Goal: Transaction & Acquisition: Book appointment/travel/reservation

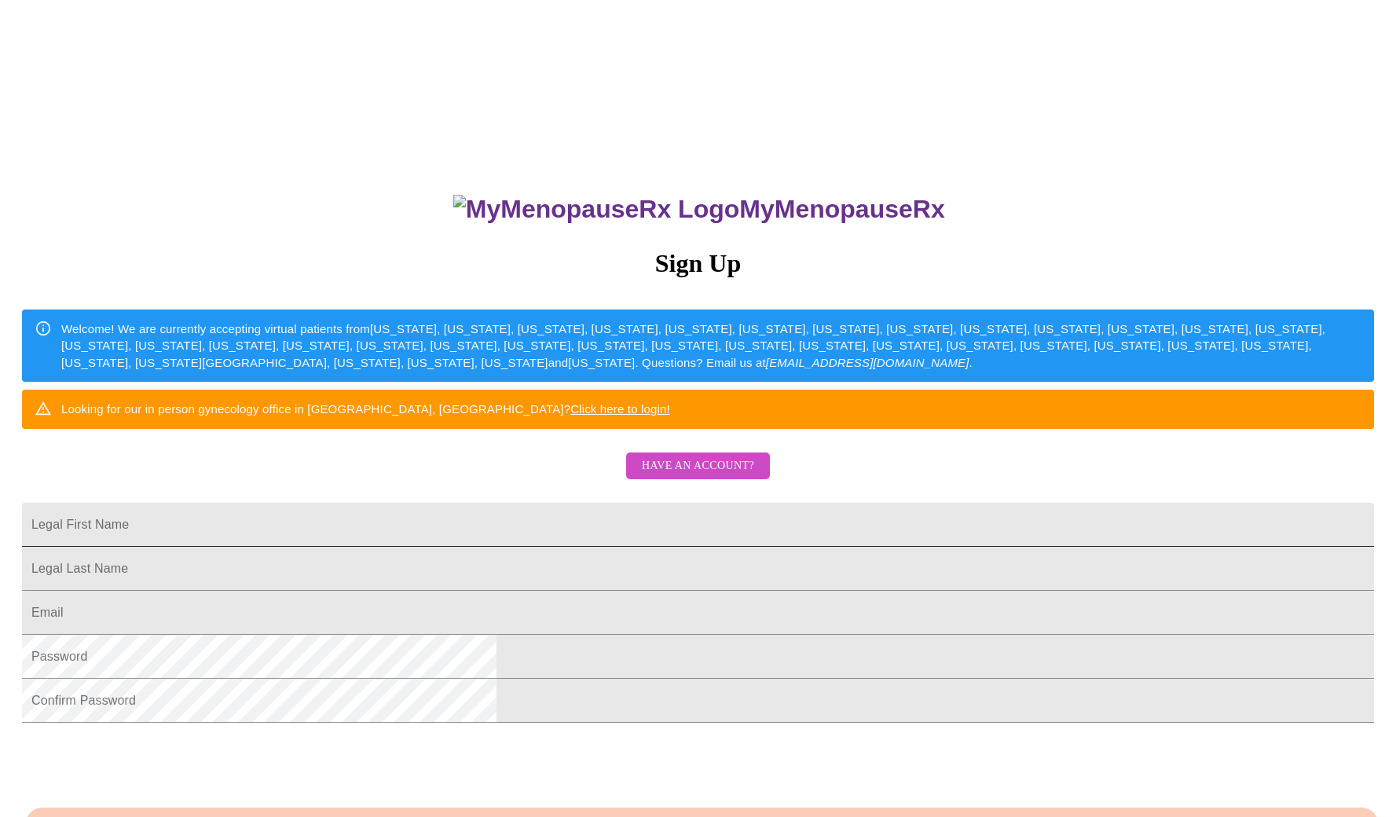
click at [541, 547] on input "Legal First Name" at bounding box center [698, 525] width 1352 height 44
type input "[PERSON_NAME]"
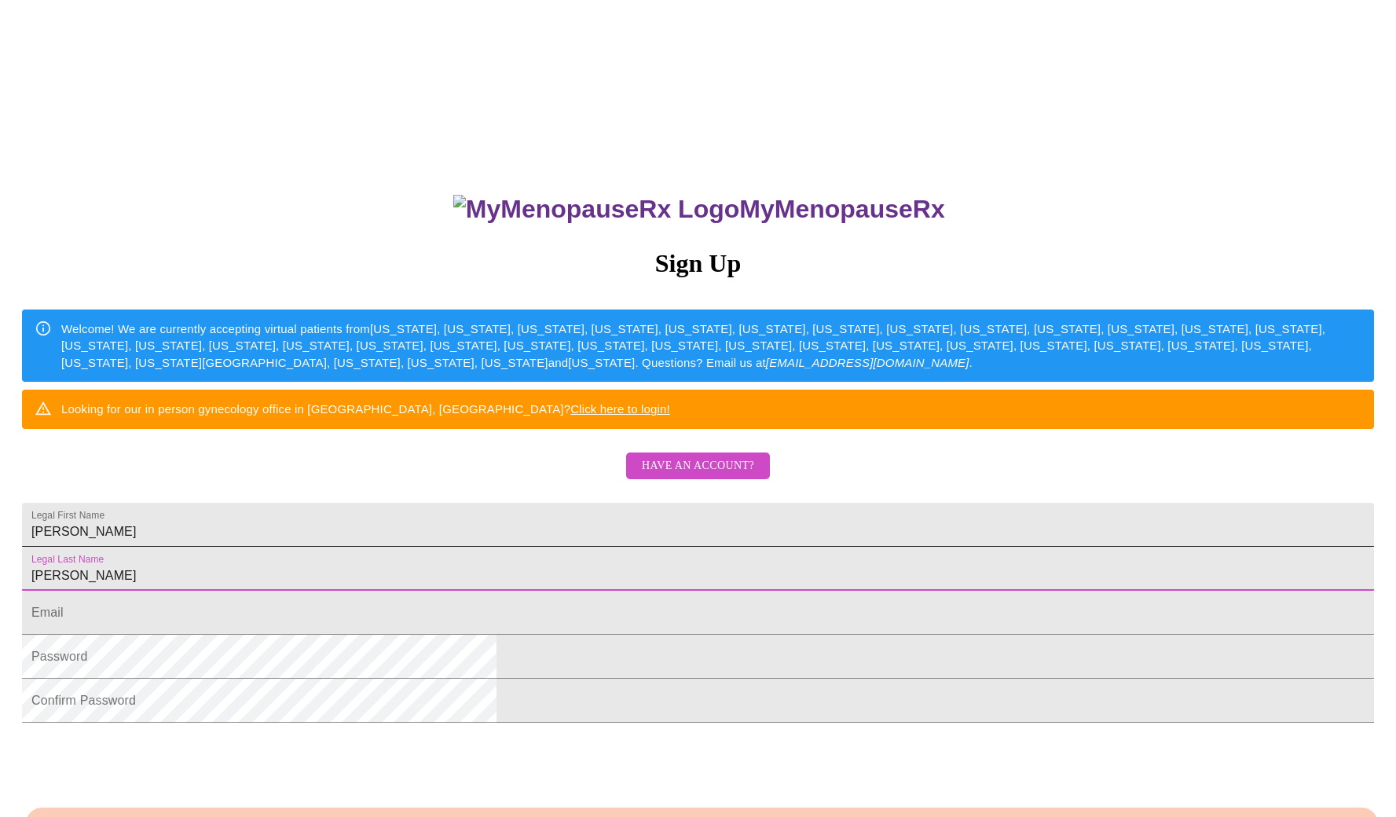
type input "[PERSON_NAME]"
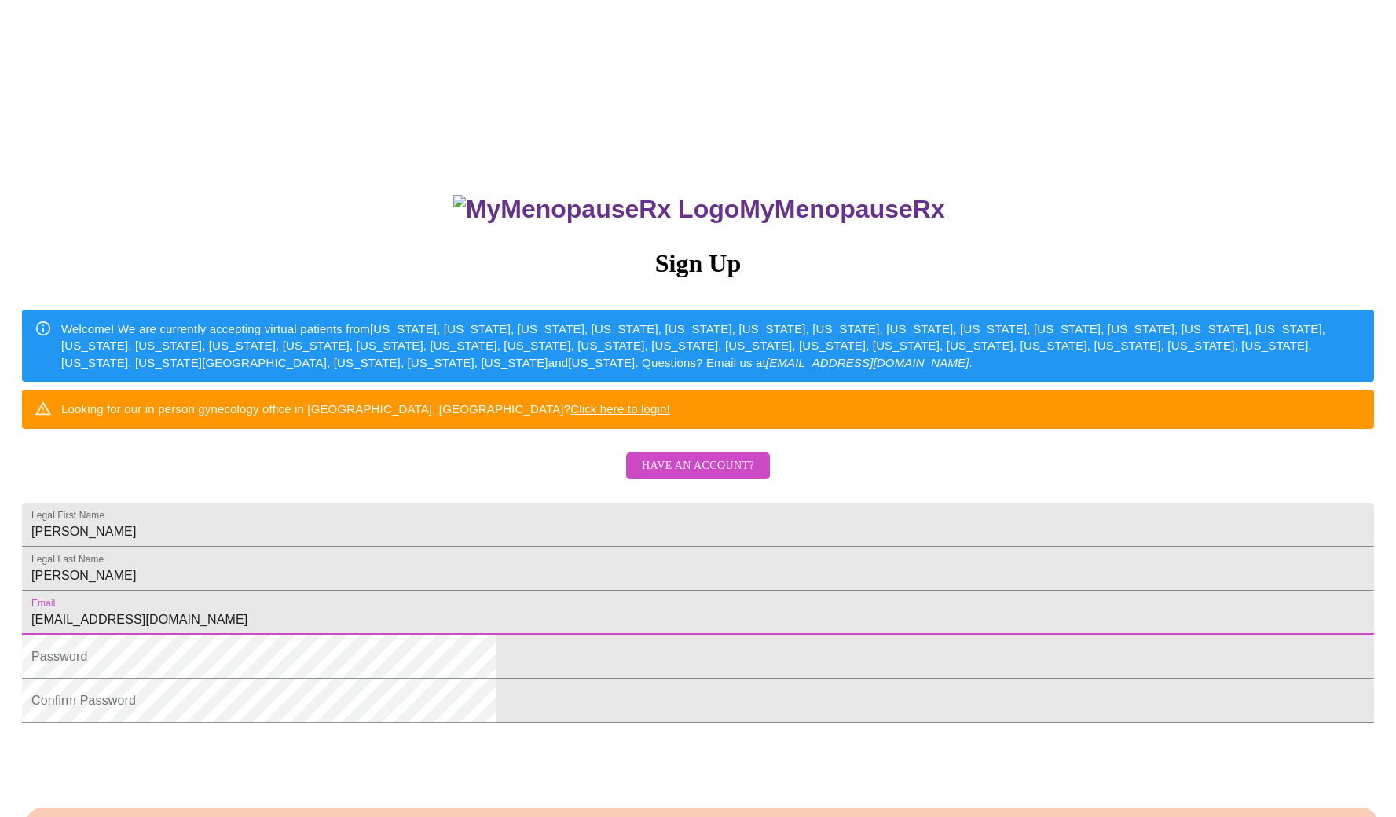
type input "[EMAIL_ADDRESS][DOMAIN_NAME]"
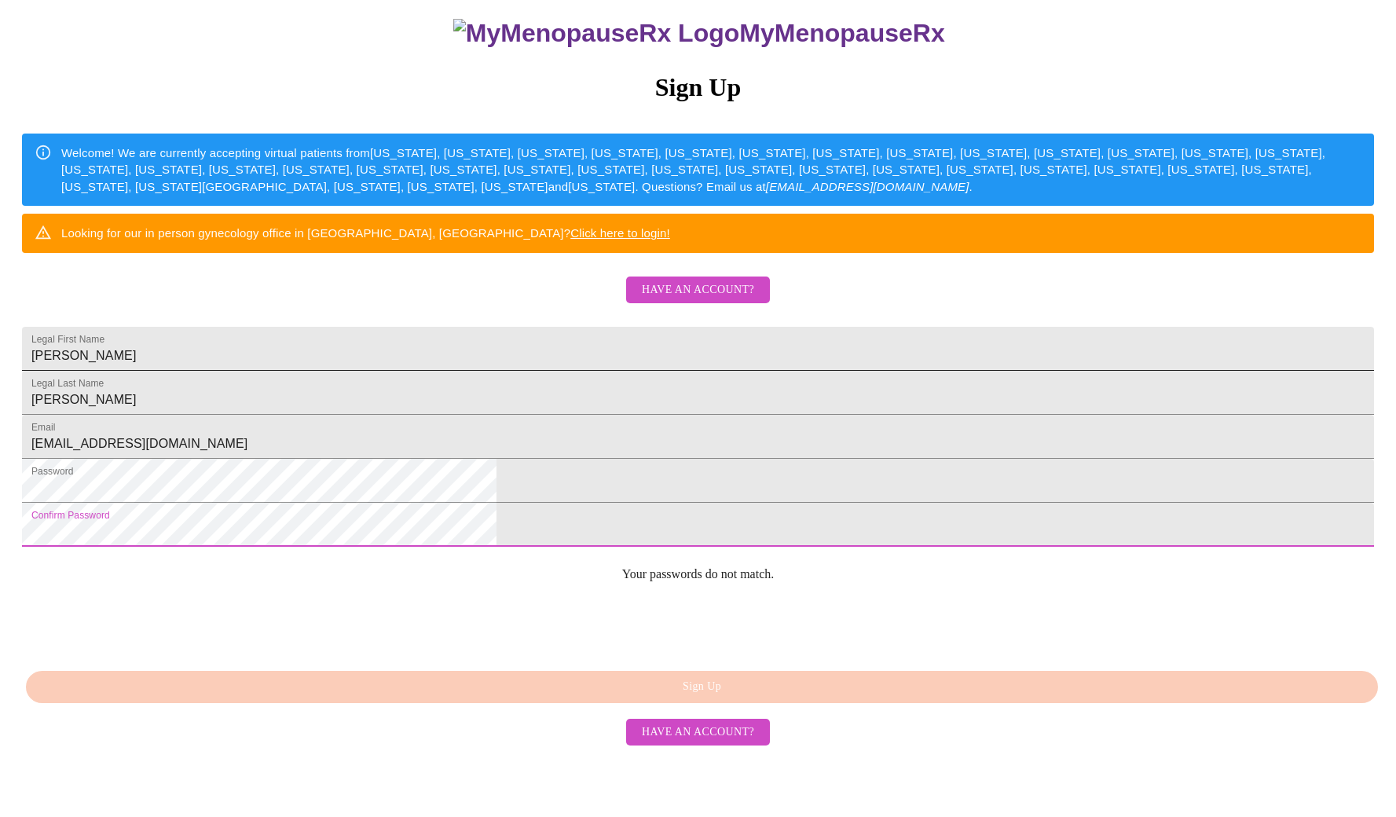
scroll to position [207, 0]
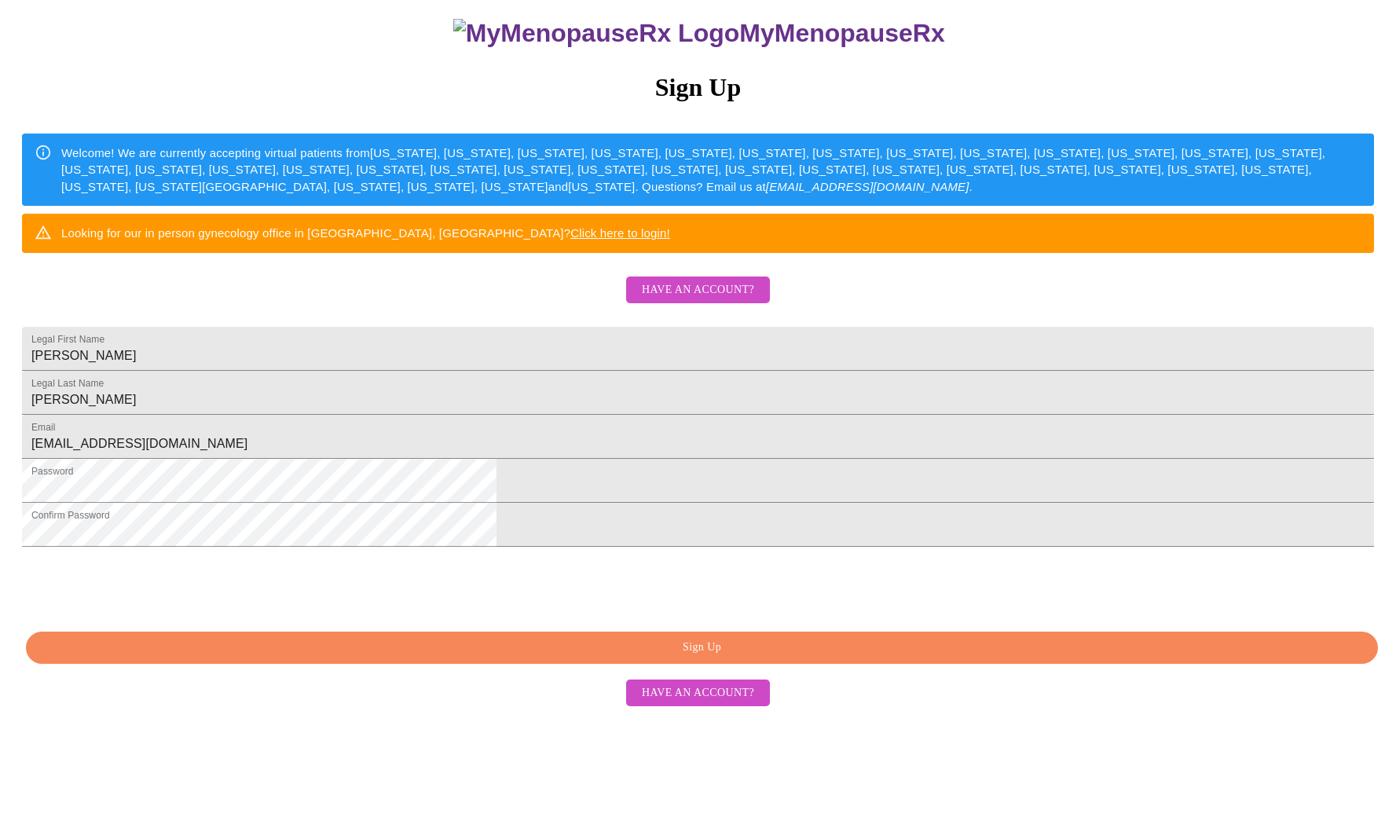
click at [684, 658] on span "Sign Up" at bounding box center [702, 648] width 1316 height 20
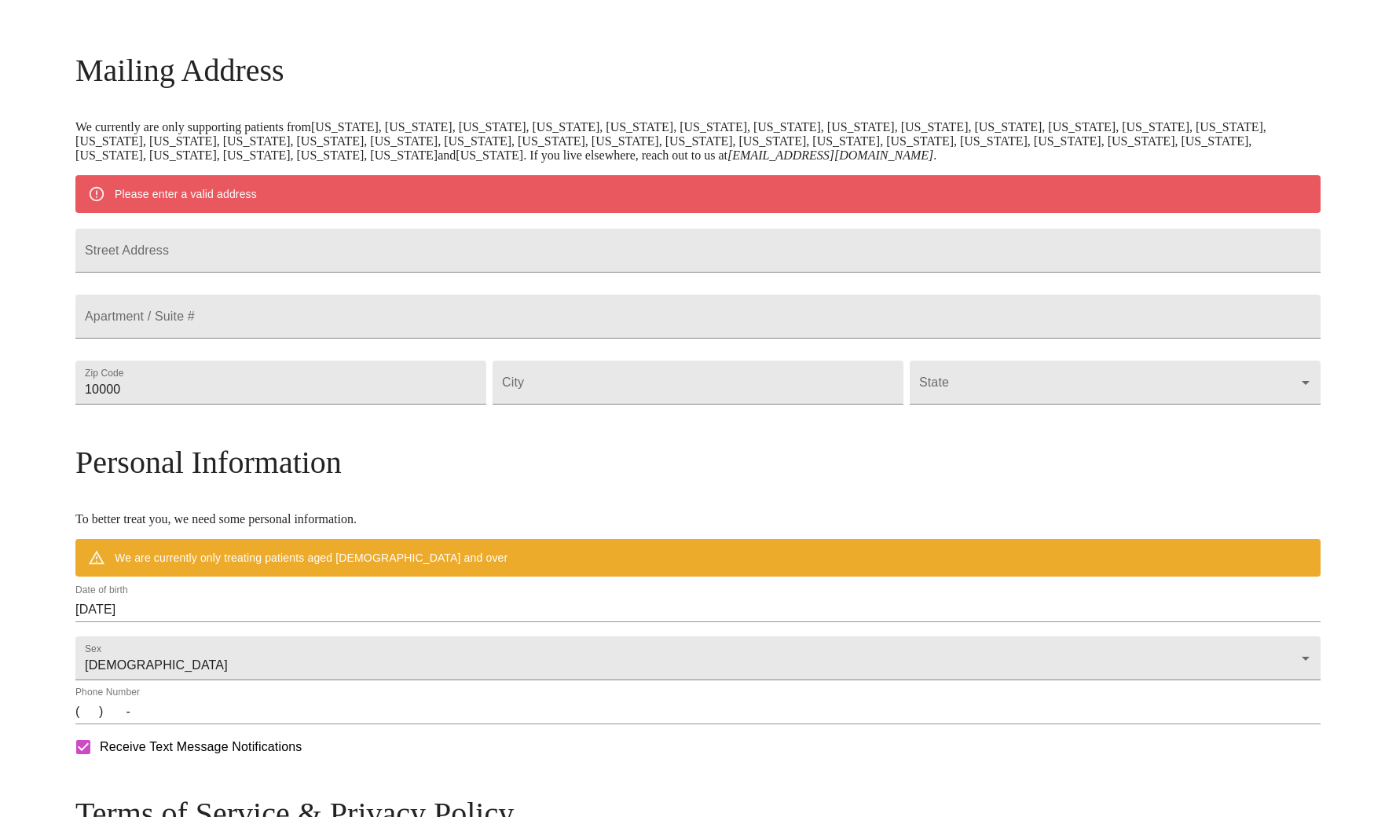
scroll to position [146, 0]
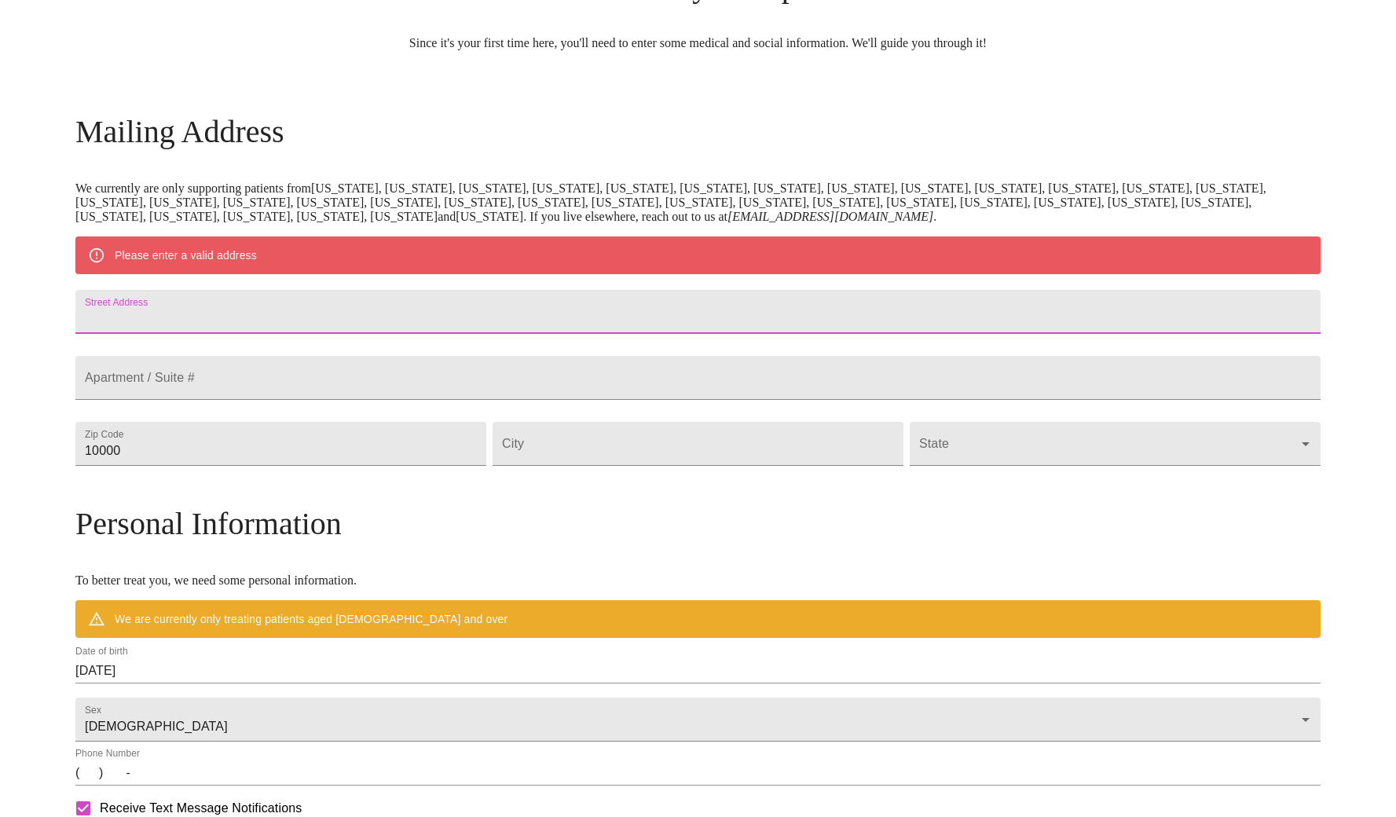
click at [271, 314] on input "Street Address" at bounding box center [697, 312] width 1245 height 44
type input "[STREET_ADDRESS]"
type input "80004"
type input "Arvada"
click at [1153, 480] on body "MyMenopauseRx Welcome to MyMenopauseRx Since it's your first time here, you'll …" at bounding box center [703, 472] width 1395 height 1225
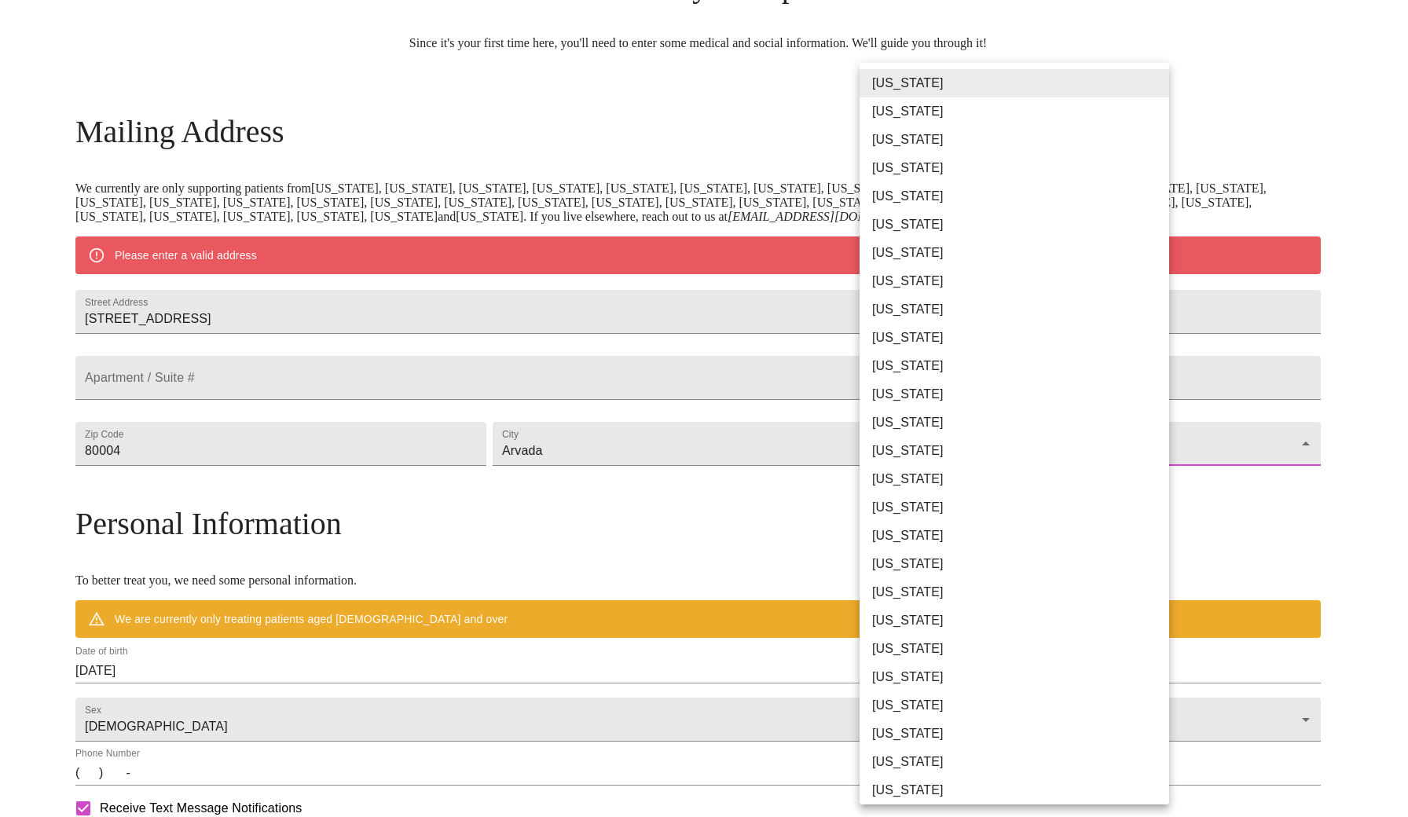
click at [940, 226] on li "[US_STATE]" at bounding box center [1020, 225] width 321 height 28
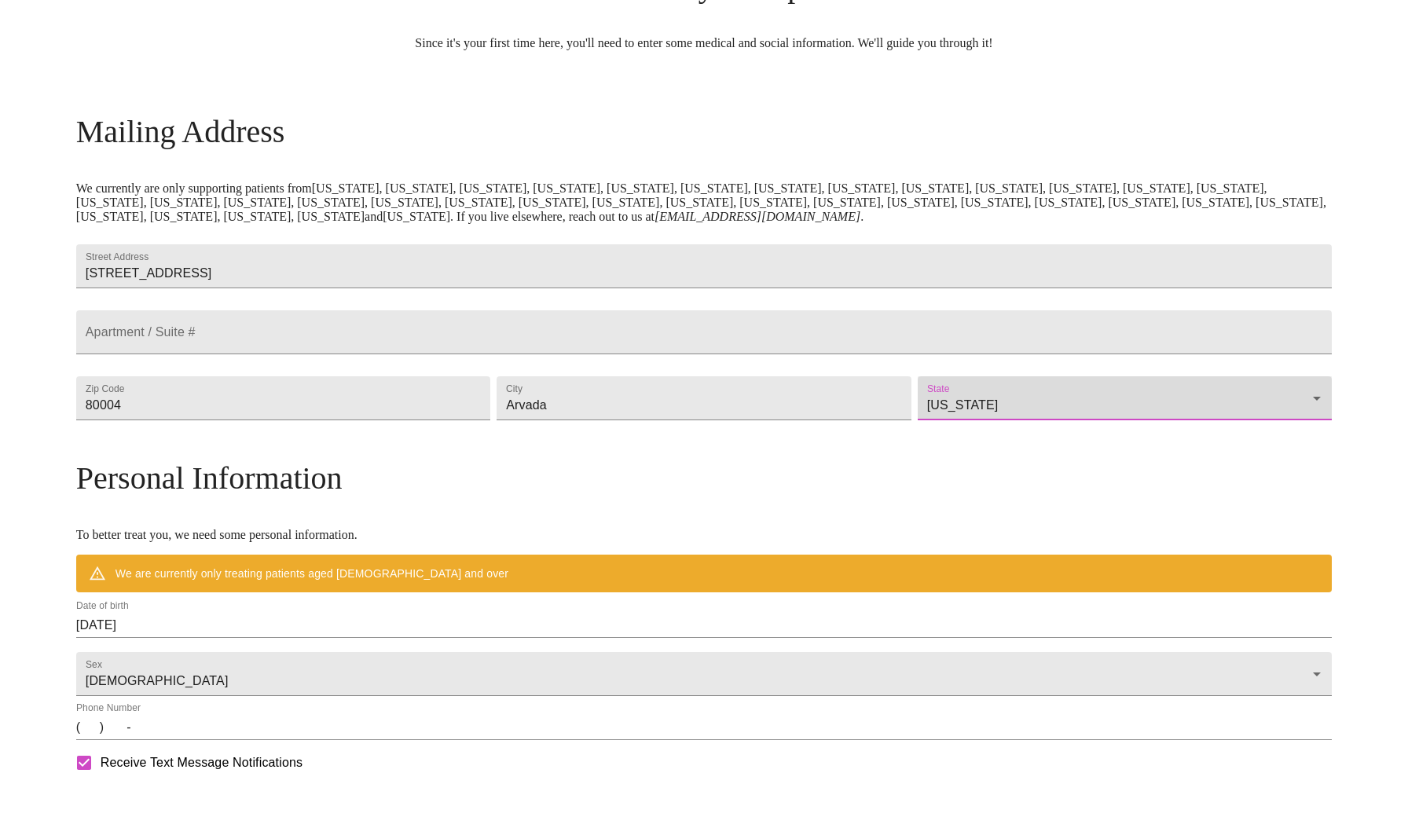
type input "[US_STATE]"
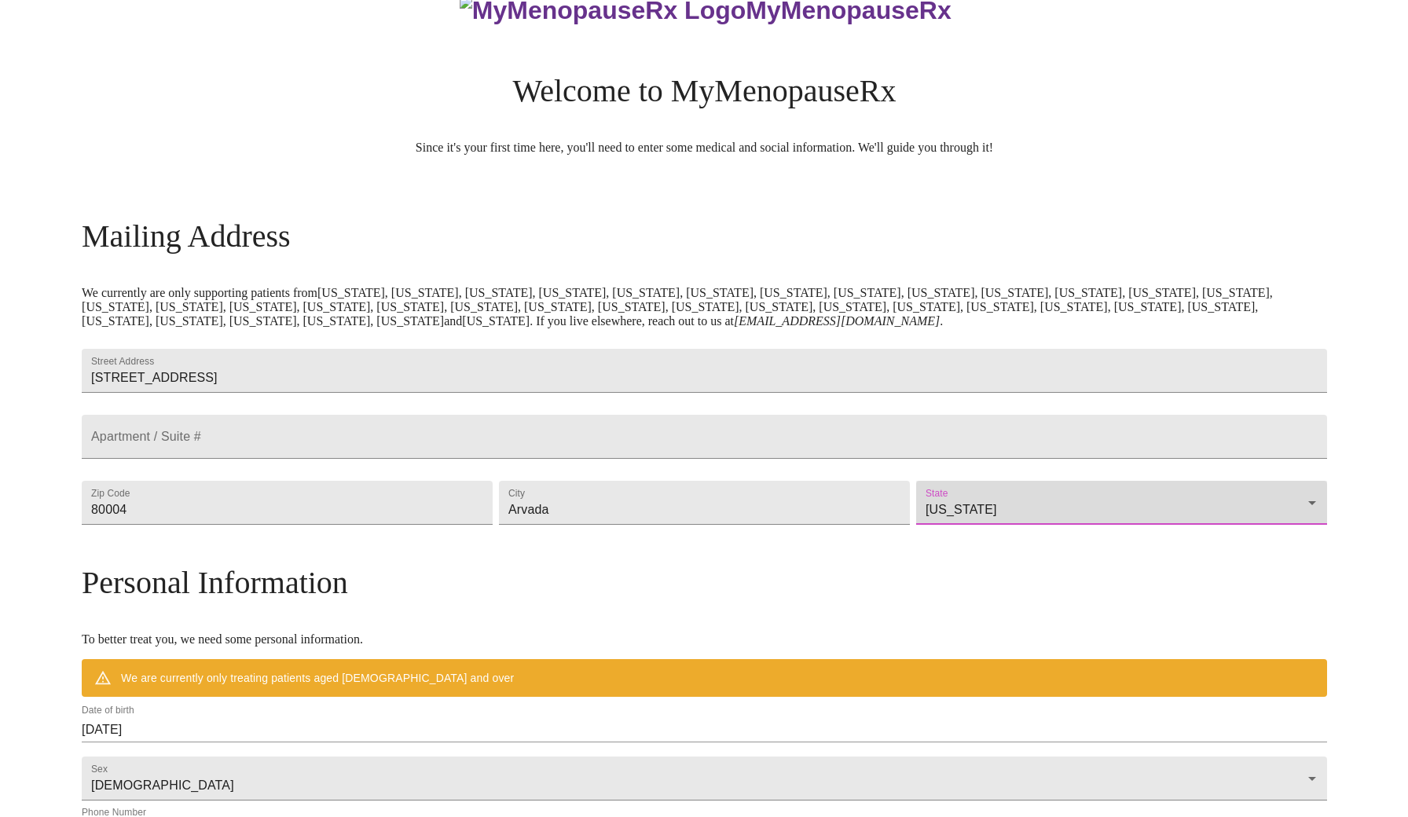
scroll to position [419, 0]
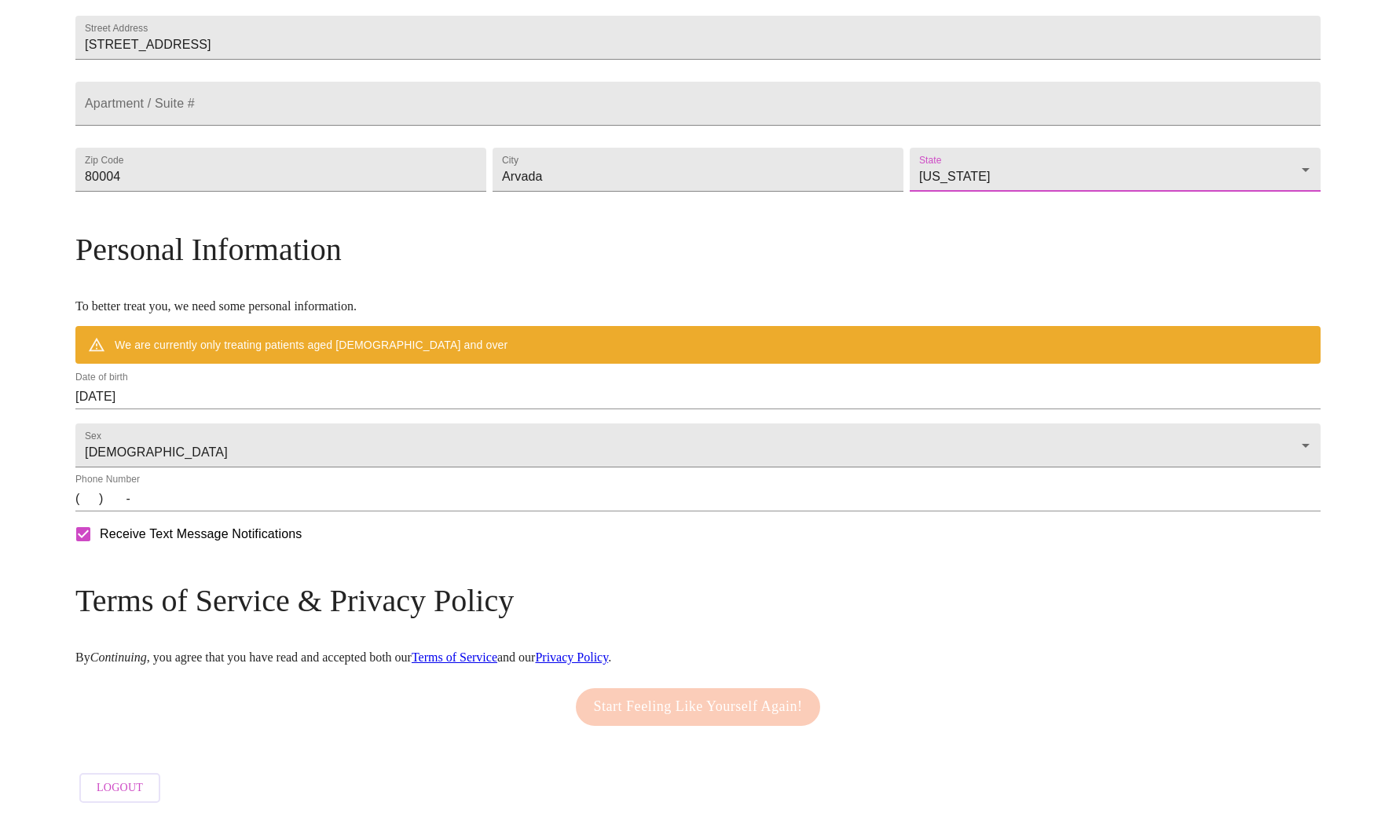
click at [341, 372] on div "Date of birth [DEMOGRAPHIC_DATA]" at bounding box center [697, 391] width 1245 height 38
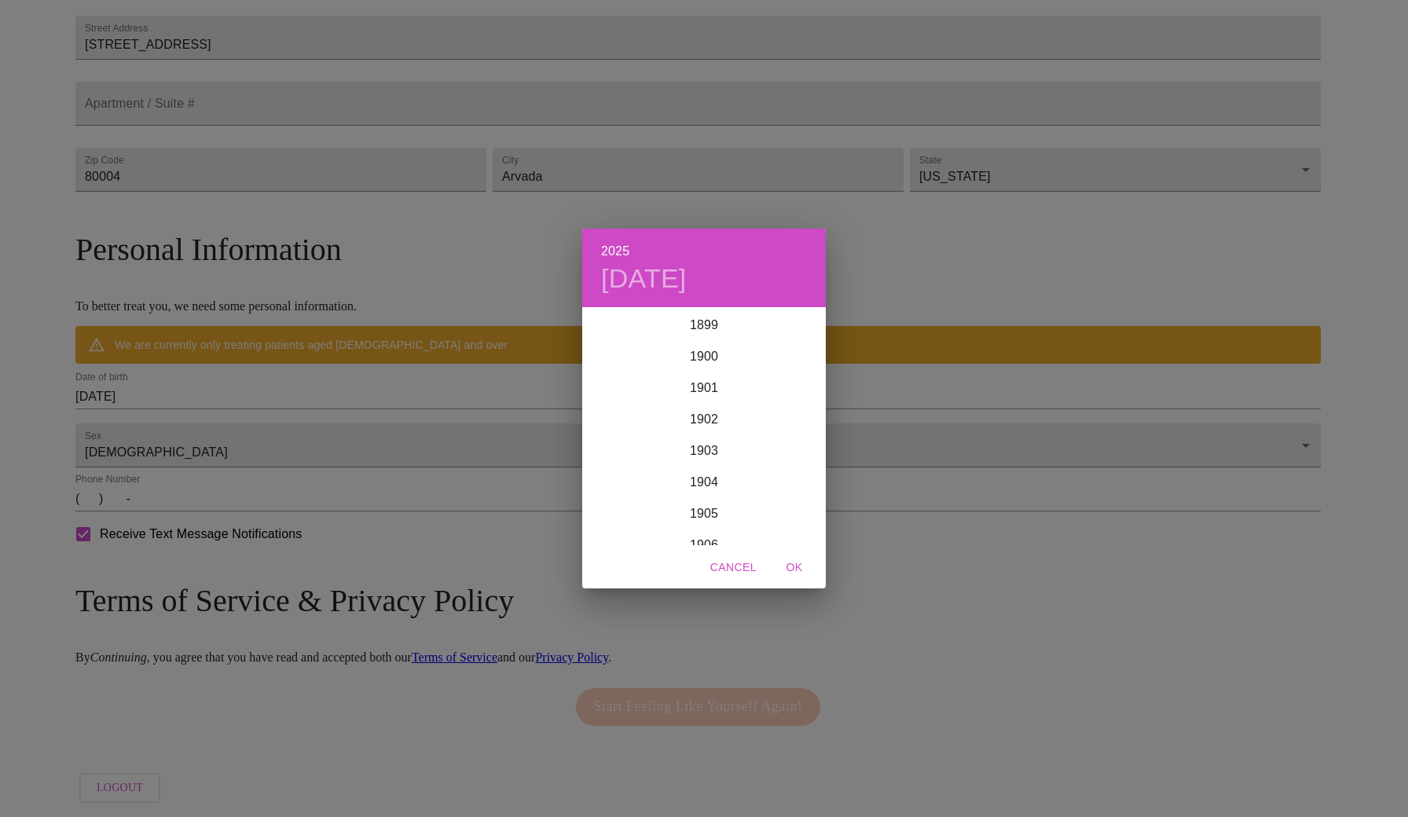
scroll to position [3866, 0]
click at [246, 383] on div "2025 [DATE] 1900 1901 1902 1903 1904 1905 1906 1907 1908 1909 1910 1911 1912 19…" at bounding box center [704, 408] width 1408 height 817
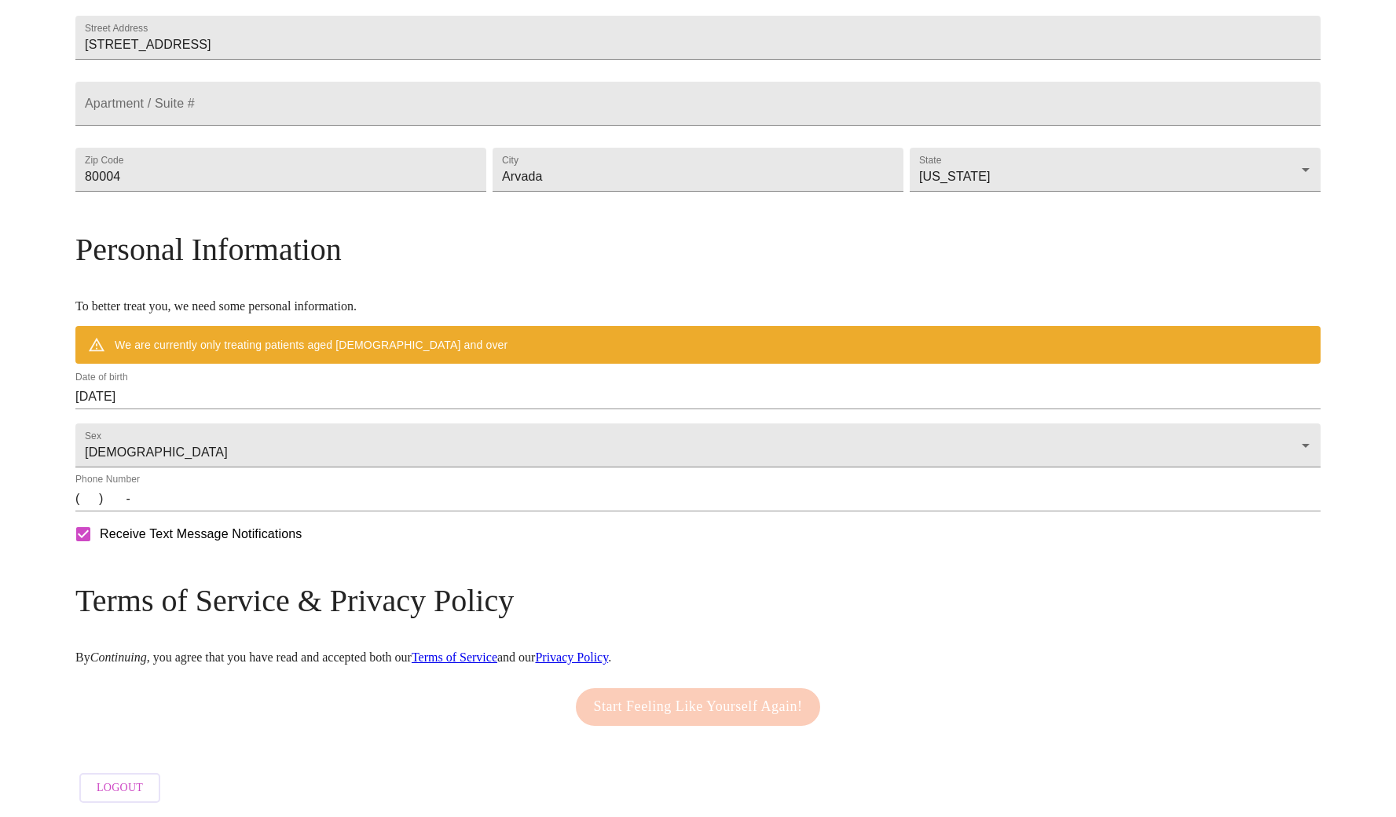
click at [295, 389] on input "[DATE]" at bounding box center [697, 396] width 1245 height 25
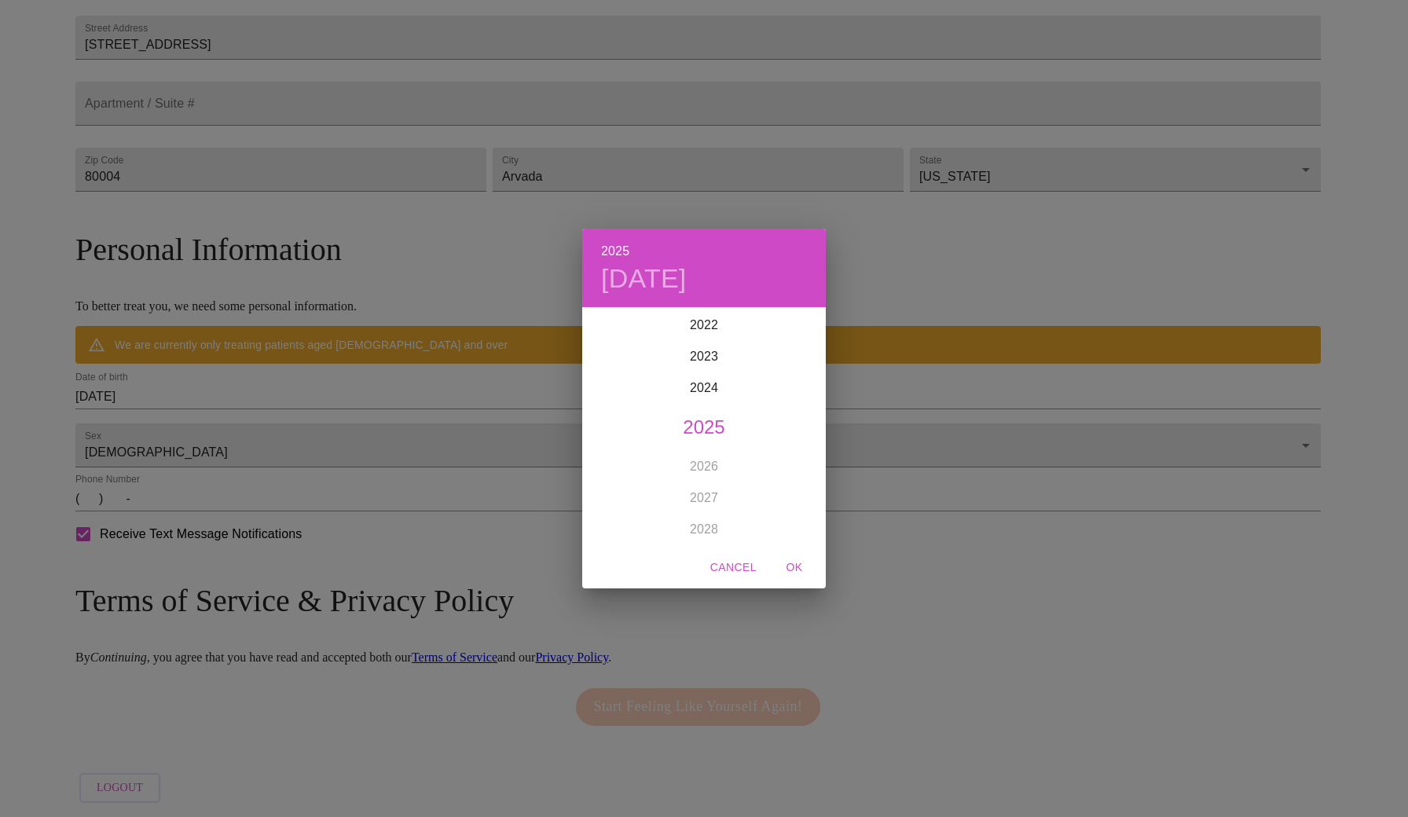
click at [297, 383] on div "2025 [DATE] 1900 1901 1902 1903 1904 1905 1906 1907 1908 1909 1910 1911 1912 19…" at bounding box center [704, 408] width 1408 height 817
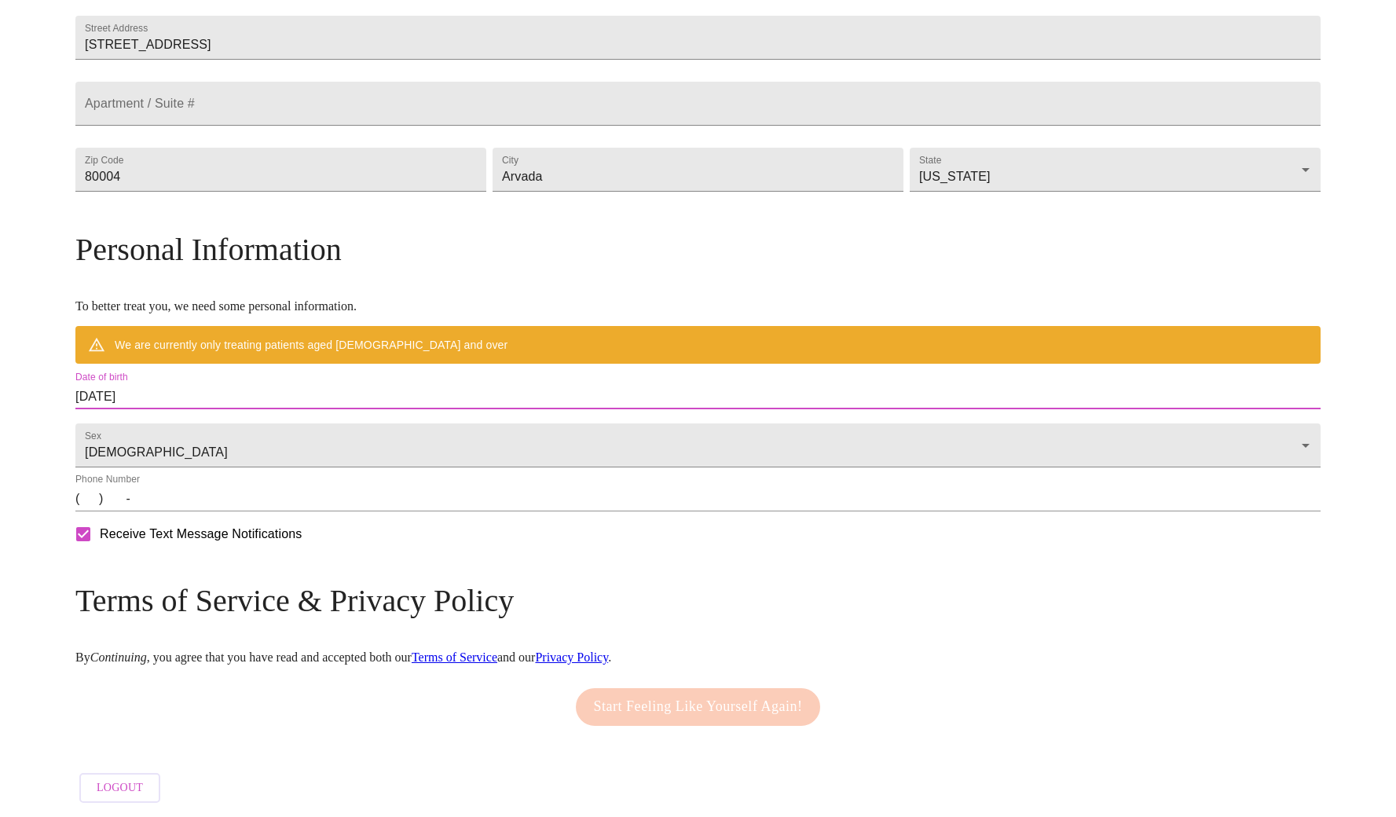
click at [315, 386] on input "[DATE]" at bounding box center [697, 396] width 1245 height 25
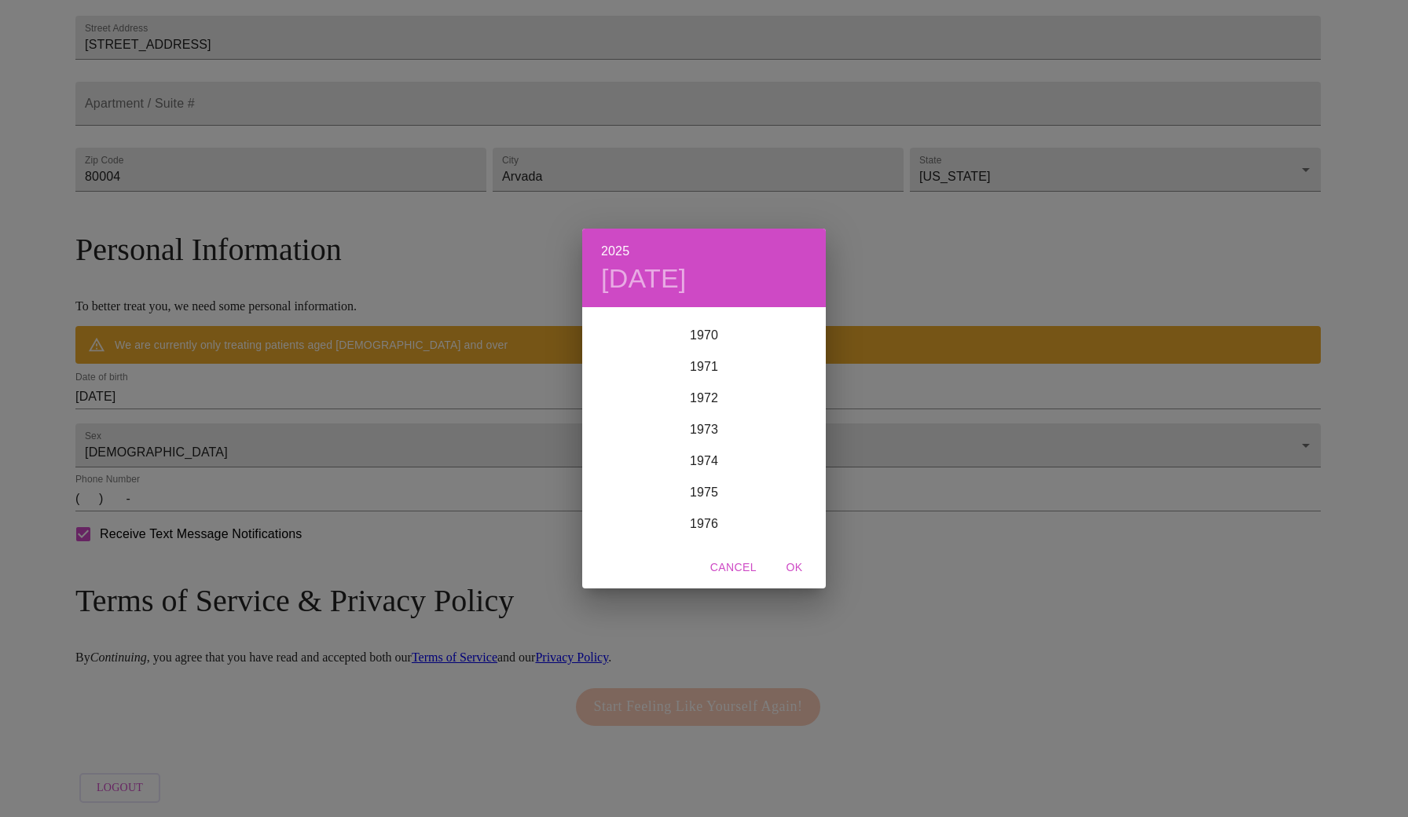
scroll to position [2264, 0]
click at [706, 356] on div "1972" at bounding box center [704, 354] width 244 height 31
click at [625, 454] on div "[DATE]" at bounding box center [622, 456] width 81 height 59
click at [769, 449] on p "14" at bounding box center [767, 448] width 13 height 16
click at [792, 567] on span "OK" at bounding box center [794, 568] width 38 height 20
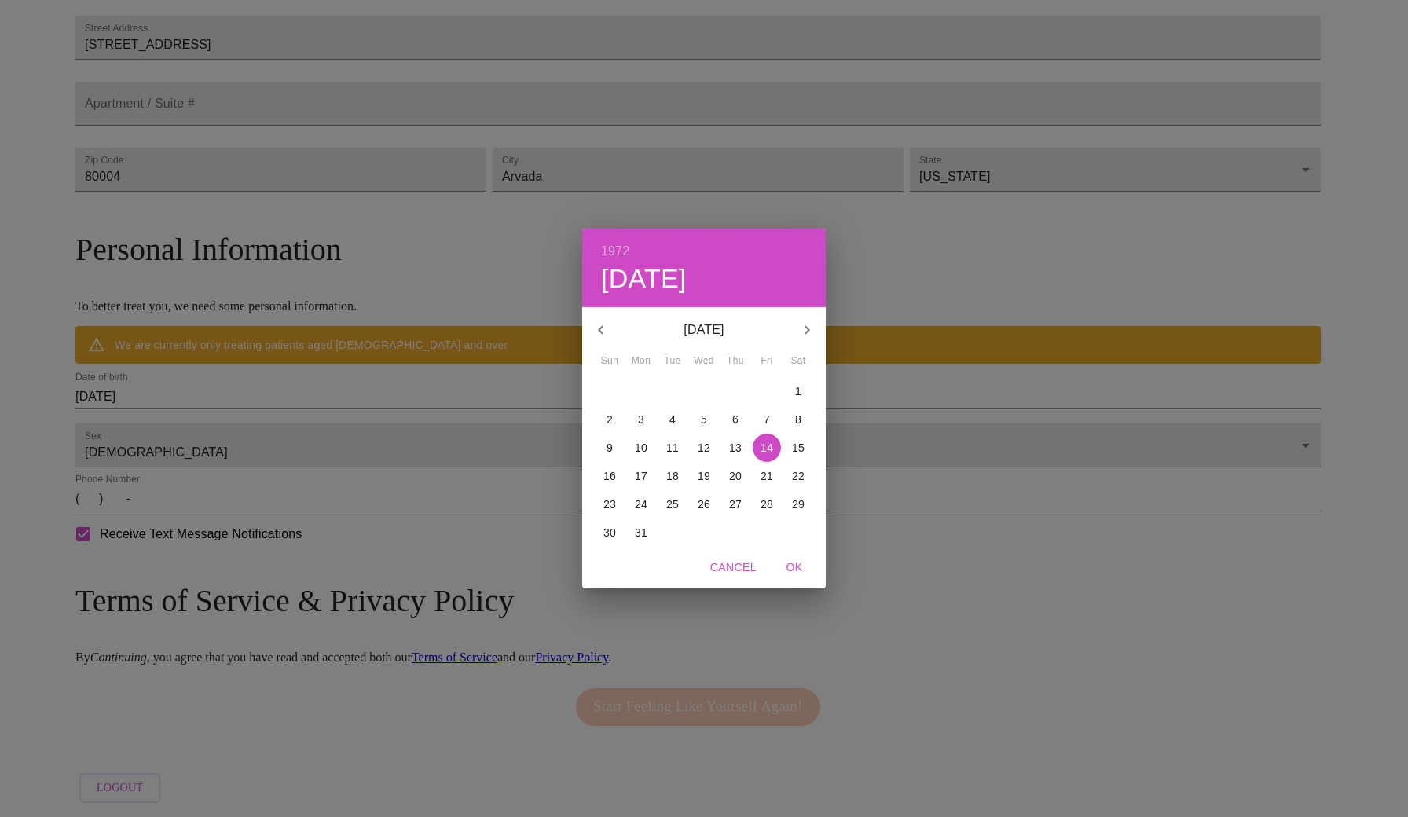
type input "[DATE]"
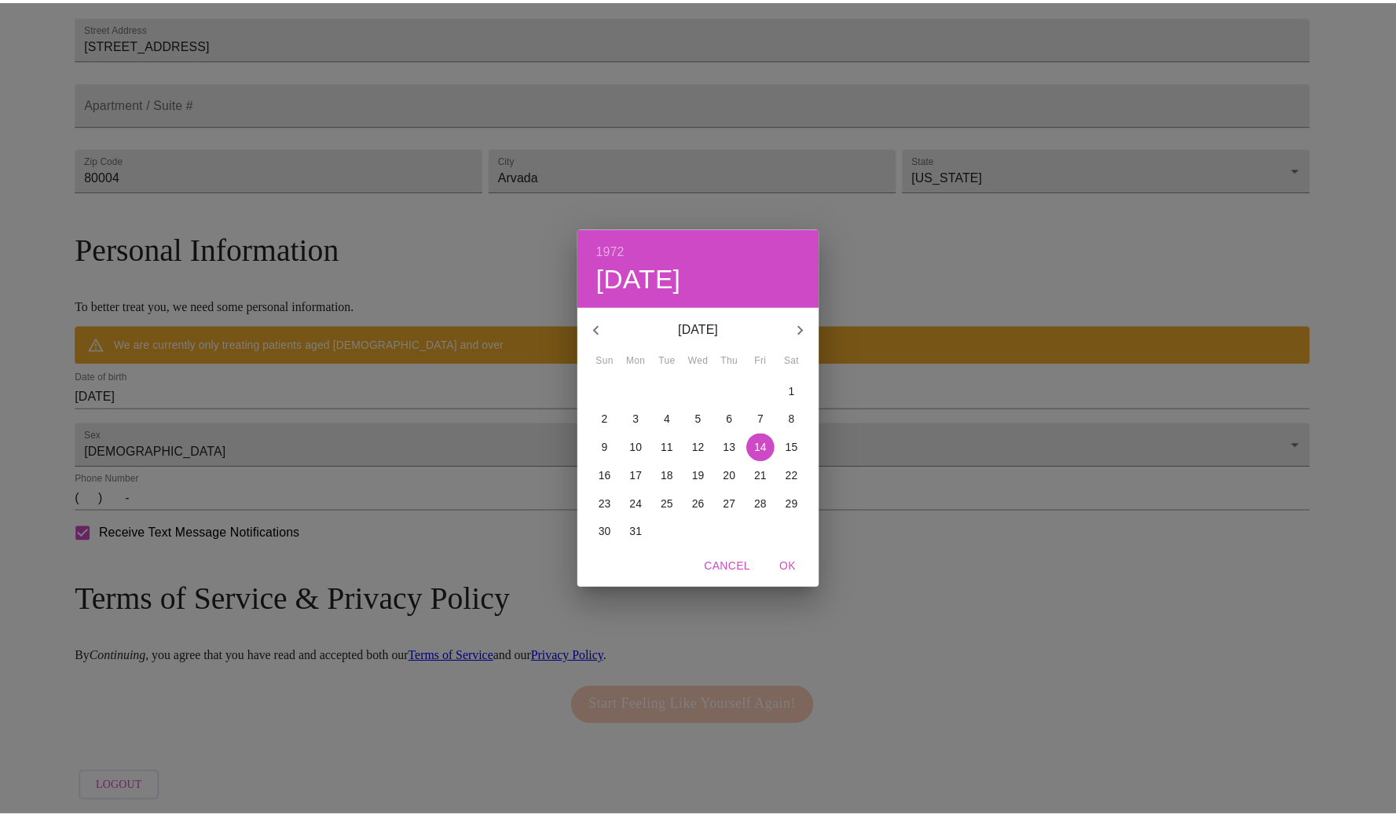
scroll to position [373, 0]
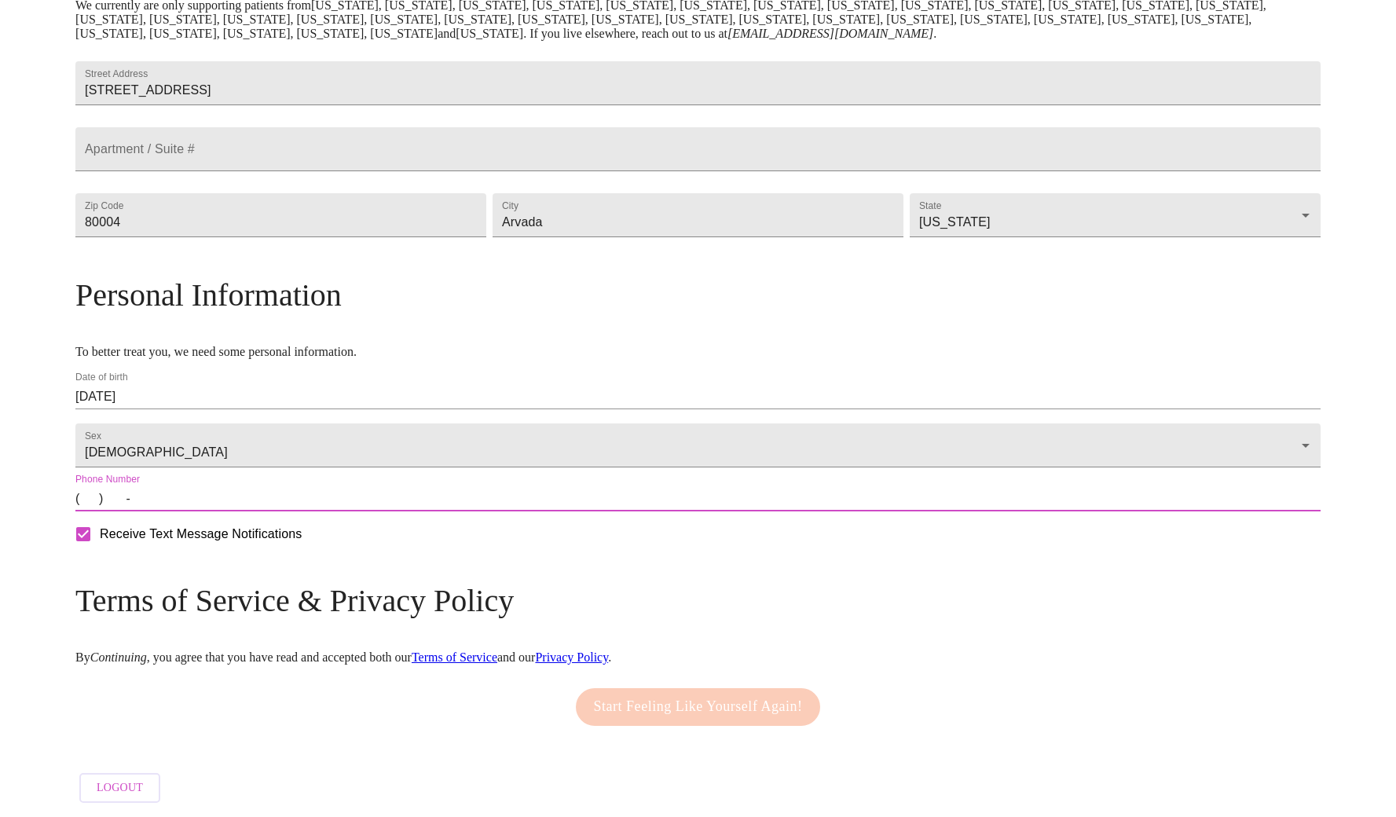
click at [240, 505] on input "(   )    -" at bounding box center [697, 498] width 1245 height 25
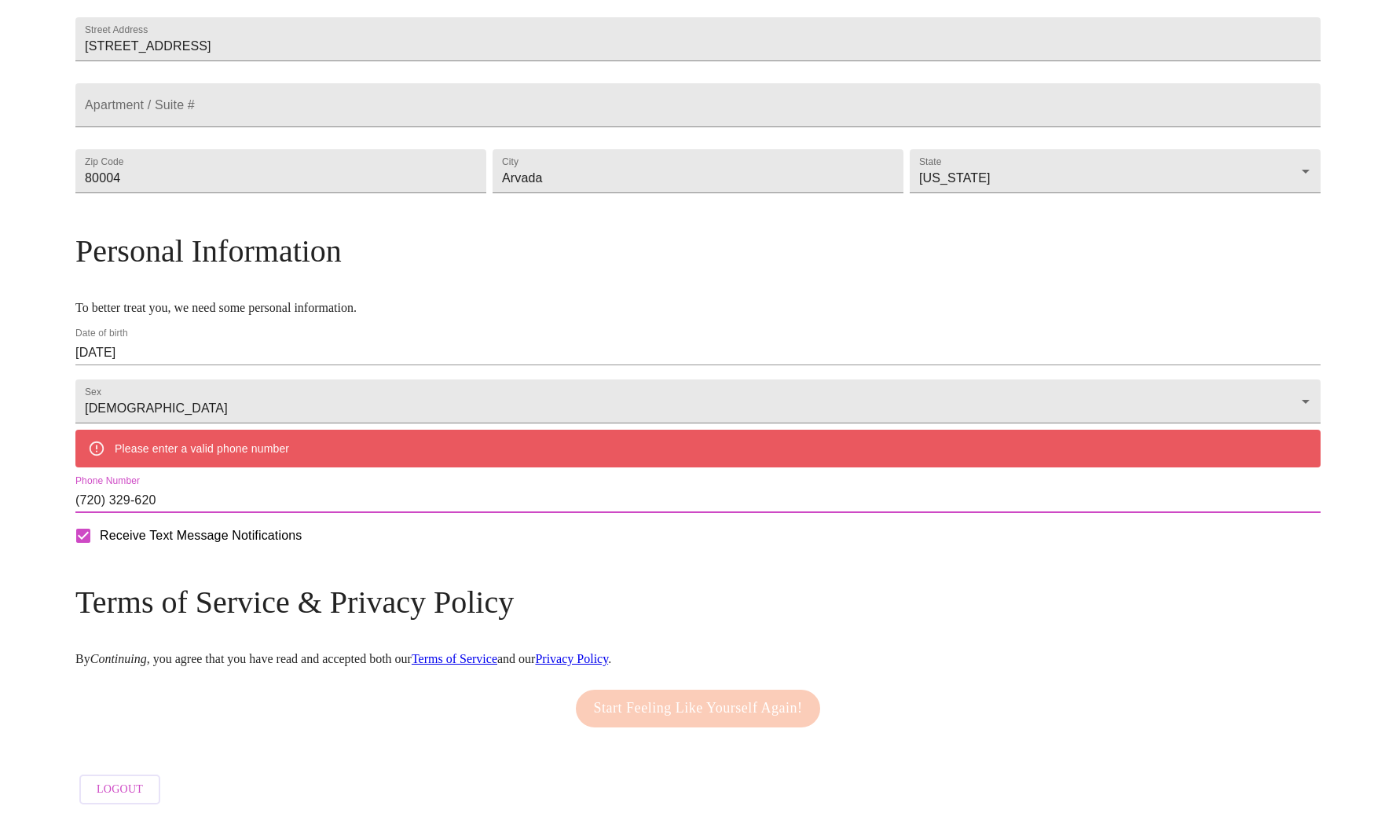
type input "[PHONE_NUMBER]"
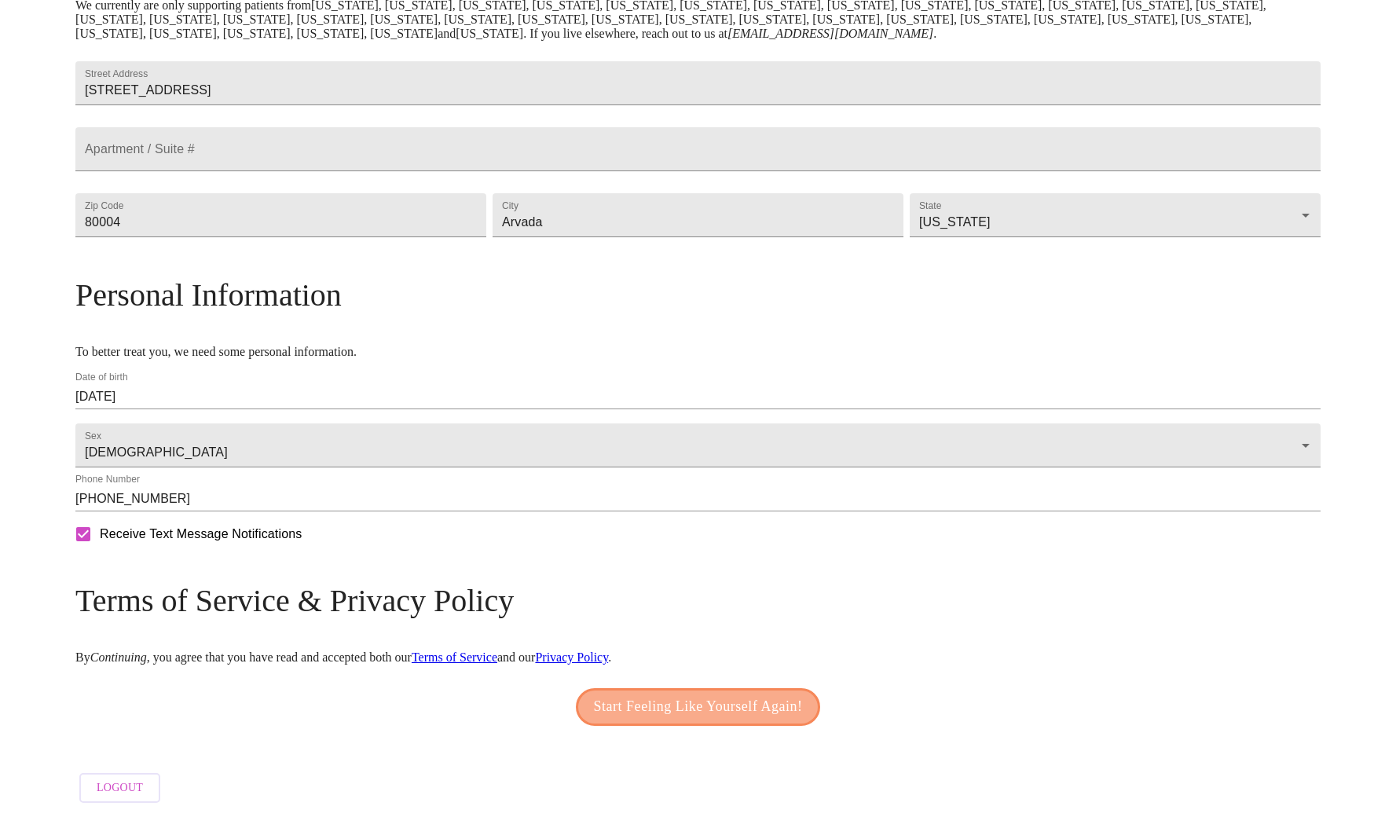
click at [625, 709] on span "Start Feeling Like Yourself Again!" at bounding box center [698, 707] width 209 height 25
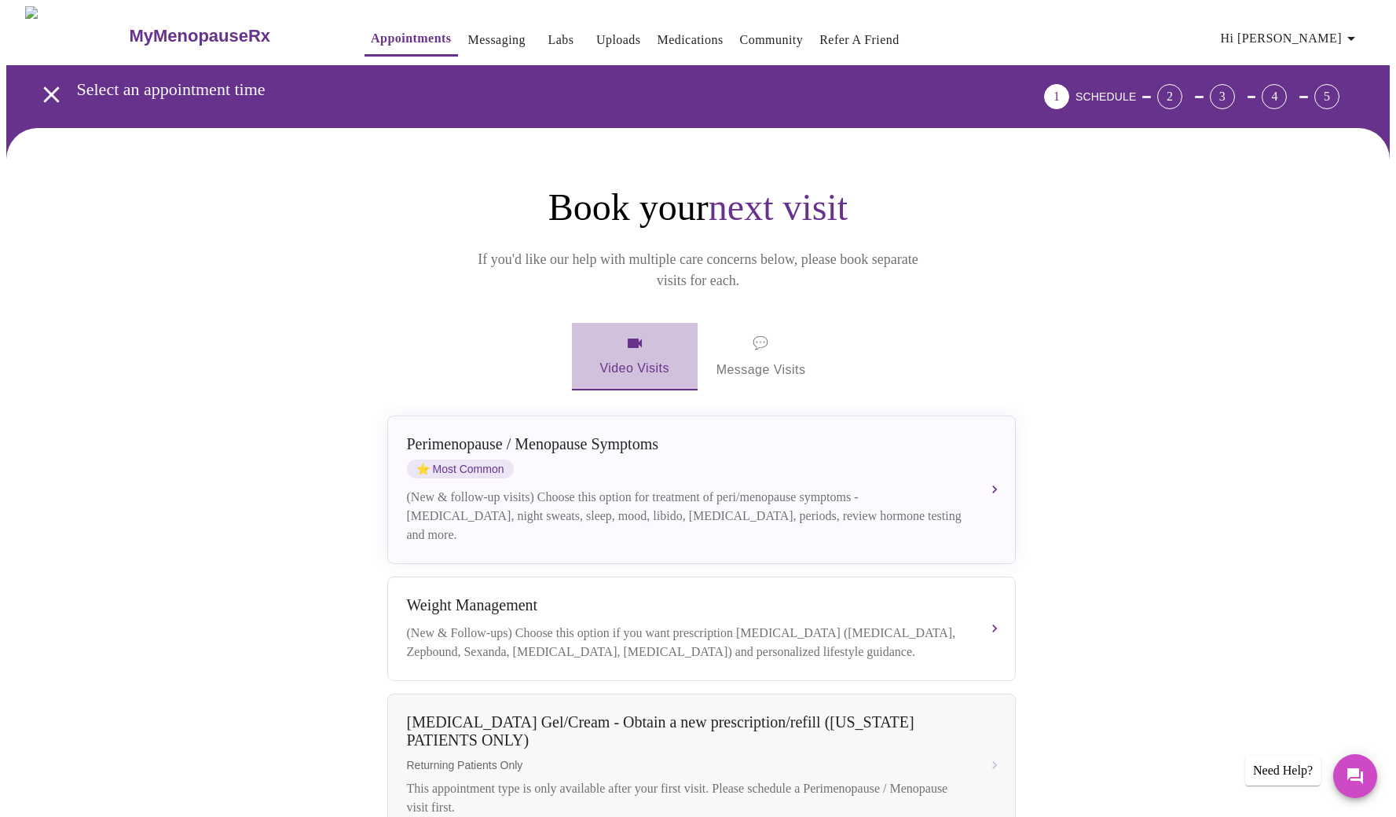
click at [637, 334] on icon "button" at bounding box center [634, 343] width 19 height 19
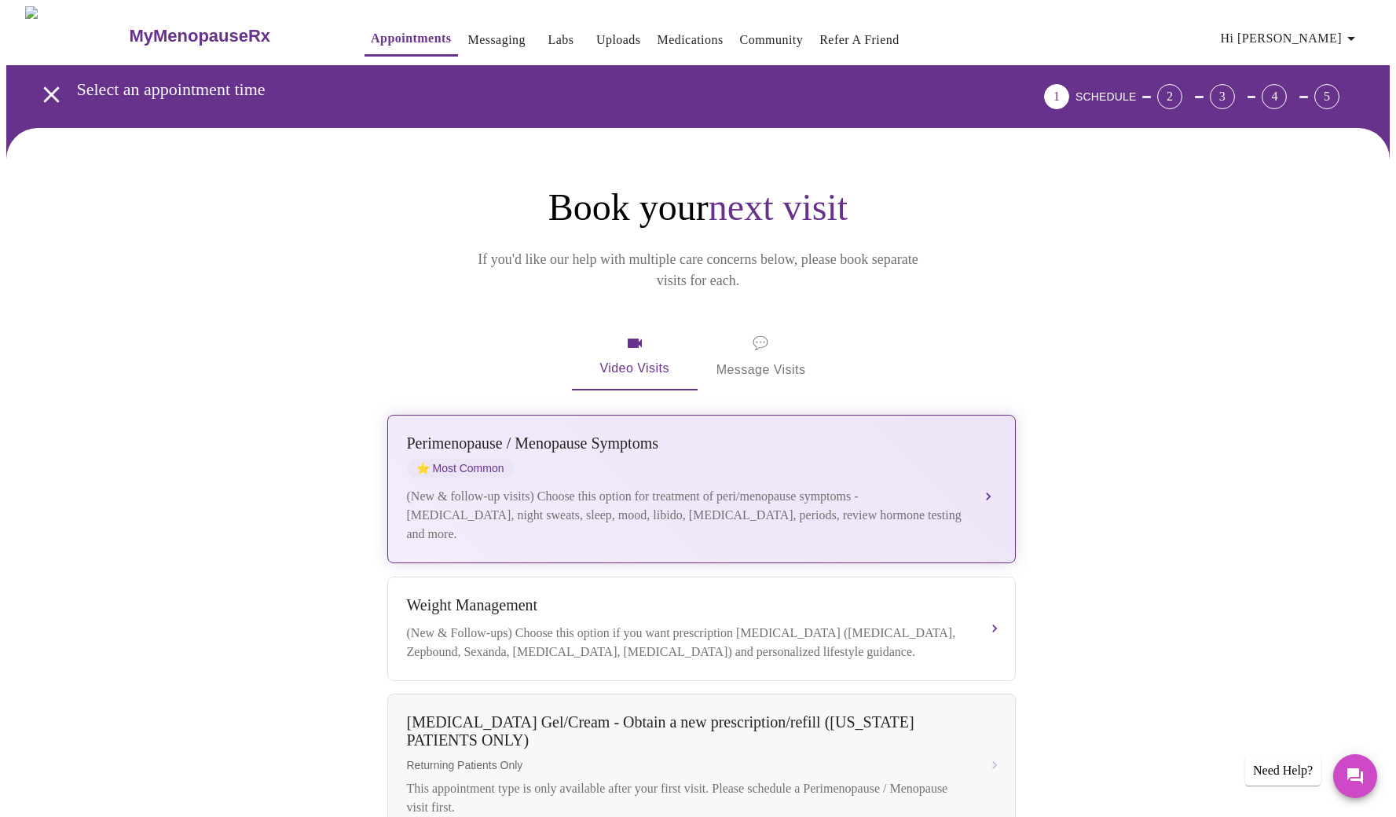
click at [650, 487] on div "(New & follow-up visits) Choose this option for treatment of peri/menopause sym…" at bounding box center [686, 515] width 558 height 57
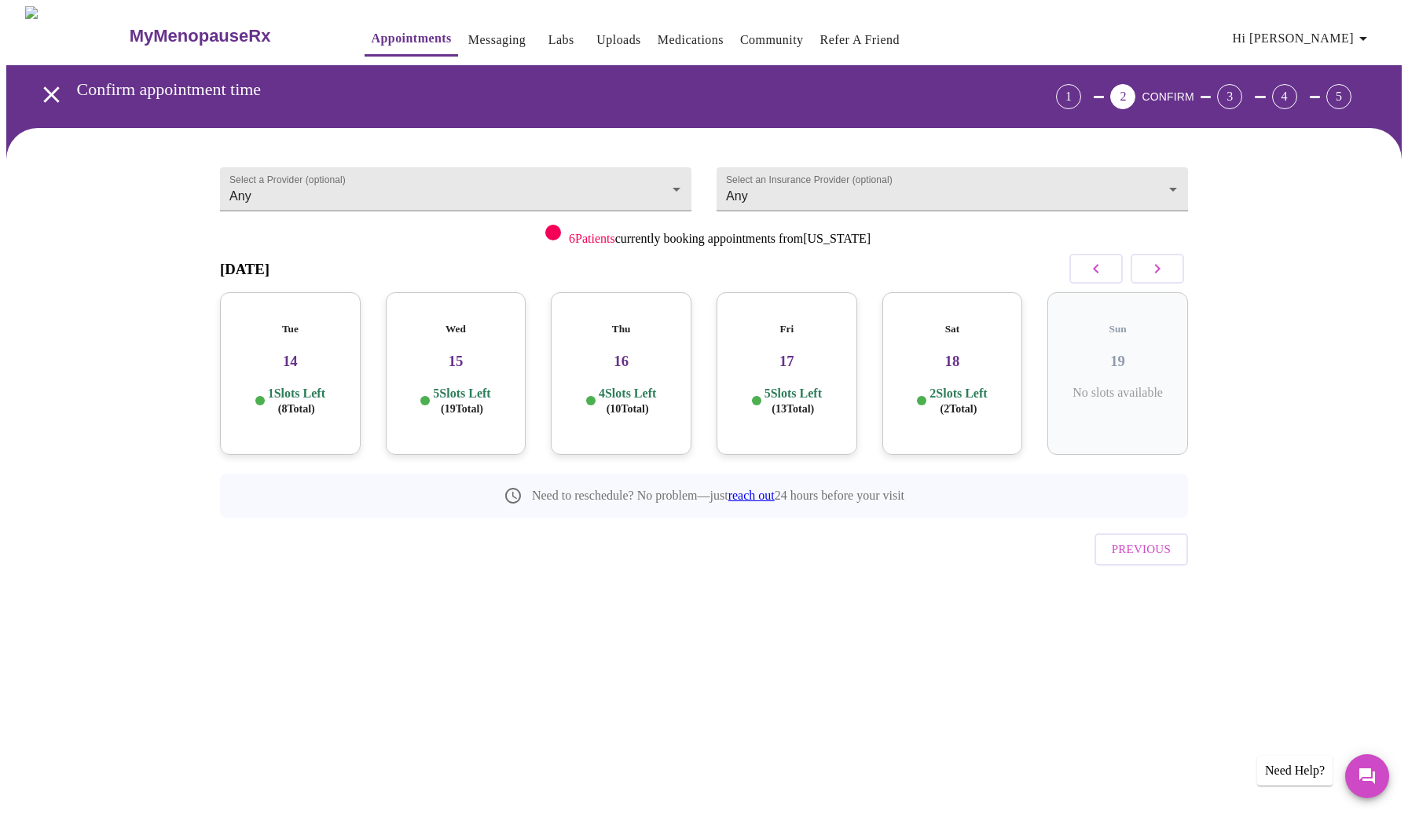
click at [301, 353] on h3 "14" at bounding box center [290, 361] width 115 height 17
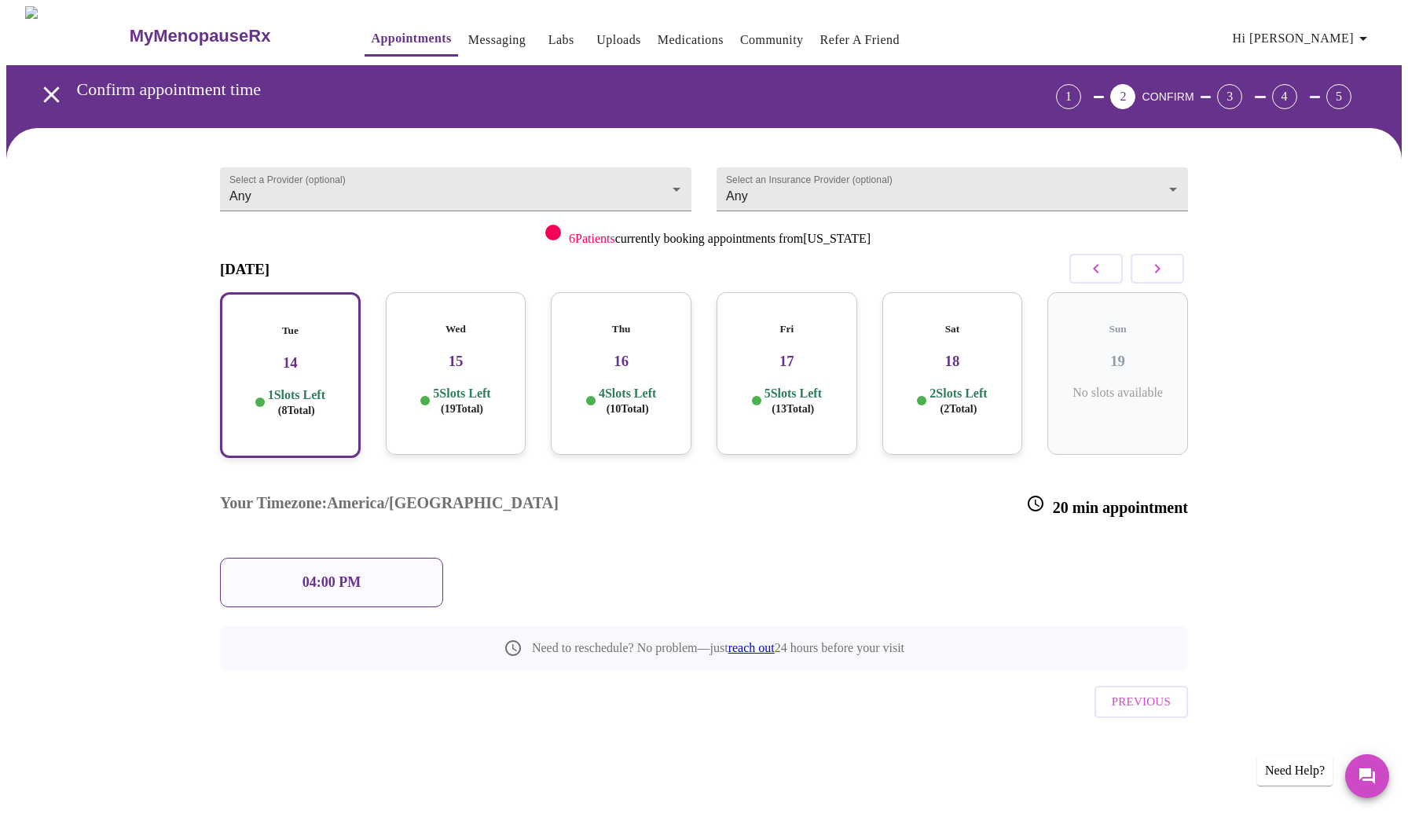
click at [340, 558] on div "04:00 PM" at bounding box center [331, 582] width 223 height 49
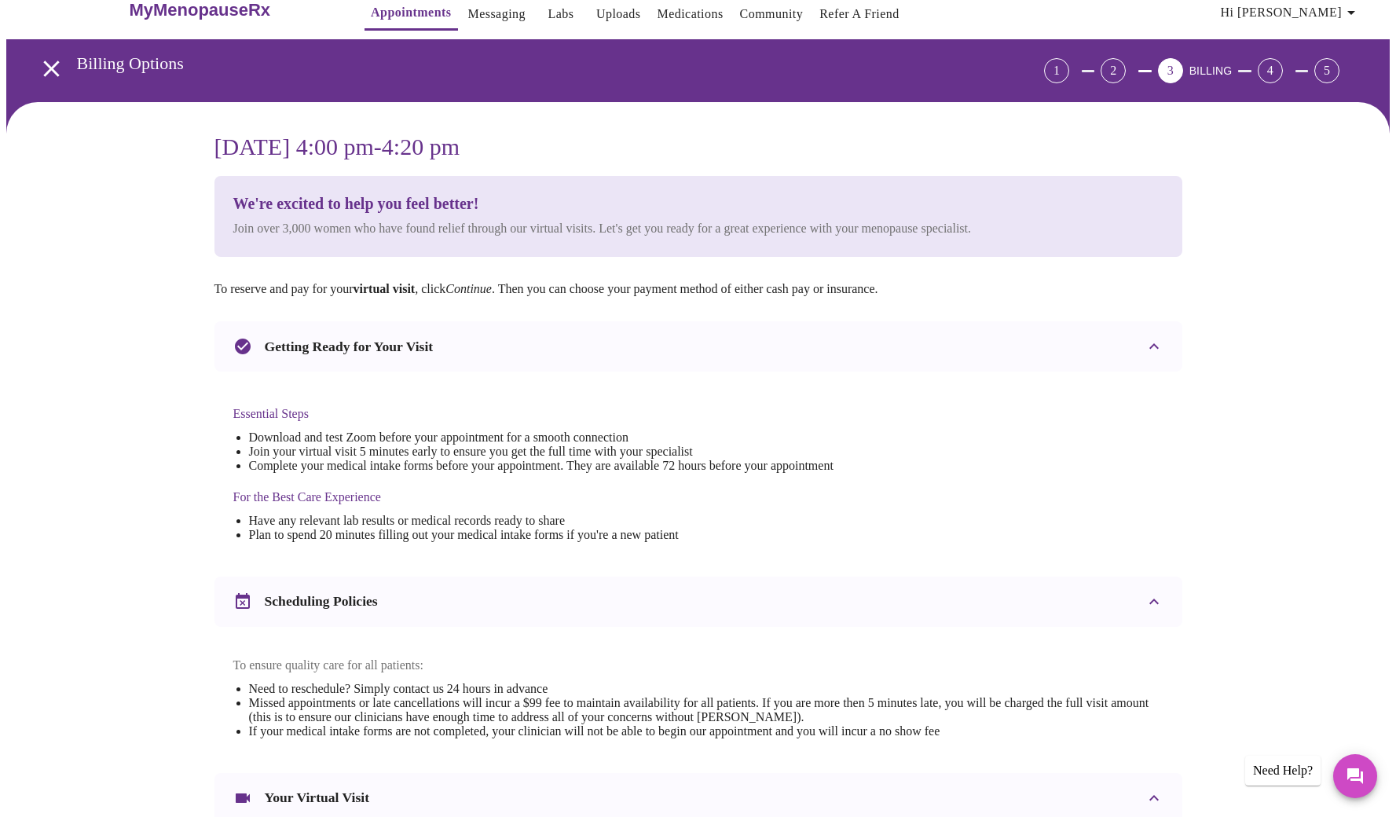
scroll to position [321, 0]
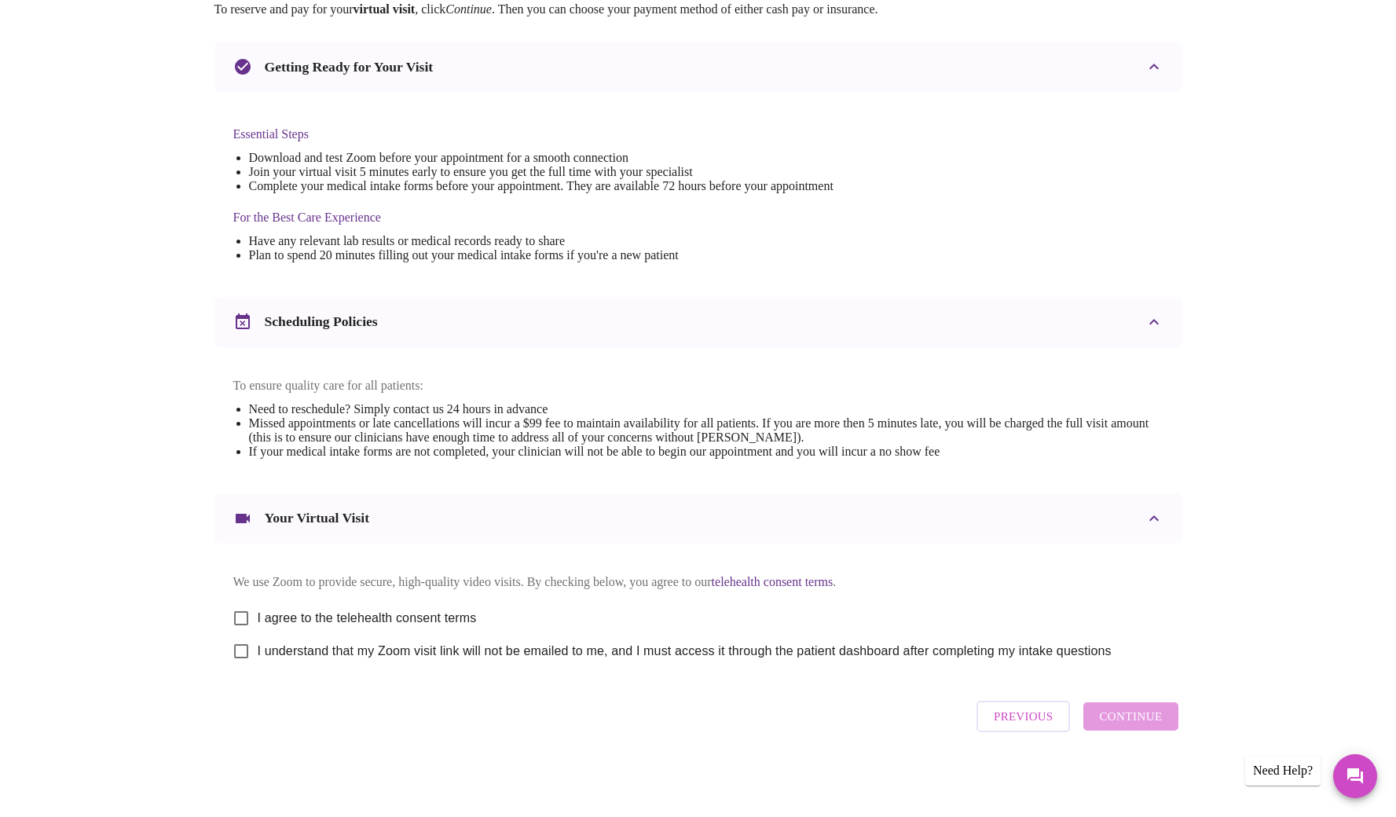
click at [236, 614] on input "I agree to the telehealth consent terms" at bounding box center [241, 618] width 33 height 33
checkbox input "true"
click at [244, 652] on input "I understand that my Zoom visit link will not be emailed to me, and I must acce…" at bounding box center [241, 651] width 33 height 33
checkbox input "true"
click at [1132, 724] on span "Continue" at bounding box center [1130, 716] width 63 height 20
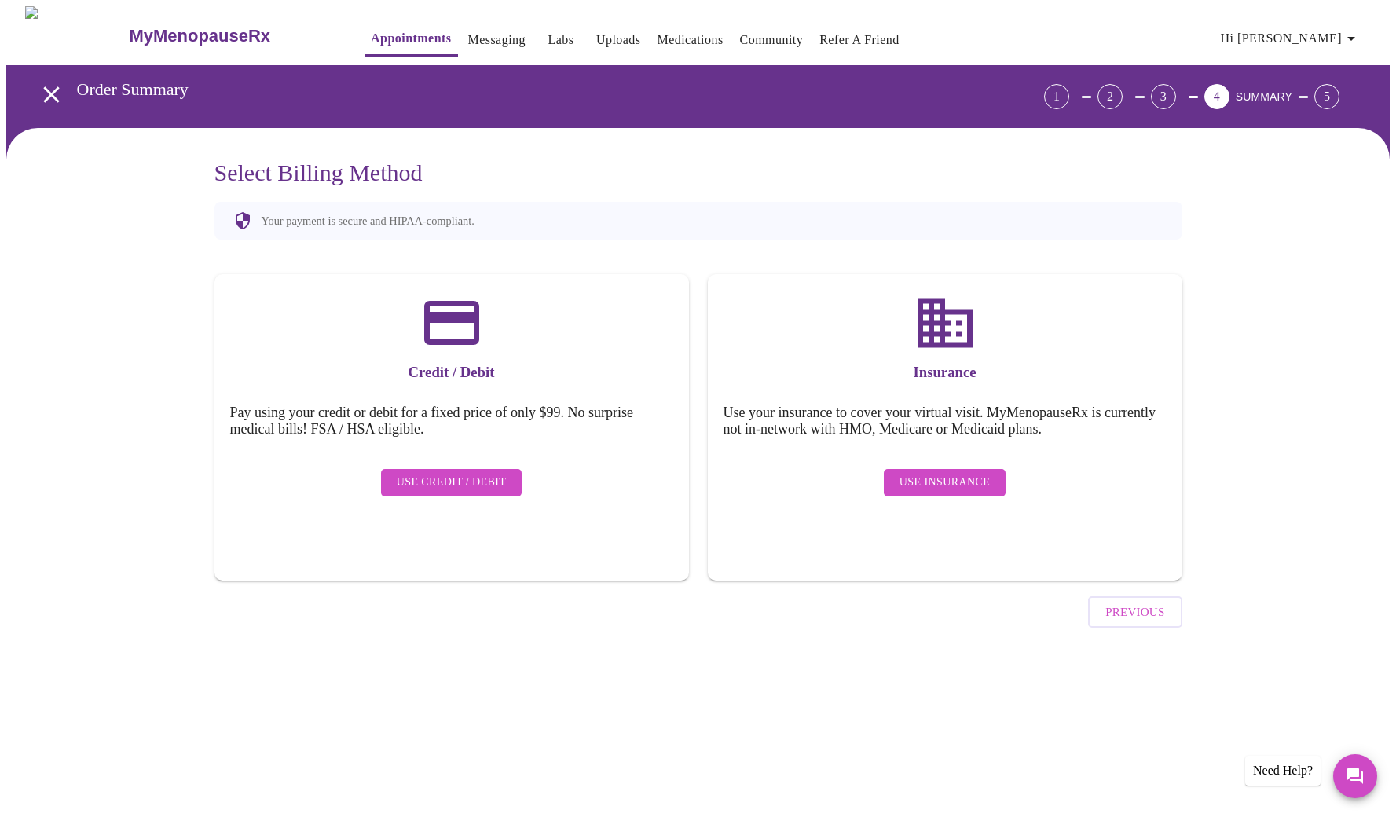
scroll to position [0, 0]
click at [966, 473] on span "Use Insurance" at bounding box center [950, 483] width 90 height 20
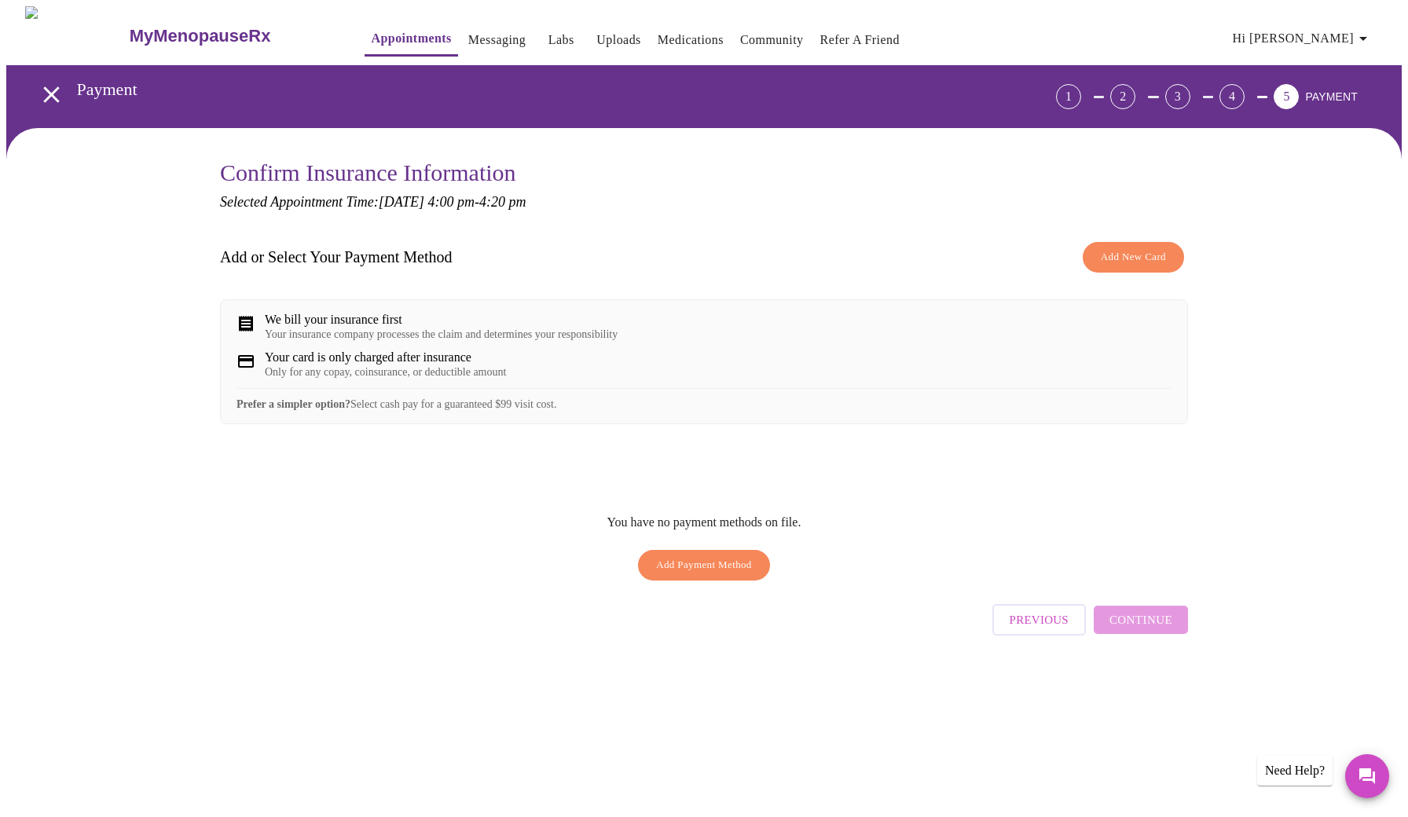
click at [1137, 252] on span "Add New Card" at bounding box center [1133, 257] width 65 height 18
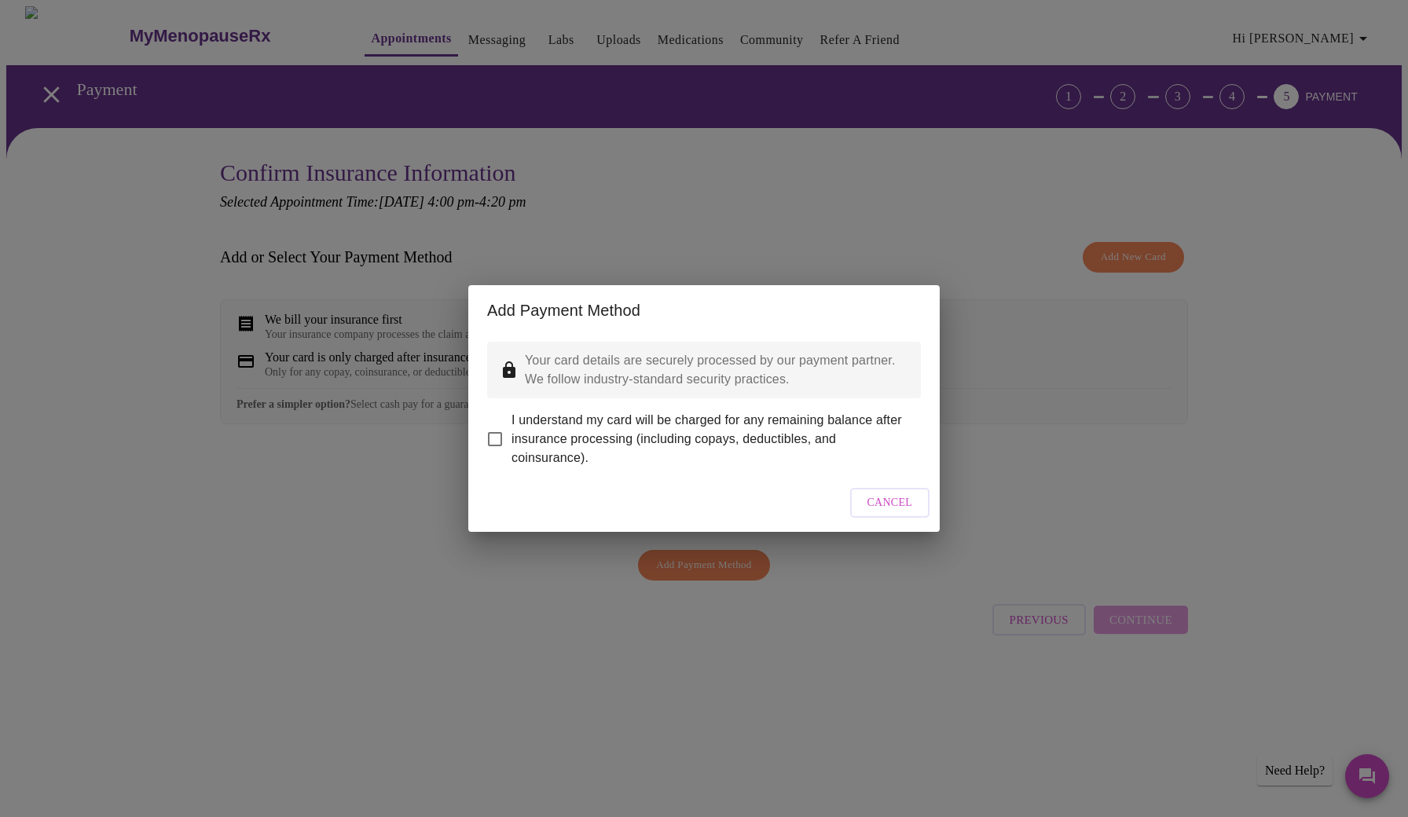
click at [500, 427] on input "I understand my card will be charged for any remaining balance after insurance …" at bounding box center [494, 439] width 33 height 33
checkbox input "true"
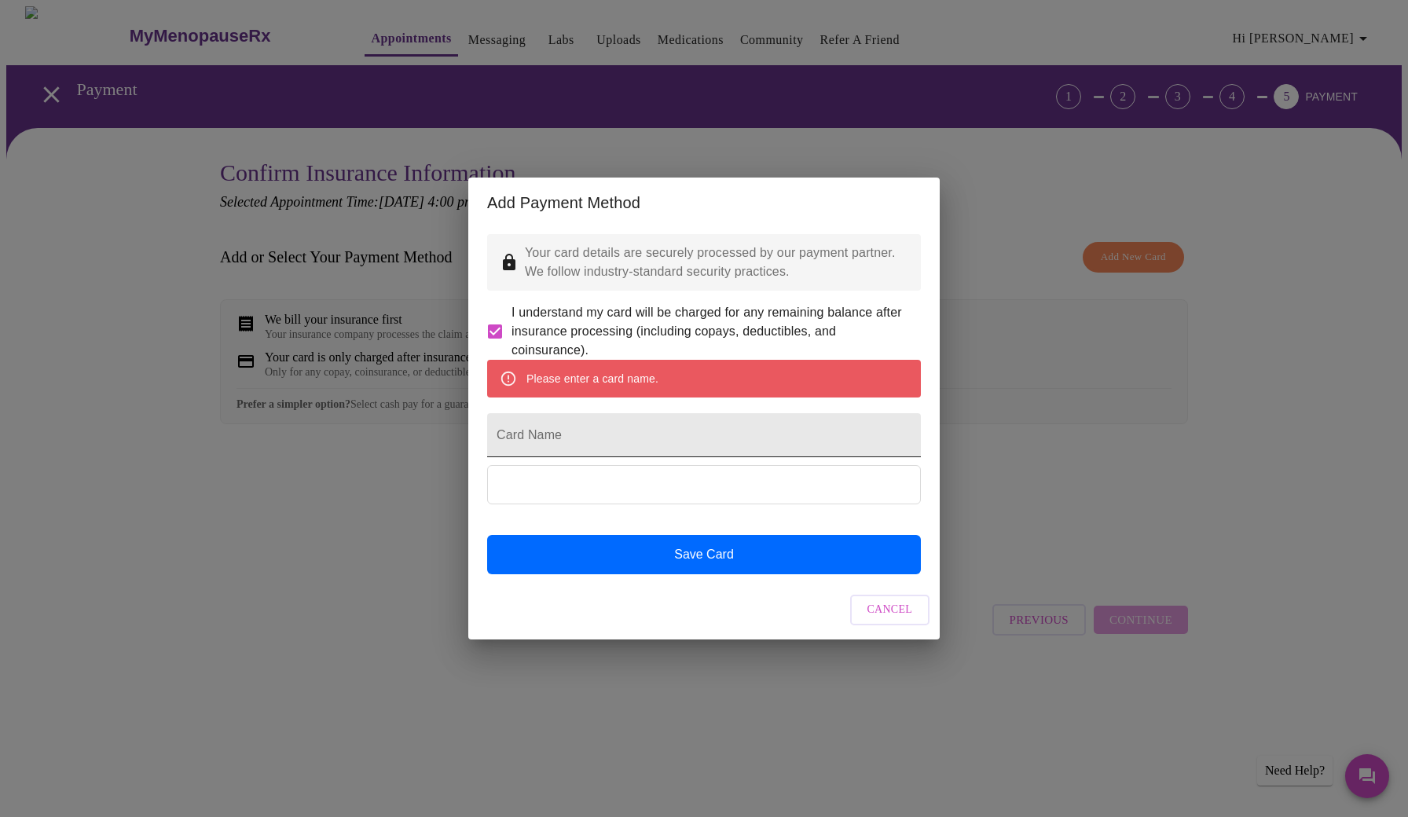
click at [522, 436] on input "Card Name" at bounding box center [704, 435] width 434 height 44
click at [887, 620] on span "Cancel" at bounding box center [890, 610] width 46 height 20
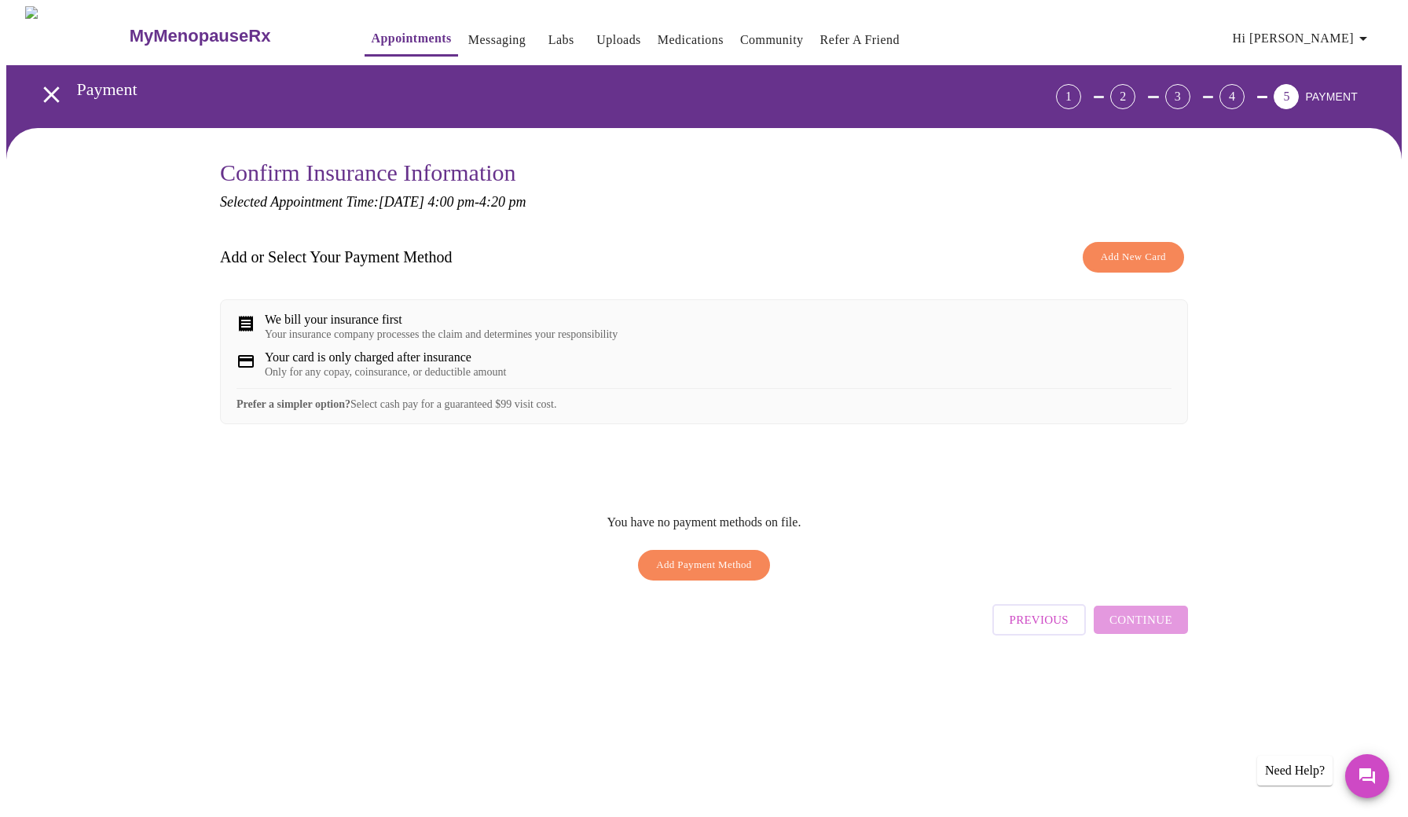
click at [695, 574] on span "Add Payment Method" at bounding box center [704, 565] width 96 height 18
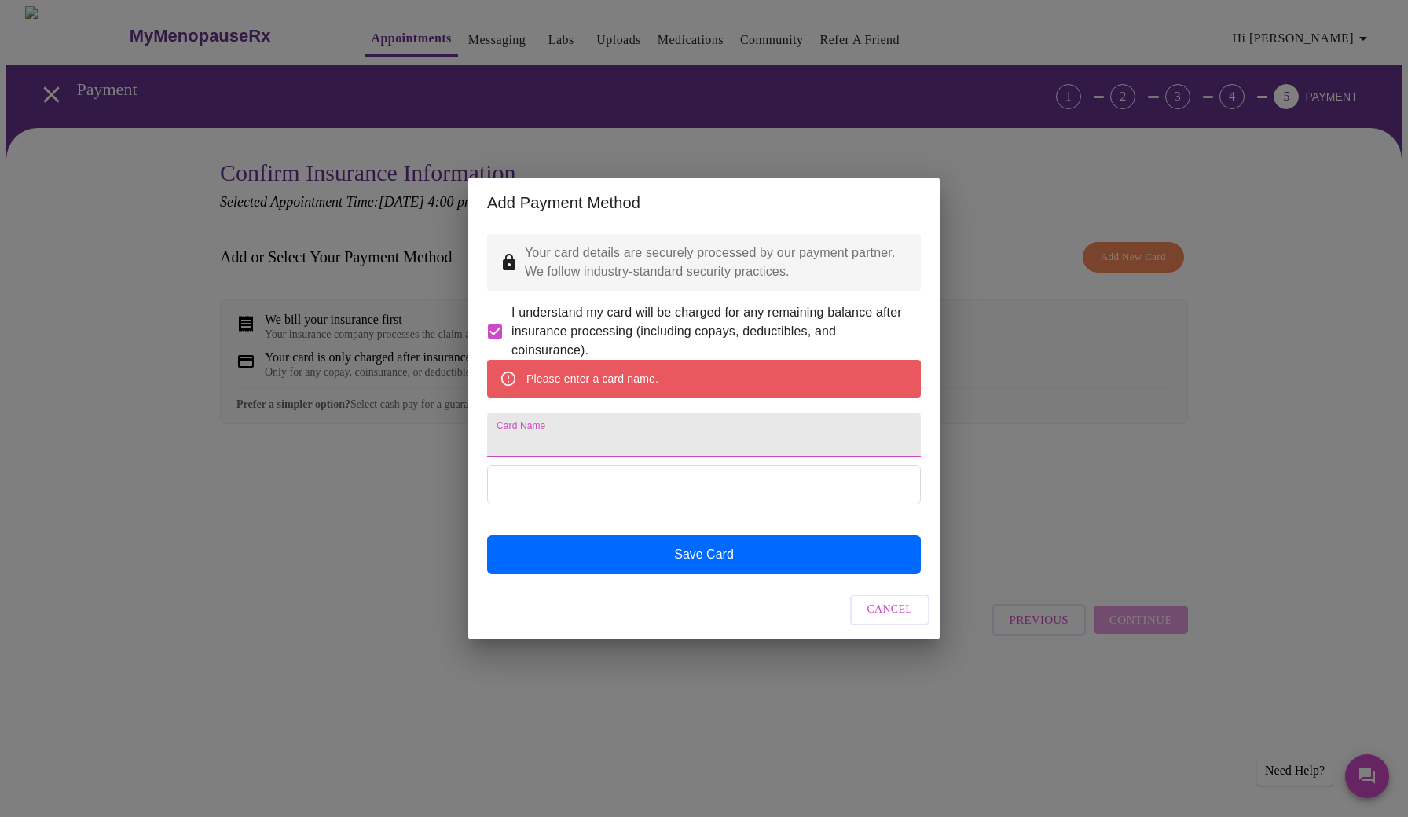
click at [670, 429] on input "Card Name" at bounding box center [704, 435] width 434 height 44
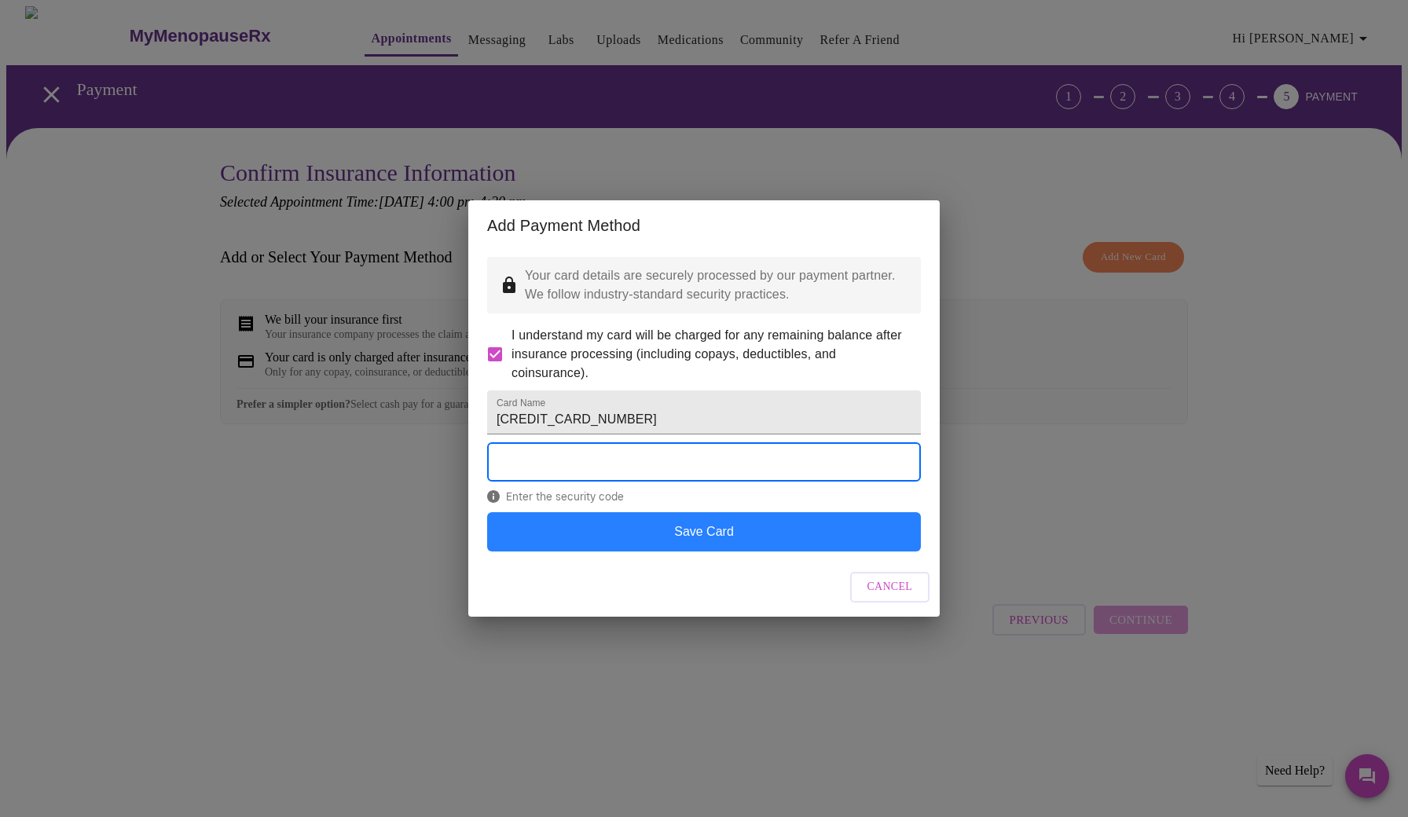
click at [640, 552] on button "Save Card" at bounding box center [704, 531] width 434 height 39
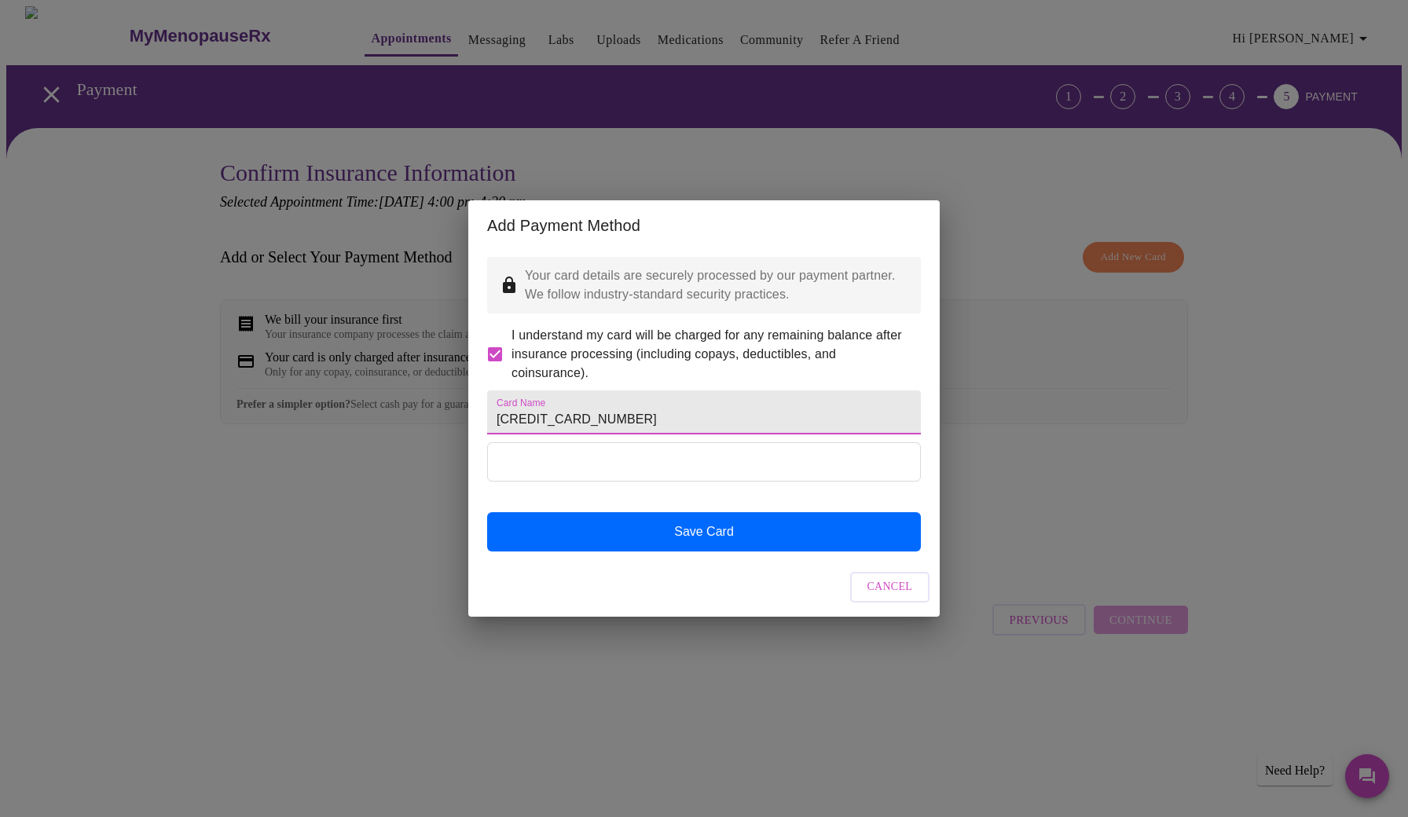
drag, startPoint x: 615, startPoint y: 418, endPoint x: 506, endPoint y: 411, distance: 109.4
click at [508, 411] on input "[CREDIT_CARD_NUMBER]" at bounding box center [704, 412] width 434 height 44
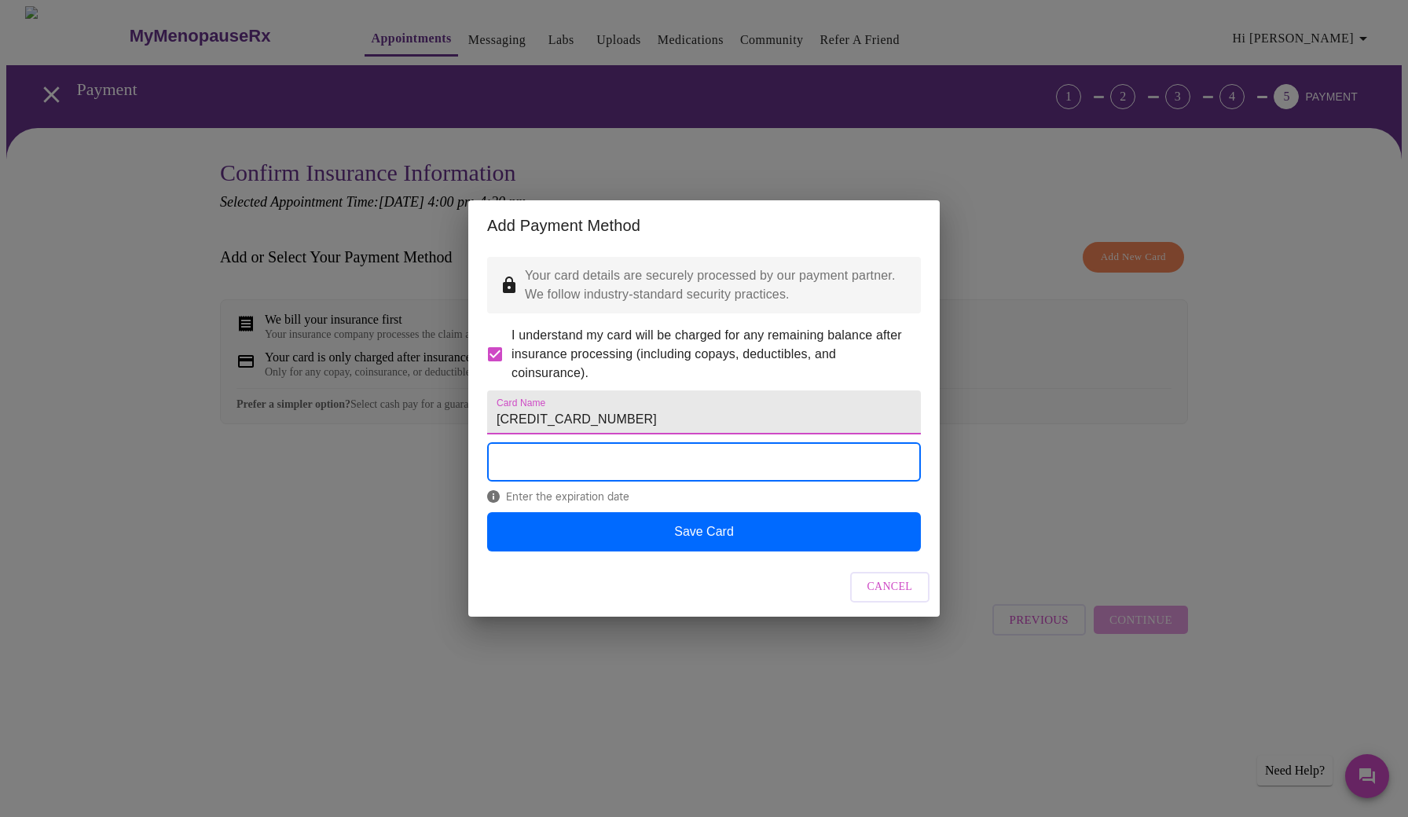
click at [624, 423] on input "[CREDIT_CARD_NUMBER]" at bounding box center [704, 412] width 434 height 44
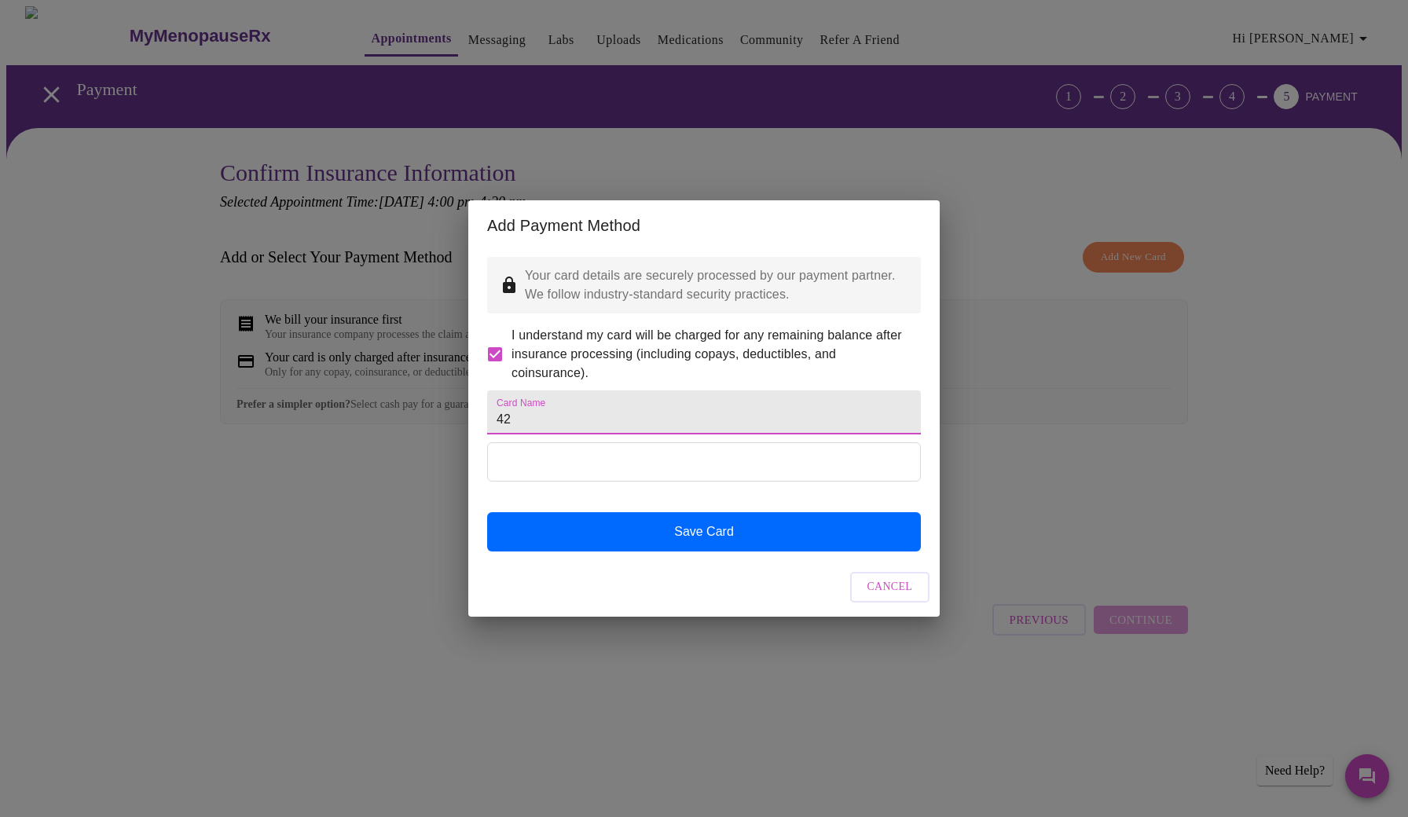
type input "4"
type input "Dez"
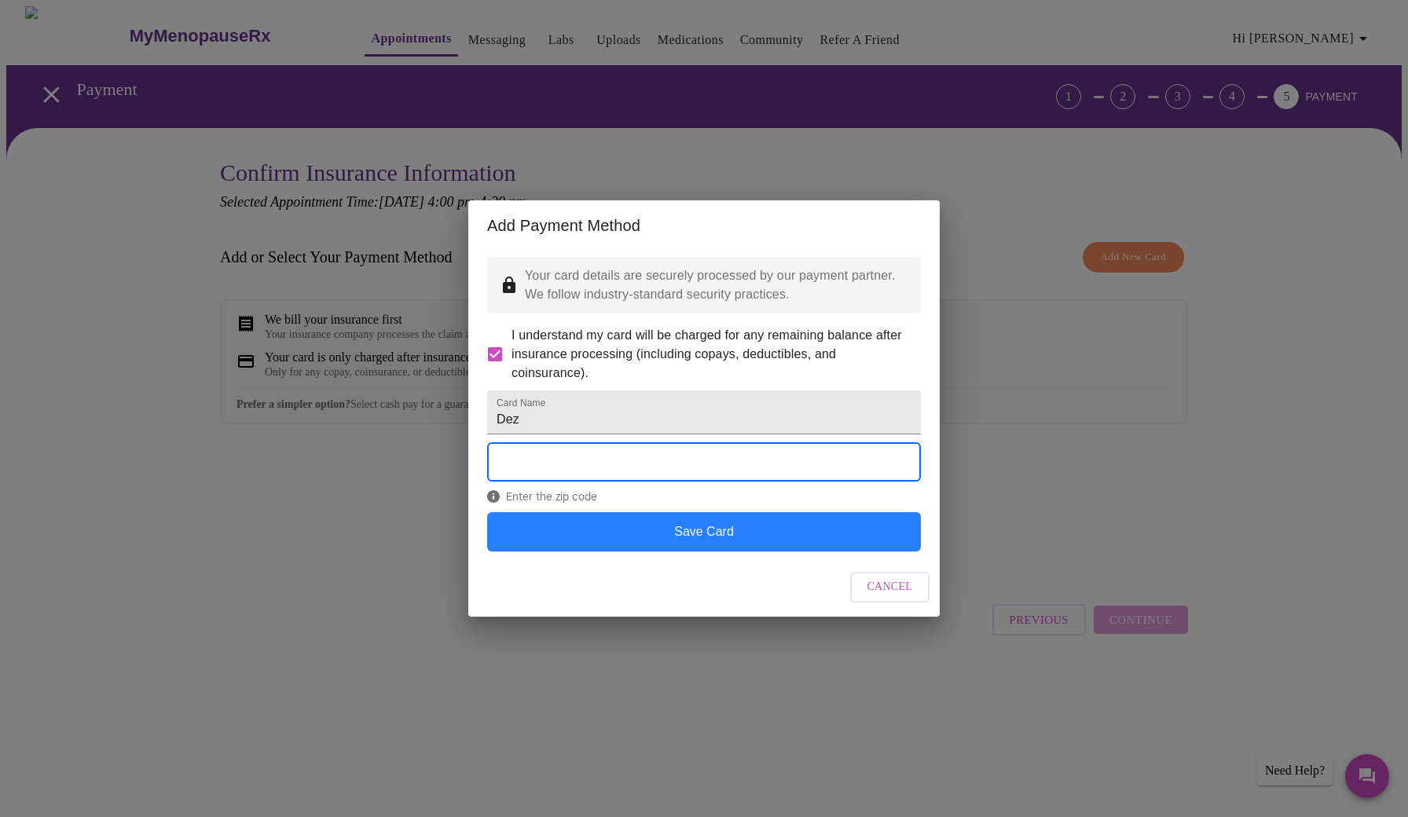
click at [702, 552] on button "Save Card" at bounding box center [704, 531] width 434 height 39
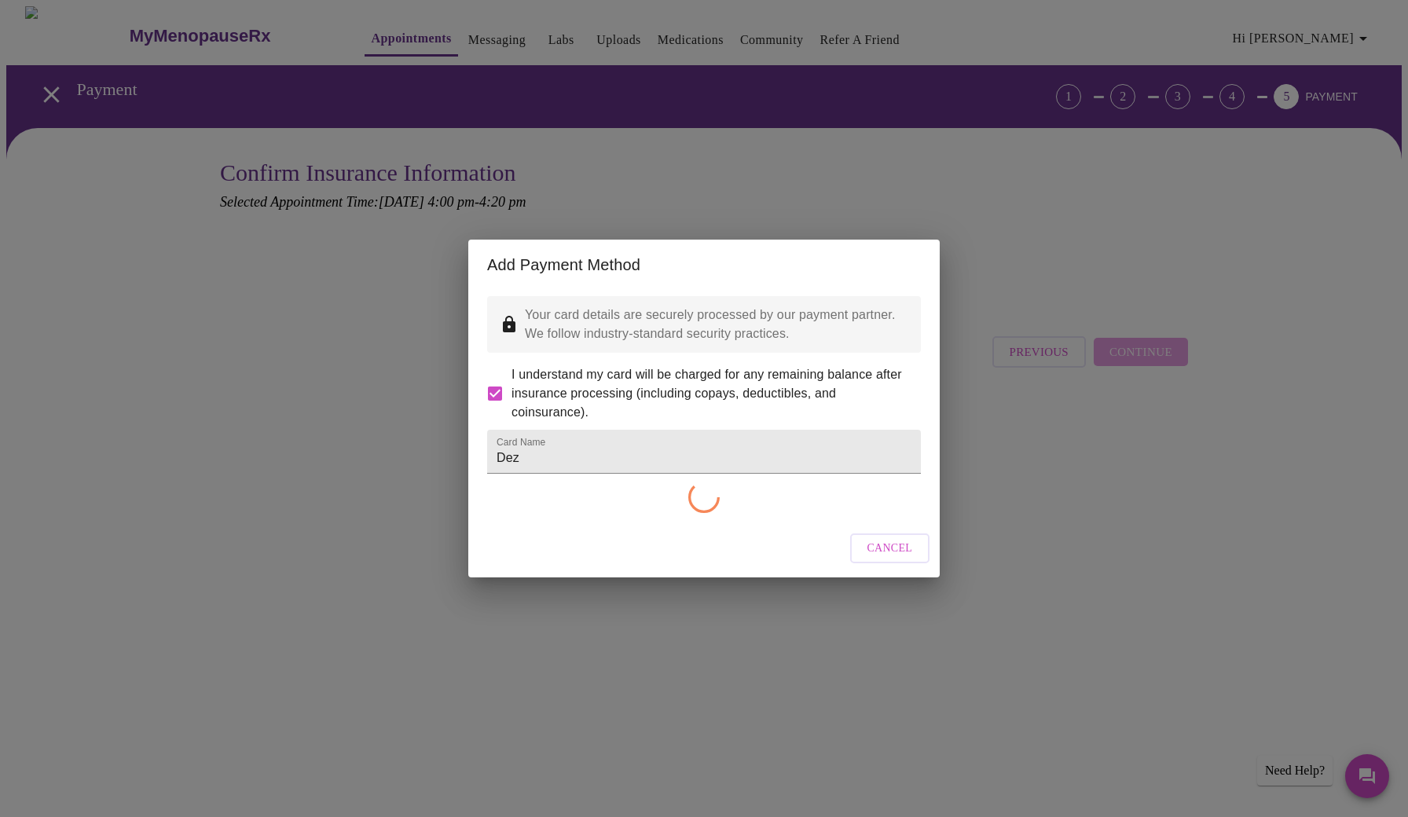
checkbox input "false"
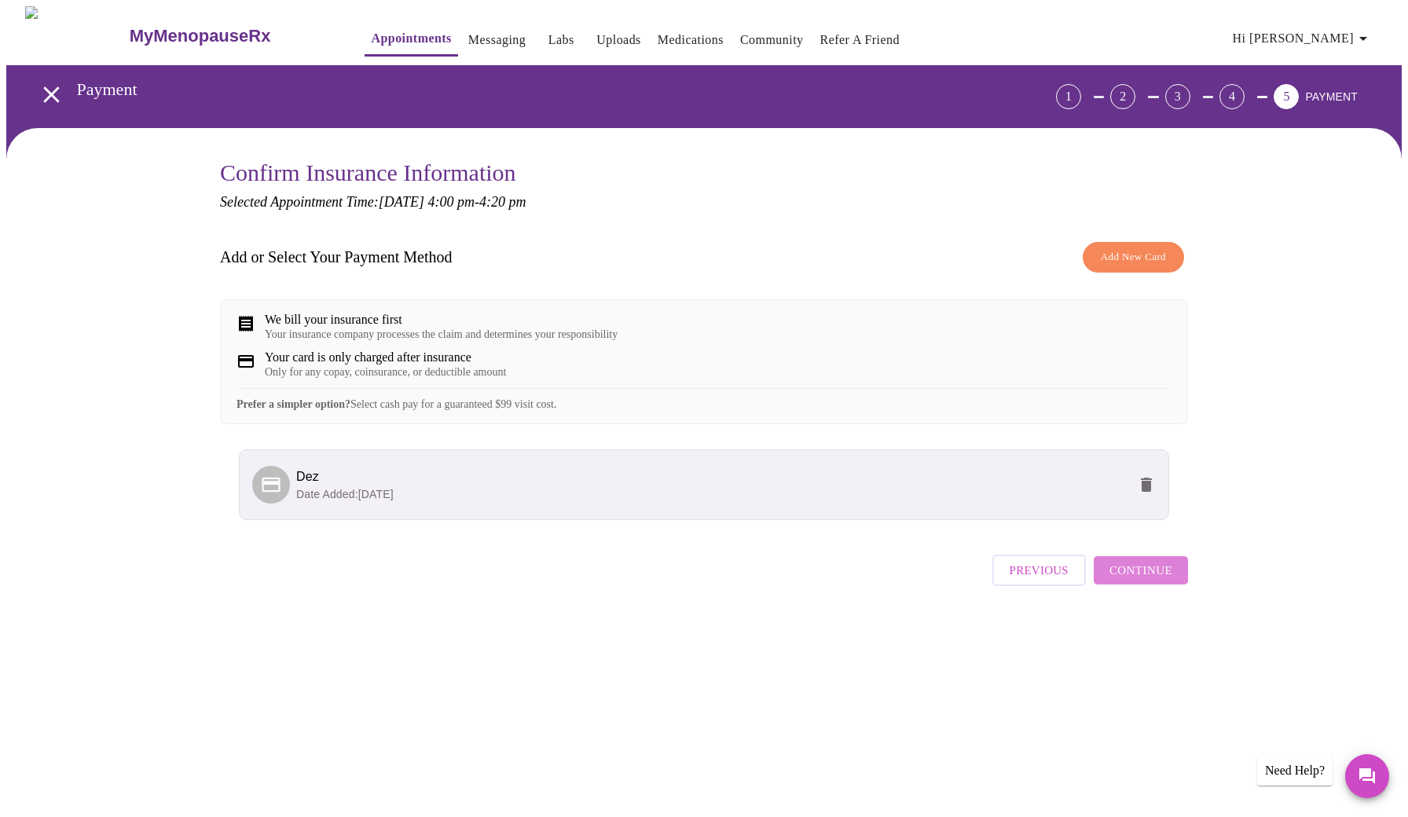
click at [1147, 581] on span "Continue" at bounding box center [1140, 570] width 63 height 20
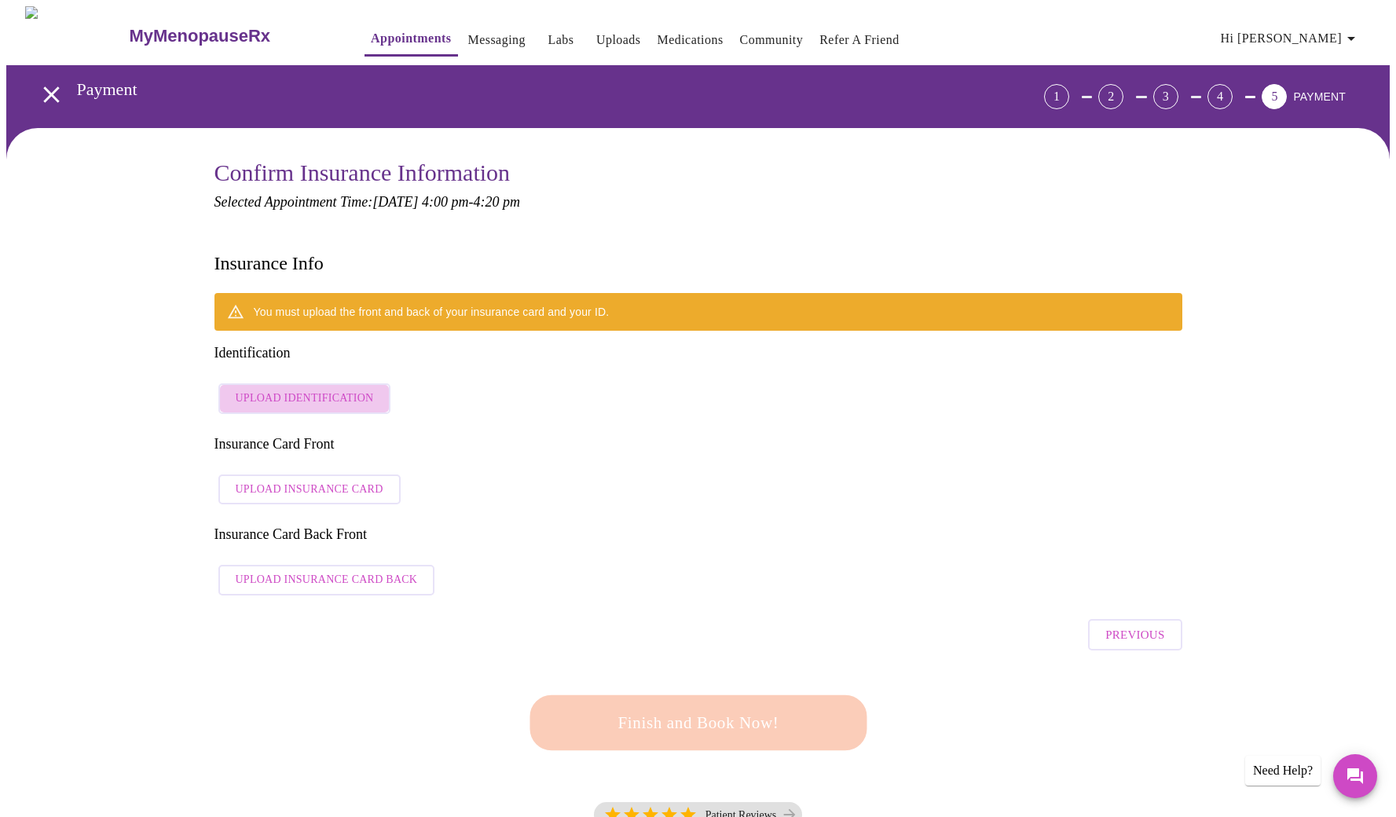
click at [310, 389] on span "Upload Identification" at bounding box center [305, 399] width 138 height 20
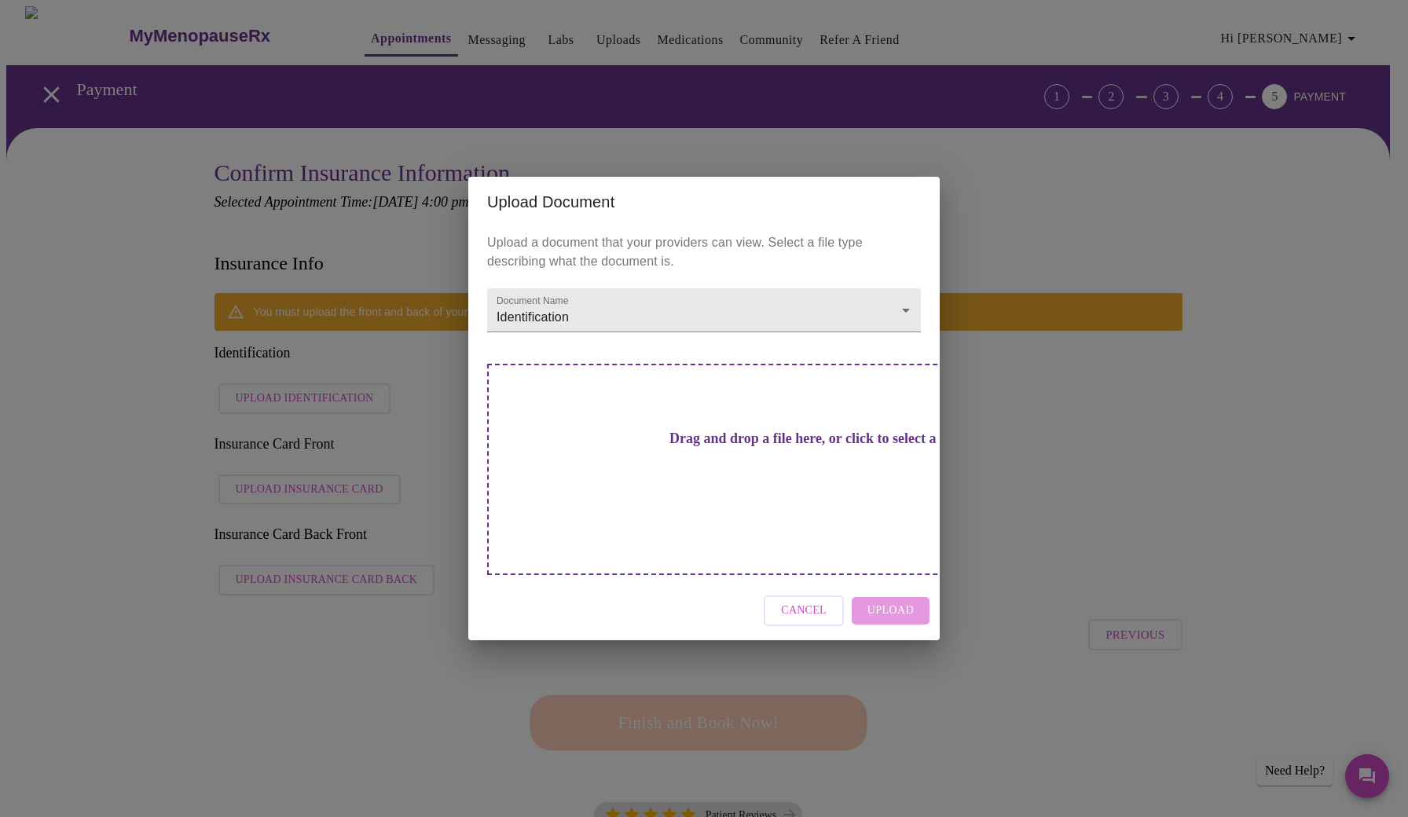
click at [746, 447] on h3 "Drag and drop a file here, or click to select a file" at bounding box center [814, 439] width 434 height 16
click at [673, 439] on div "Drag and drop a file here, or click to select a file" at bounding box center [814, 469] width 654 height 211
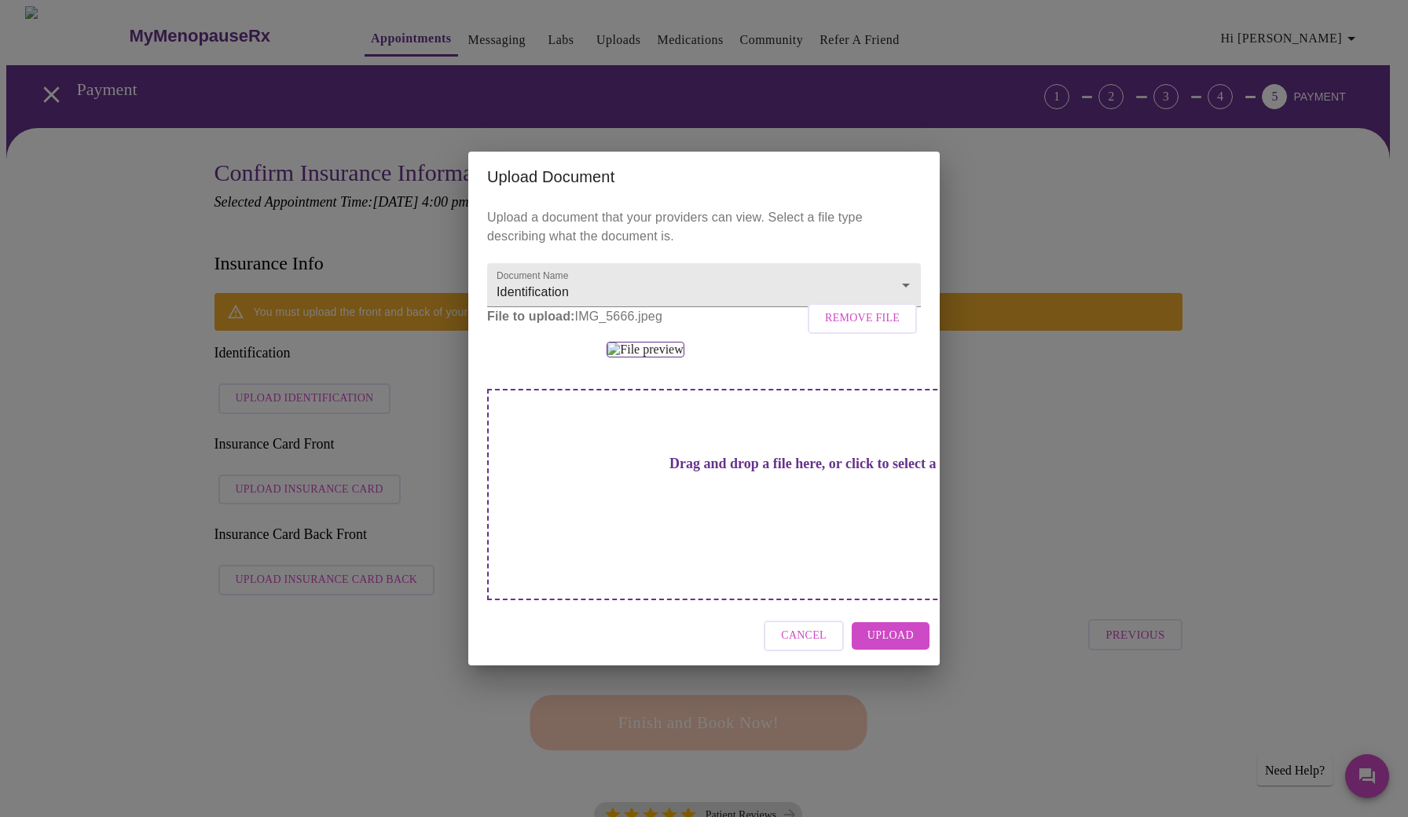
click at [709, 472] on h3 "Drag and drop a file here, or click to select a file" at bounding box center [814, 464] width 434 height 16
click at [682, 357] on img at bounding box center [645, 350] width 77 height 16
click at [889, 646] on span "Upload" at bounding box center [890, 636] width 46 height 20
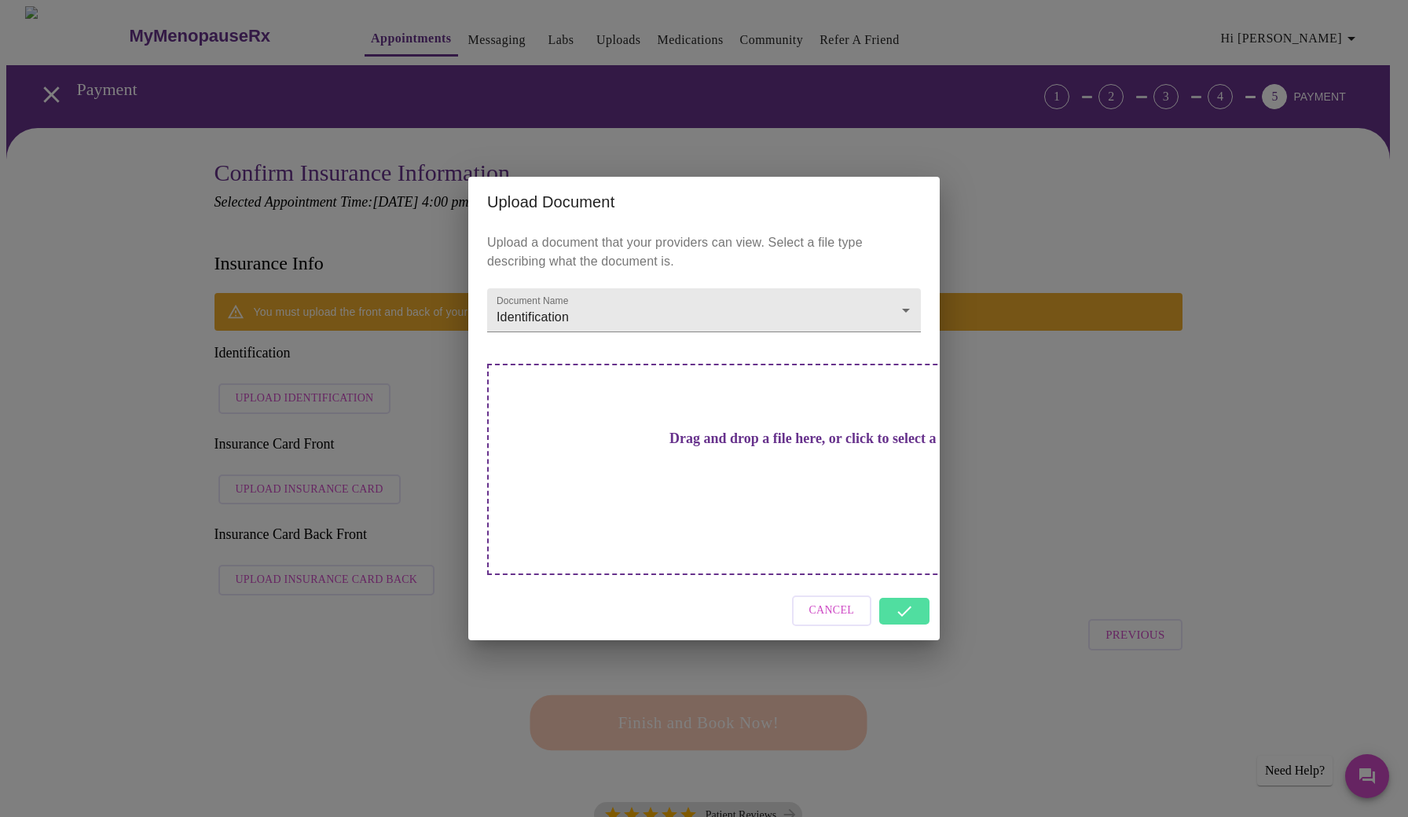
click at [672, 447] on h3 "Drag and drop a file here, or click to select a file" at bounding box center [814, 439] width 434 height 16
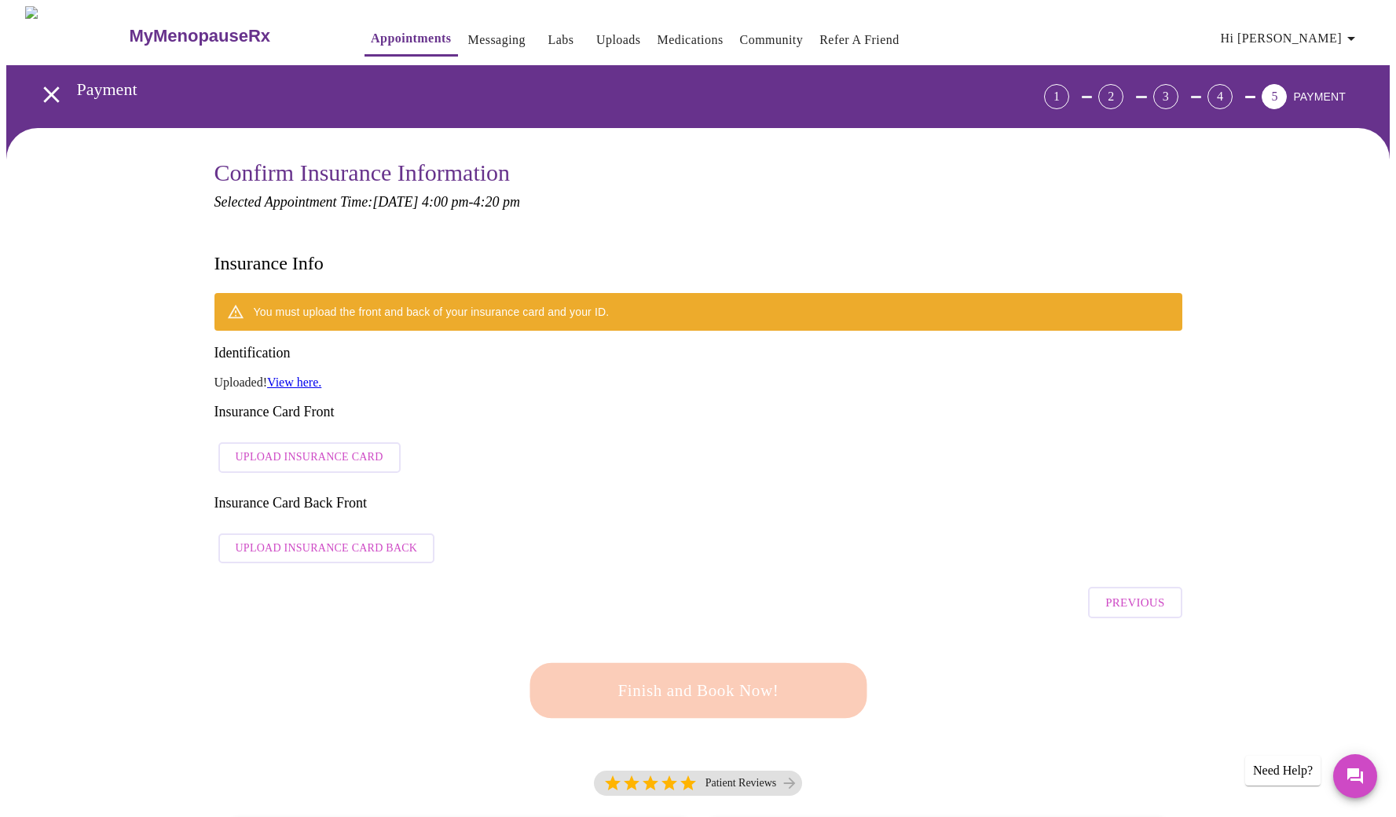
click at [362, 448] on span "Upload Insurance Card" at bounding box center [310, 458] width 148 height 20
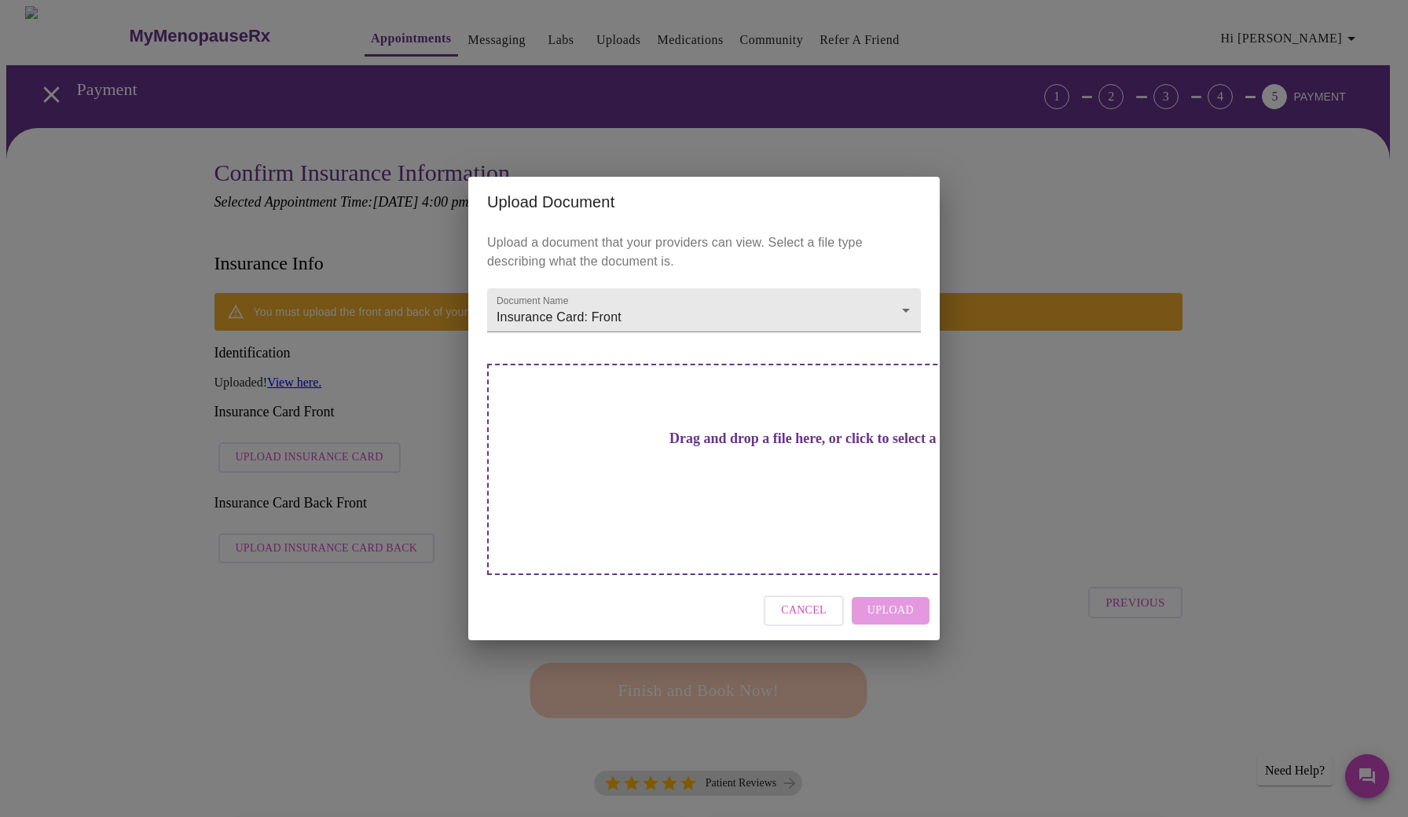
click at [772, 447] on h3 "Drag and drop a file here, or click to select a file" at bounding box center [814, 439] width 434 height 16
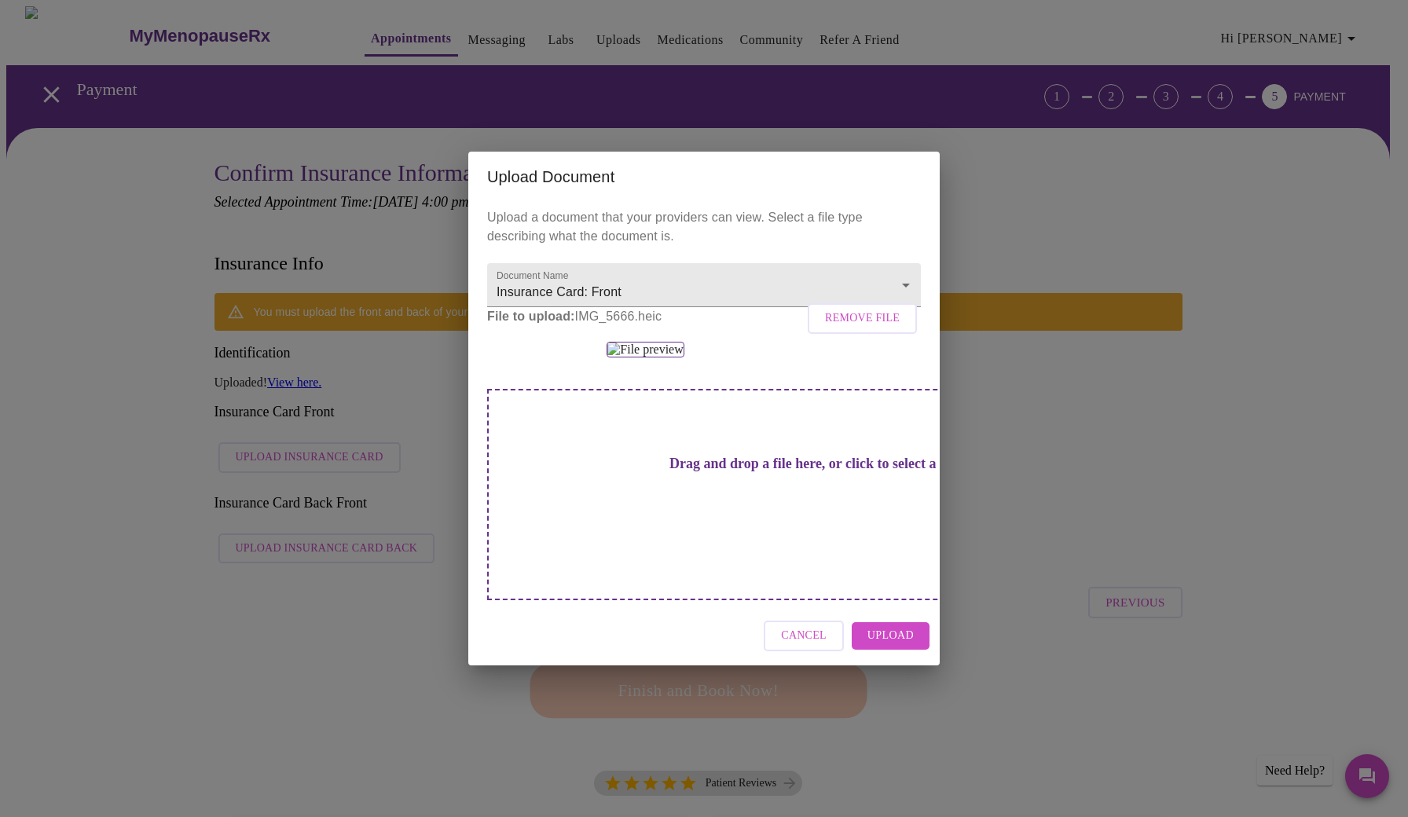
click at [285, 471] on div "Upload Document Upload a document that your providers can view. Select a file t…" at bounding box center [704, 408] width 1408 height 817
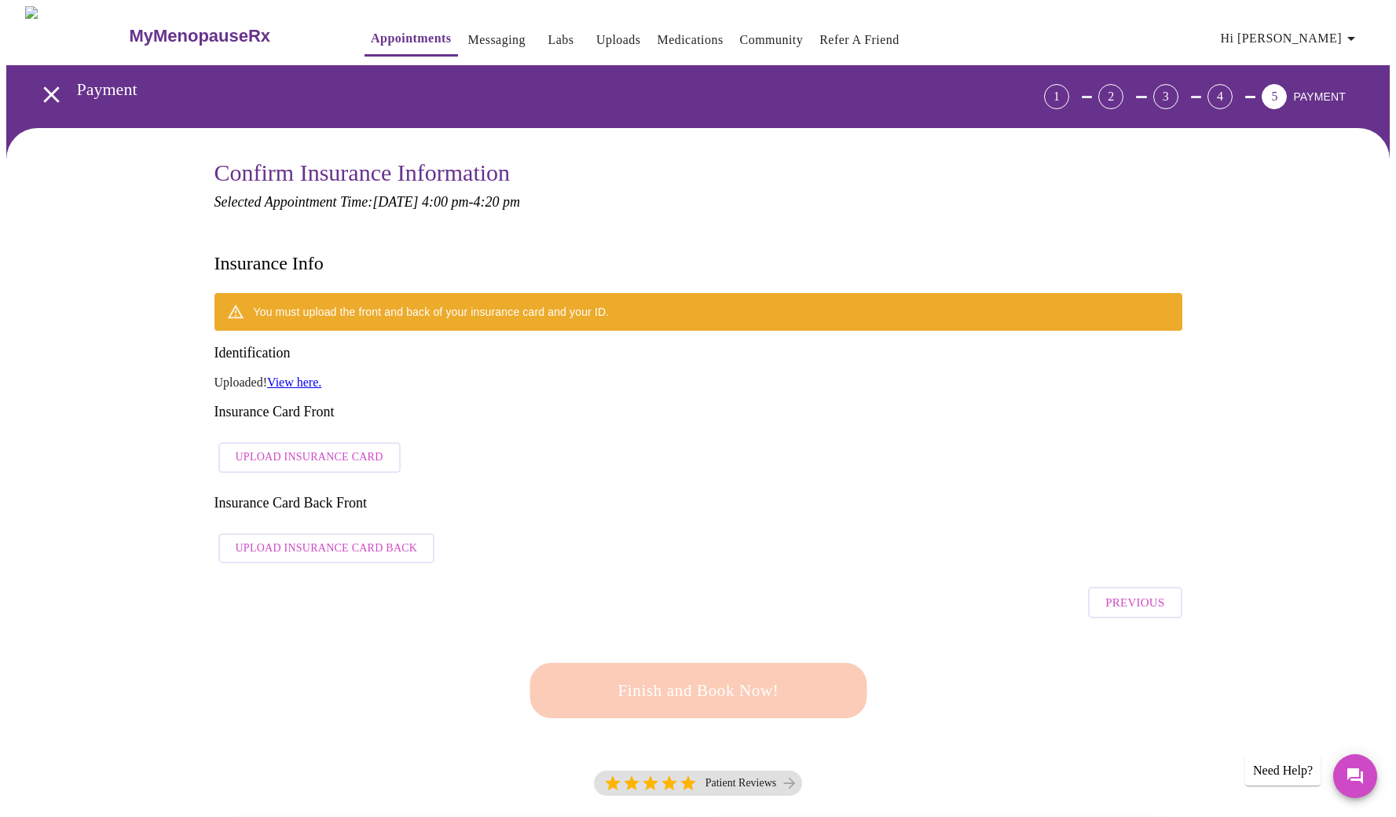
click at [301, 539] on span "Upload Insurance Card Back" at bounding box center [327, 549] width 182 height 20
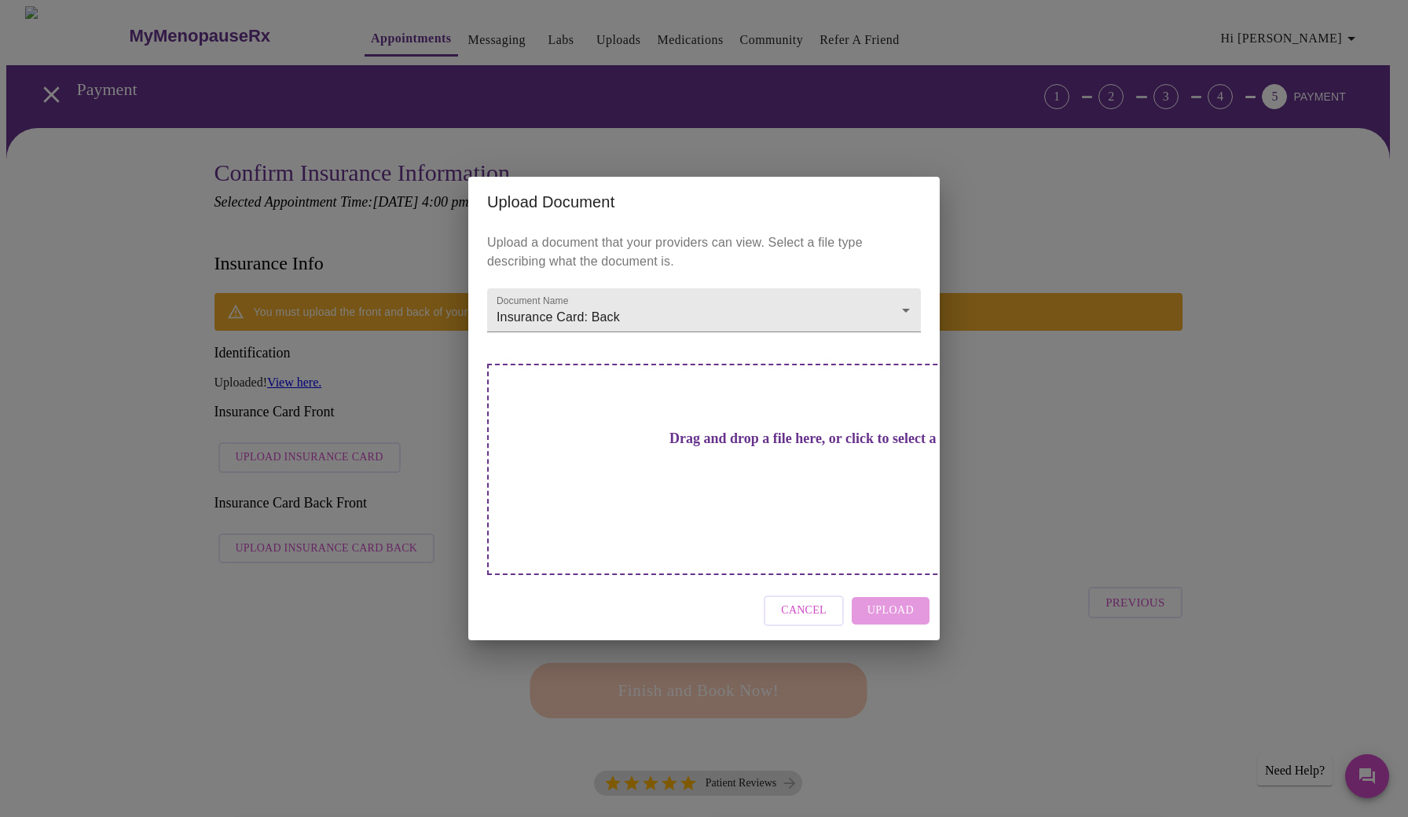
click at [750, 447] on h3 "Drag and drop a file here, or click to select a file" at bounding box center [814, 439] width 434 height 16
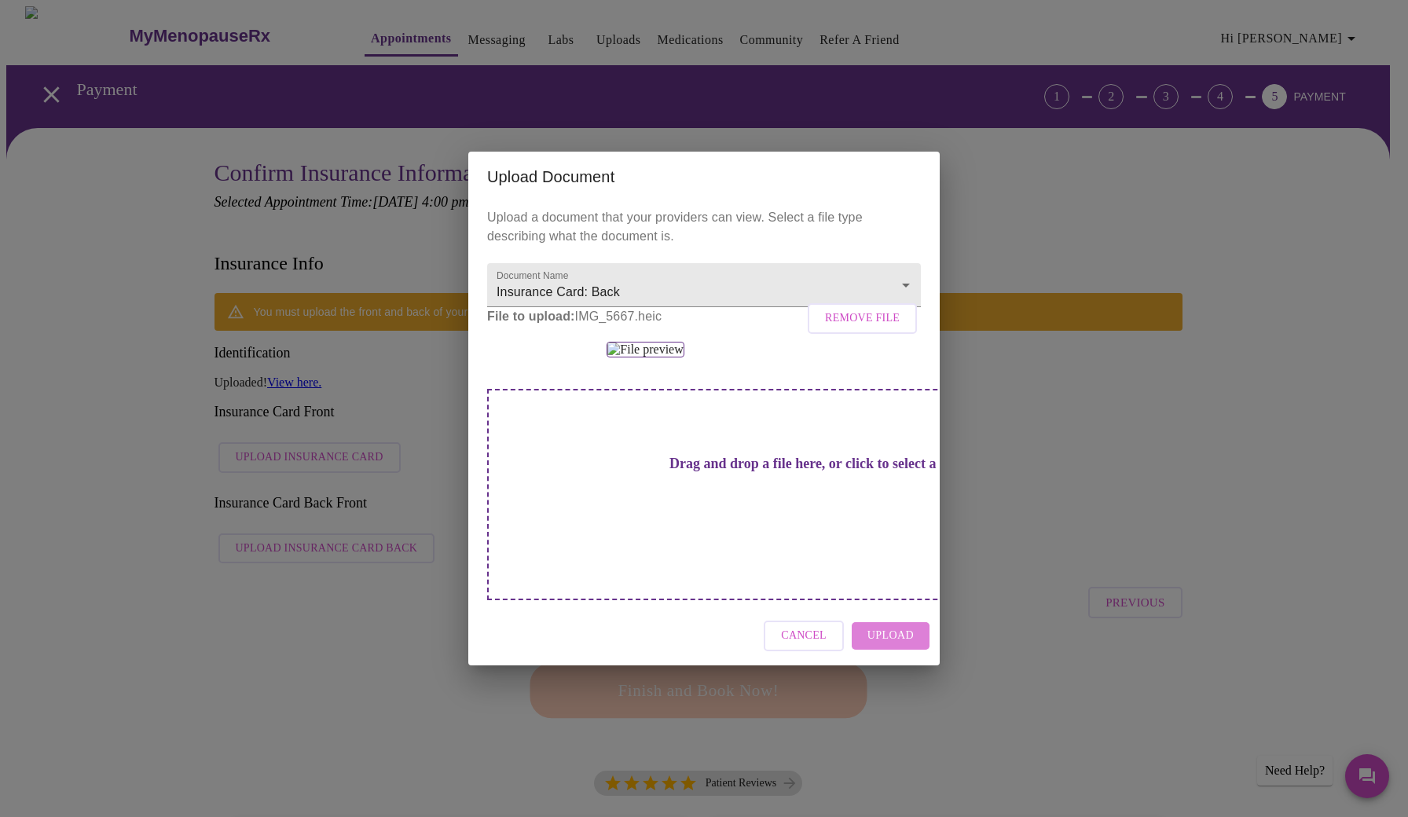
click at [889, 646] on span "Upload" at bounding box center [890, 636] width 46 height 20
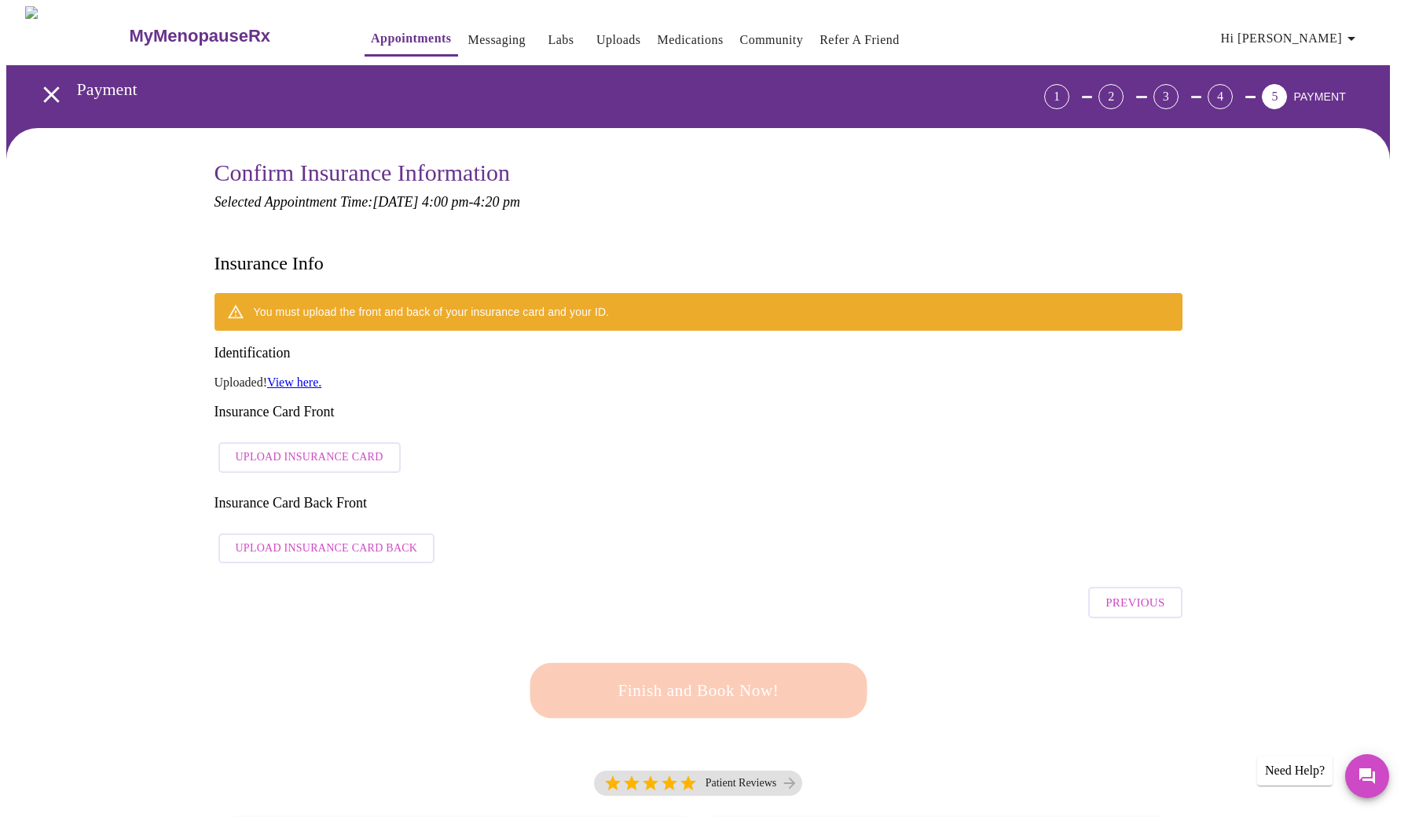
click at [254, 448] on span "Upload Insurance Card" at bounding box center [310, 458] width 148 height 20
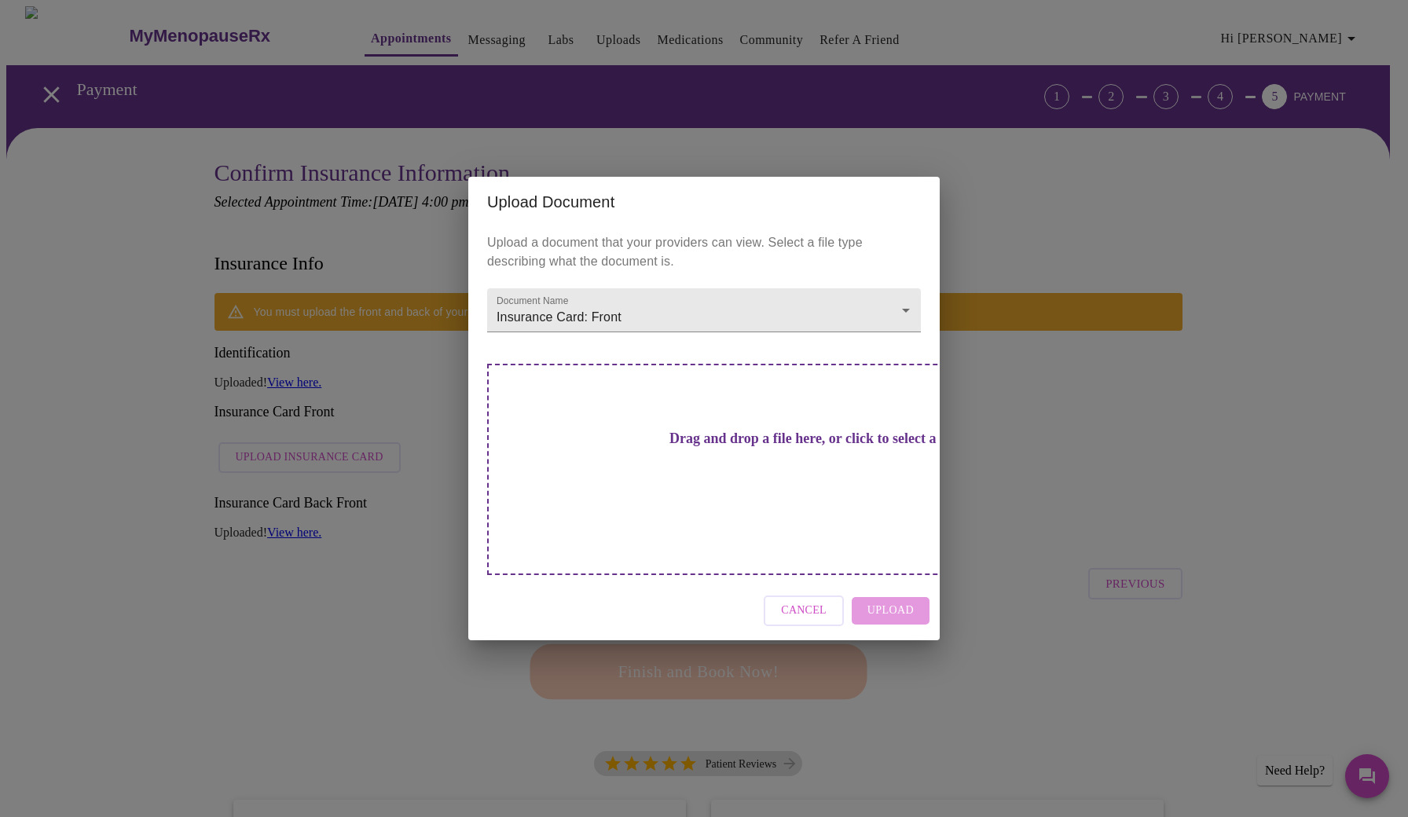
click at [733, 447] on h3 "Drag and drop a file here, or click to select a file" at bounding box center [814, 439] width 434 height 16
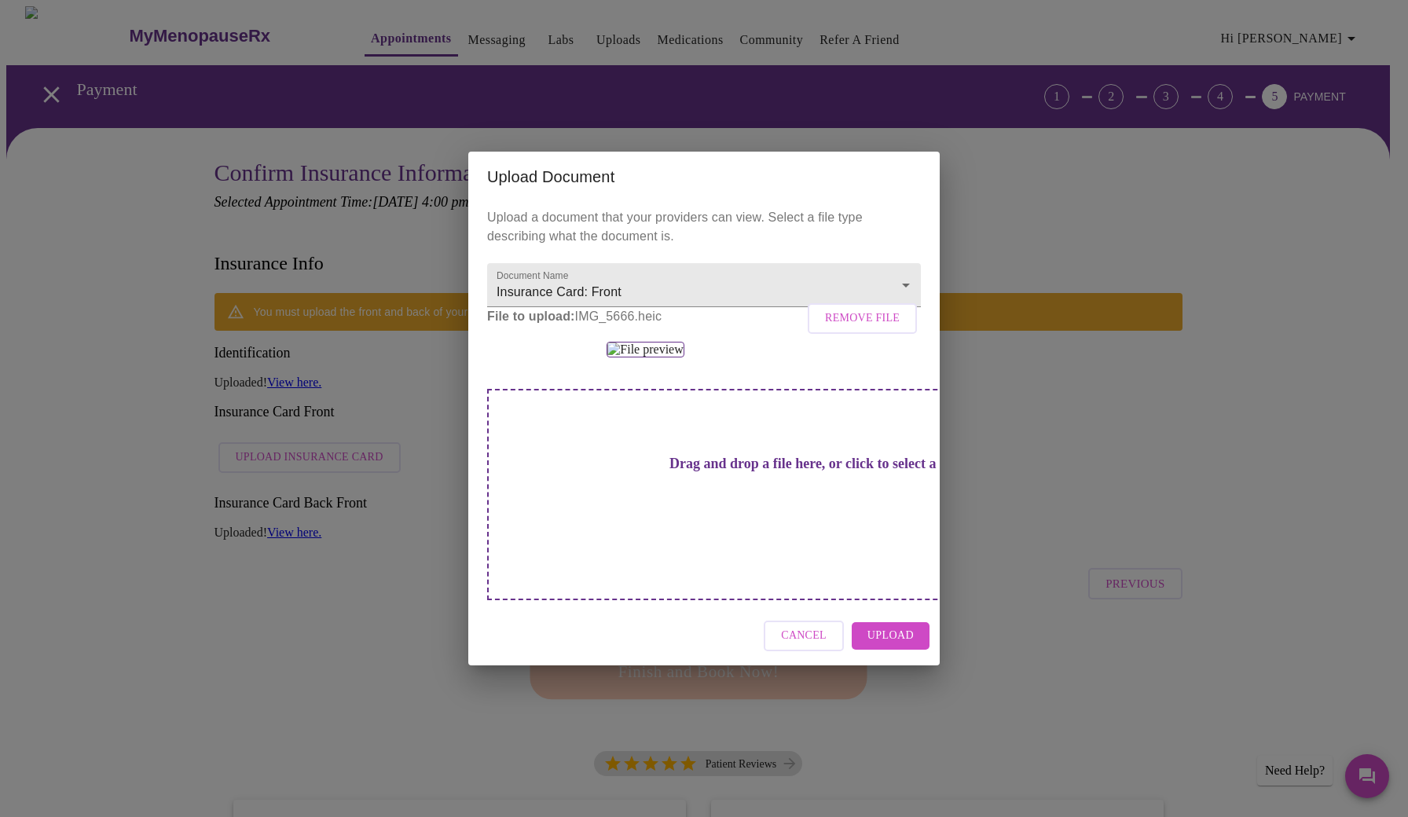
click at [907, 646] on span "Upload" at bounding box center [890, 636] width 46 height 20
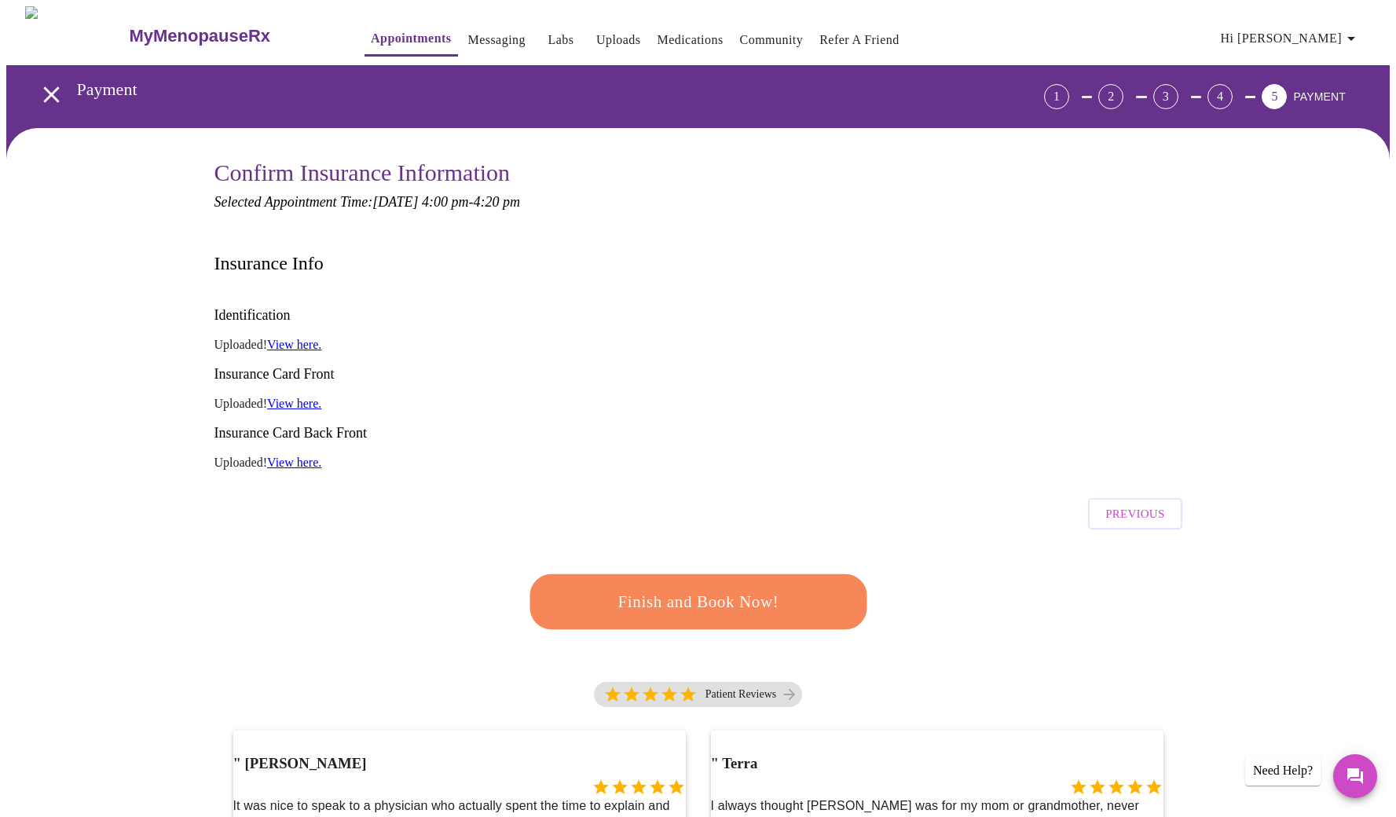
click at [753, 588] on span "Finish and Book Now!" at bounding box center [698, 602] width 291 height 29
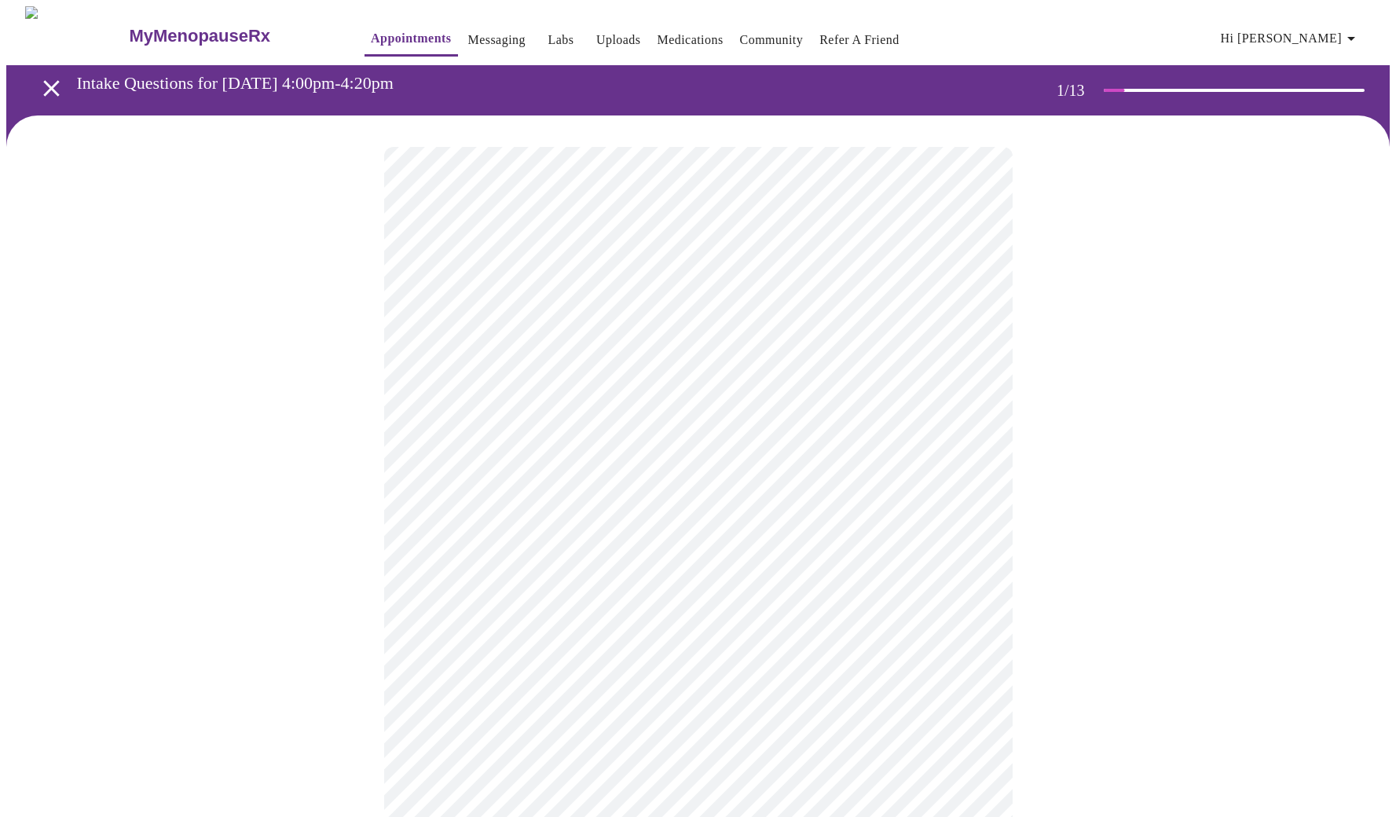
click at [666, 340] on body "MyMenopauseRx Appointments Messaging Labs Uploads Medications Community Refer a…" at bounding box center [698, 786] width 1384 height 1560
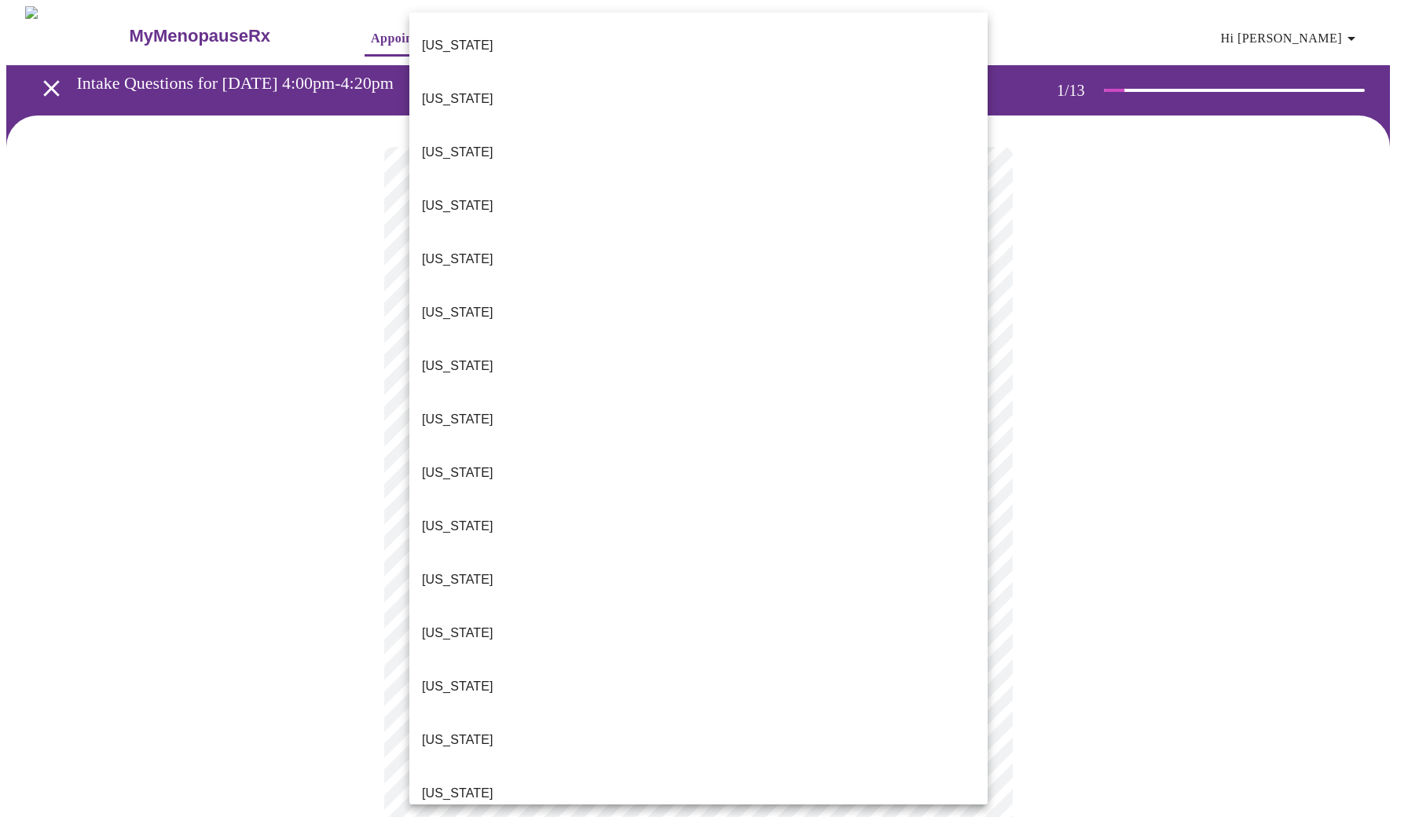
click at [517, 286] on li "[US_STATE]" at bounding box center [698, 312] width 578 height 53
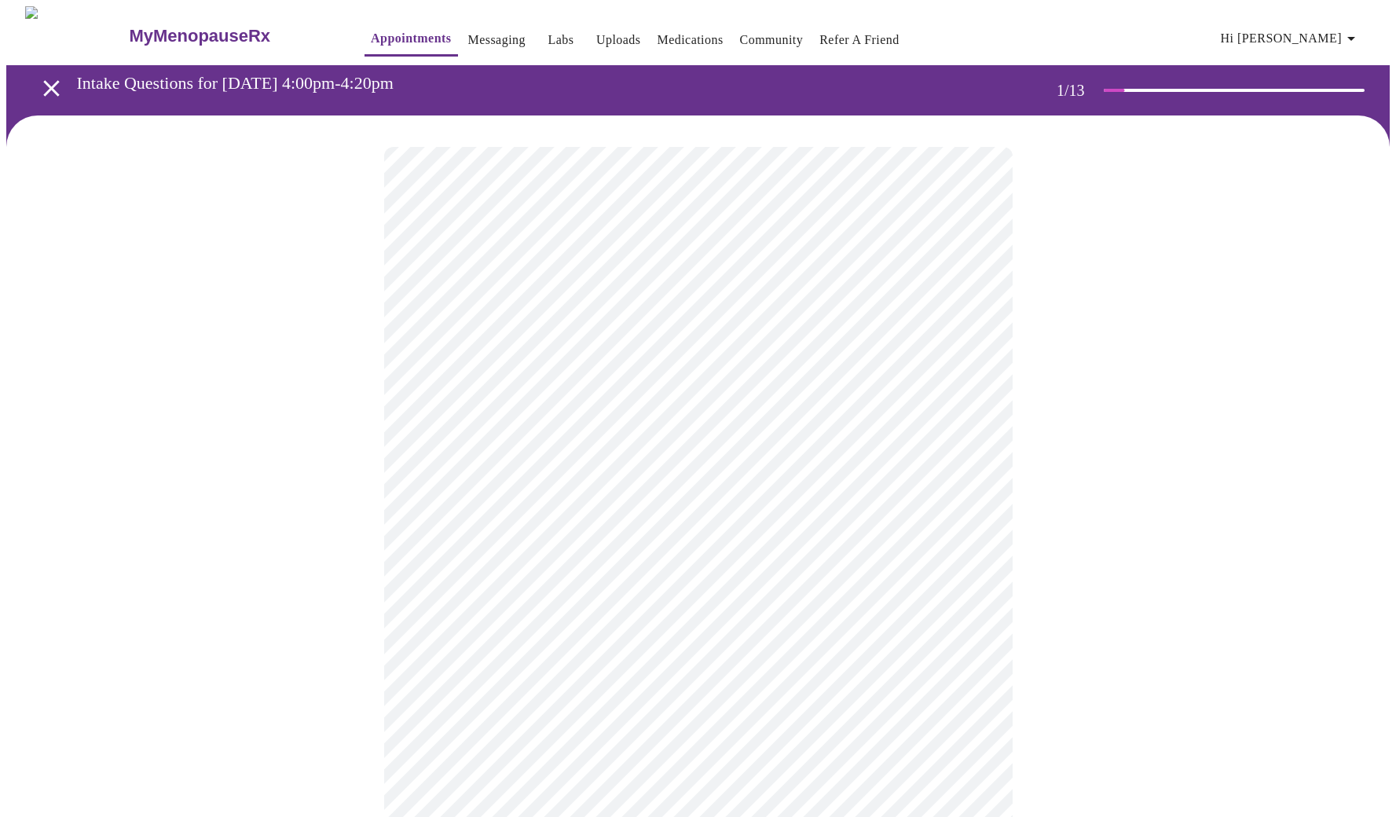
click at [653, 464] on body "MyMenopauseRx Appointments Messaging Labs Uploads Medications Community Refer a…" at bounding box center [698, 781] width 1384 height 1551
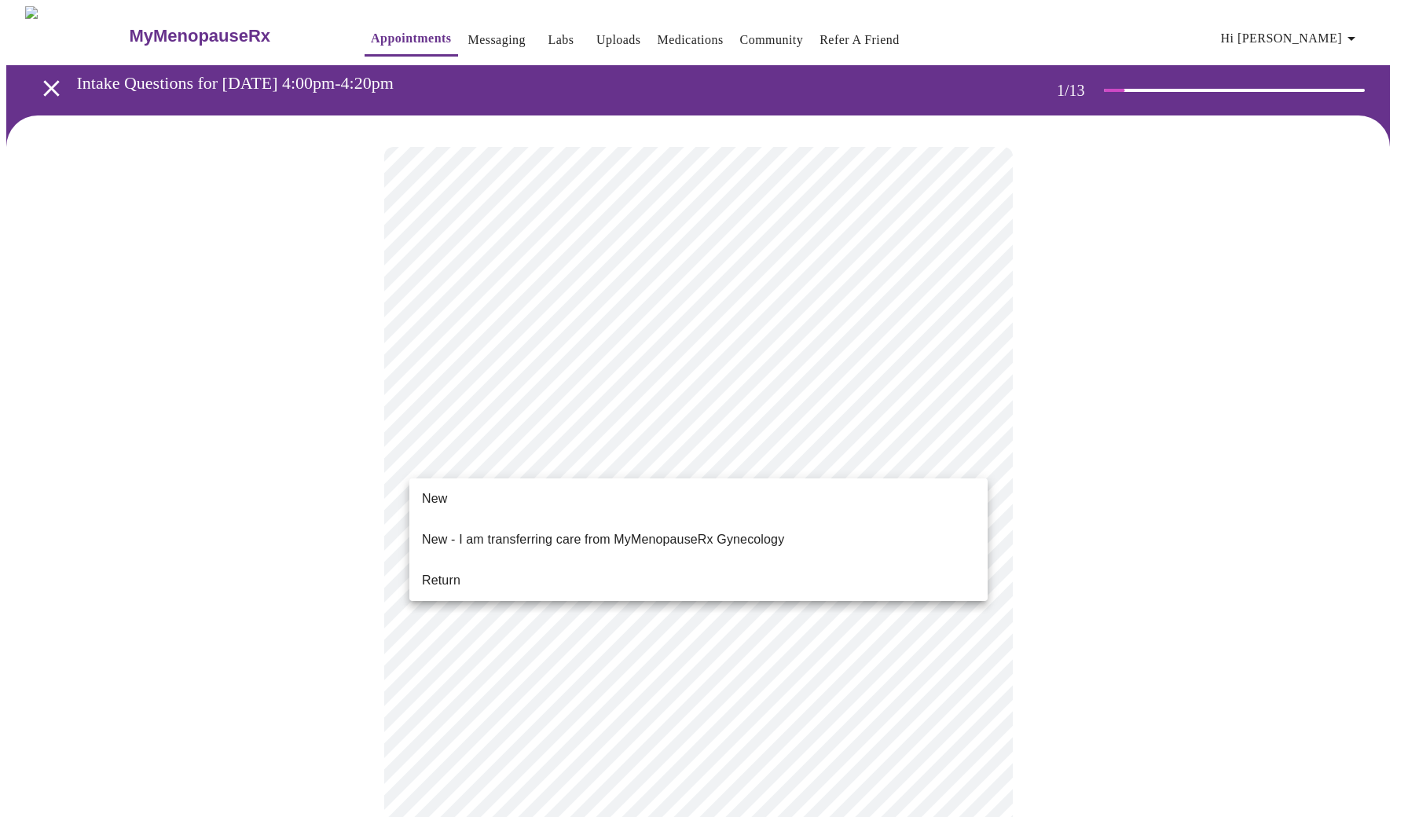
click at [611, 489] on li "New" at bounding box center [698, 499] width 578 height 28
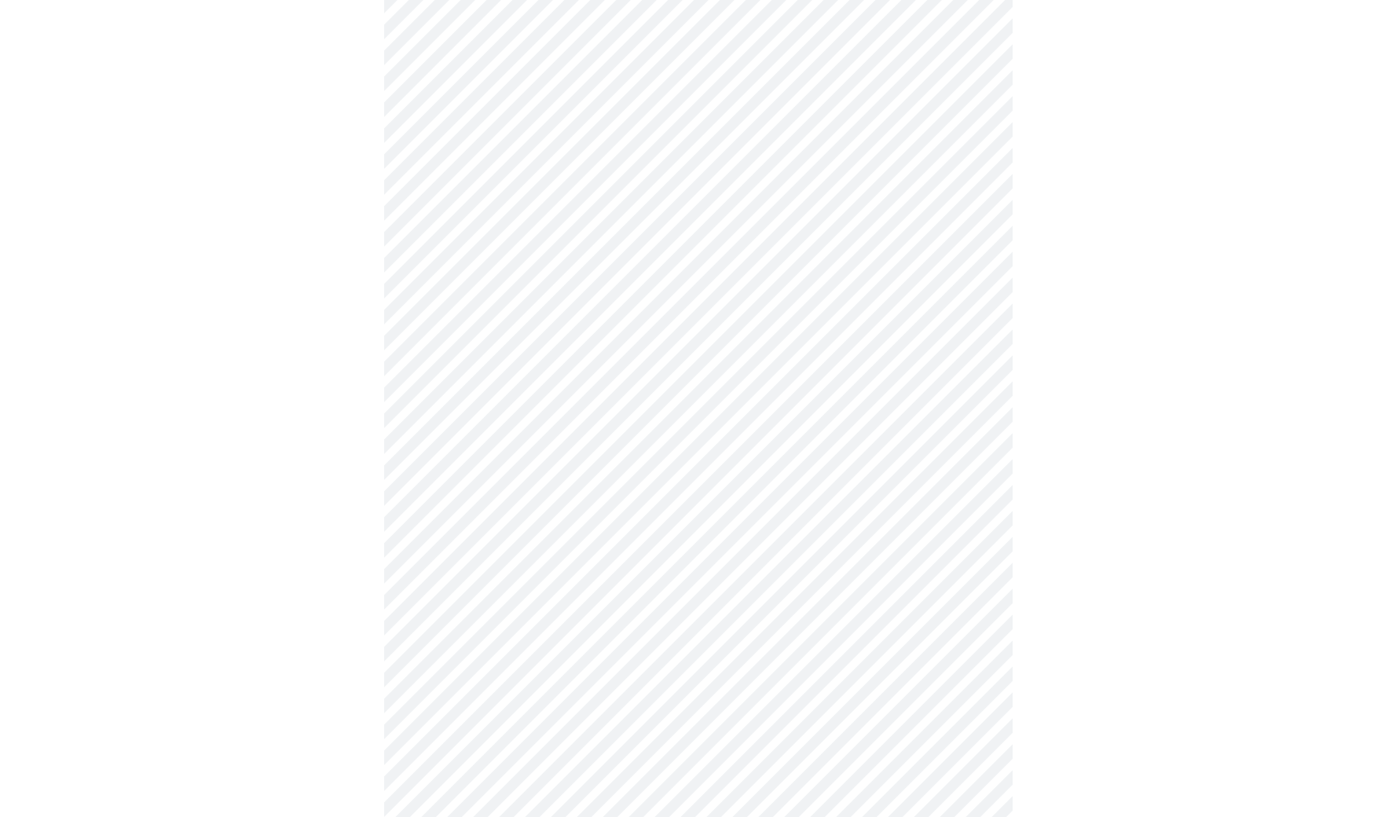
scroll to position [670, 0]
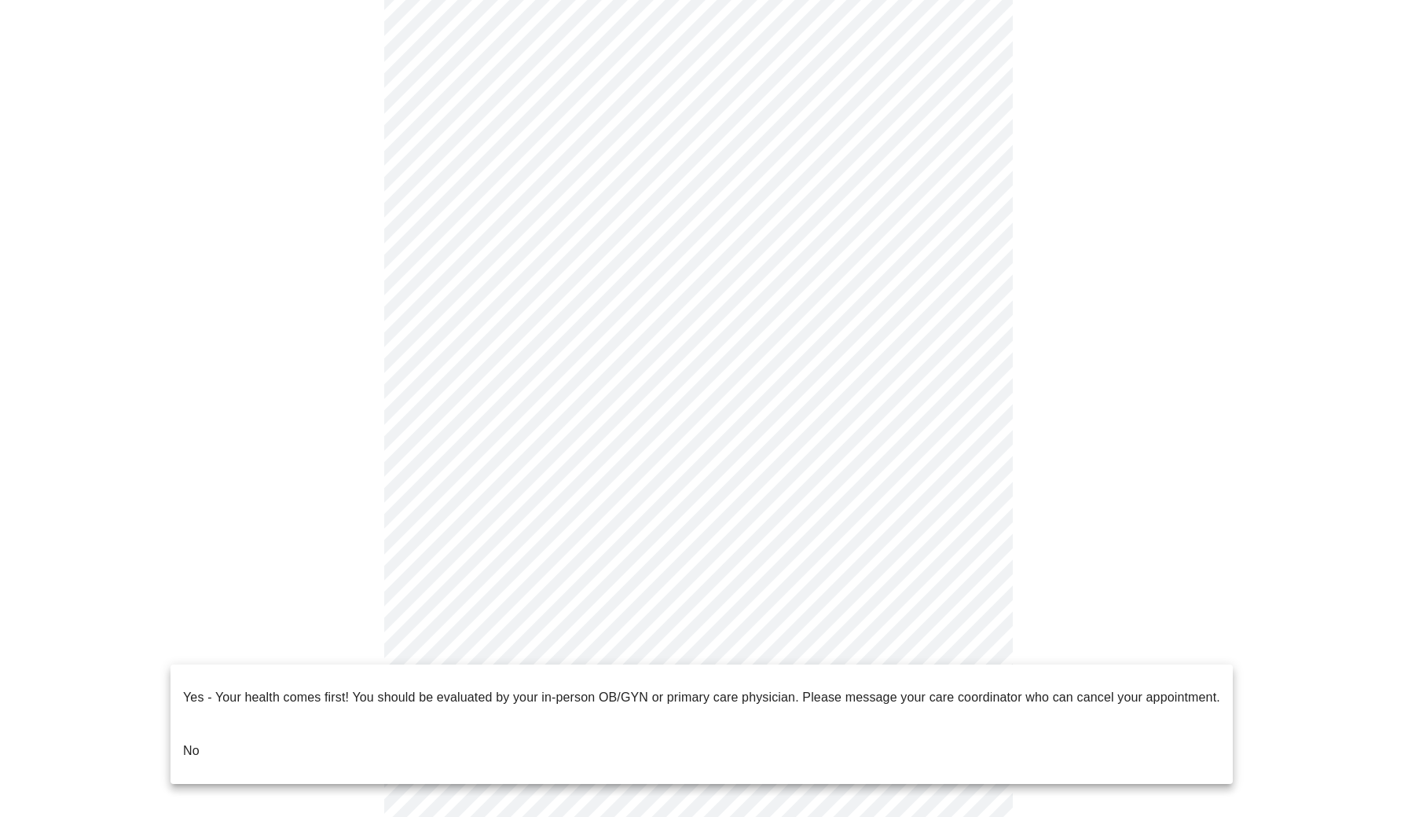
click at [973, 647] on body "MyMenopauseRx Appointments Messaging Labs Uploads Medications Community Refer a…" at bounding box center [703, 101] width 1395 height 1530
click at [826, 724] on li "No" at bounding box center [701, 750] width 1062 height 53
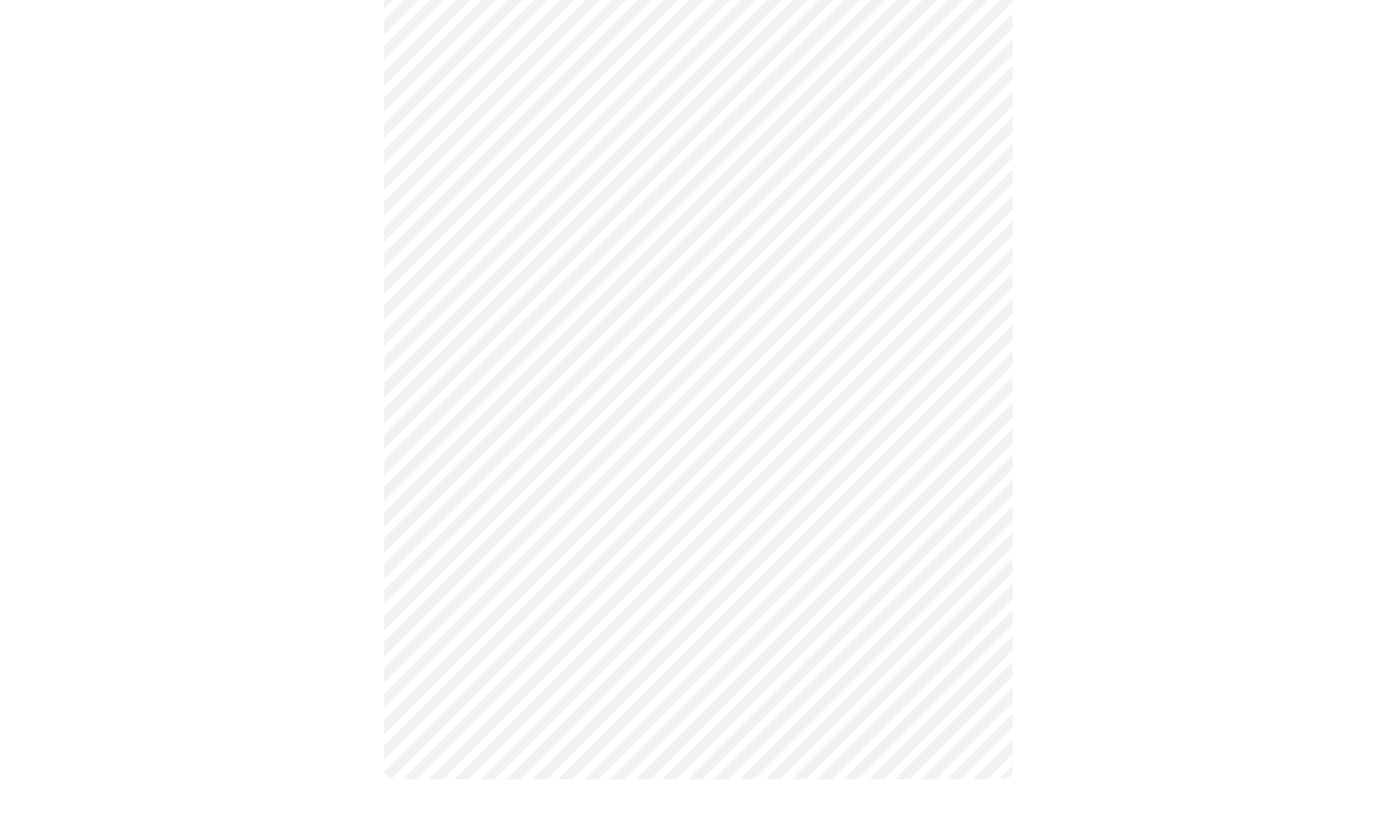
scroll to position [0, 0]
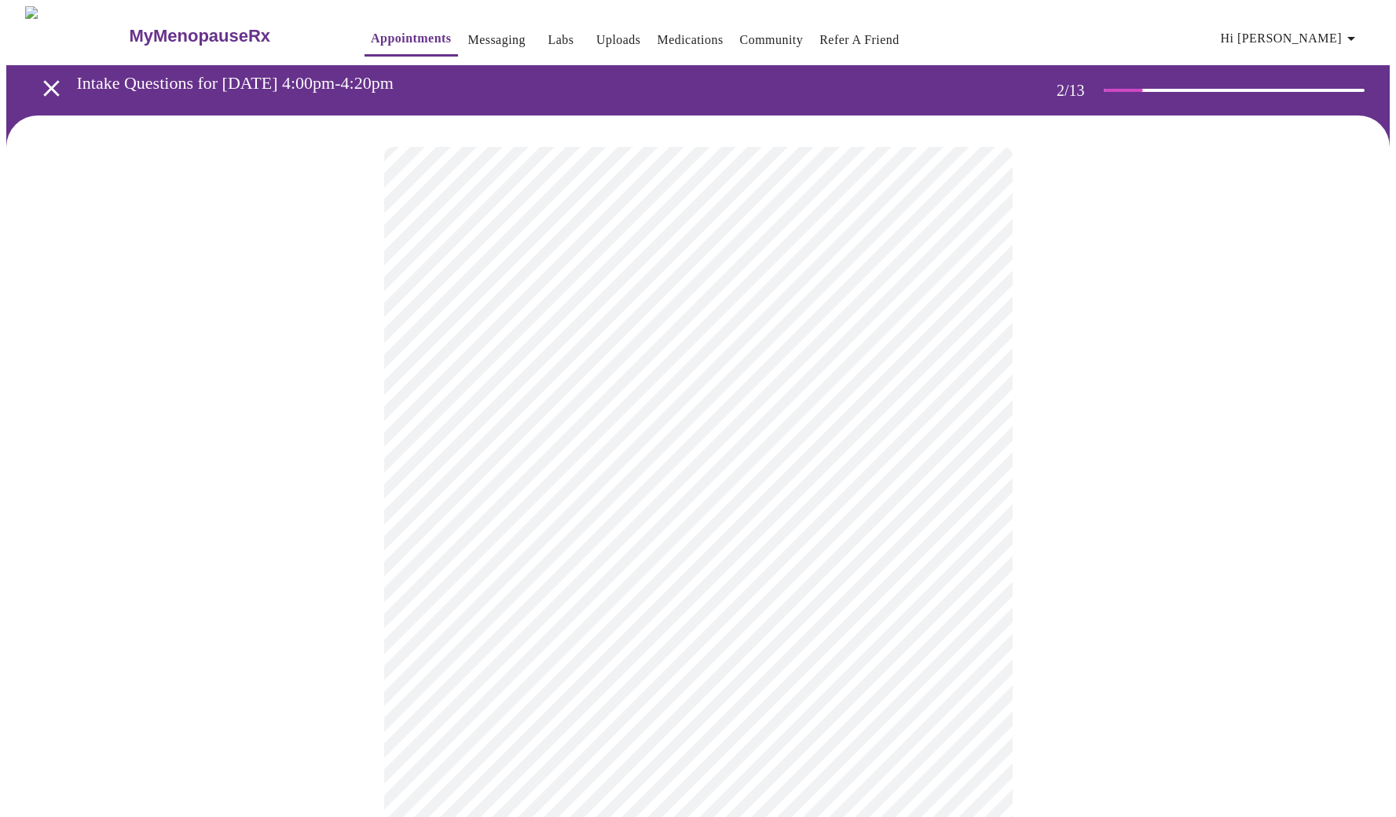
click at [972, 323] on body "MyMenopauseRx Appointments Messaging Labs Uploads Medications Community Refer a…" at bounding box center [698, 549] width 1384 height 1087
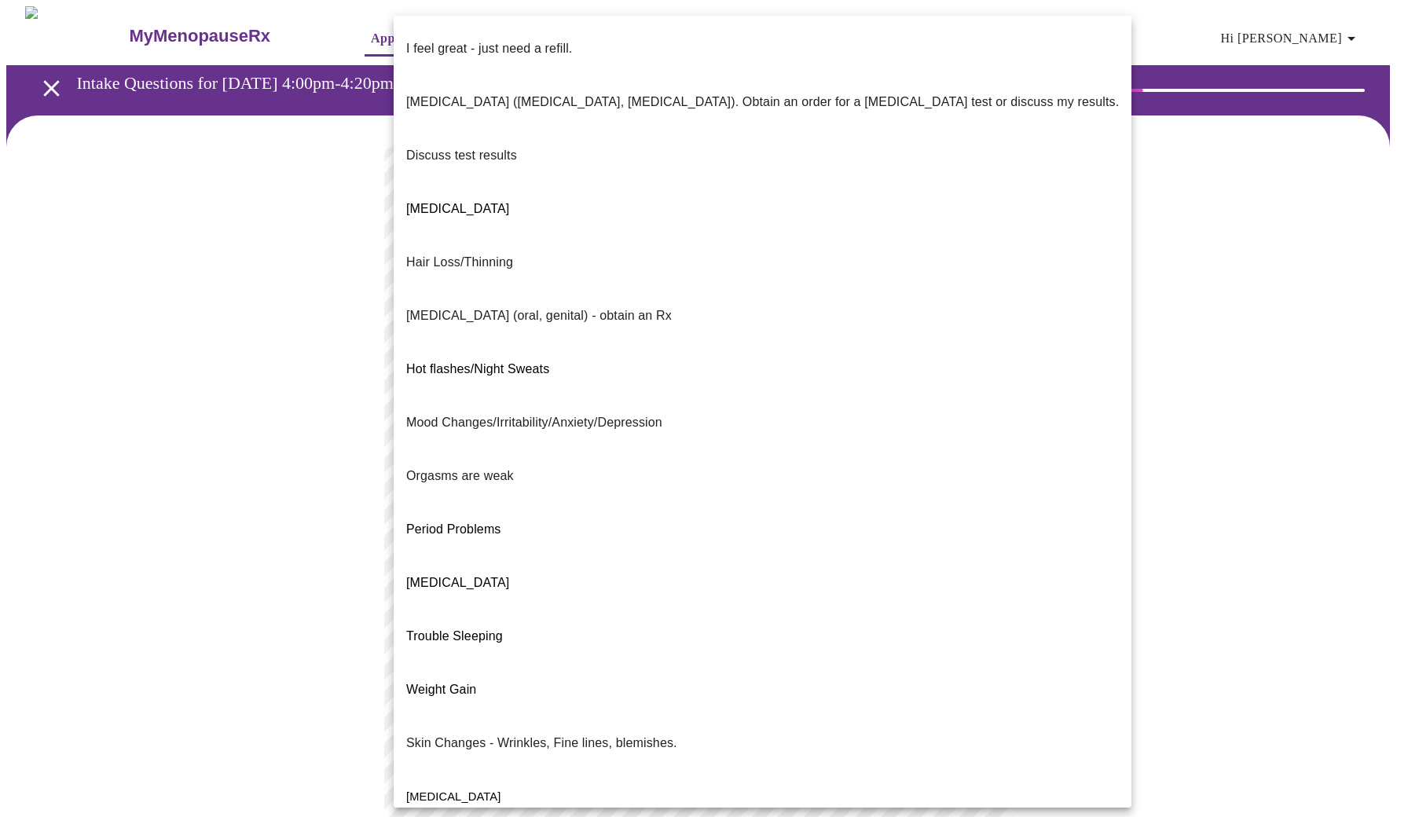
click at [627, 343] on li "Hot flashes/Night Sweats" at bounding box center [763, 369] width 738 height 53
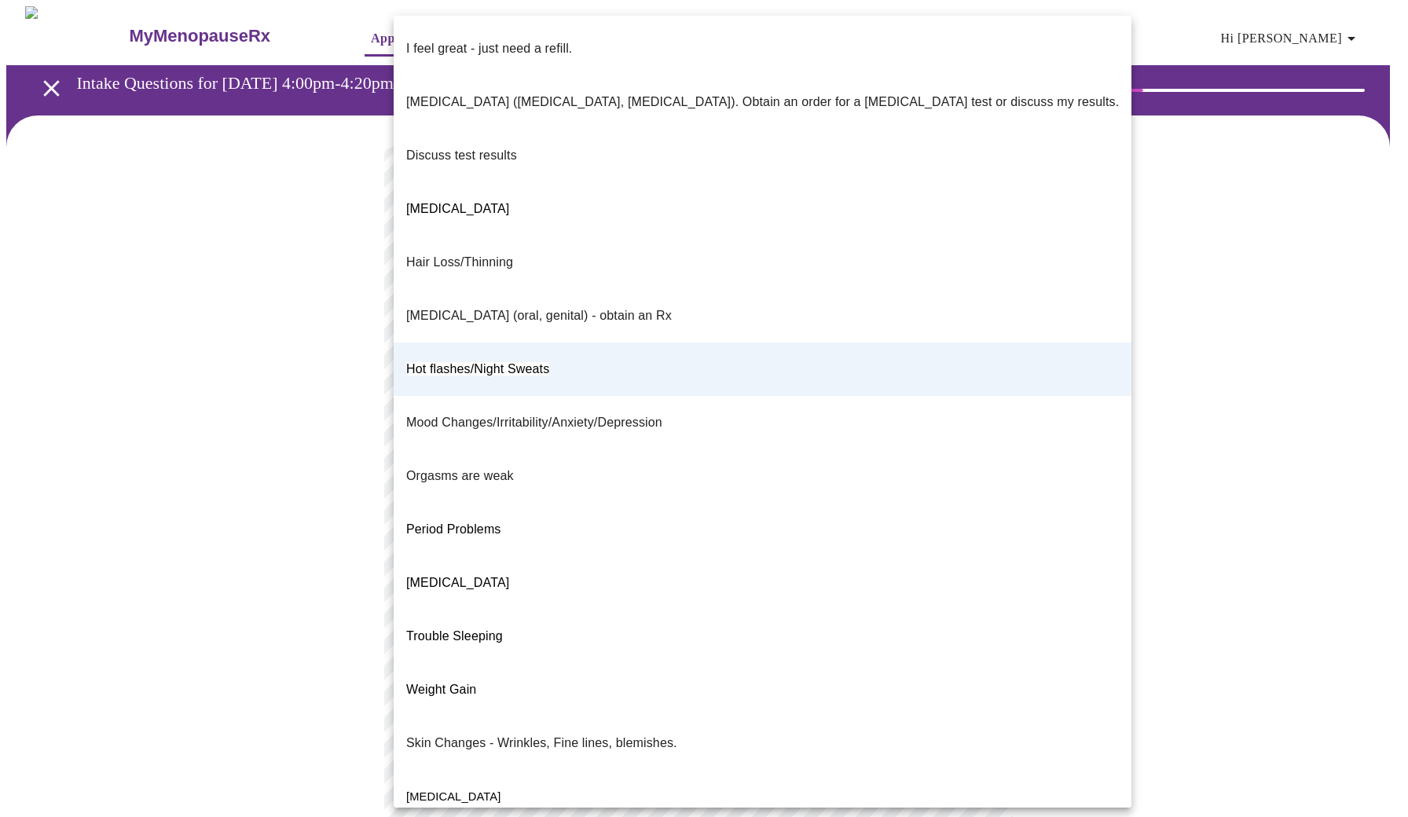
click at [973, 328] on body "MyMenopauseRx Appointments Messaging Labs Uploads Medications Community Refer a…" at bounding box center [703, 545] width 1395 height 1079
click at [808, 396] on li "Mood Changes/Irritability/Anxiety/Depression" at bounding box center [763, 422] width 738 height 53
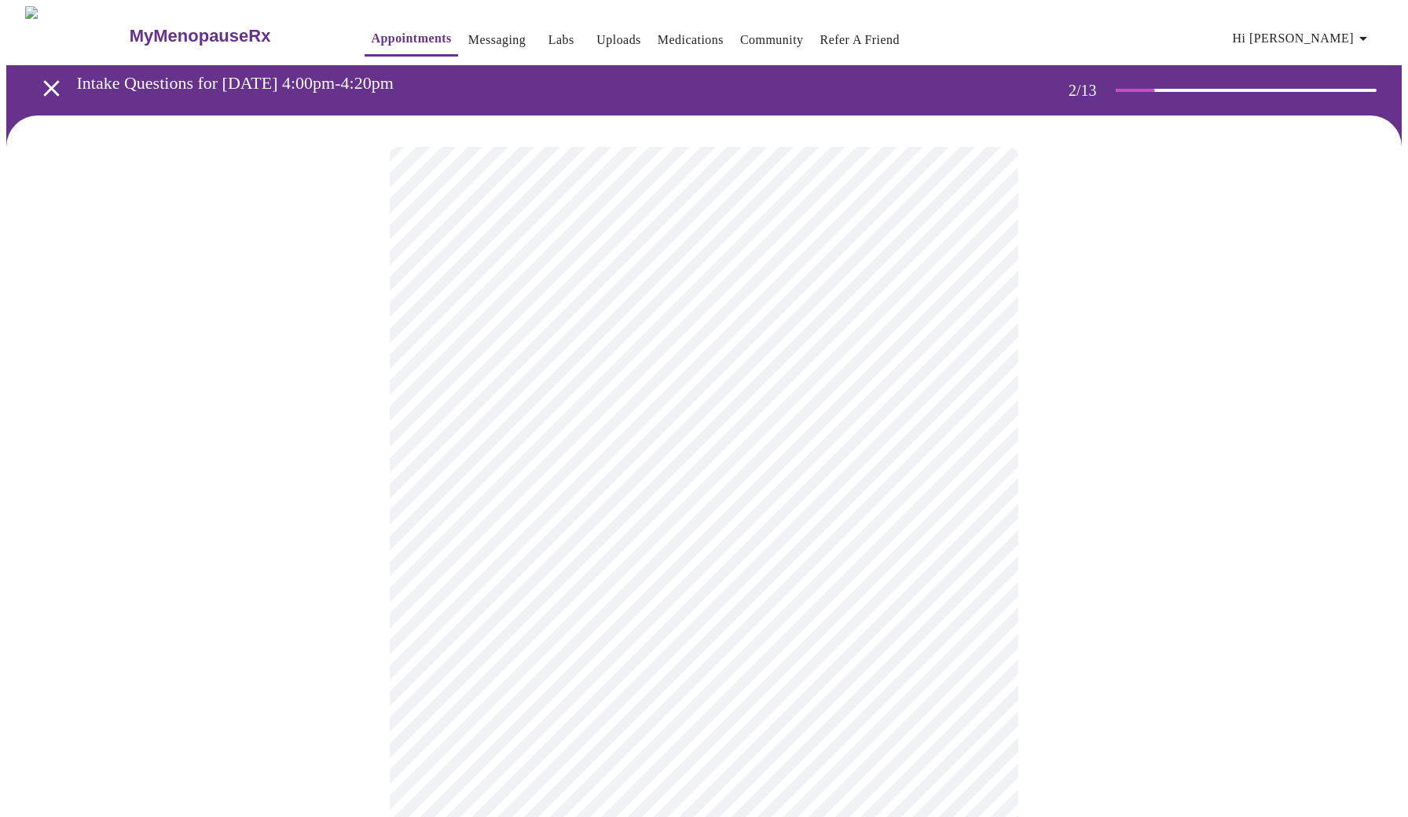
click at [973, 331] on body "MyMenopauseRx Appointments Messaging Labs Uploads Medications Community Refer a…" at bounding box center [703, 545] width 1395 height 1079
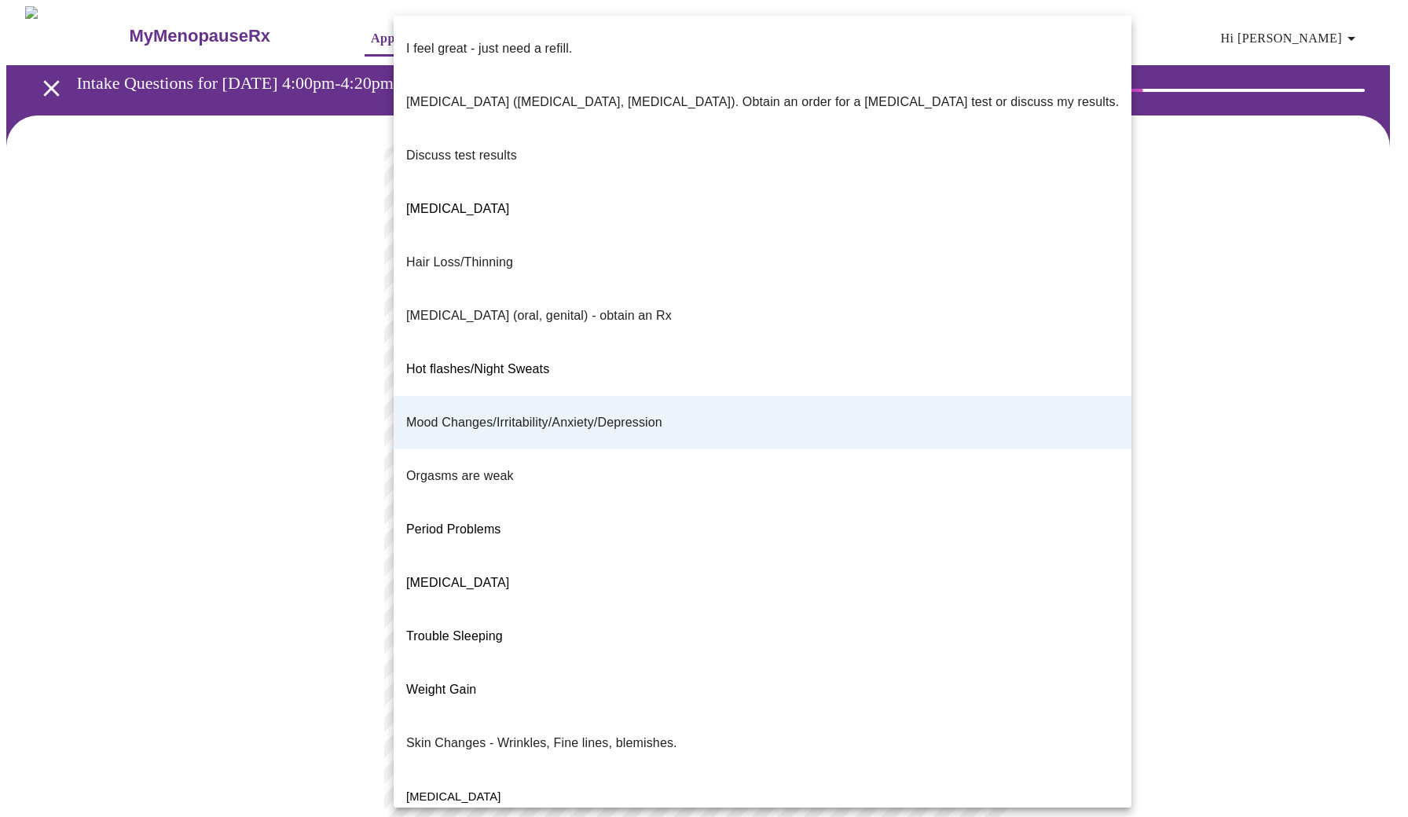
click at [619, 610] on li "Trouble Sleeping" at bounding box center [763, 636] width 738 height 53
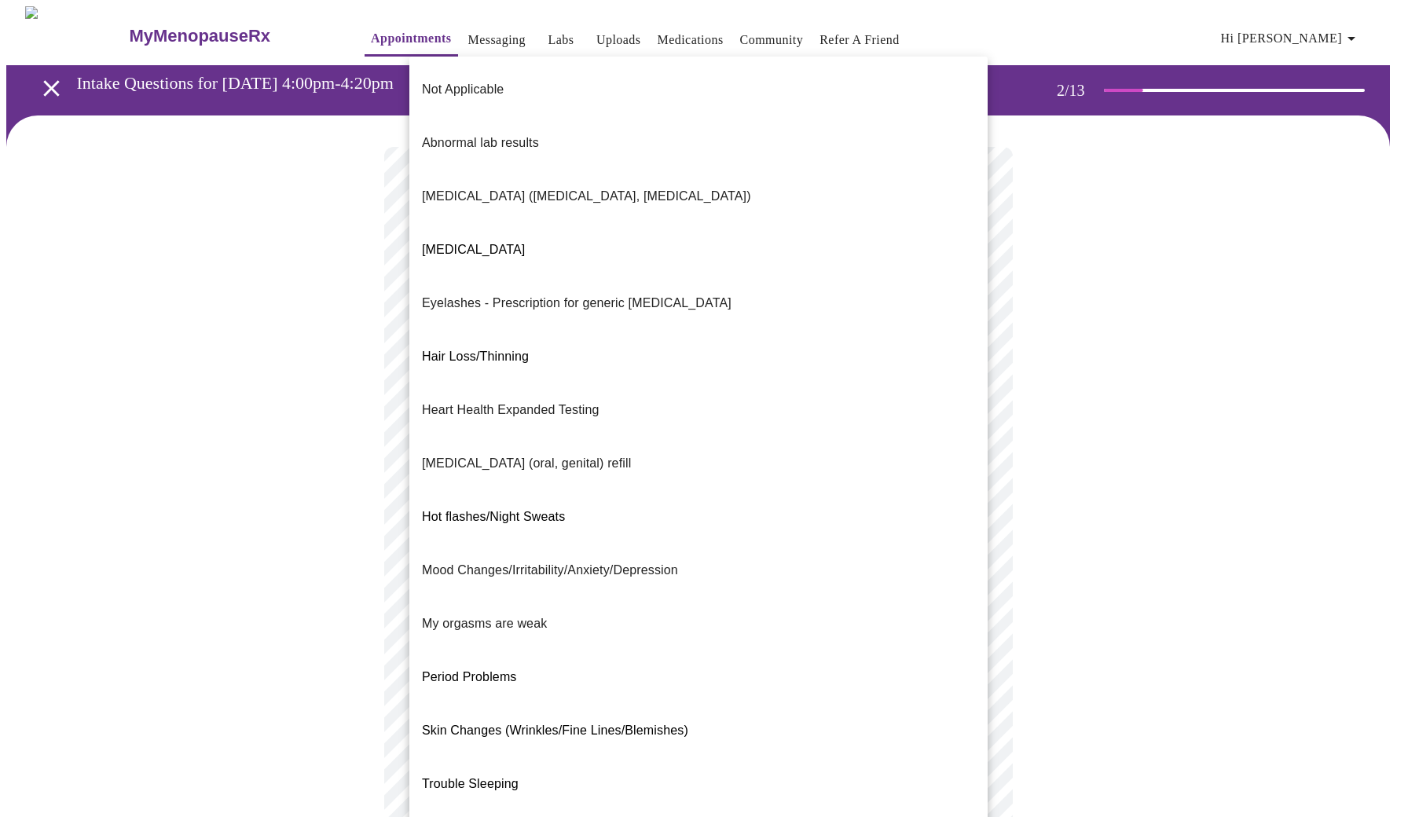
click at [764, 464] on body "MyMenopauseRx Appointments Messaging Labs Uploads Medications Community Refer a…" at bounding box center [703, 545] width 1395 height 1079
click at [166, 395] on div at bounding box center [704, 408] width 1408 height 817
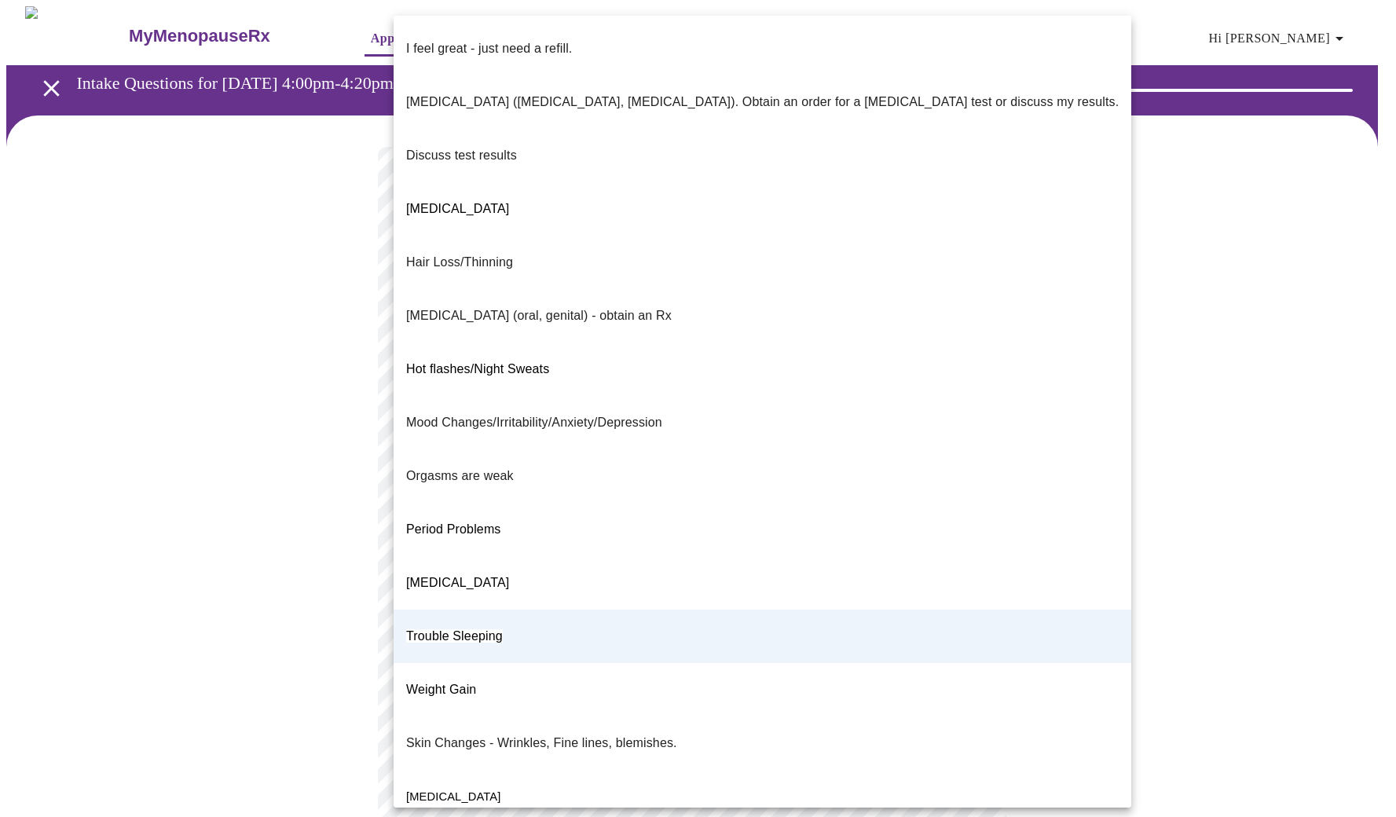
click at [973, 329] on body "MyMenopauseRx Appointments Messaging Labs Uploads Medications Community Refer a…" at bounding box center [698, 545] width 1384 height 1079
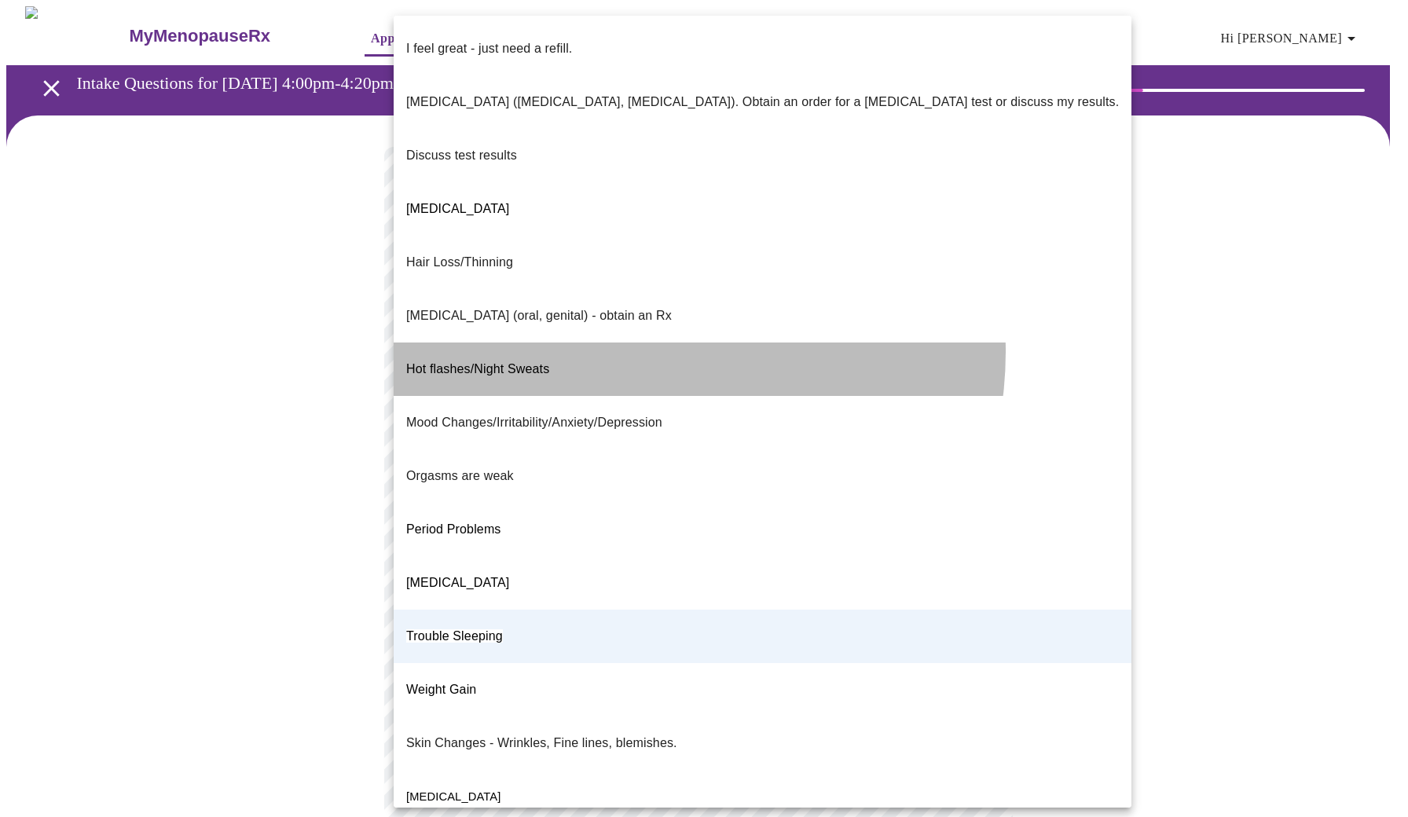
click at [636, 343] on li "Hot flashes/Night Sweats" at bounding box center [763, 369] width 738 height 53
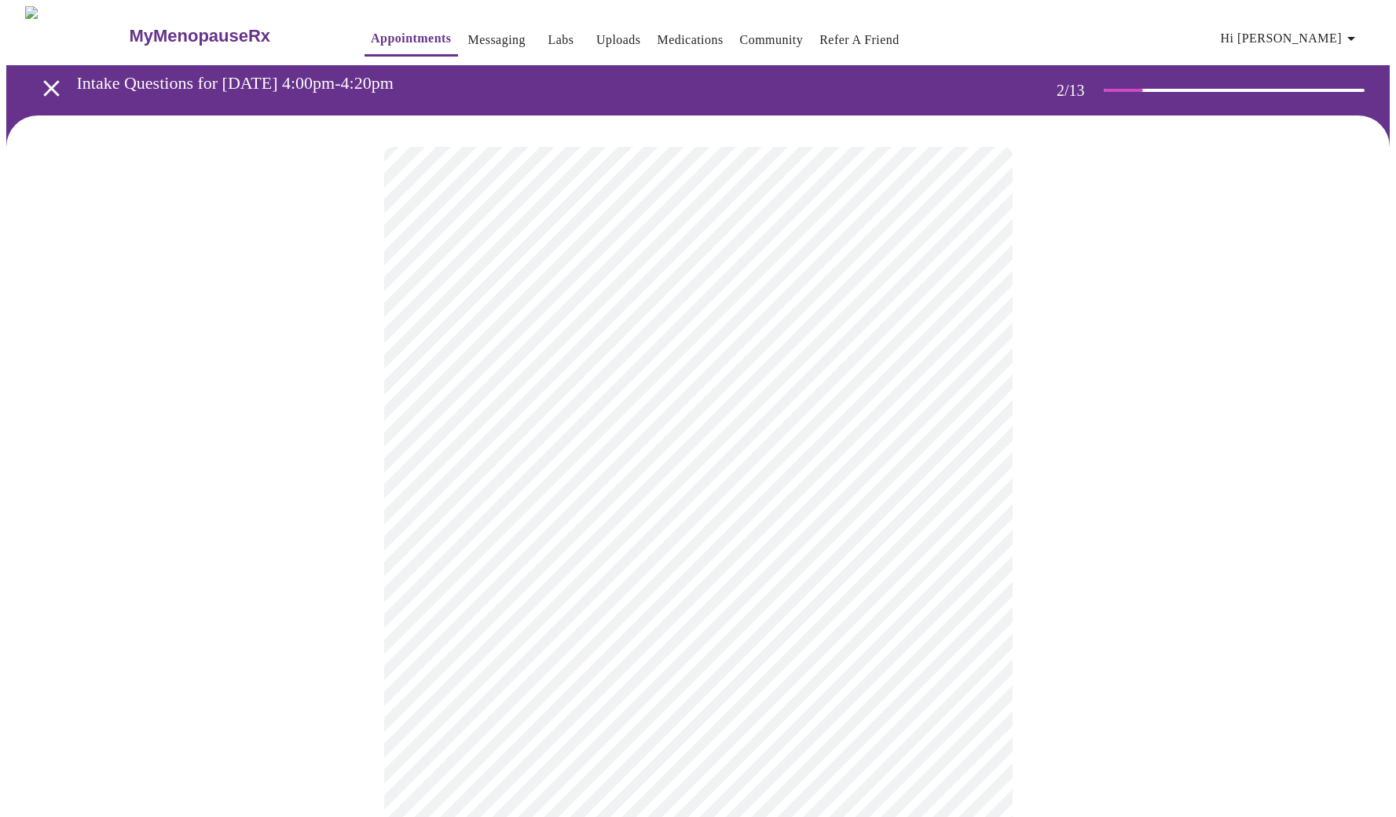
click at [973, 458] on body "MyMenopauseRx Appointments Messaging Labs Uploads Medications Community Refer a…" at bounding box center [698, 545] width 1384 height 1079
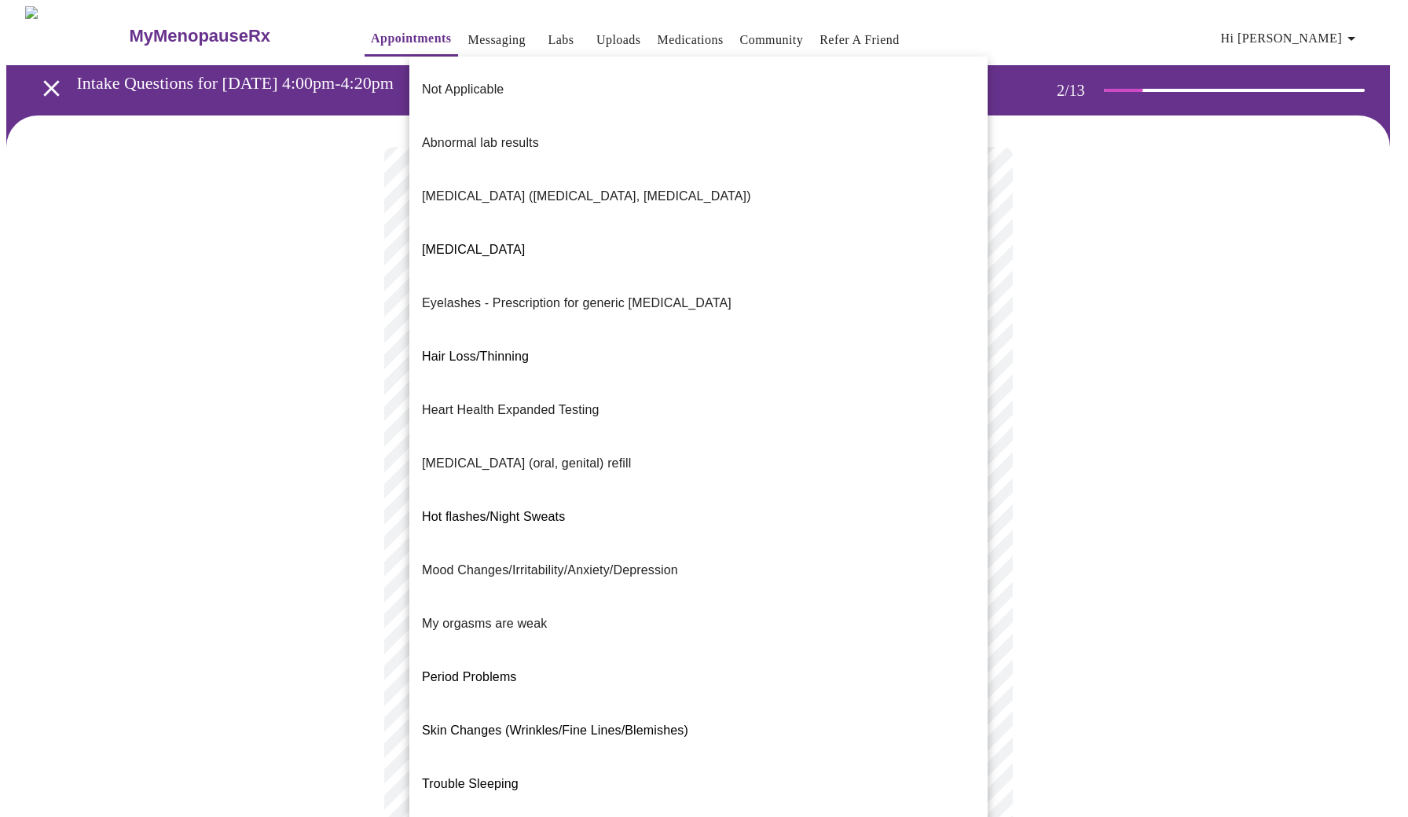
click at [728, 544] on li "Mood Changes/Irritability/Anxiety/Depression" at bounding box center [698, 570] width 578 height 53
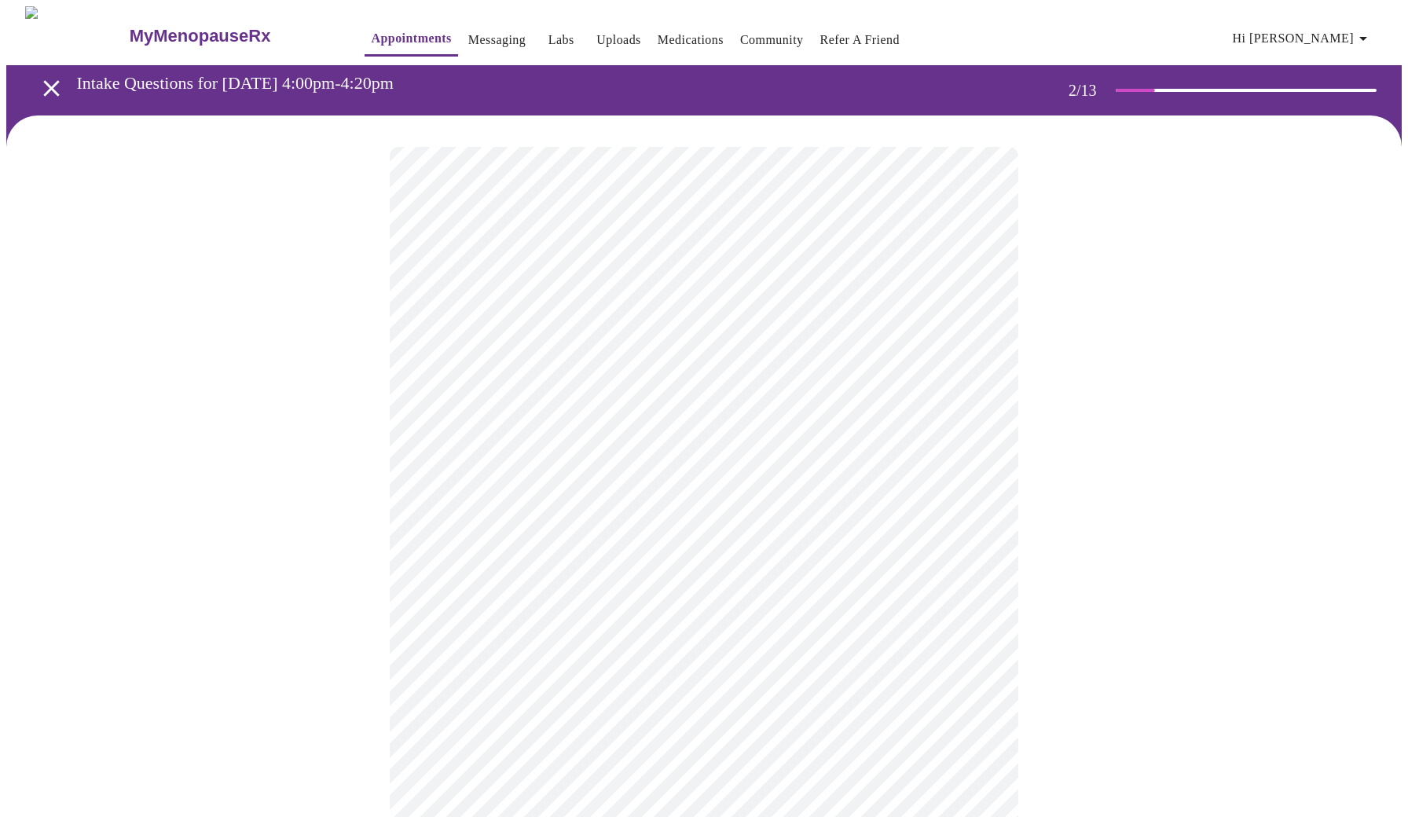
click at [972, 619] on body "MyMenopauseRx Appointments Messaging Labs Uploads Medications Community Refer a…" at bounding box center [703, 541] width 1395 height 1070
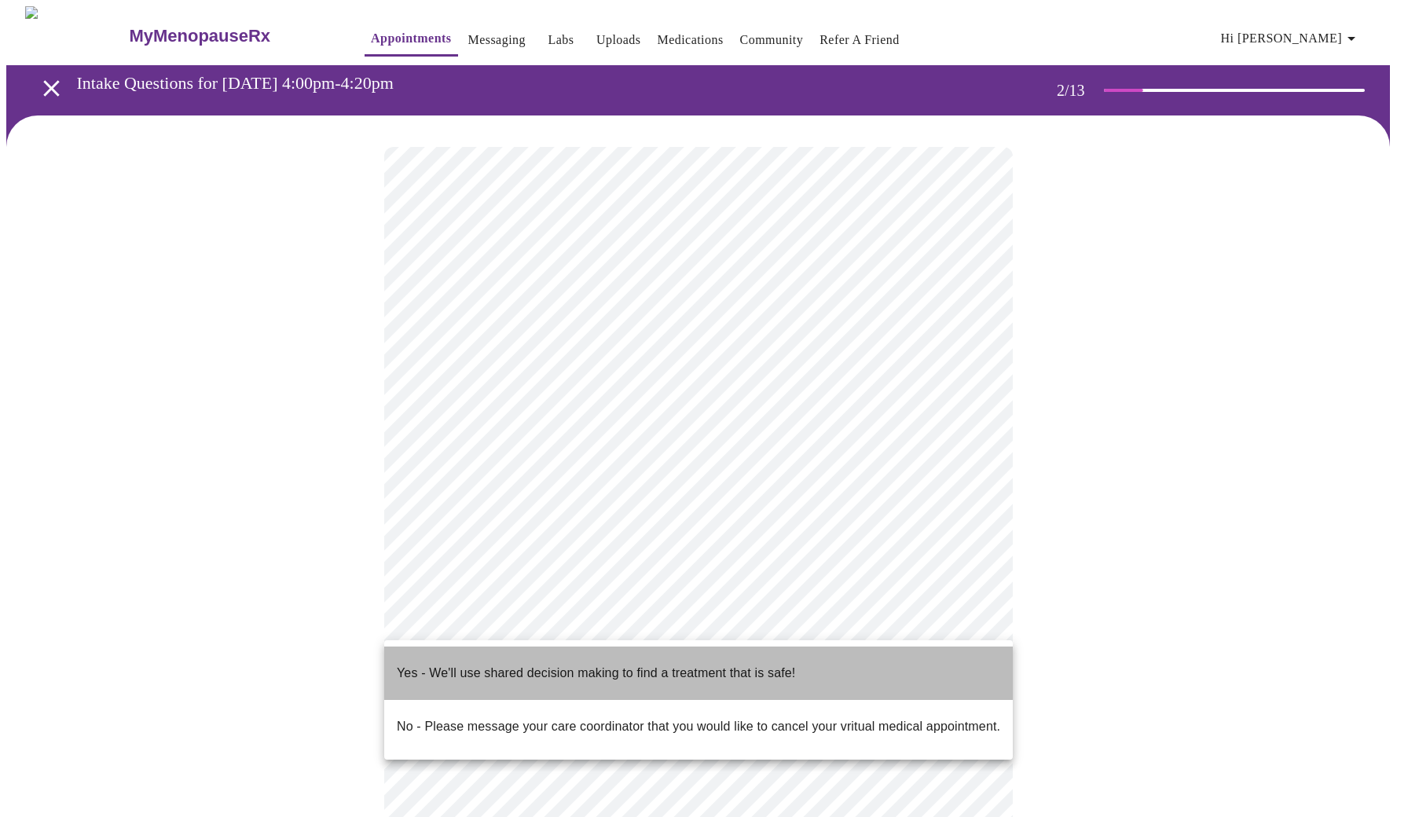
click at [901, 665] on li "Yes - We'll use shared decision making to find a treatment that is safe!" at bounding box center [698, 673] width 629 height 53
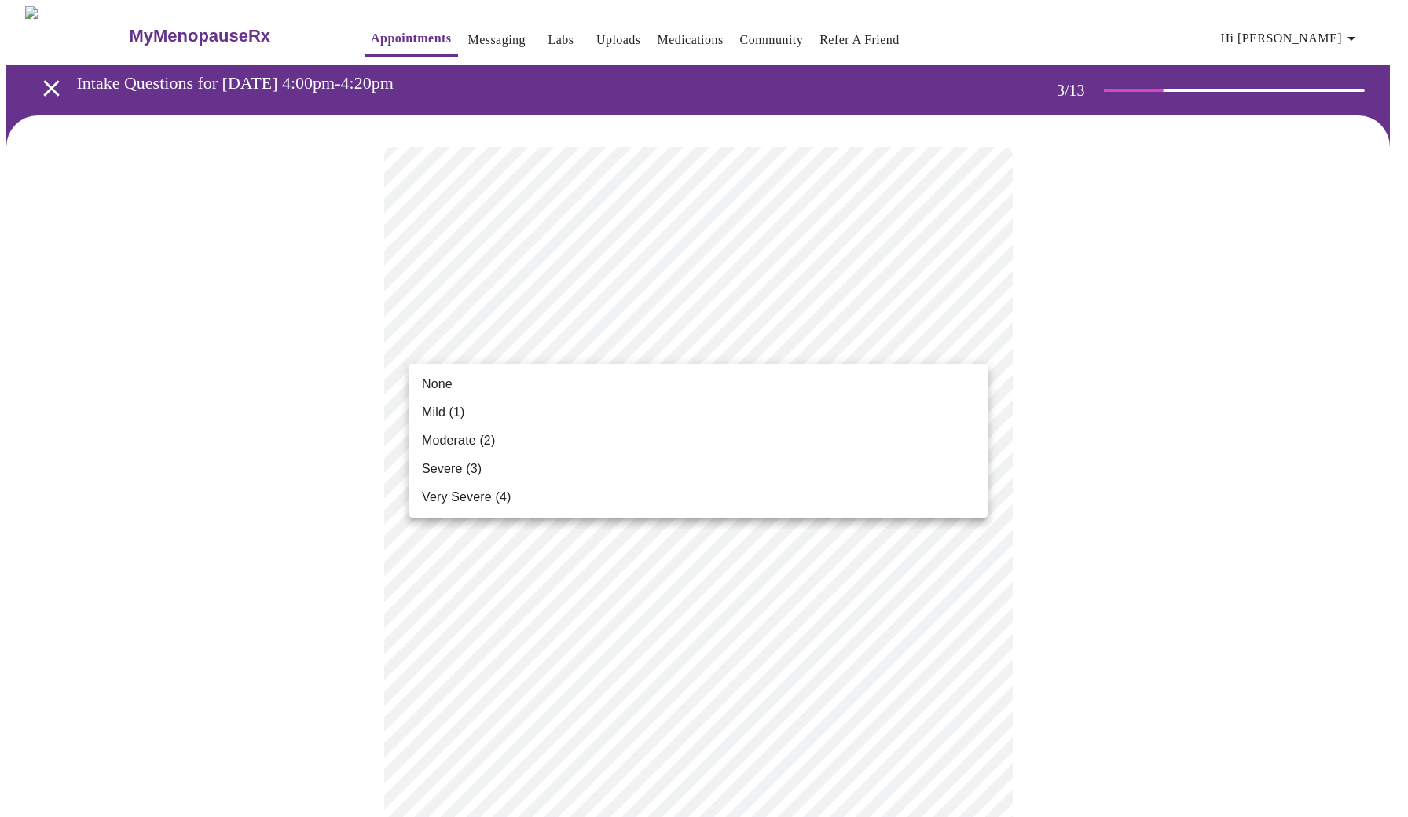
click at [885, 461] on li "Severe (3)" at bounding box center [698, 469] width 578 height 28
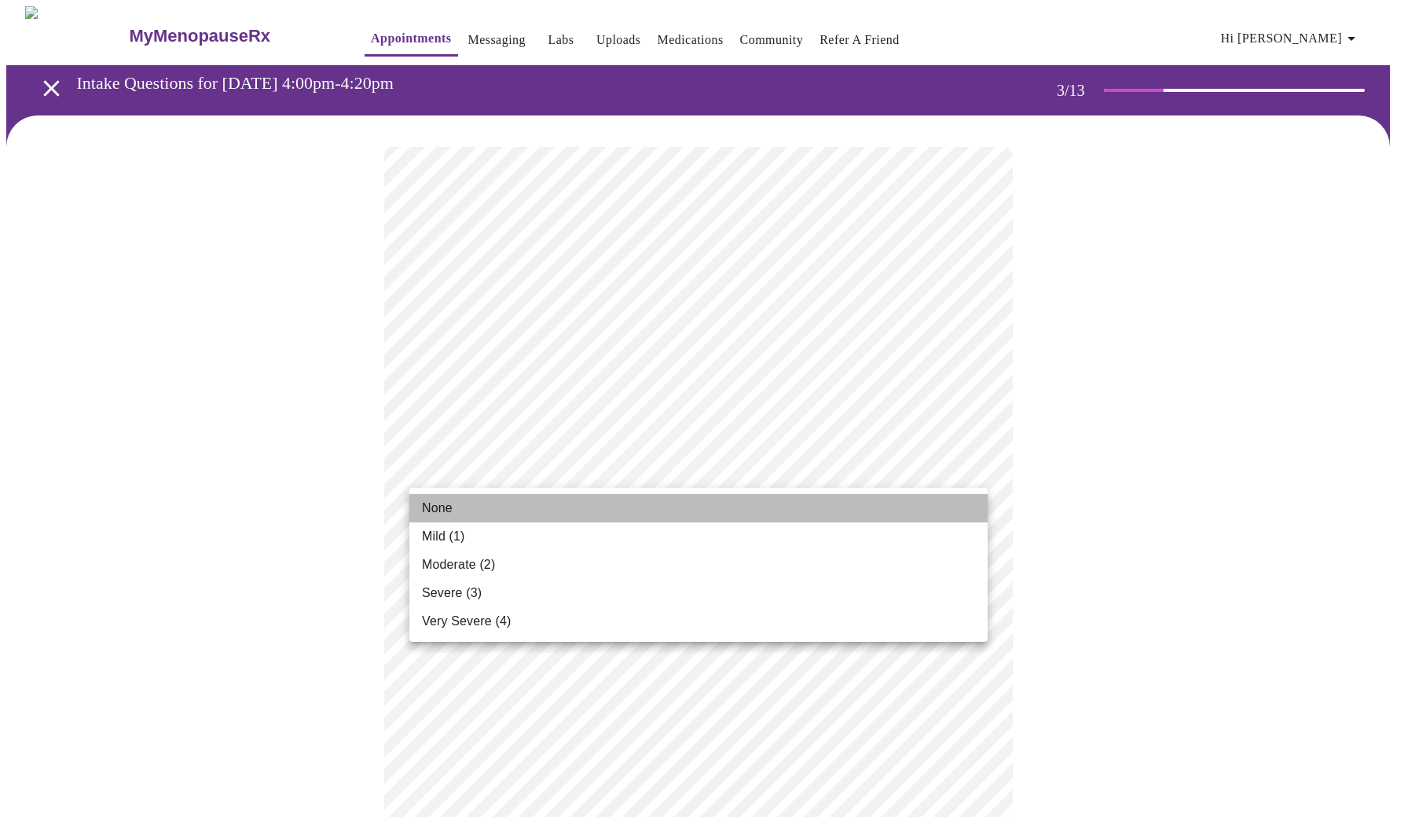
click at [945, 512] on li "None" at bounding box center [698, 508] width 578 height 28
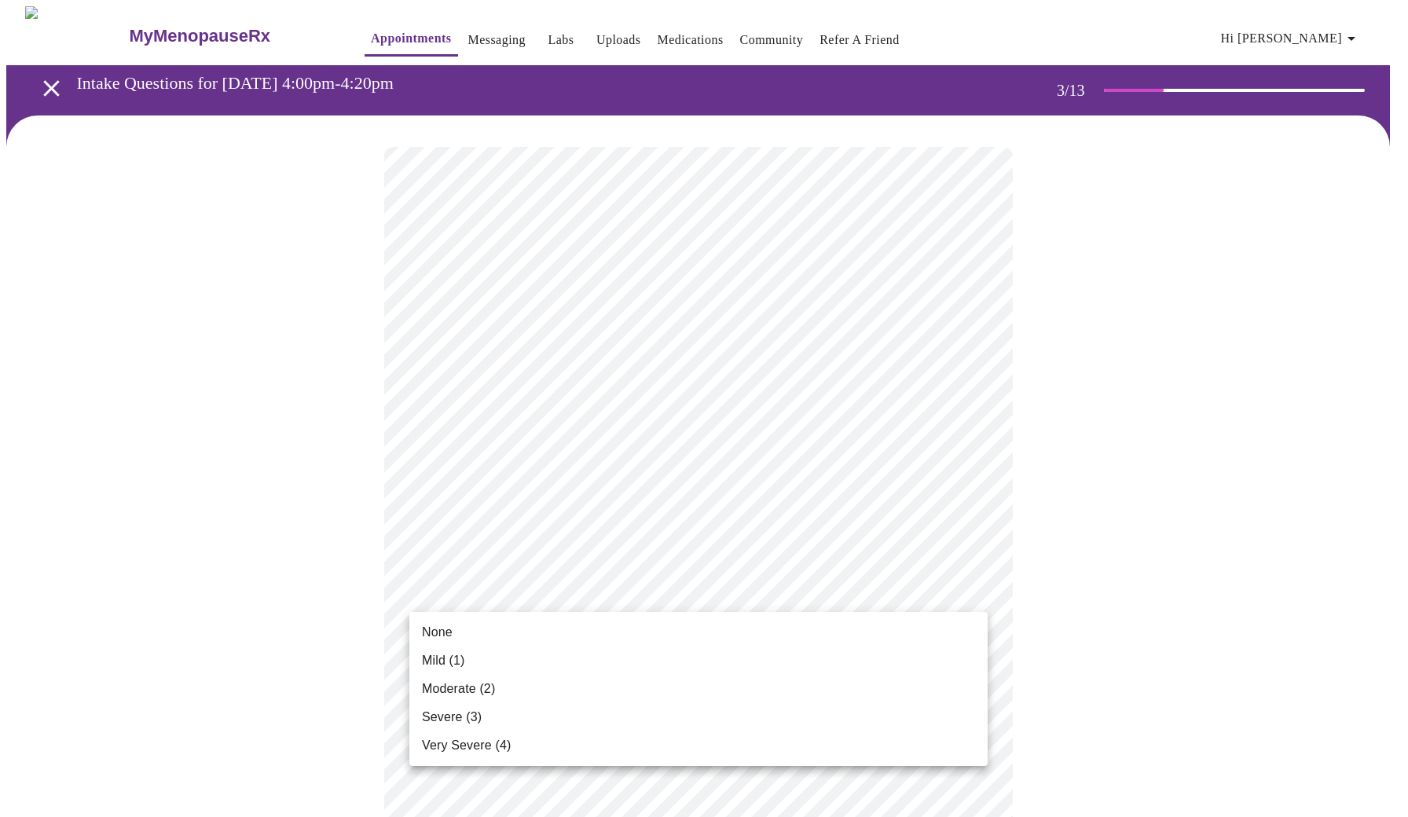
click at [937, 713] on li "Severe (3)" at bounding box center [698, 717] width 578 height 28
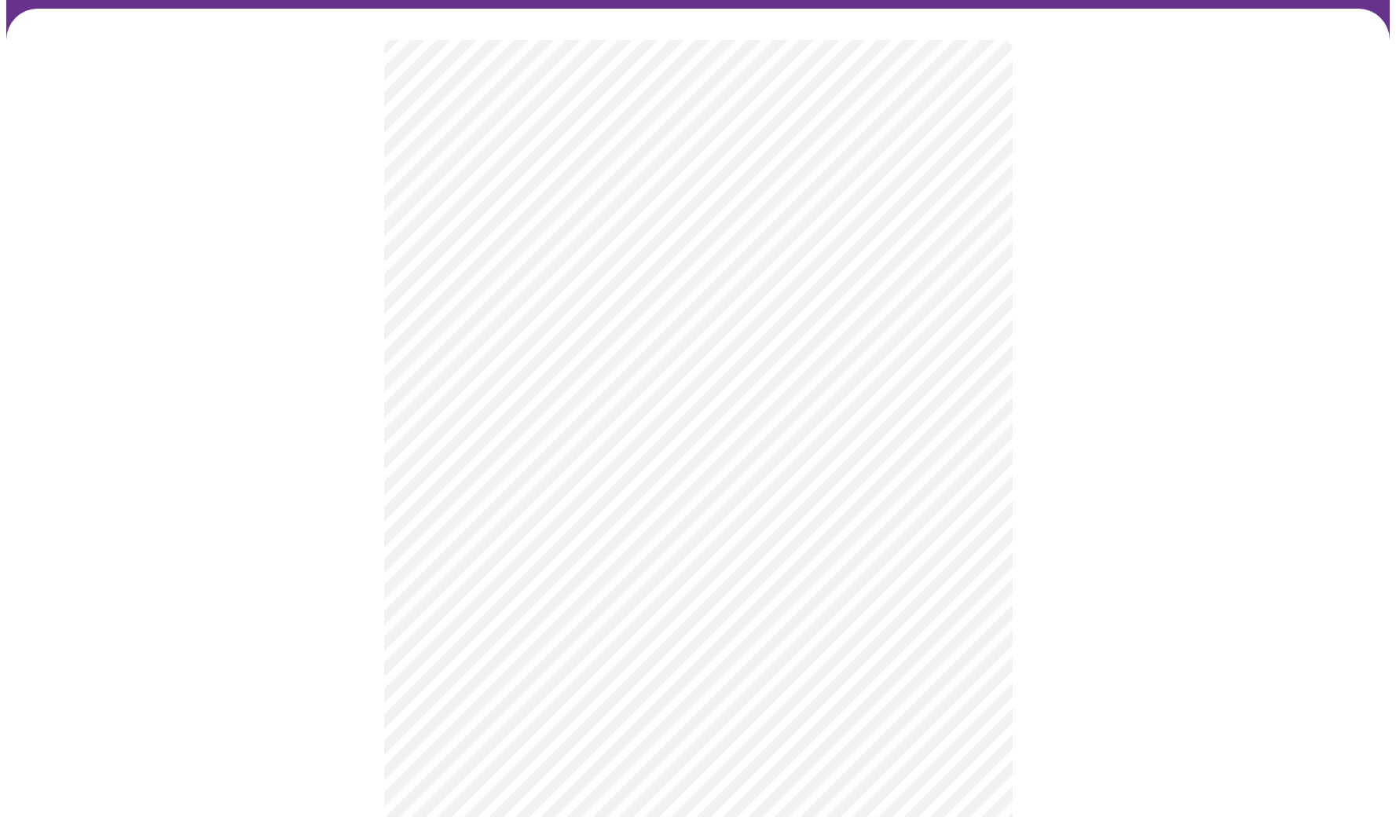
scroll to position [124, 0]
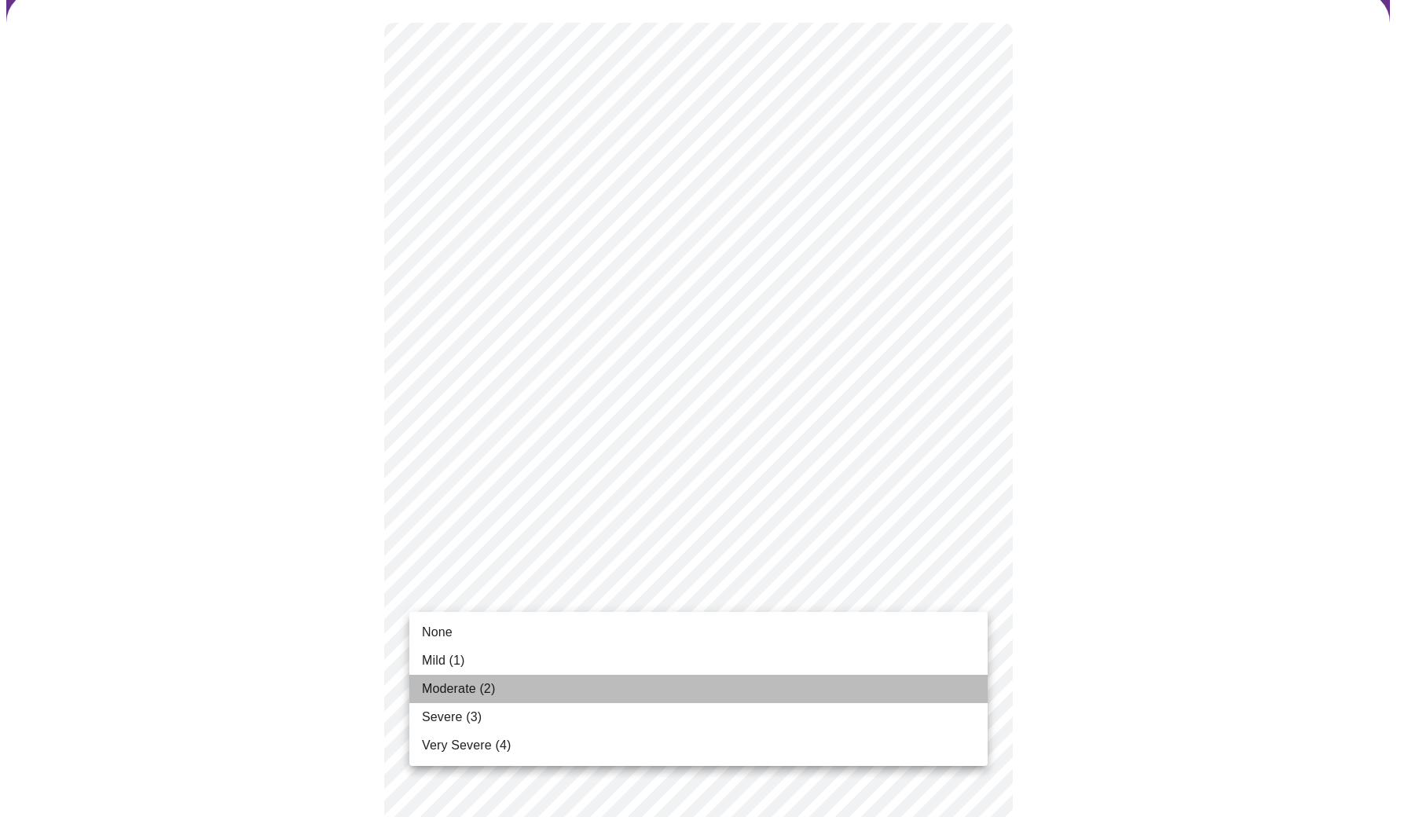
click at [938, 685] on li "Moderate (2)" at bounding box center [698, 689] width 578 height 28
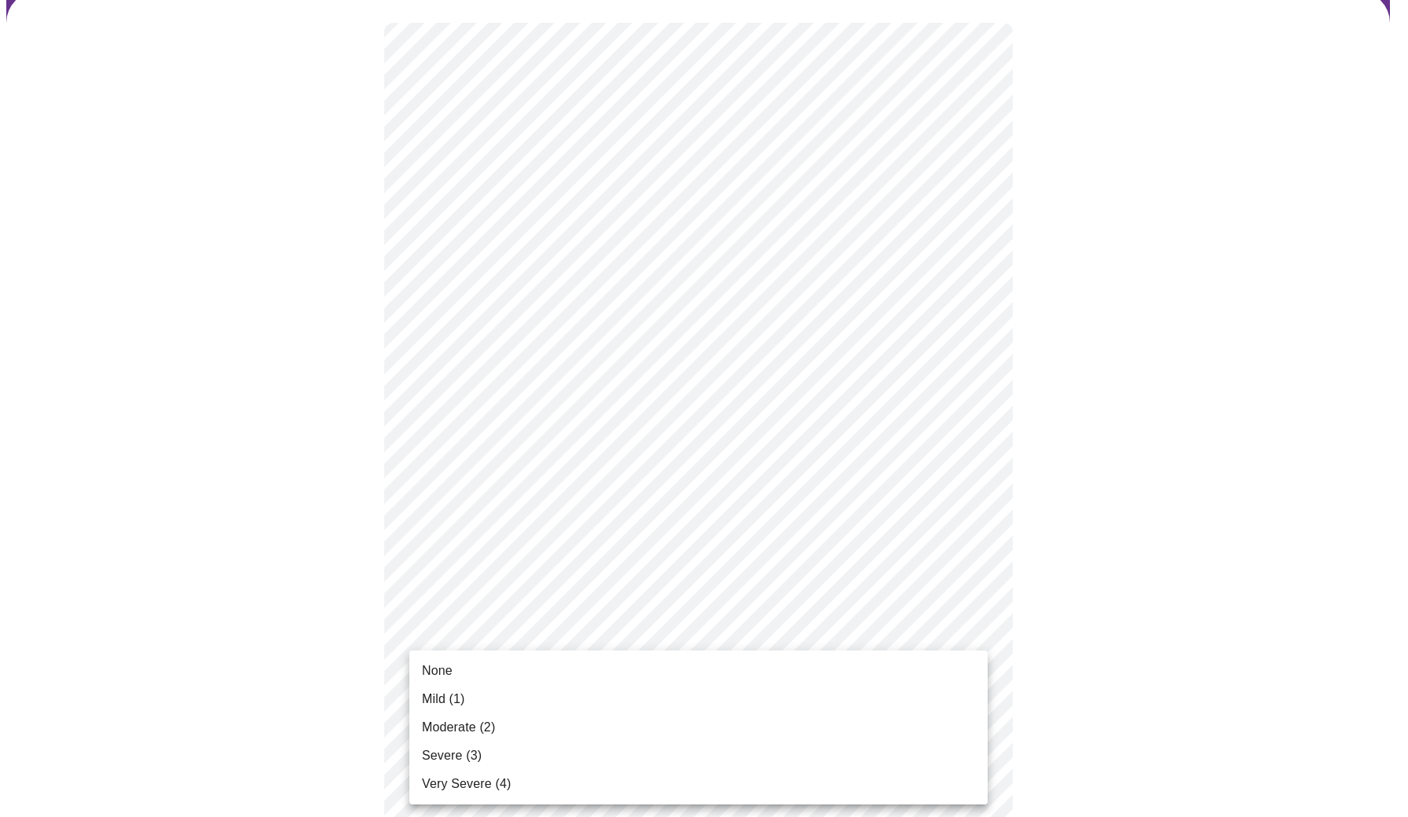
click at [954, 753] on li "Severe (3)" at bounding box center [698, 756] width 578 height 28
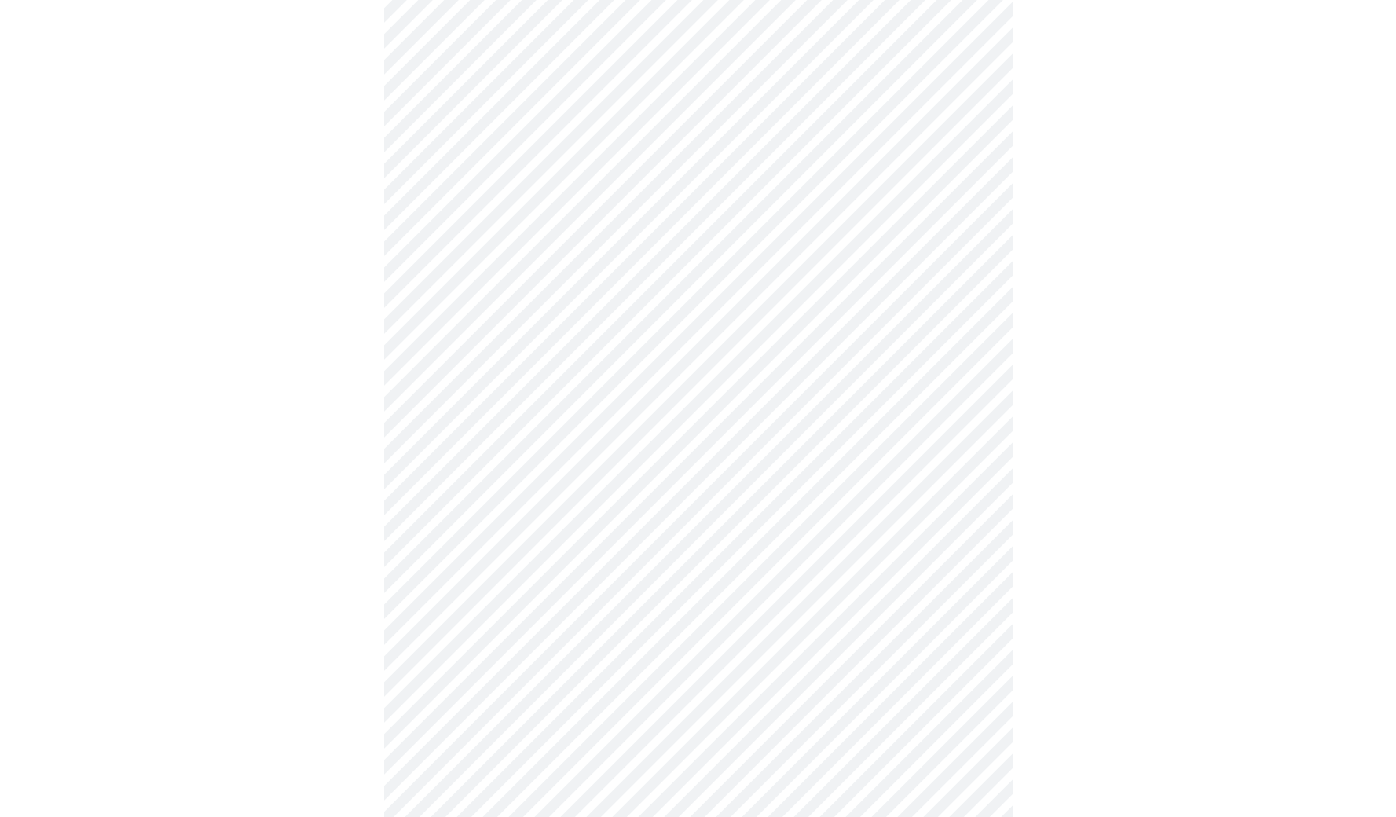
scroll to position [738, 0]
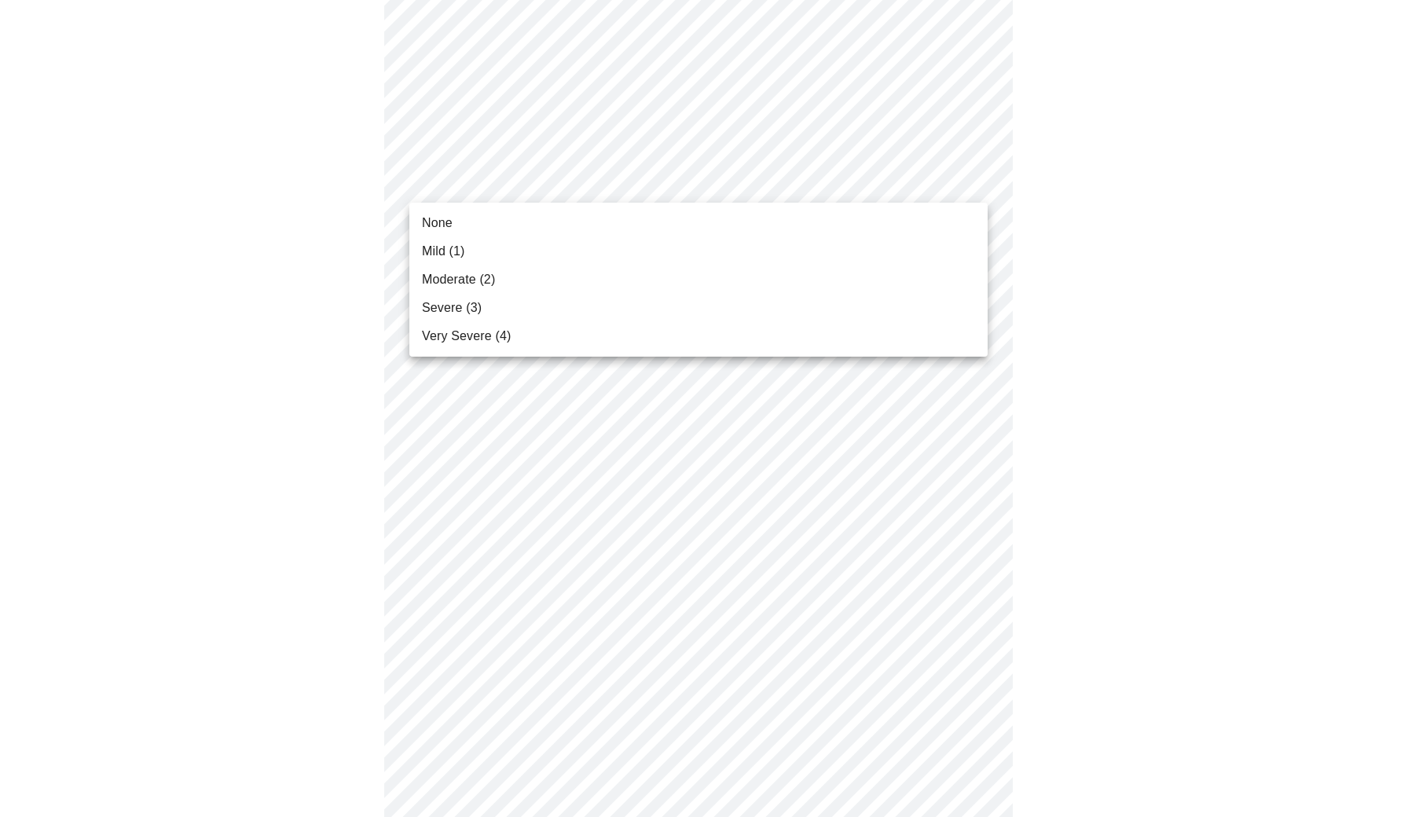
click at [975, 183] on body "MyMenopauseRx Appointments Messaging Labs Uploads Medications Community Refer a…" at bounding box center [703, 256] width 1395 height 1975
click at [885, 329] on li "Very Severe (4)" at bounding box center [698, 336] width 578 height 28
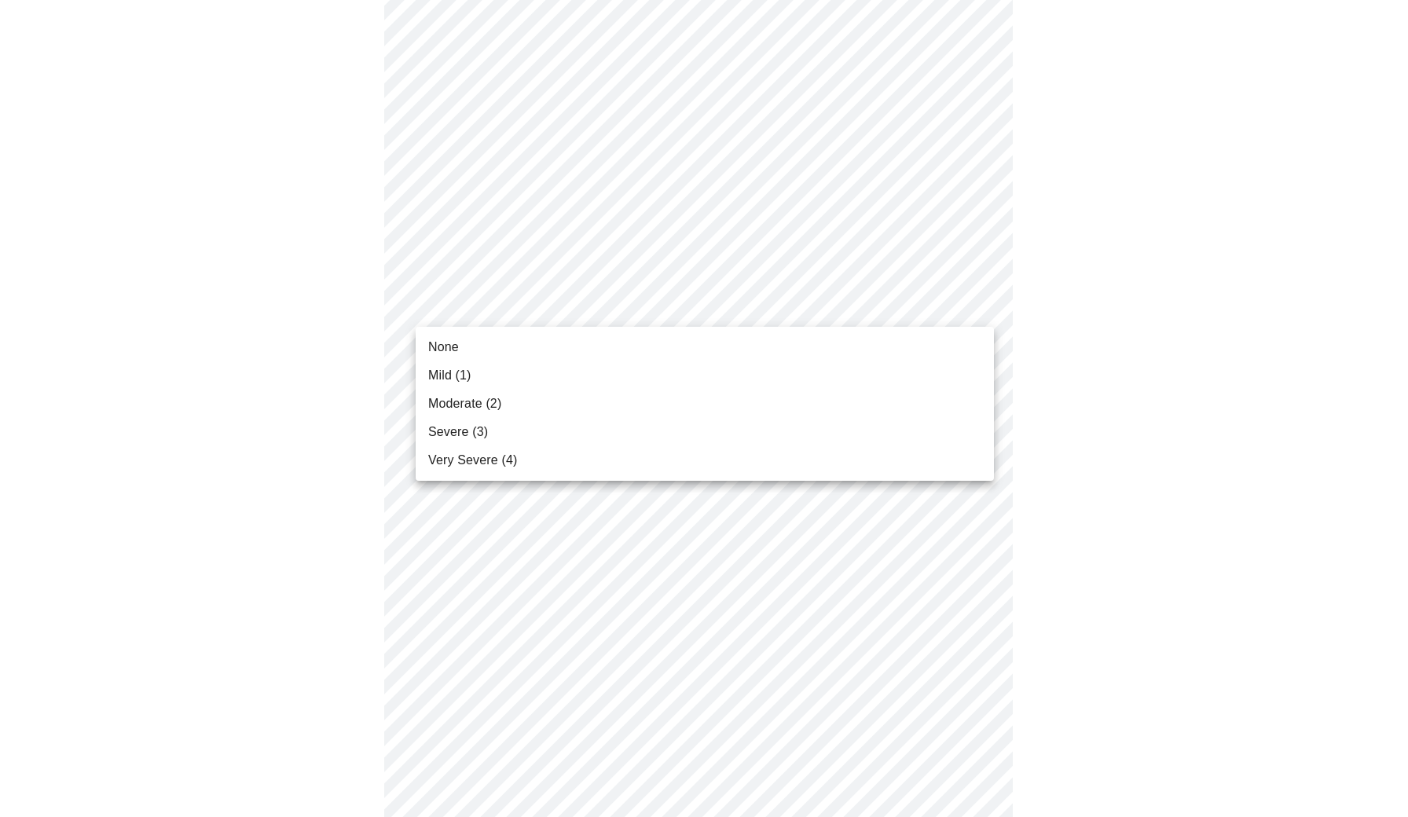
click at [974, 306] on body "MyMenopauseRx Appointments Messaging Labs Uploads Medications Community Refer a…" at bounding box center [698, 246] width 1384 height 1954
click at [855, 377] on li "Mild (1)" at bounding box center [698, 375] width 578 height 28
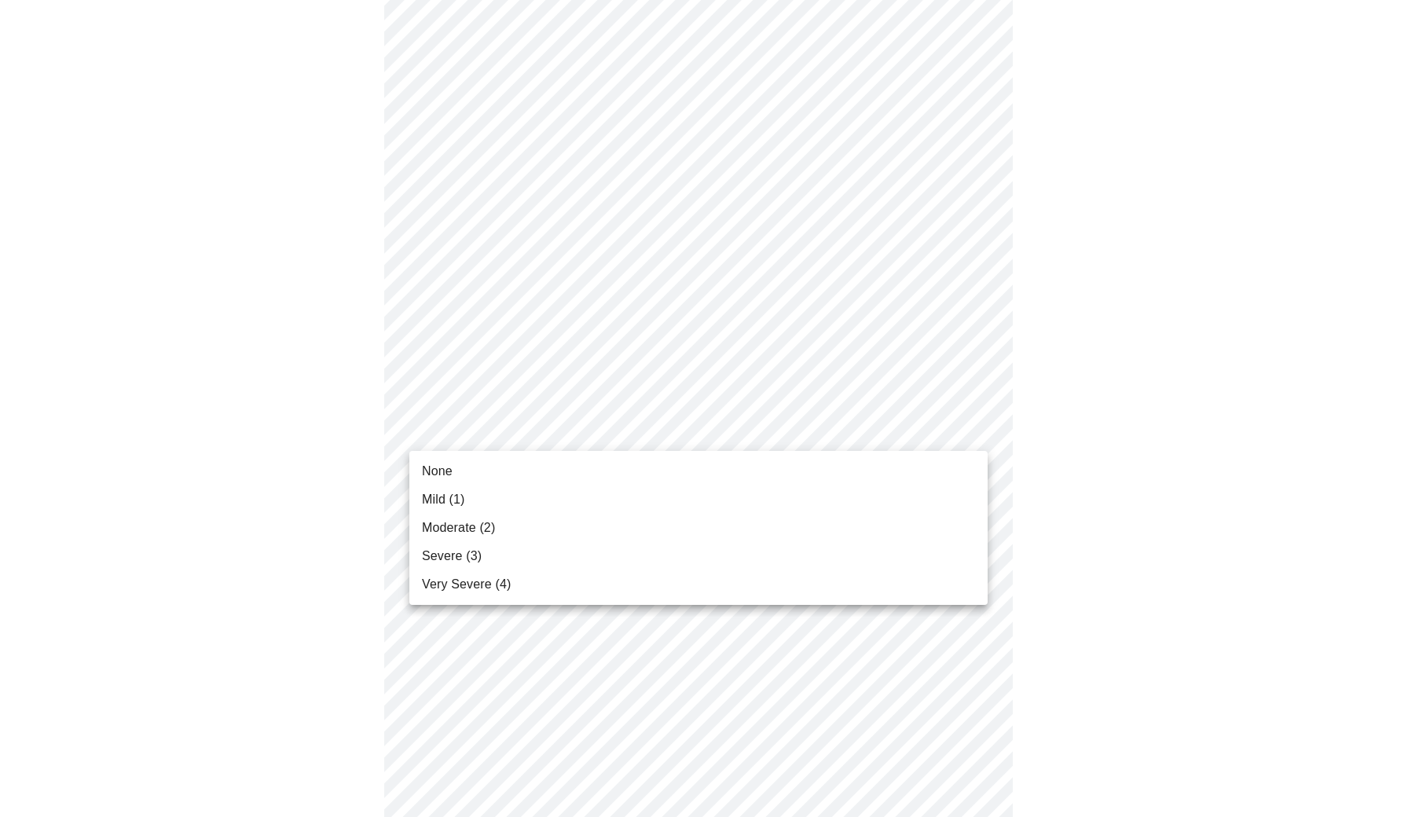
click at [975, 429] on body "MyMenopauseRx Appointments Messaging Labs Uploads Medications Community Refer a…" at bounding box center [703, 235] width 1395 height 1933
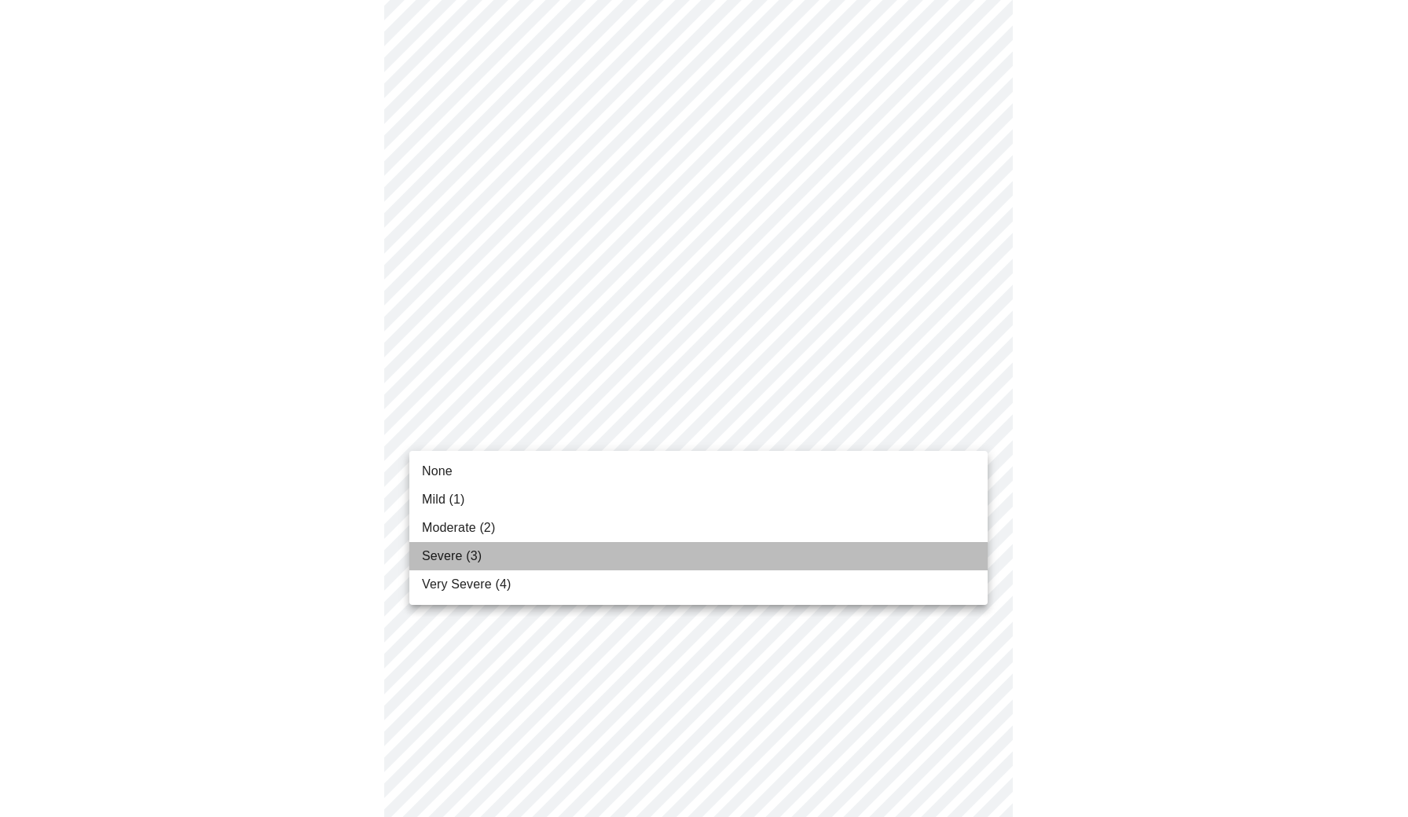
click at [928, 559] on li "Severe (3)" at bounding box center [698, 556] width 578 height 28
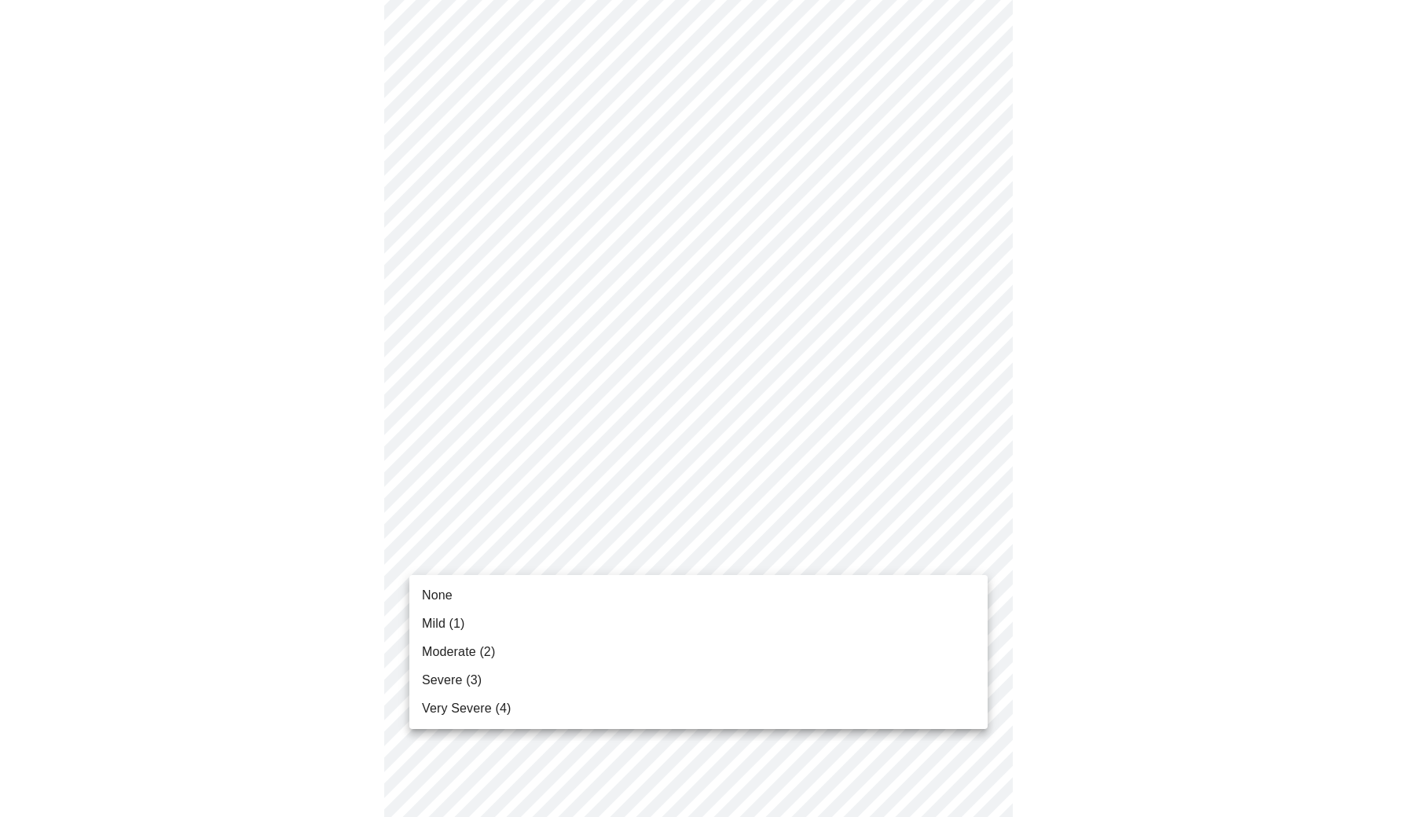
click at [970, 549] on body "MyMenopauseRx Appointments Messaging Labs Uploads Medications Community Refer a…" at bounding box center [703, 225] width 1395 height 1912
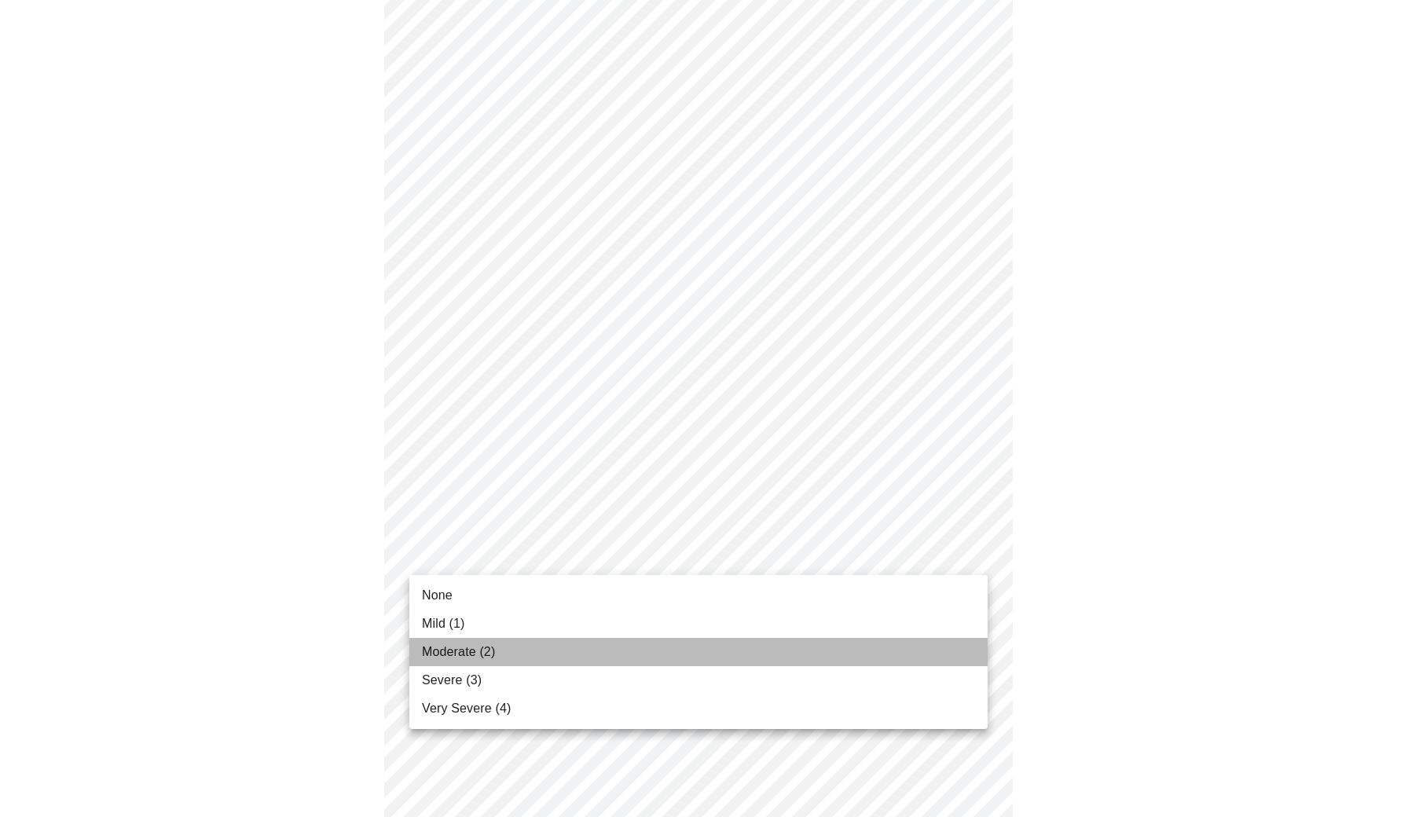
click at [875, 650] on li "Moderate (2)" at bounding box center [698, 652] width 578 height 28
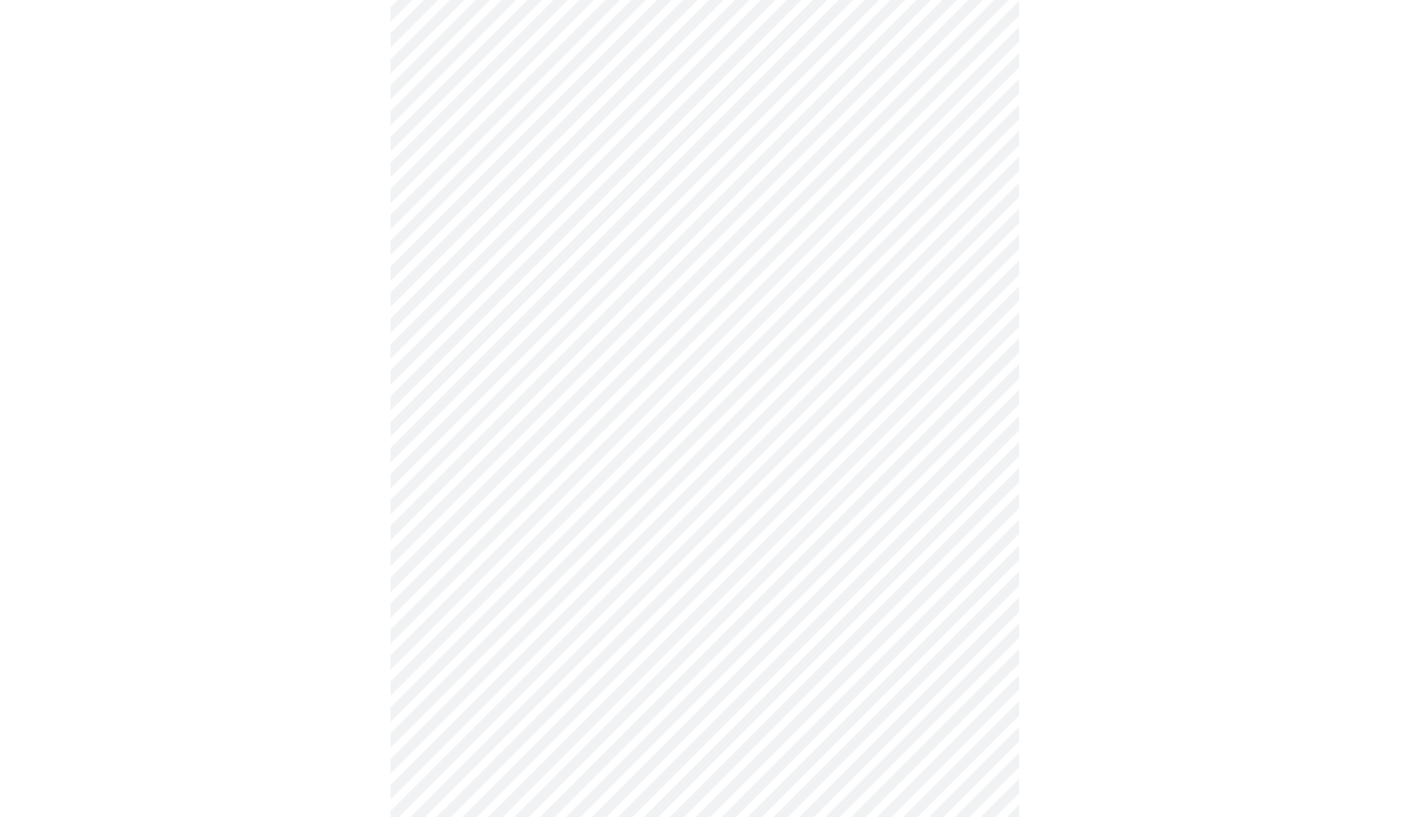
scroll to position [1073, 0]
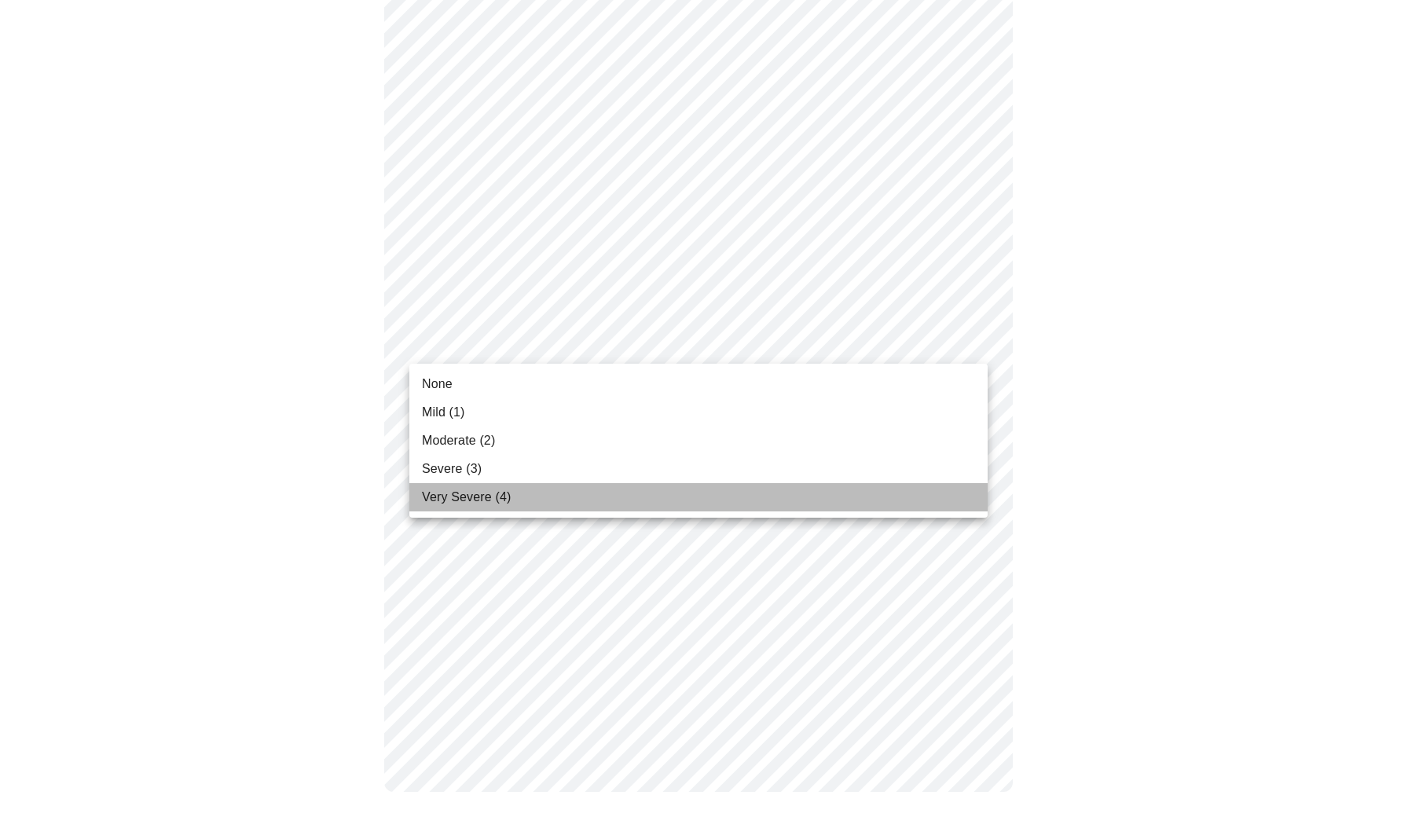
click at [883, 510] on li "Very Severe (4)" at bounding box center [698, 497] width 578 height 28
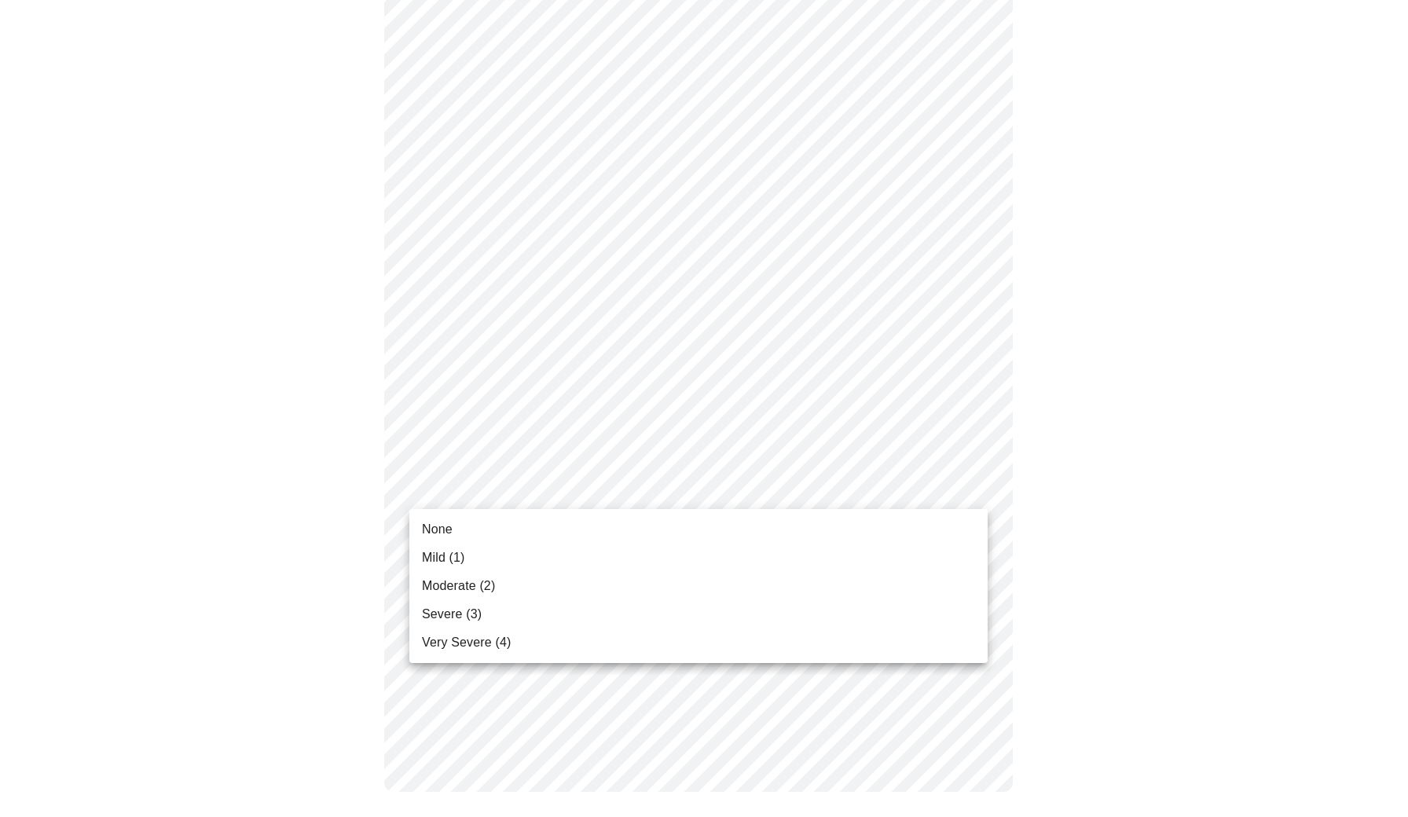
click at [878, 627] on li "Severe (3)" at bounding box center [698, 614] width 578 height 28
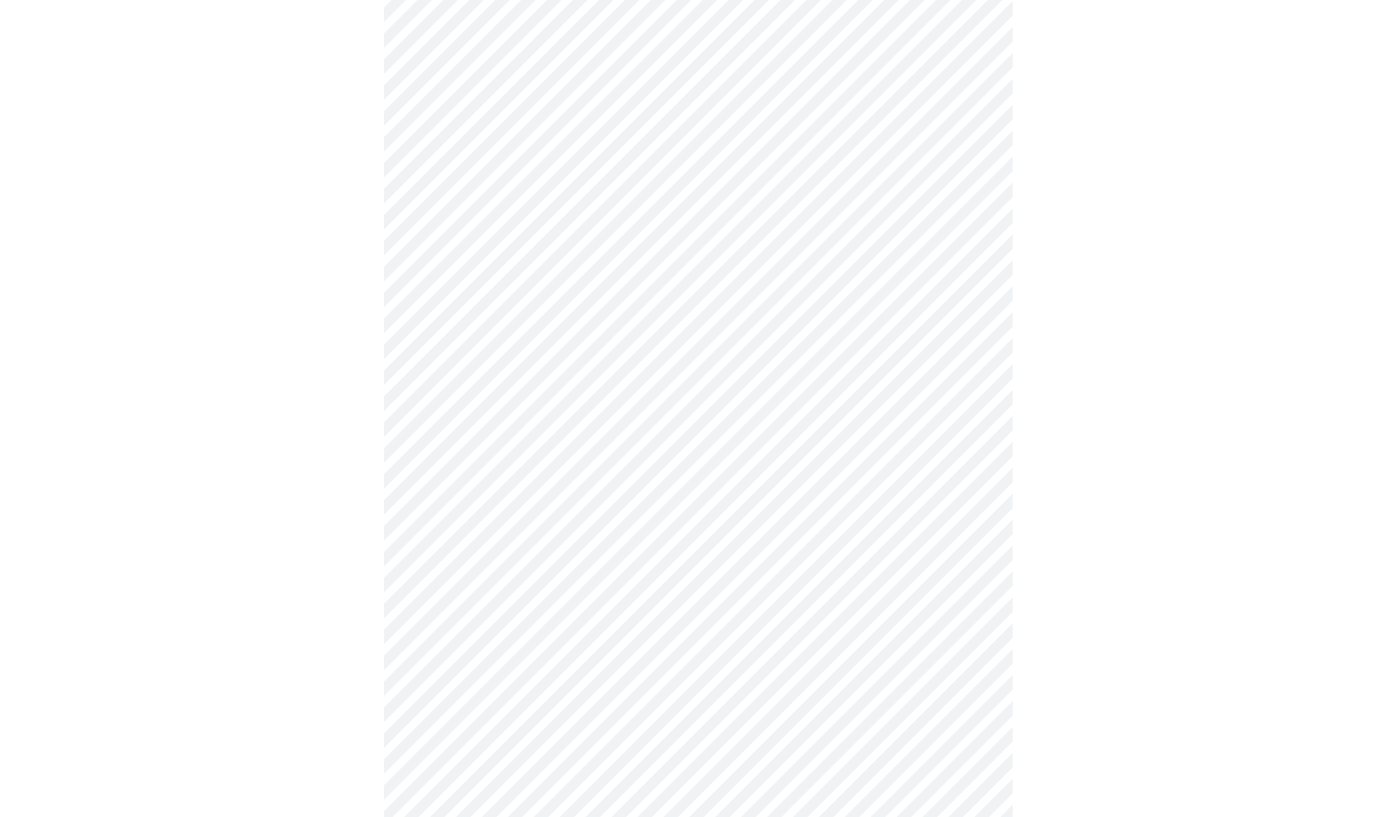
scroll to position [402, 0]
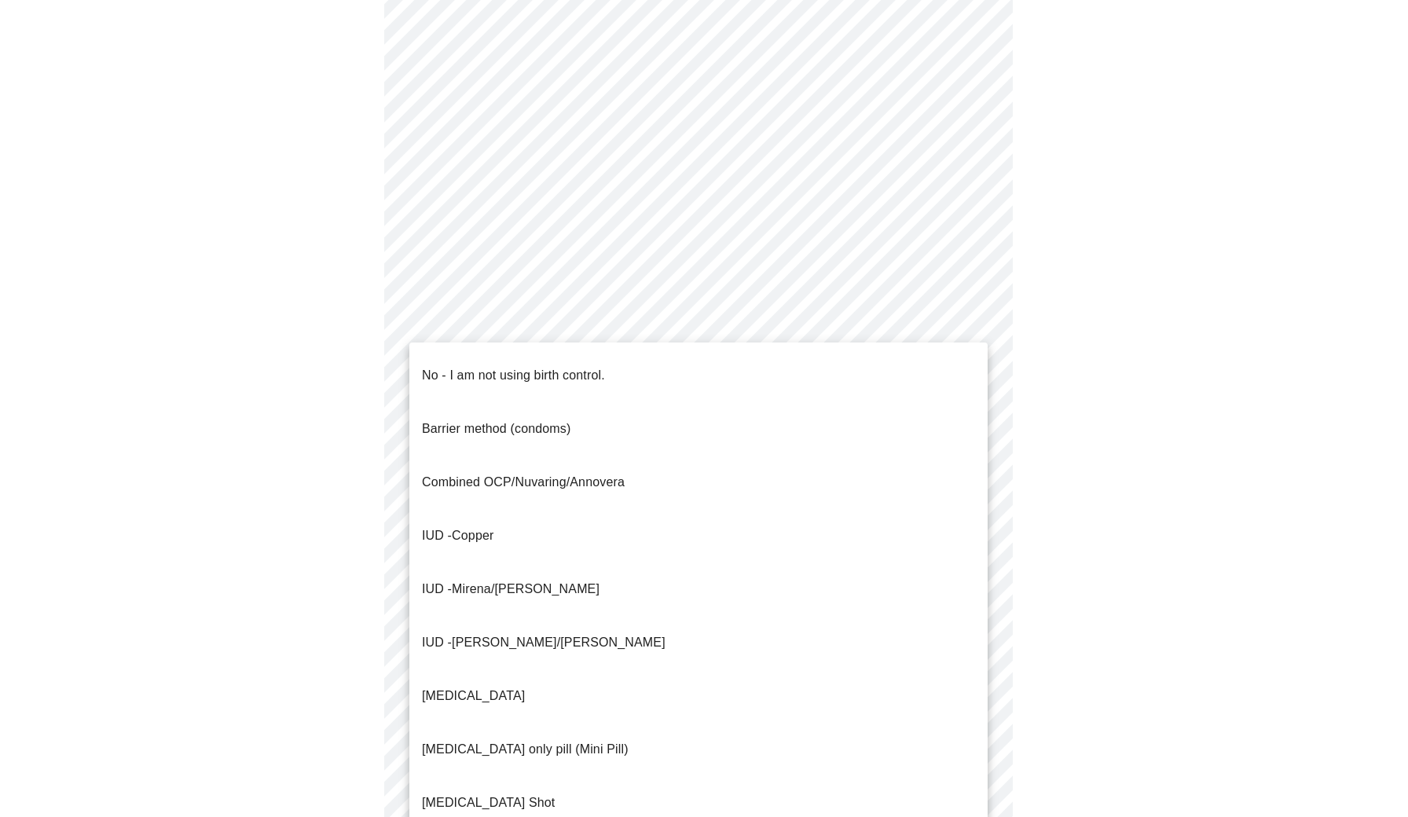
click at [973, 711] on body "MyMenopauseRx Appointments Messaging Labs Uploads Medications Community Refer a…" at bounding box center [703, 394] width 1395 height 1581
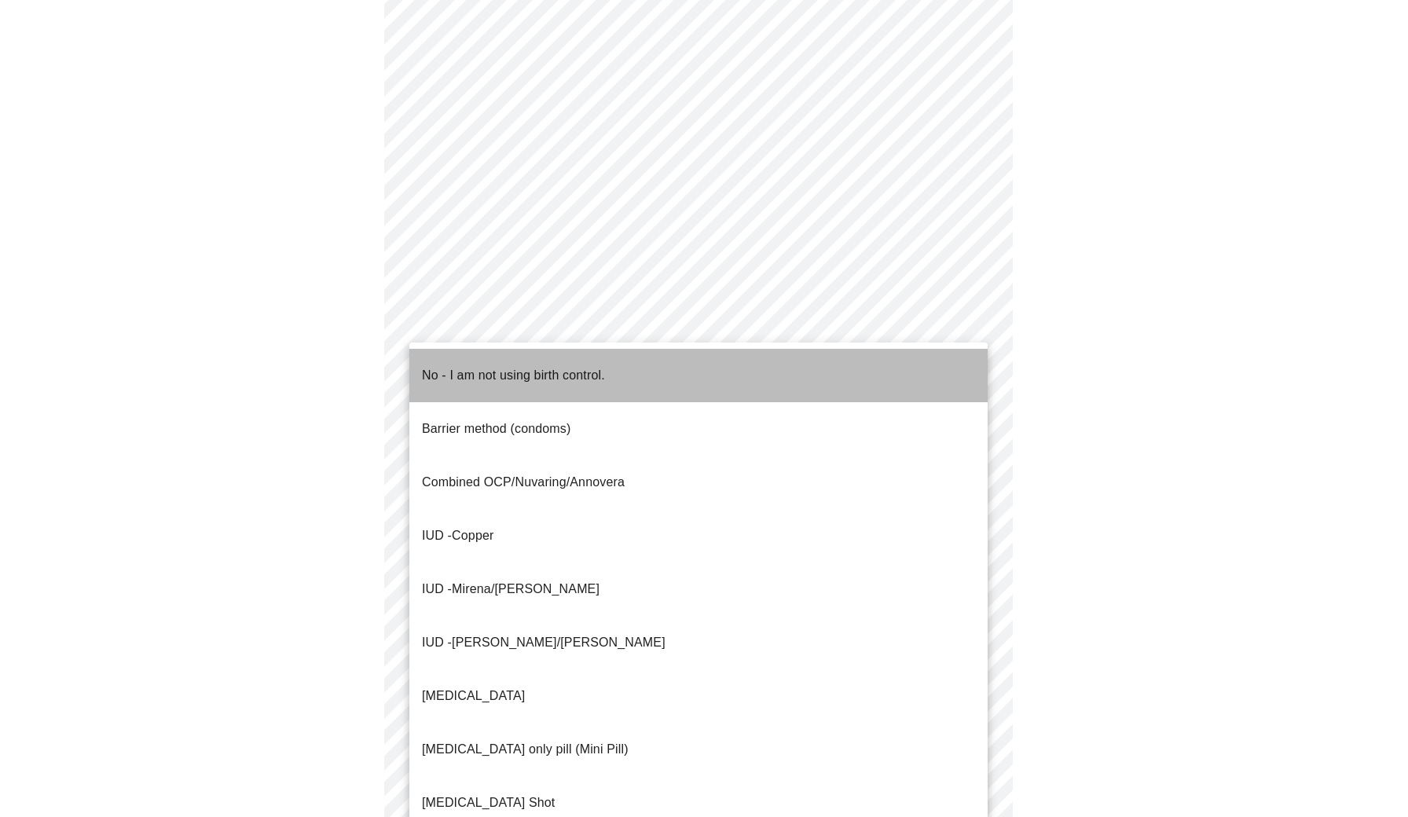
click at [750, 374] on li "No - I am not using birth control." at bounding box center [698, 375] width 578 height 53
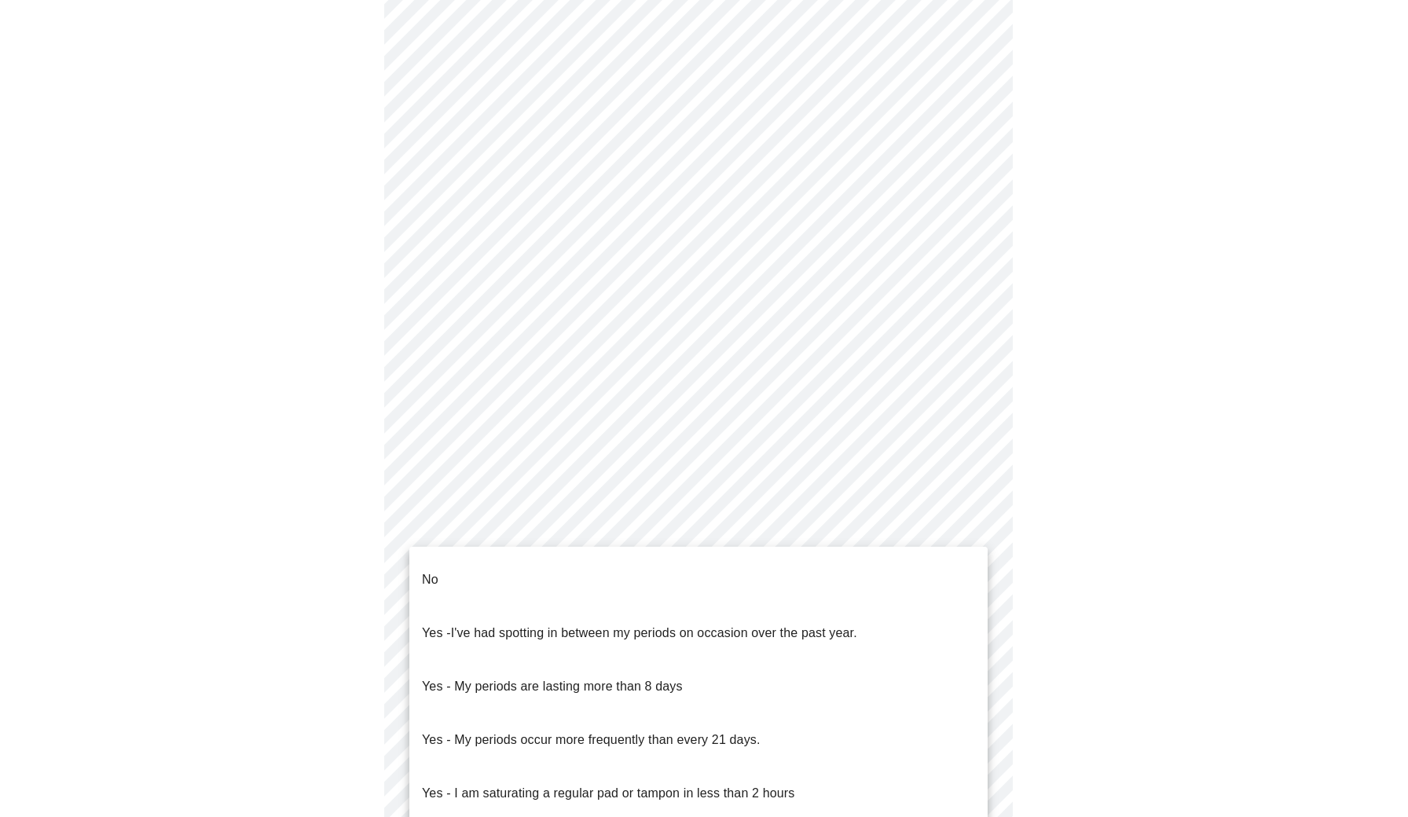
click at [824, 591] on body "MyMenopauseRx Appointments Messaging Labs Uploads Medications Community Refer a…" at bounding box center [703, 390] width 1395 height 1572
click at [824, 591] on li "No" at bounding box center [698, 579] width 578 height 53
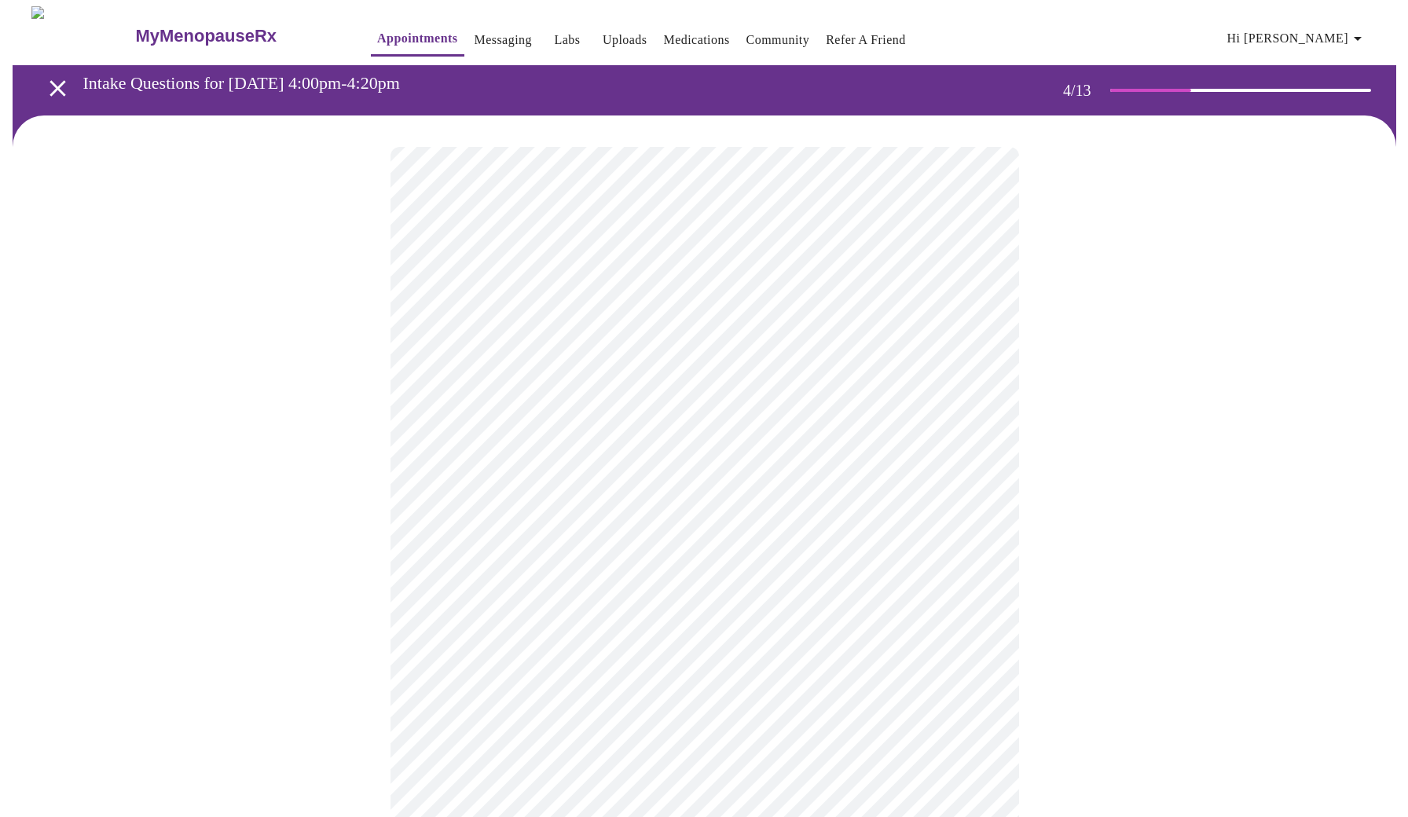
scroll to position [713, 0]
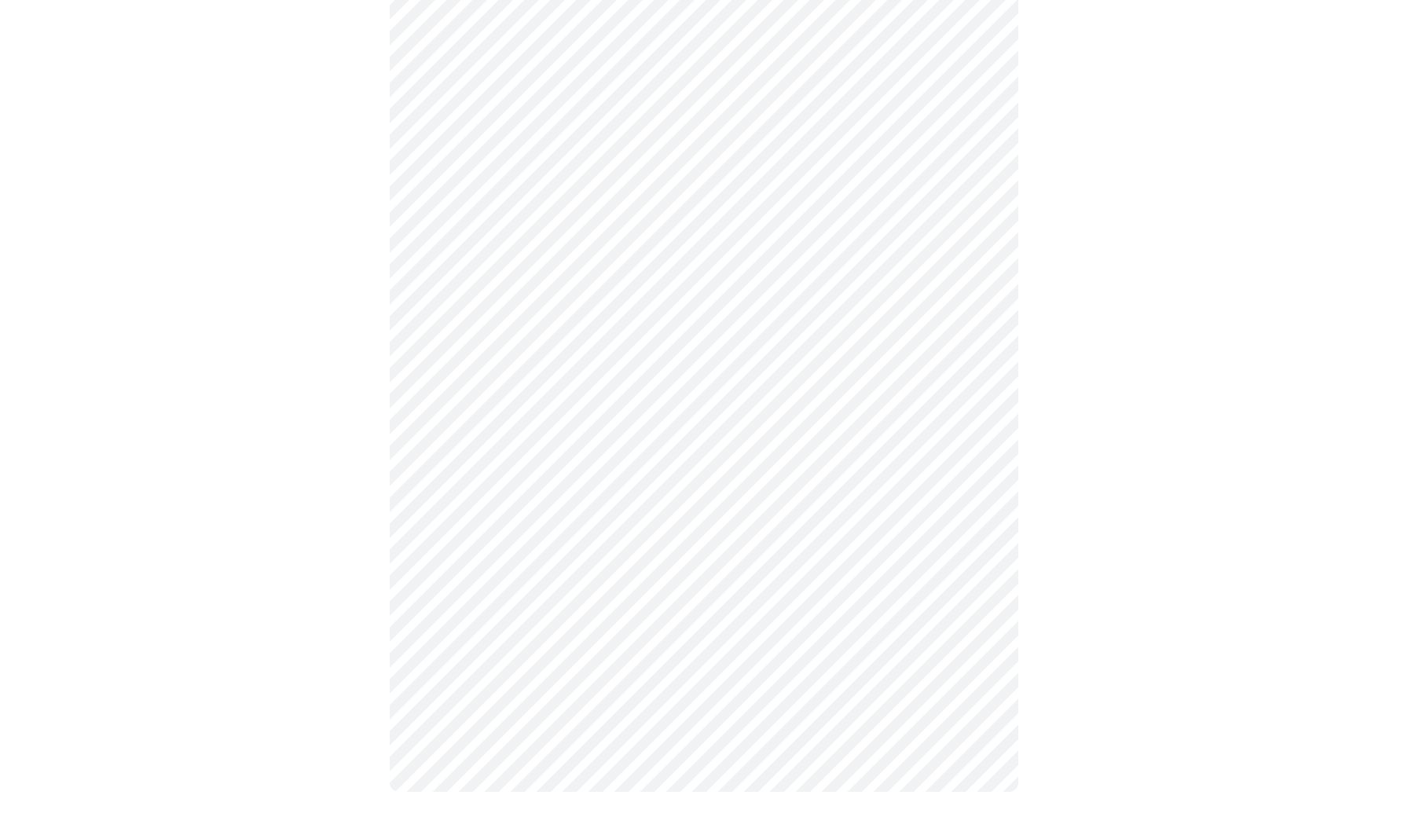
click at [971, 477] on body "MyMenopauseRx Appointments Messaging Labs Uploads Medications Community Refer a…" at bounding box center [703, 59] width 1395 height 1530
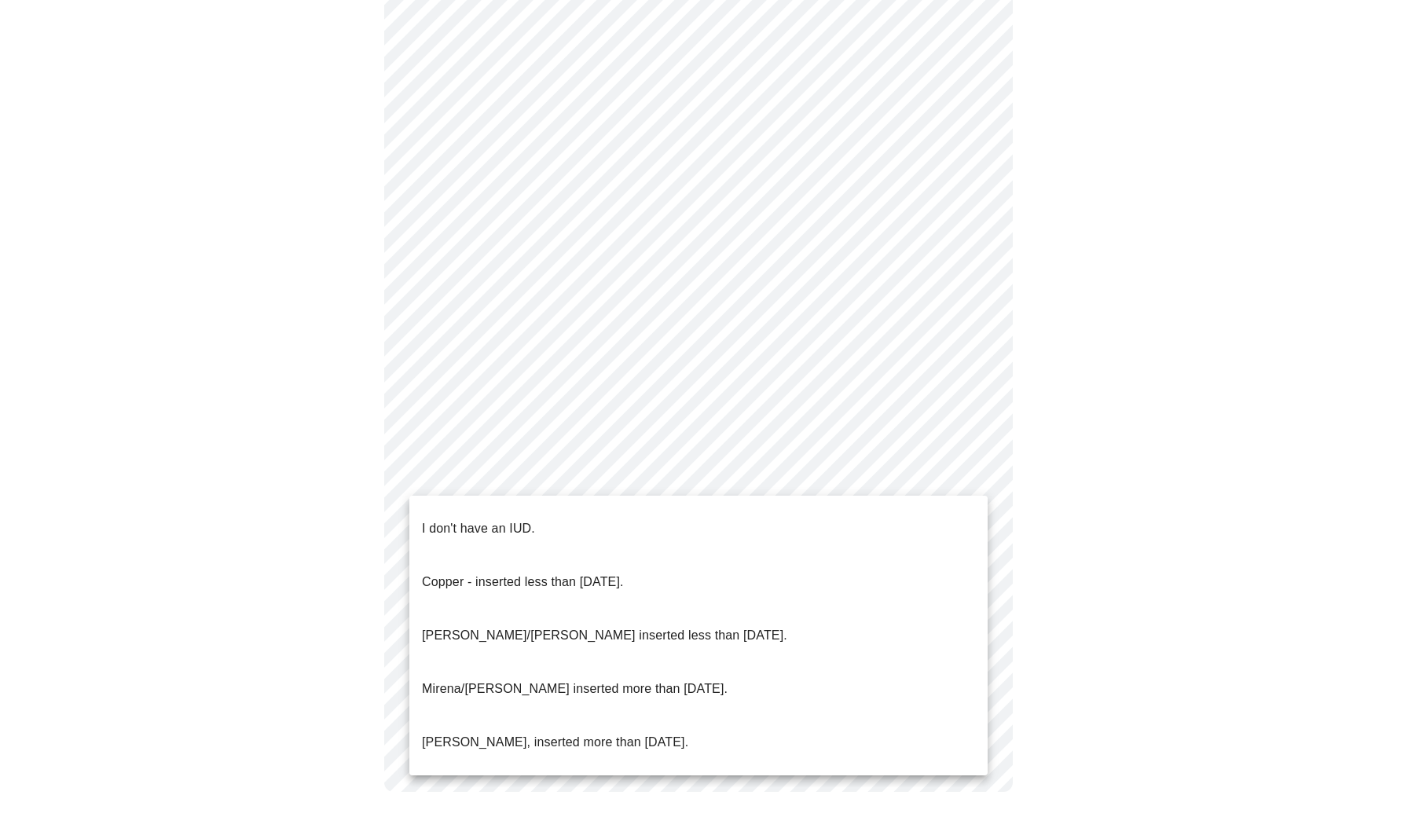
click at [938, 509] on li "I don't have an IUD." at bounding box center [698, 528] width 578 height 53
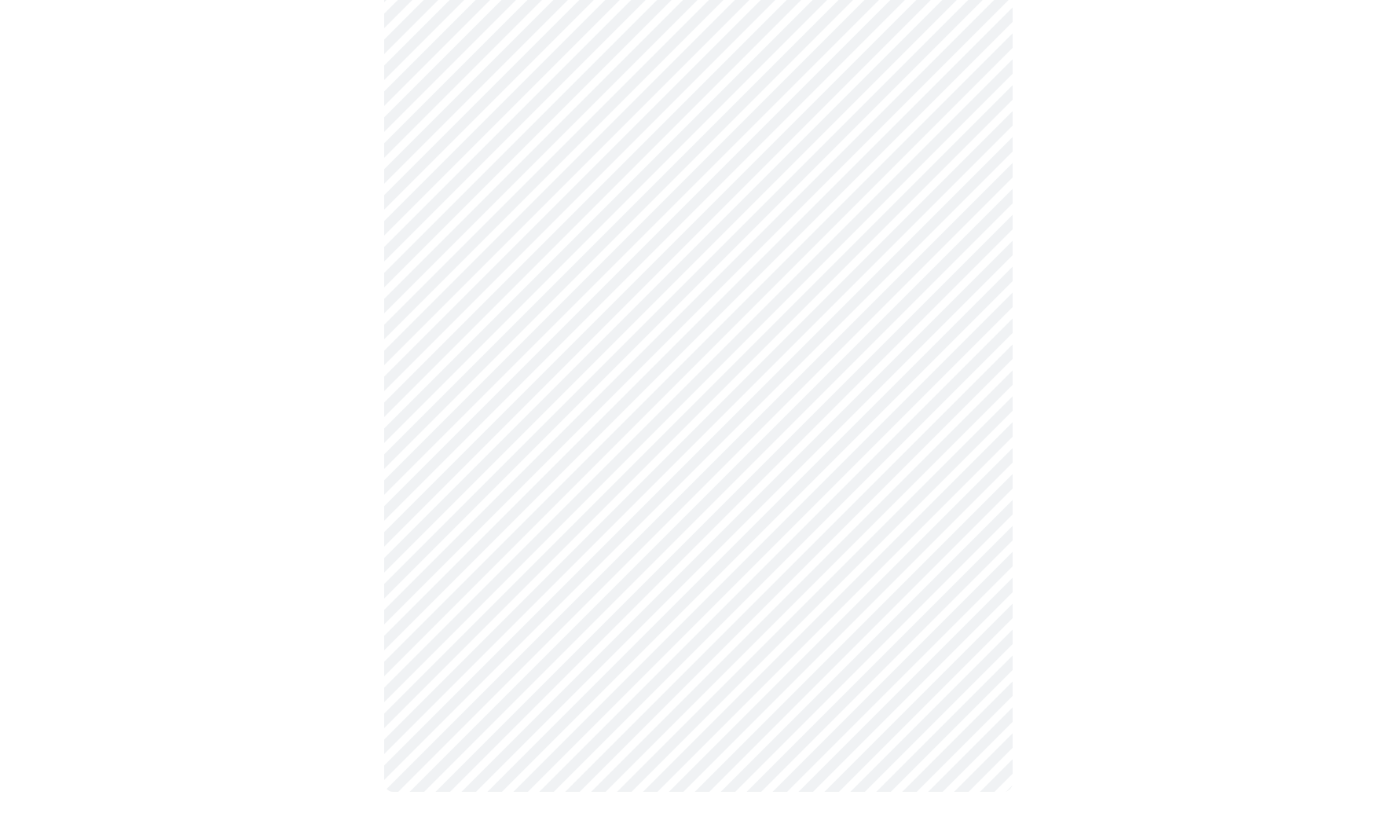
click at [973, 595] on body "MyMenopauseRx Appointments Messaging Labs Uploads Medications Community Refer a…" at bounding box center [698, 62] width 1384 height 1521
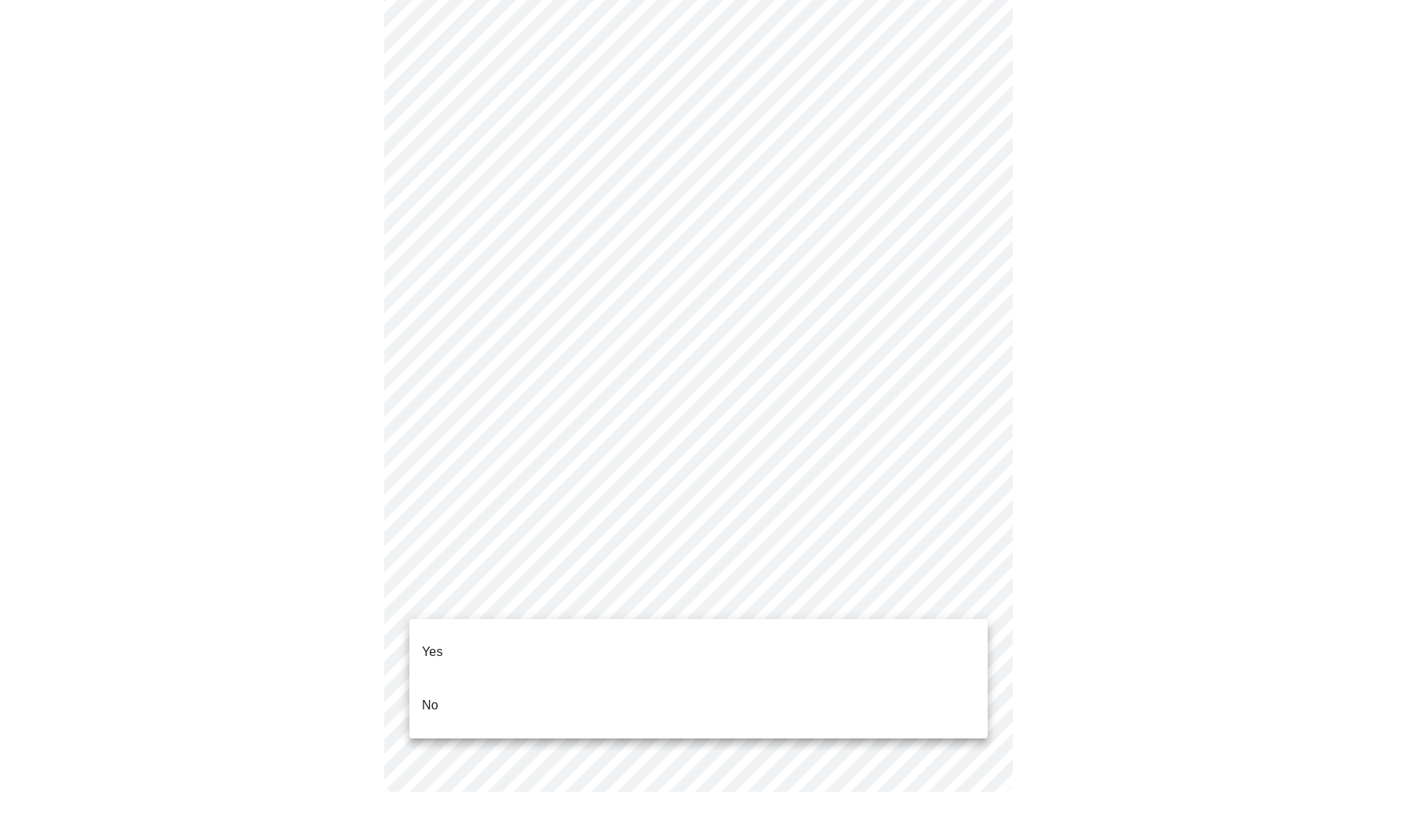
click at [922, 680] on li "No" at bounding box center [698, 705] width 578 height 53
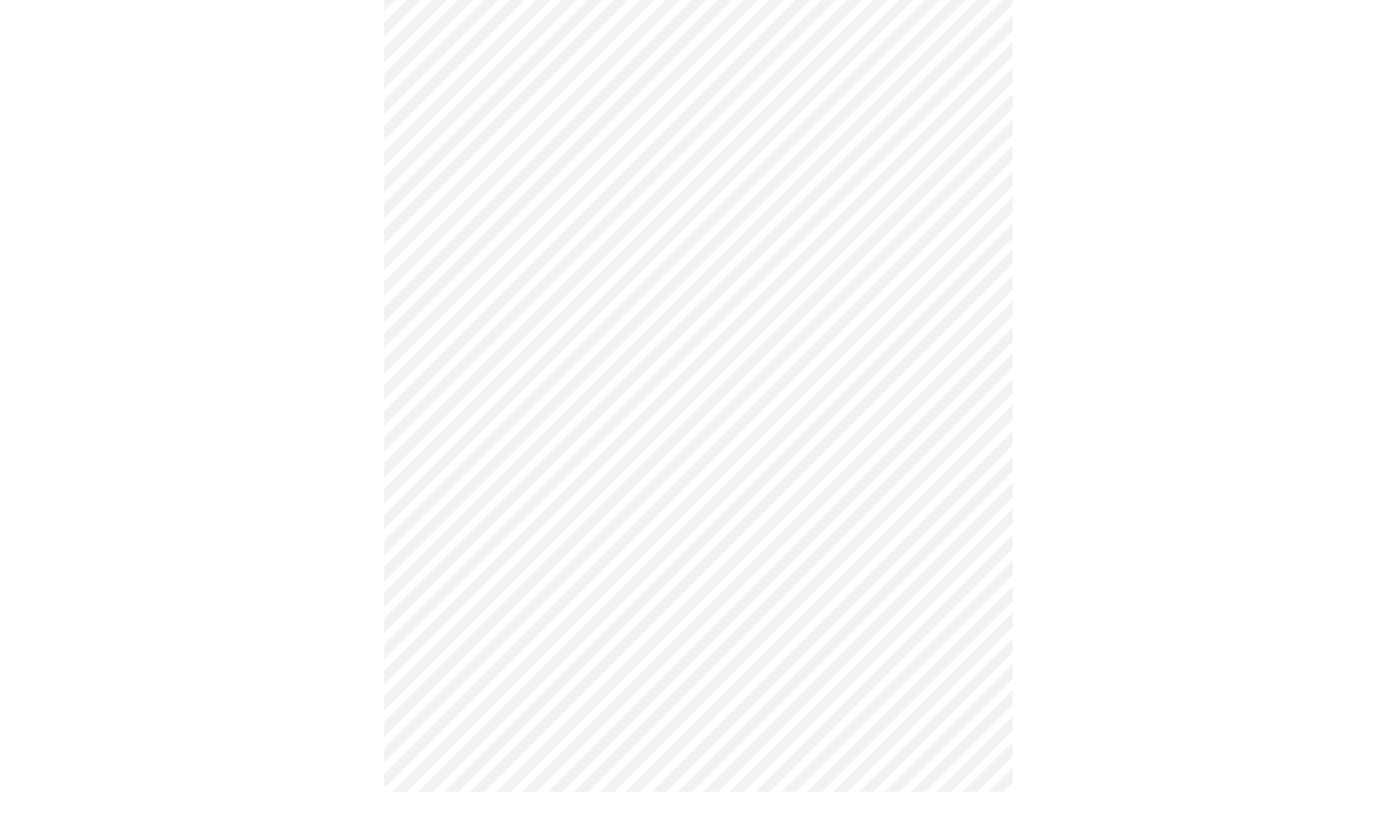
scroll to position [0, 0]
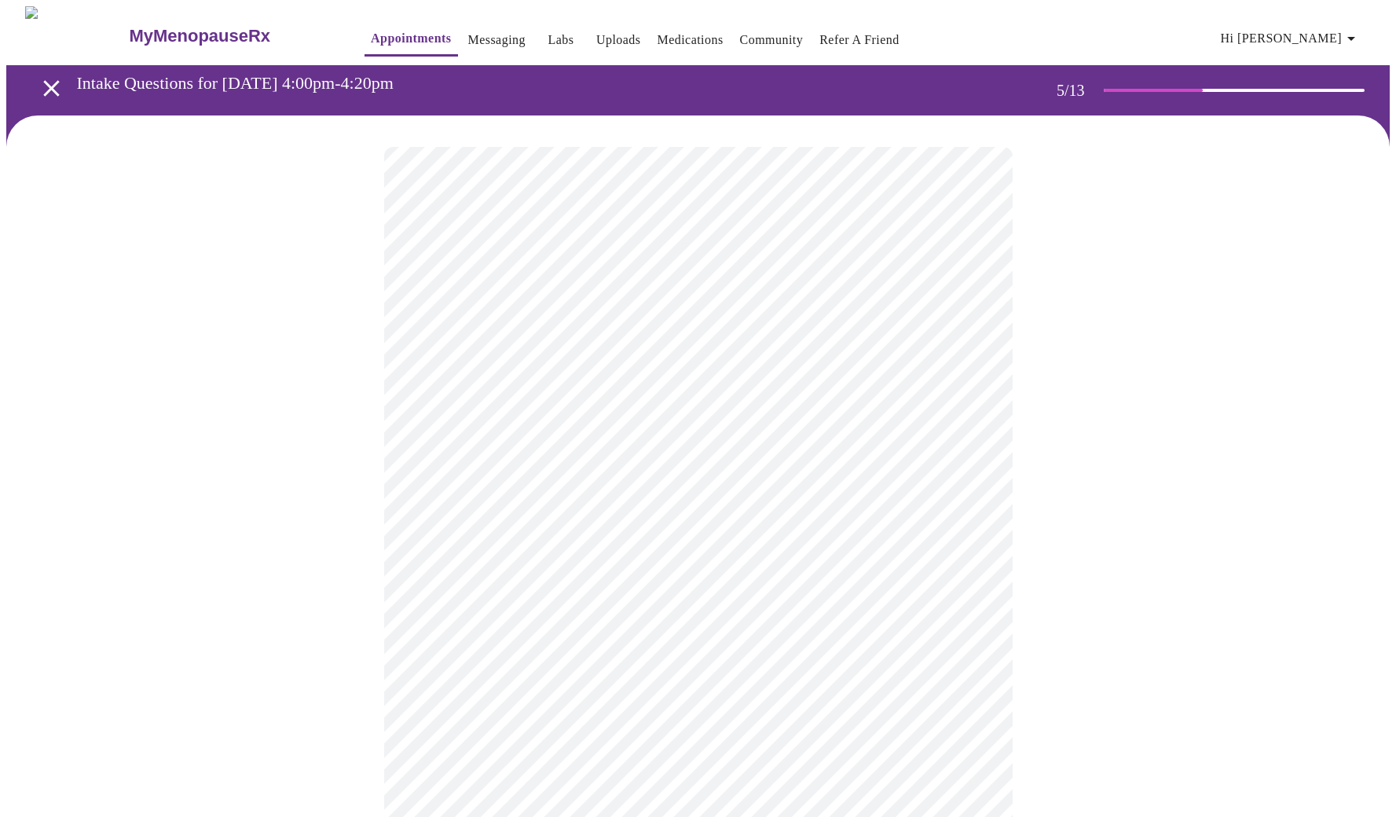
click at [742, 410] on body "MyMenopauseRx Appointments Messaging Labs Uploads Medications Community Refer a…" at bounding box center [698, 641] width 1384 height 1270
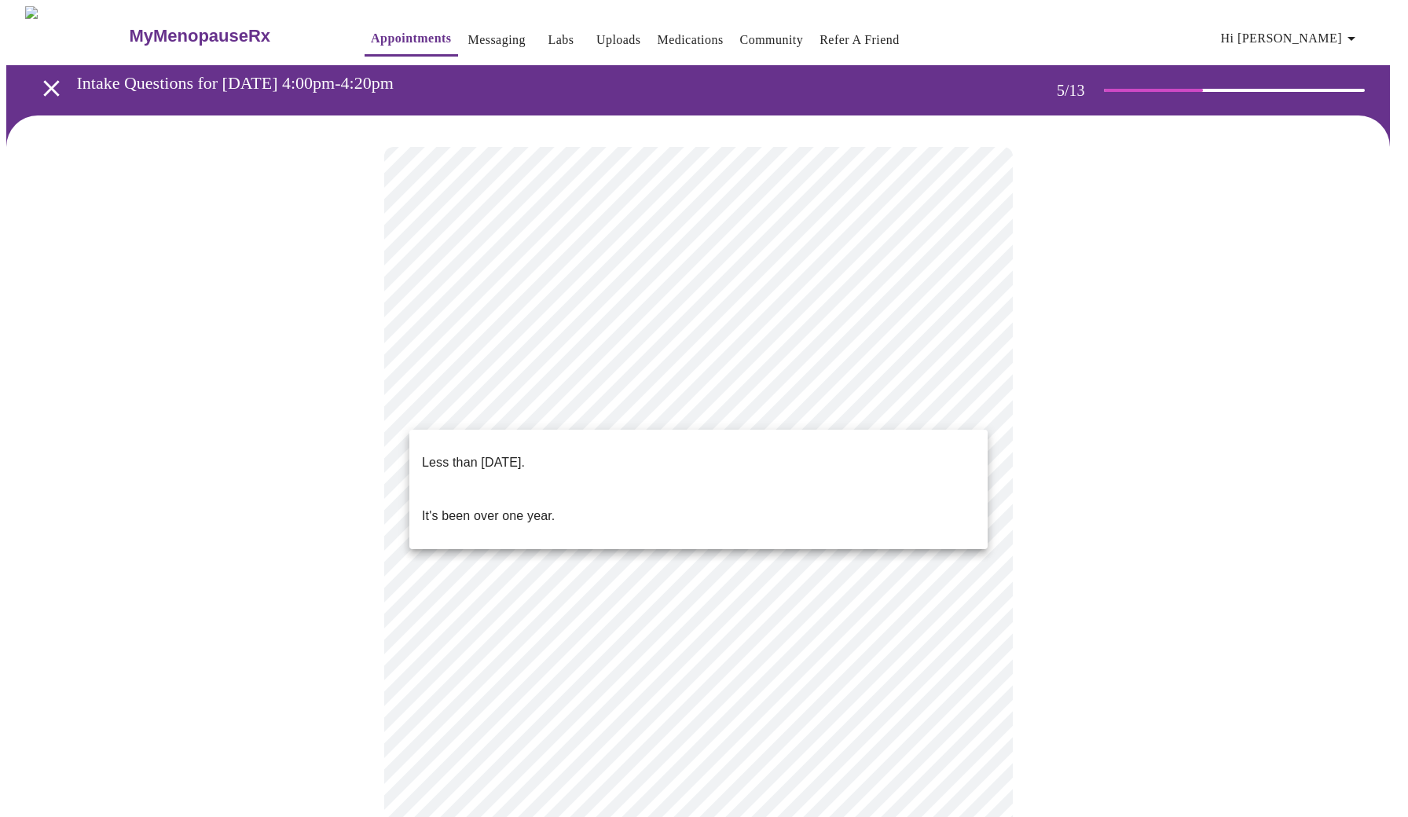
click at [724, 455] on li "Less than [DATE]." at bounding box center [698, 462] width 578 height 53
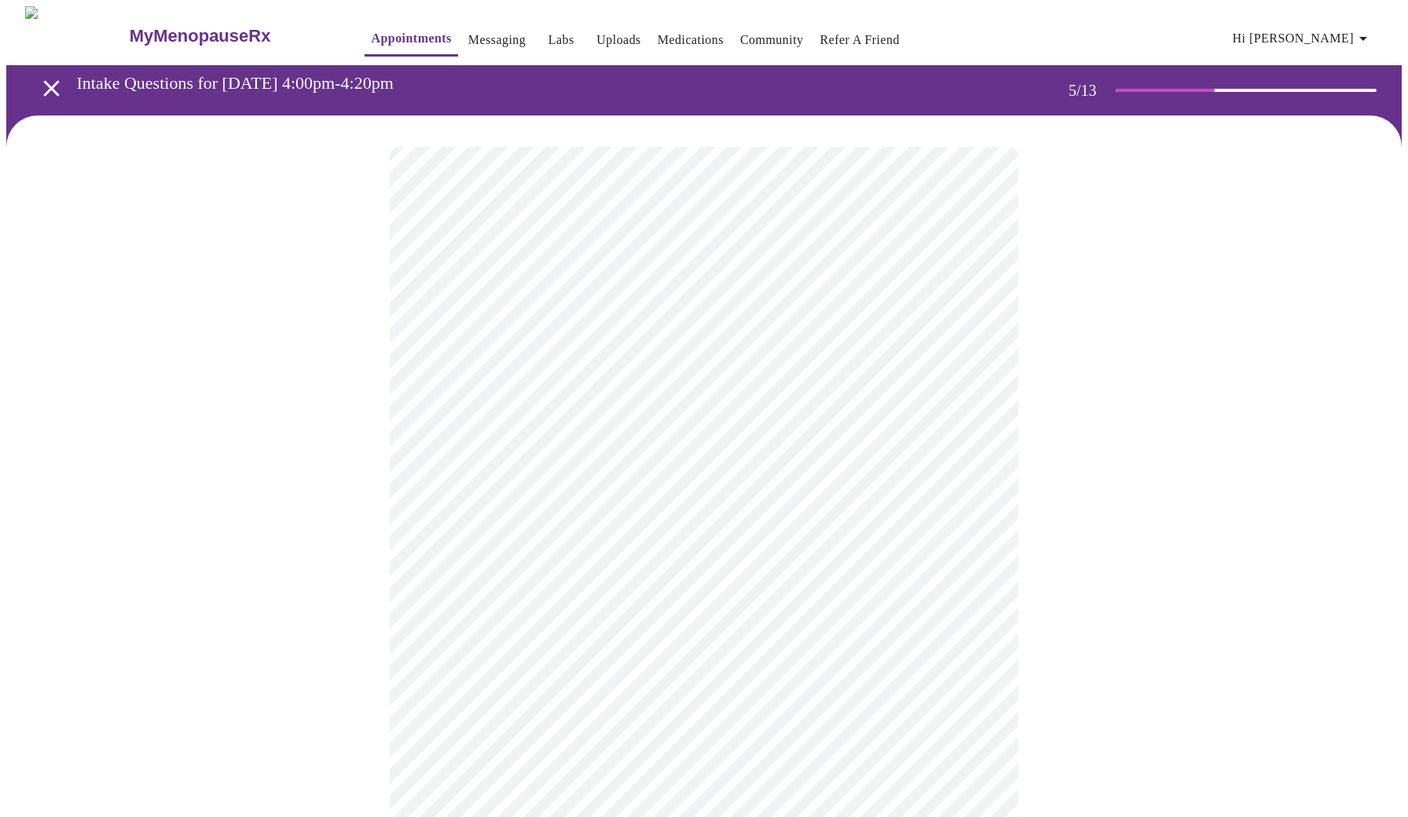
click at [971, 541] on body "MyMenopauseRx Appointments Messaging Labs Uploads Medications Community Refer a…" at bounding box center [703, 637] width 1395 height 1262
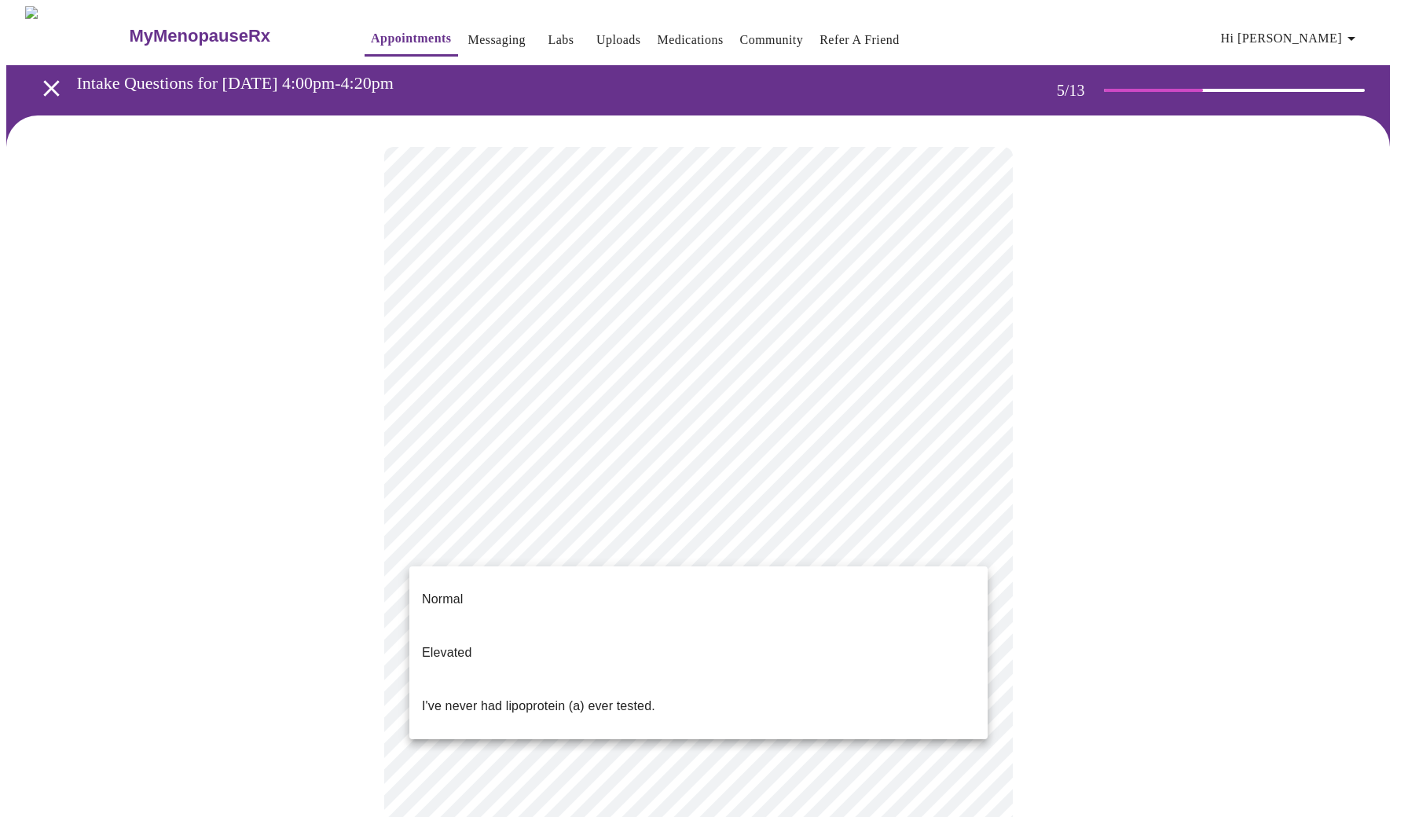
click at [946, 580] on li "Normal" at bounding box center [698, 599] width 578 height 53
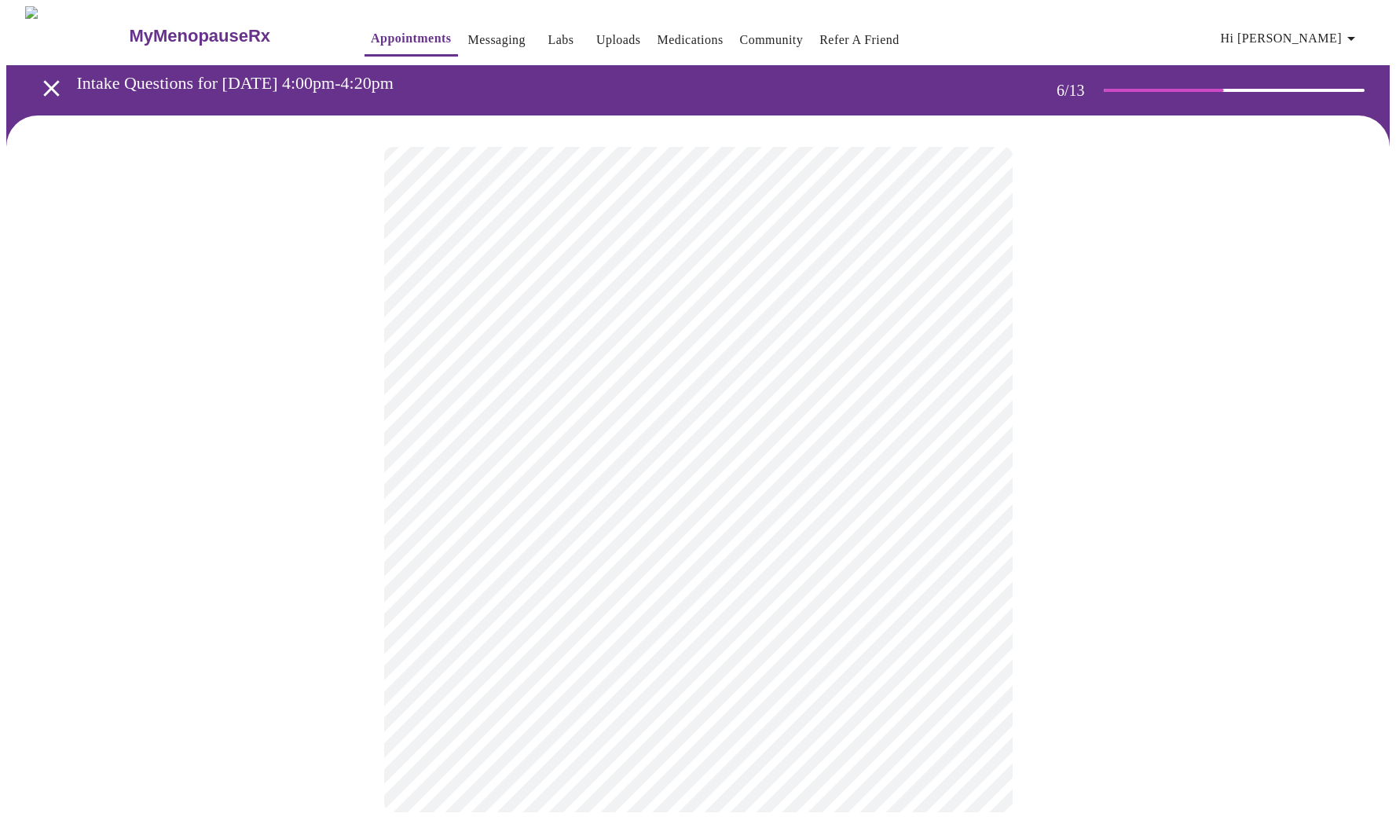
click at [725, 446] on body "MyMenopauseRx Appointments Messaging Labs Uploads Medications Community Refer a…" at bounding box center [698, 425] width 1384 height 838
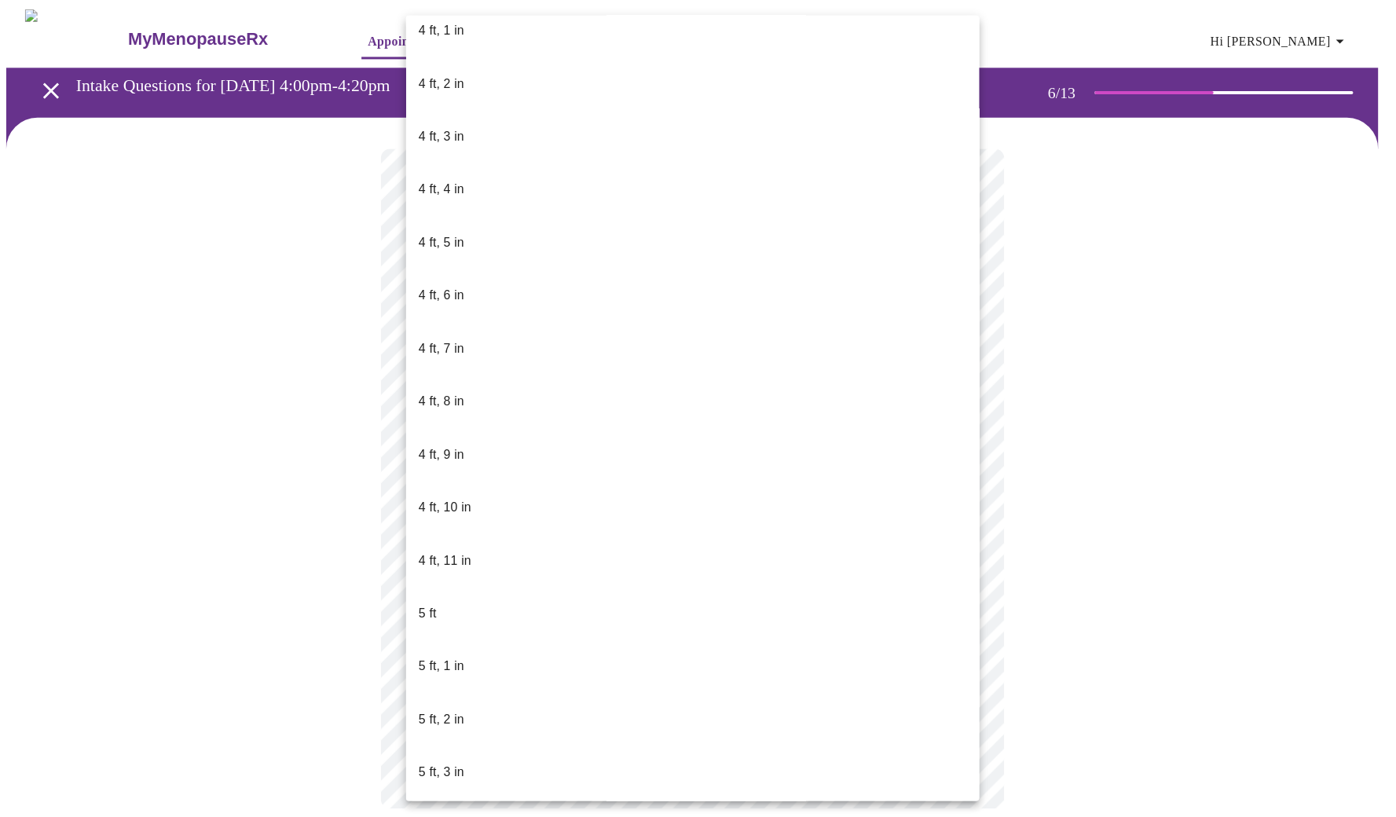
scroll to position [1025, 0]
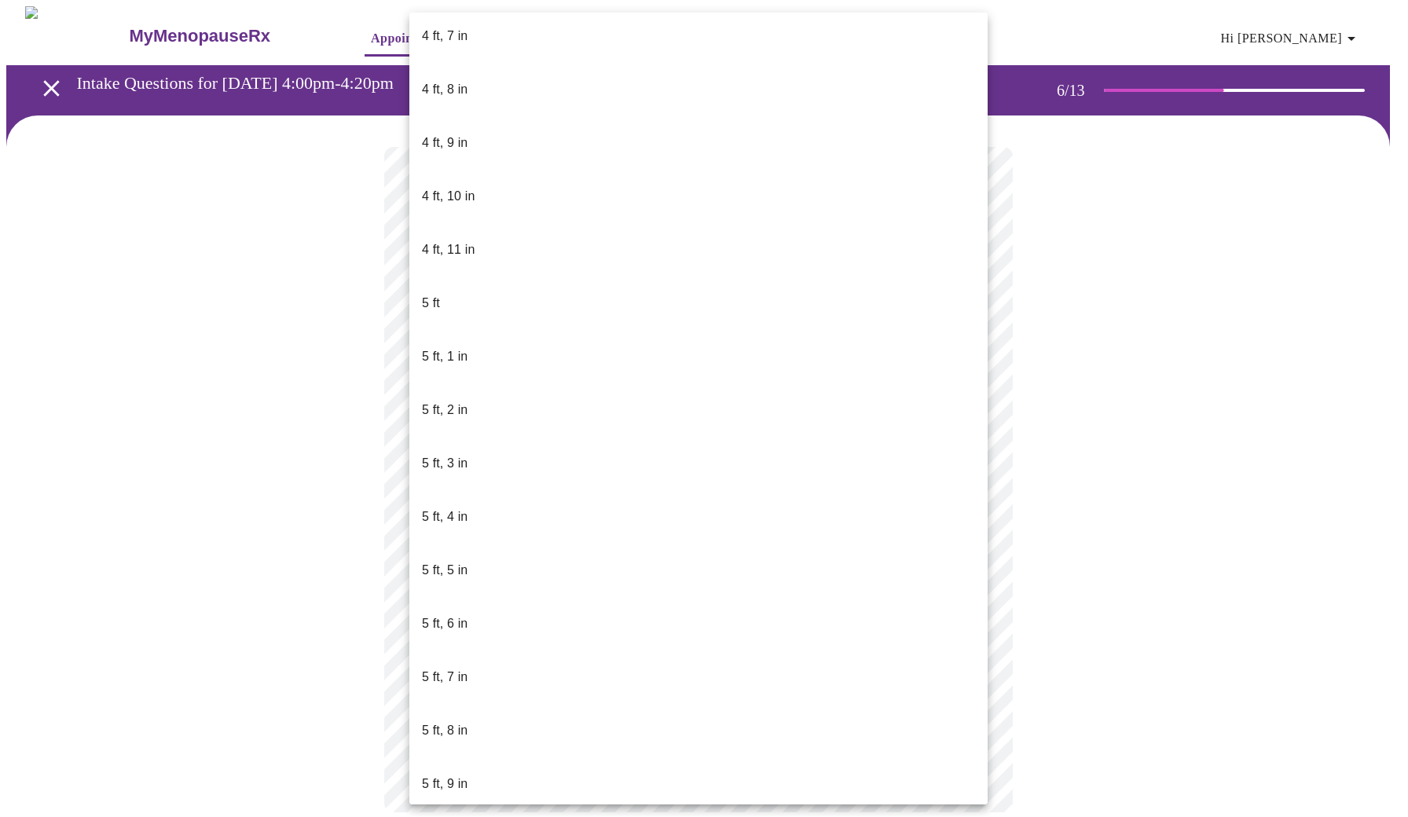
click at [511, 437] on li "5 ft, 3 in" at bounding box center [698, 463] width 578 height 53
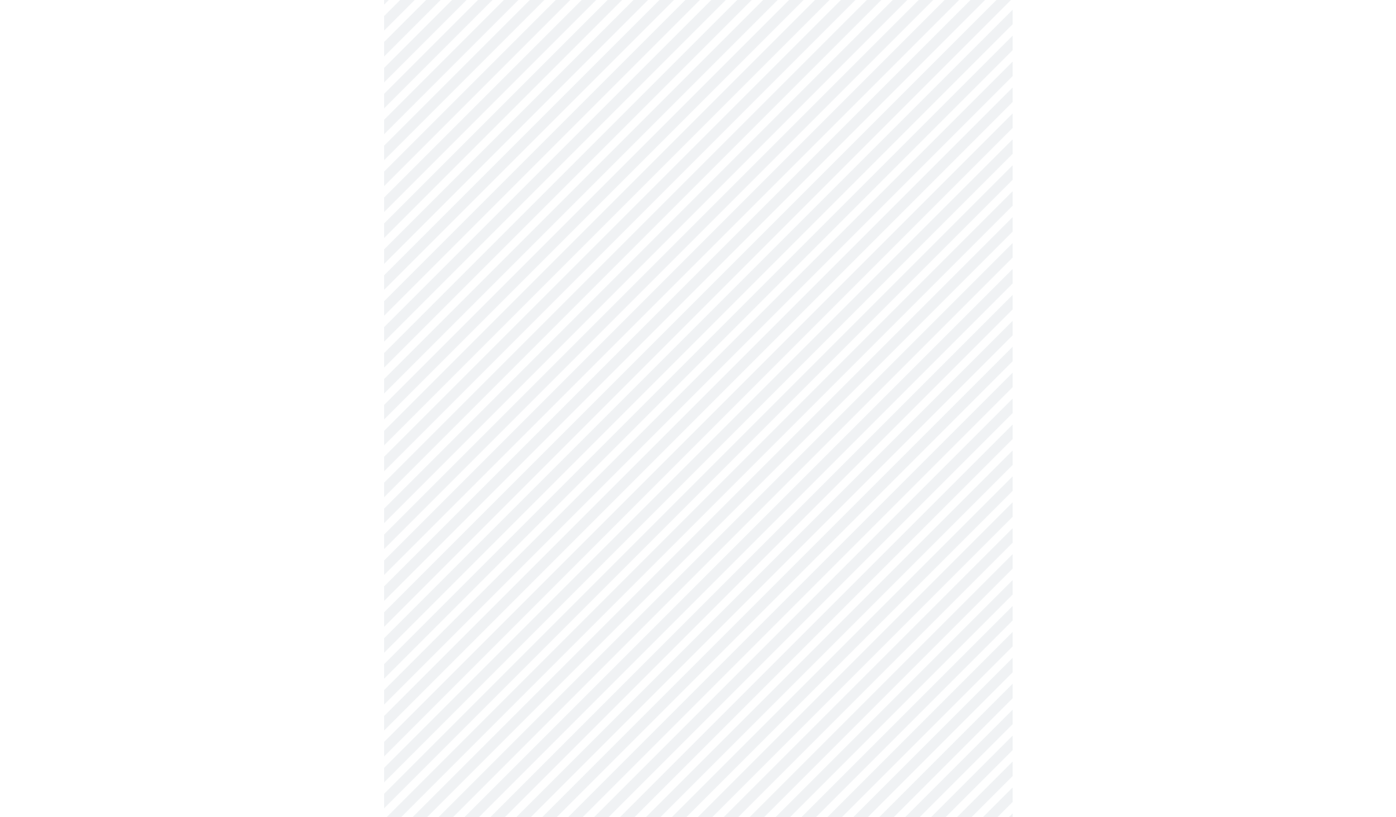
scroll to position [4090, 0]
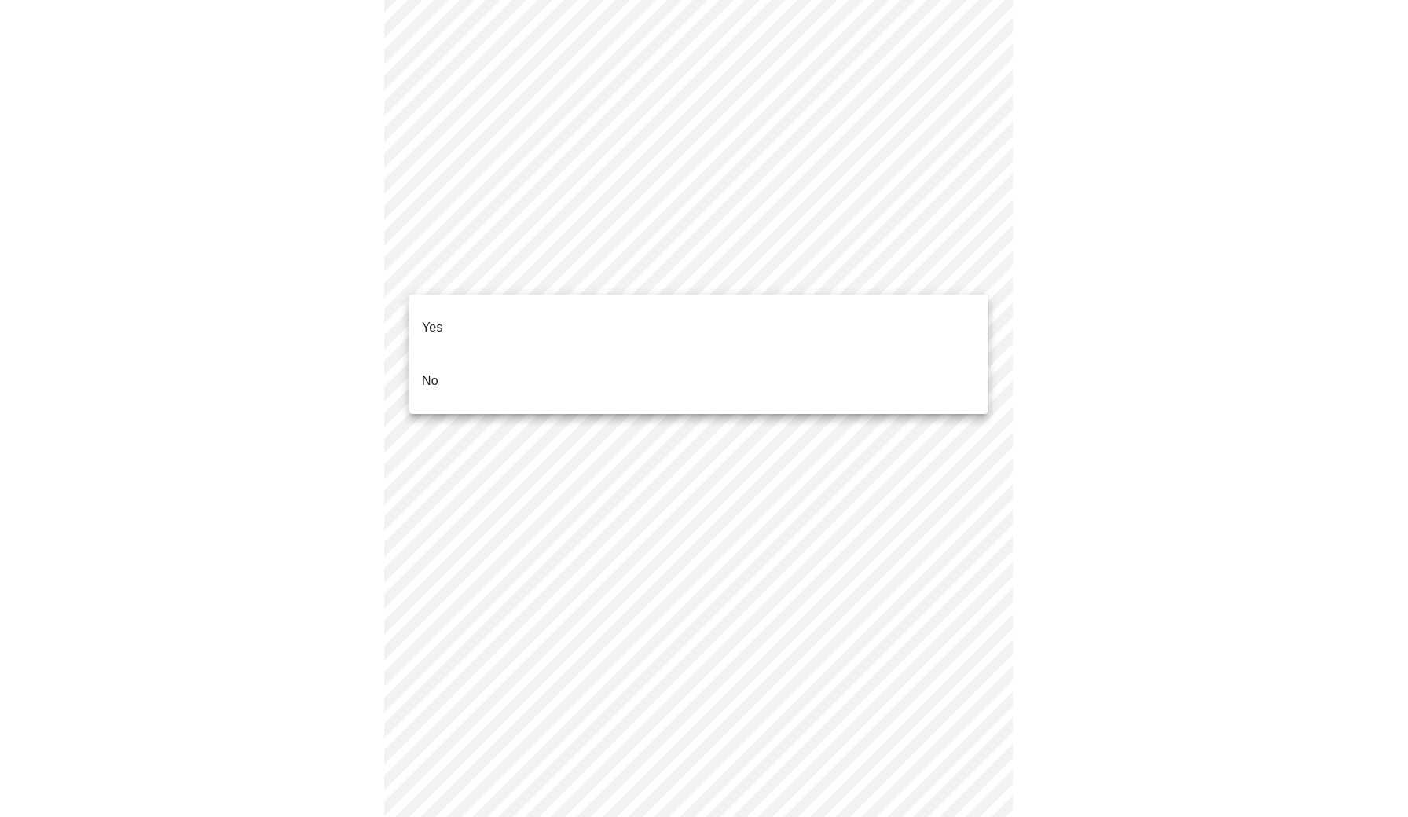
click at [909, 365] on li "No" at bounding box center [698, 380] width 578 height 53
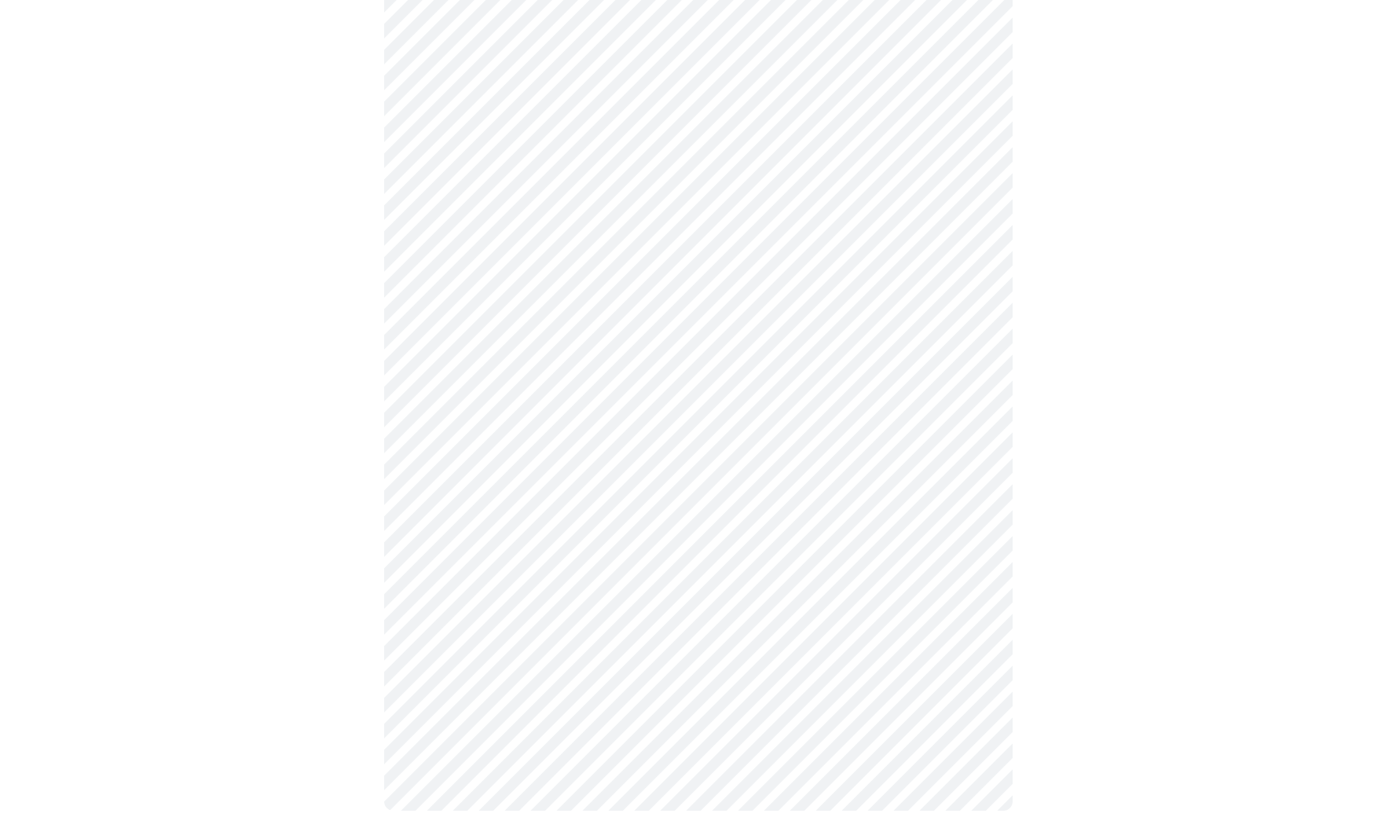
scroll to position [0, 0]
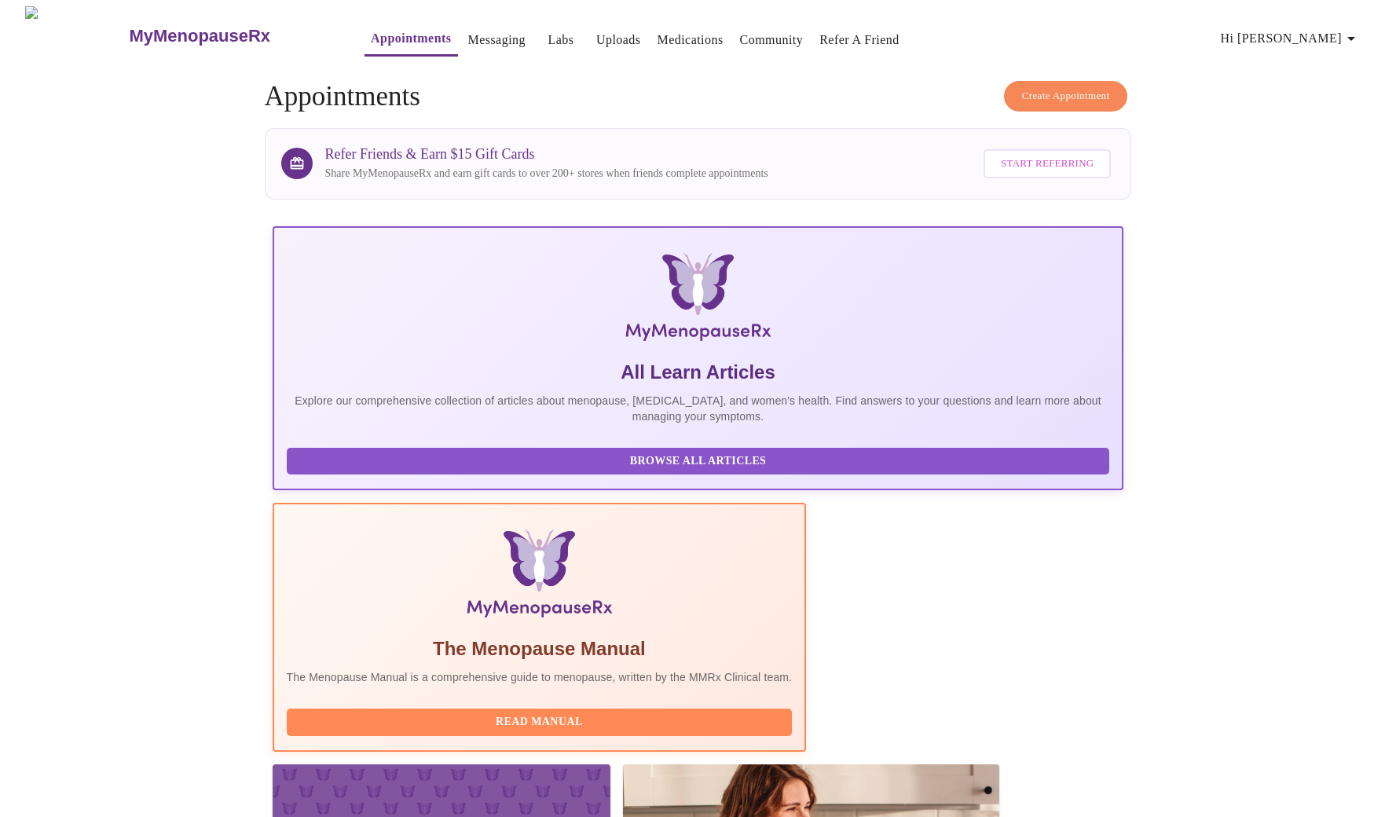
scroll to position [42, 0]
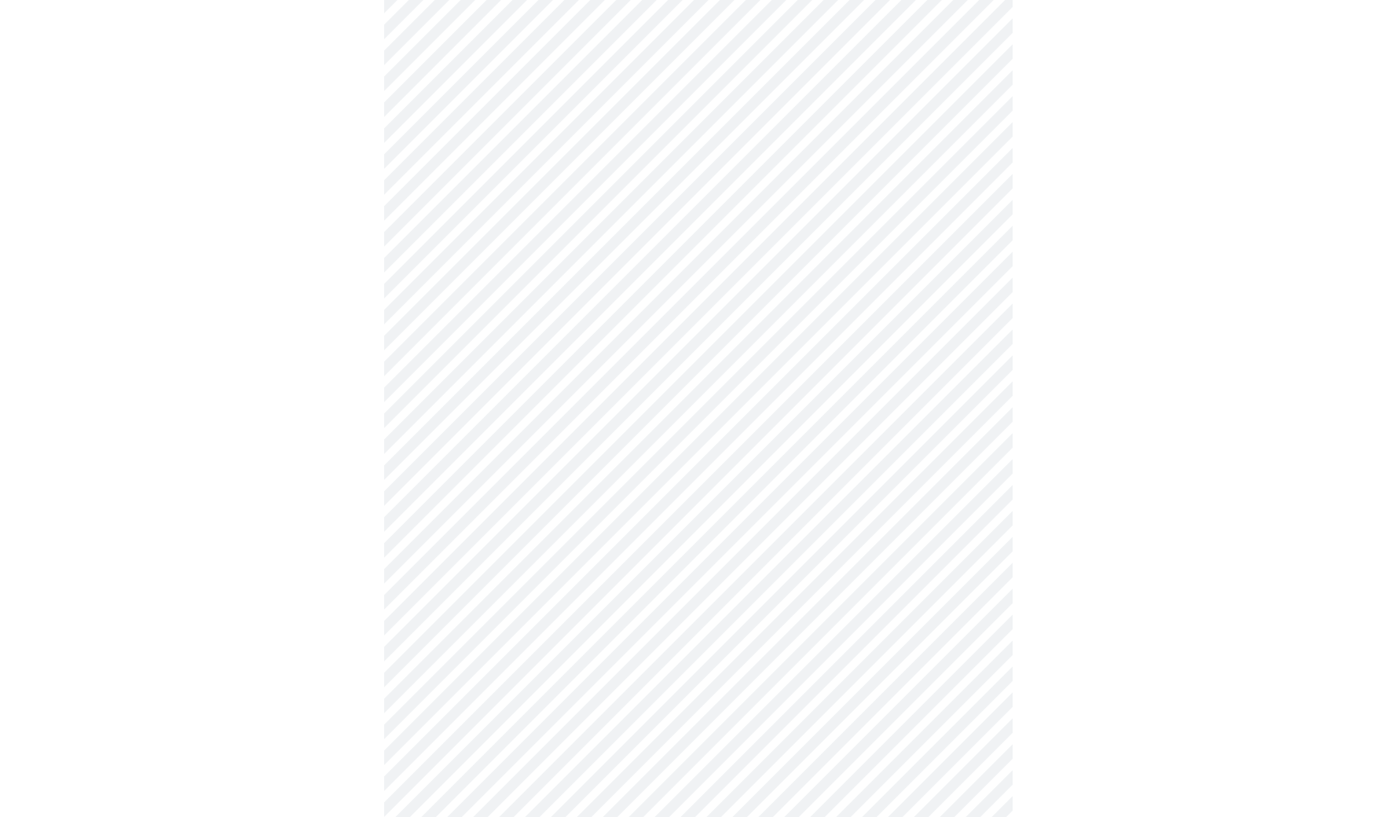
scroll to position [664, 0]
click at [555, 648] on body "MyMenopauseRx Appointments Messaging Labs Uploads Medications Community Refer a…" at bounding box center [703, 108] width 1395 height 1533
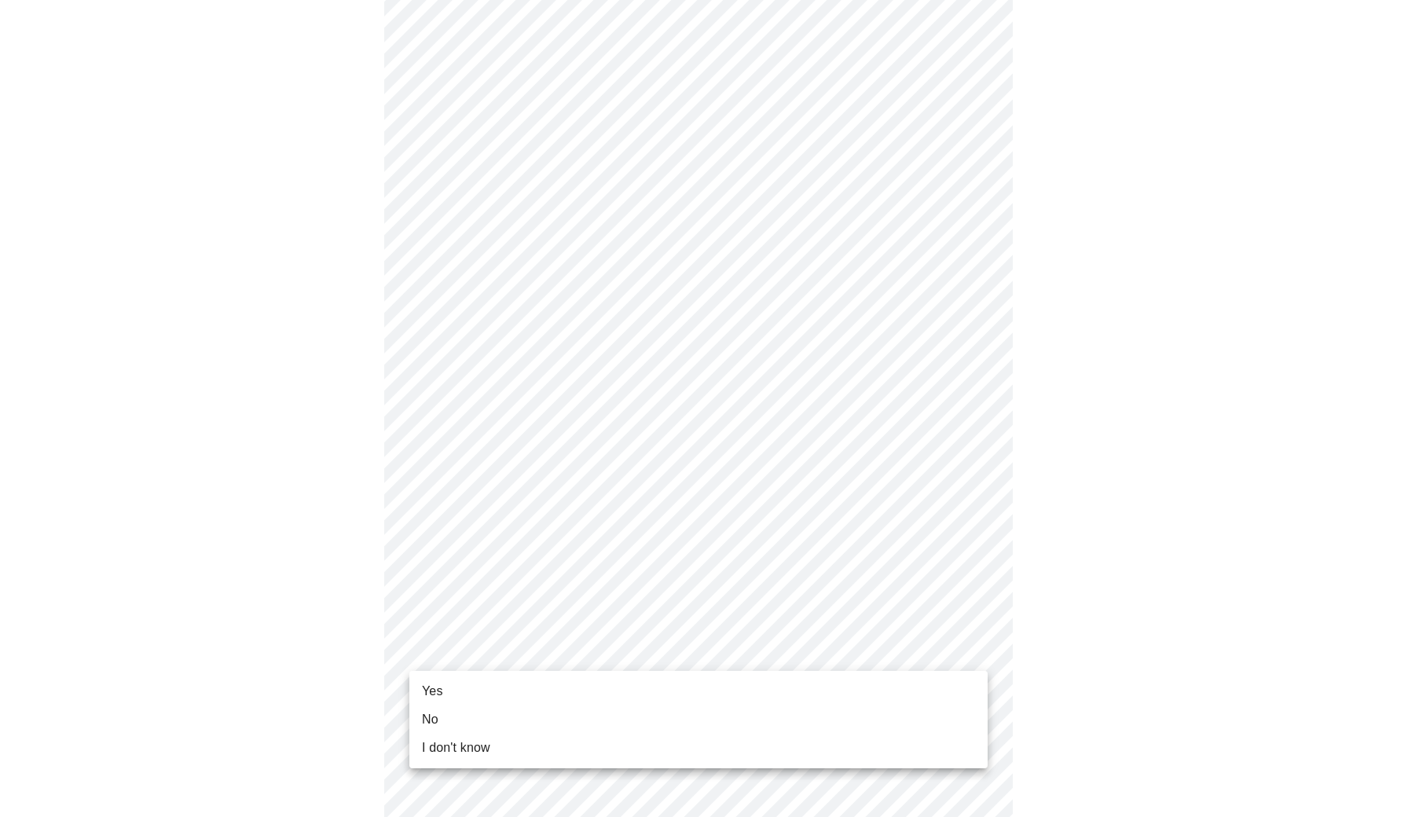
click at [530, 695] on li "Yes" at bounding box center [698, 691] width 578 height 28
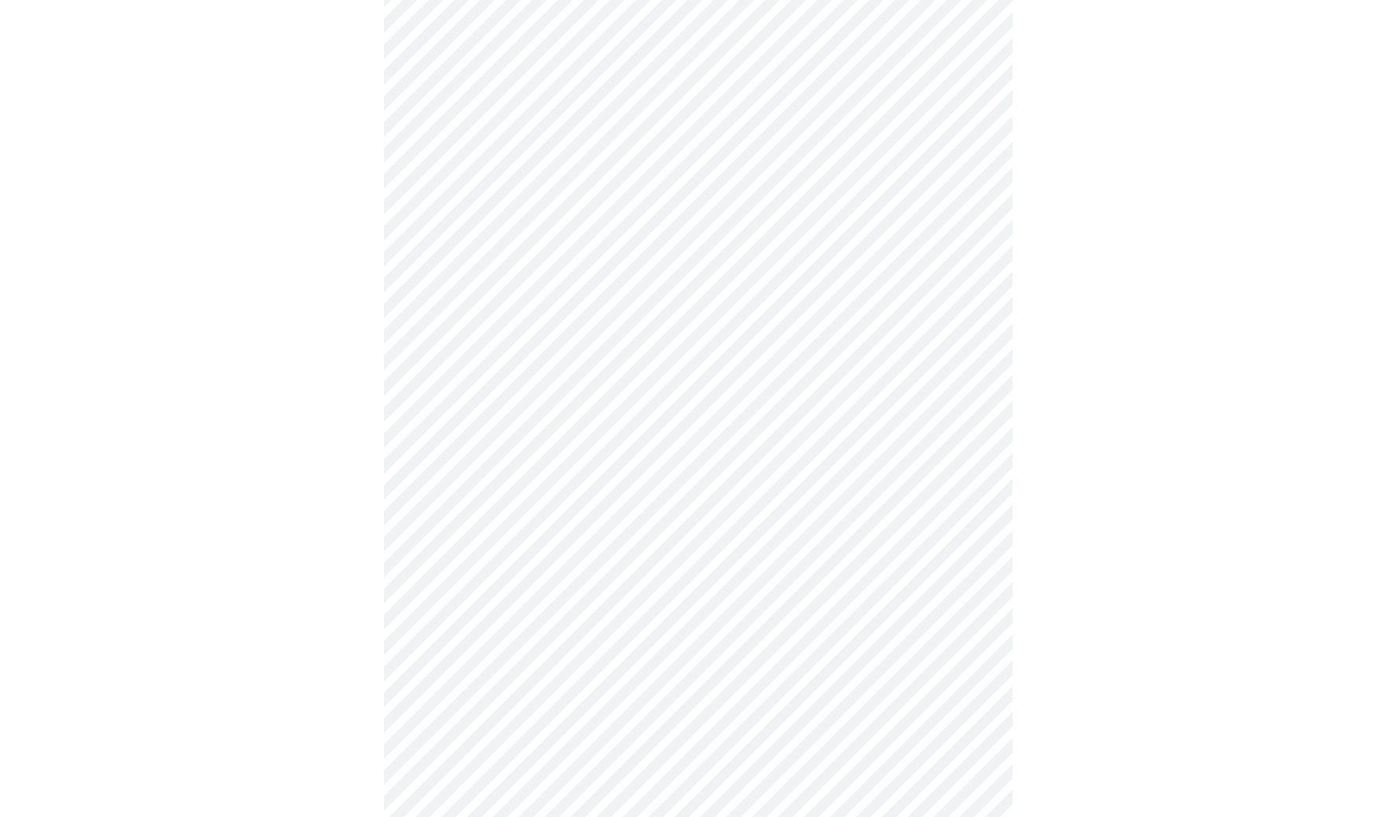
scroll to position [0, 0]
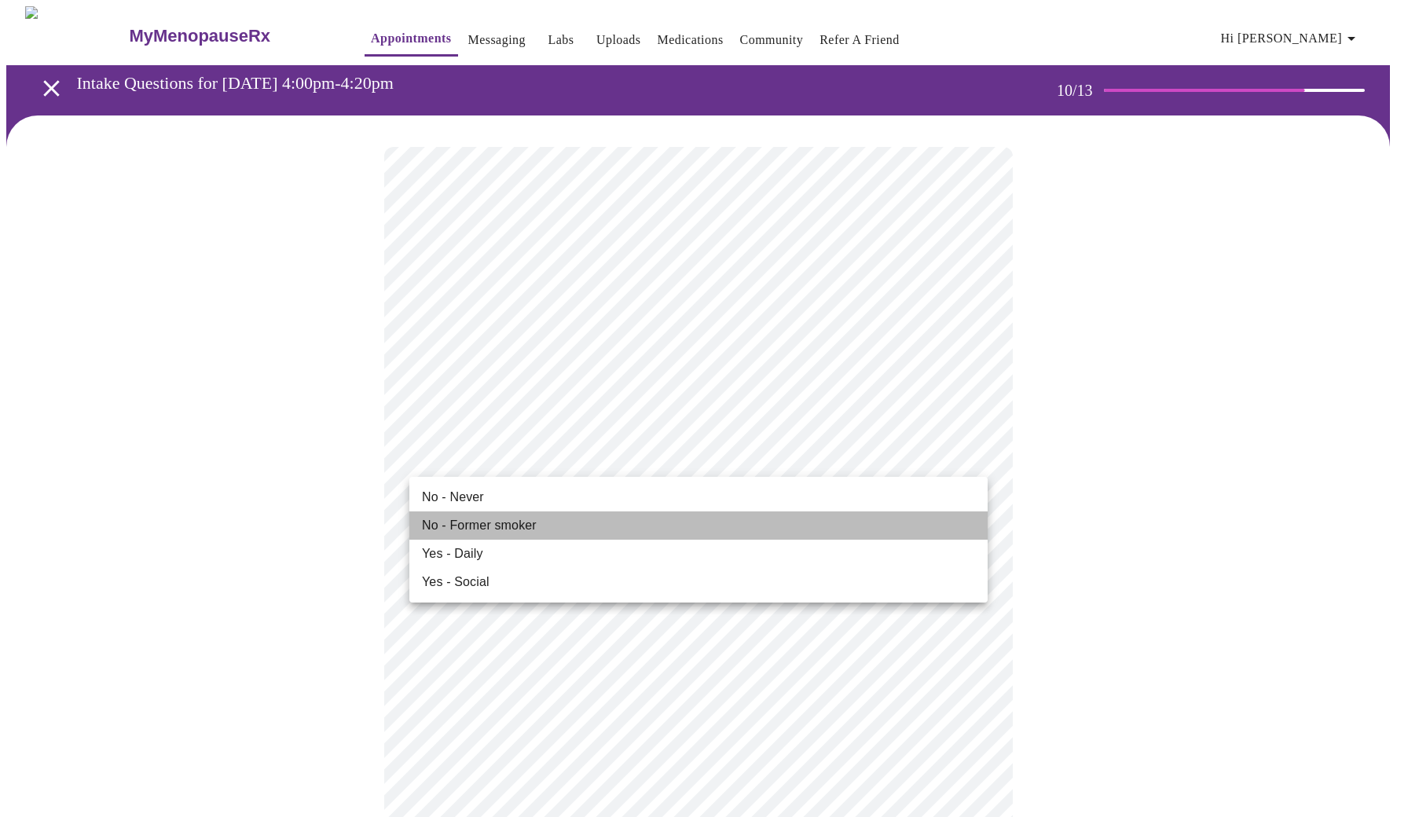
click at [514, 519] on span "No - Former smoker" at bounding box center [479, 525] width 115 height 19
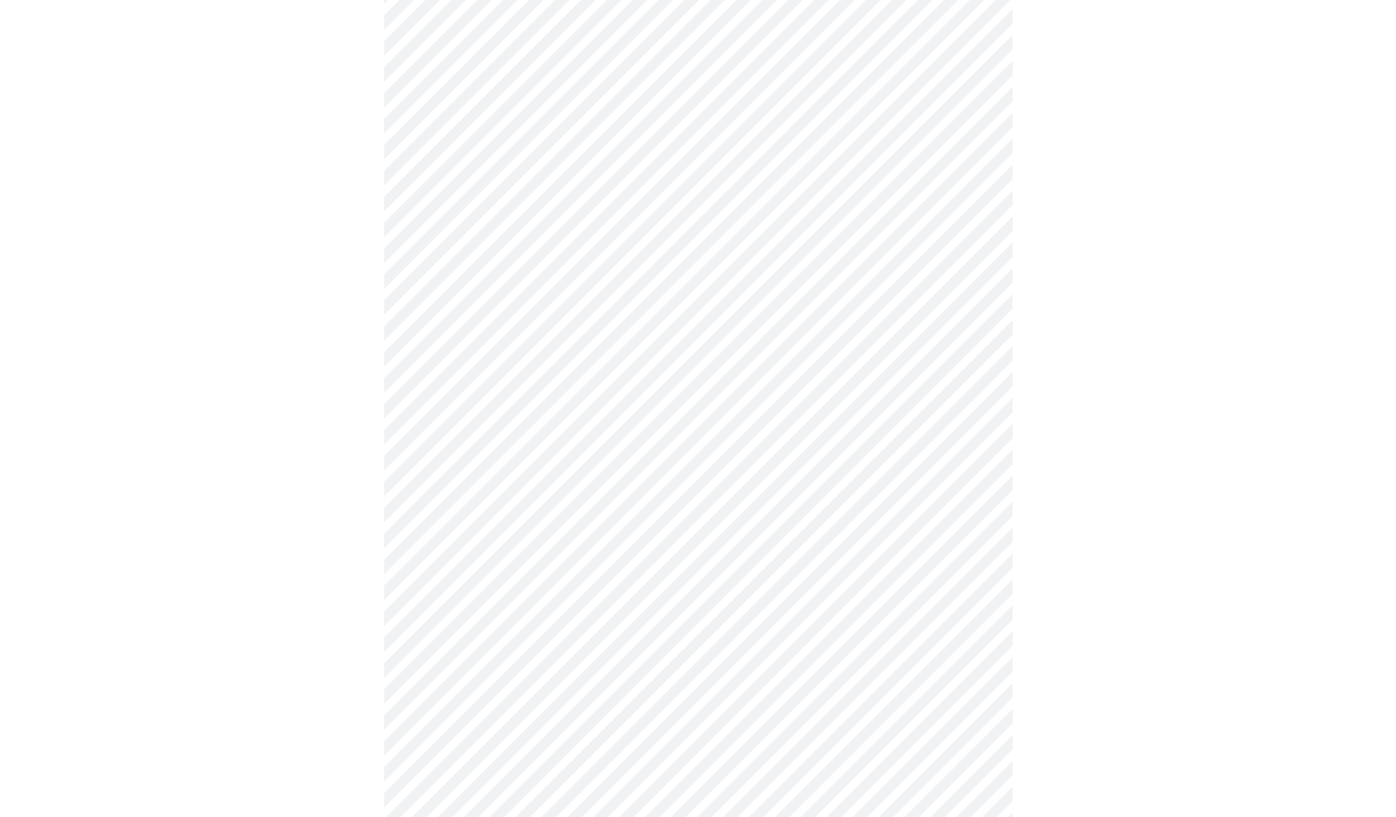
scroll to position [898, 0]
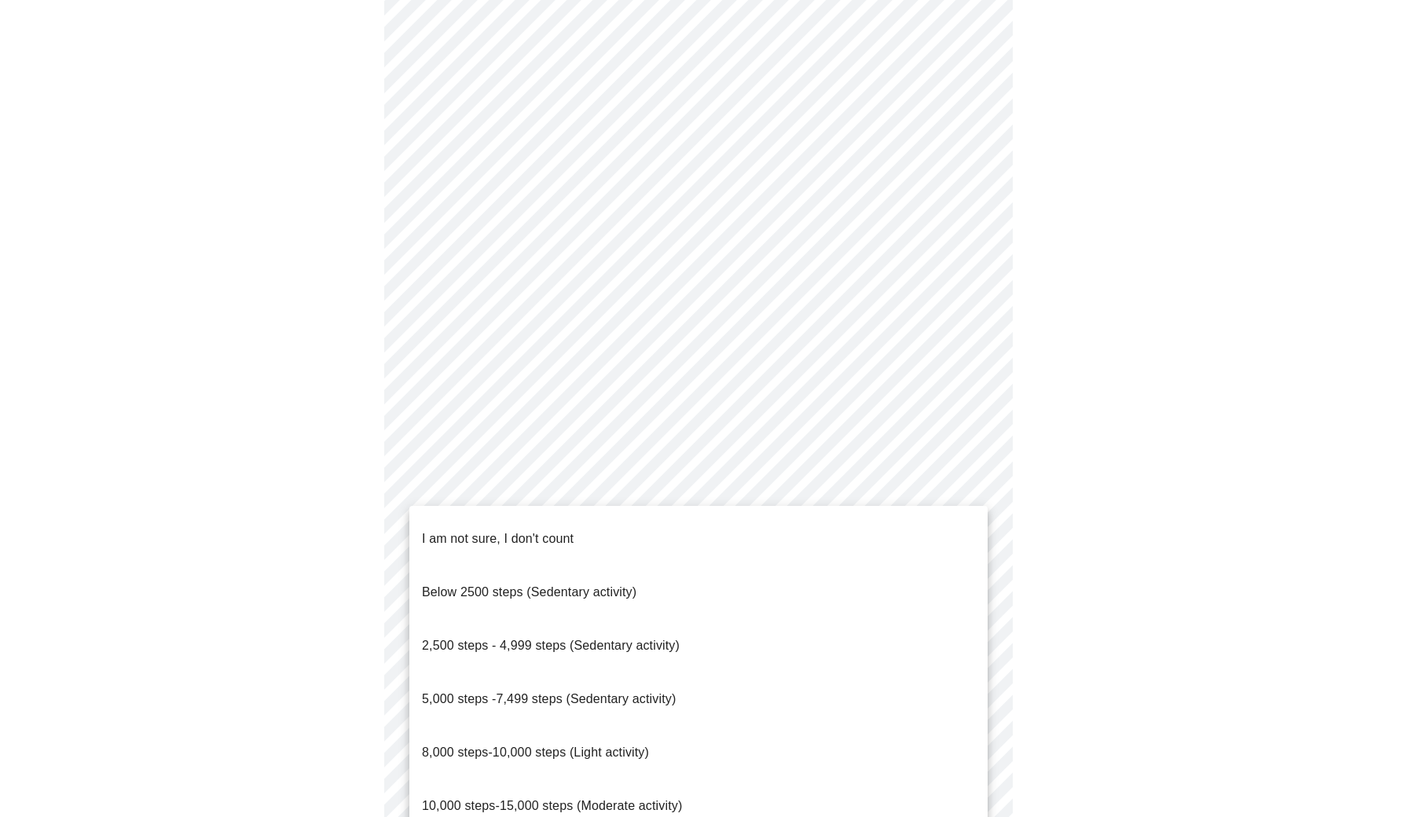
click at [975, 690] on body "MyMenopauseRx Appointments Messaging Labs Uploads Medications Community Refer a…" at bounding box center [703, 135] width 1395 height 2054
click at [721, 673] on li "5,000 steps -7,499 steps (Sedentary activity)" at bounding box center [698, 699] width 578 height 53
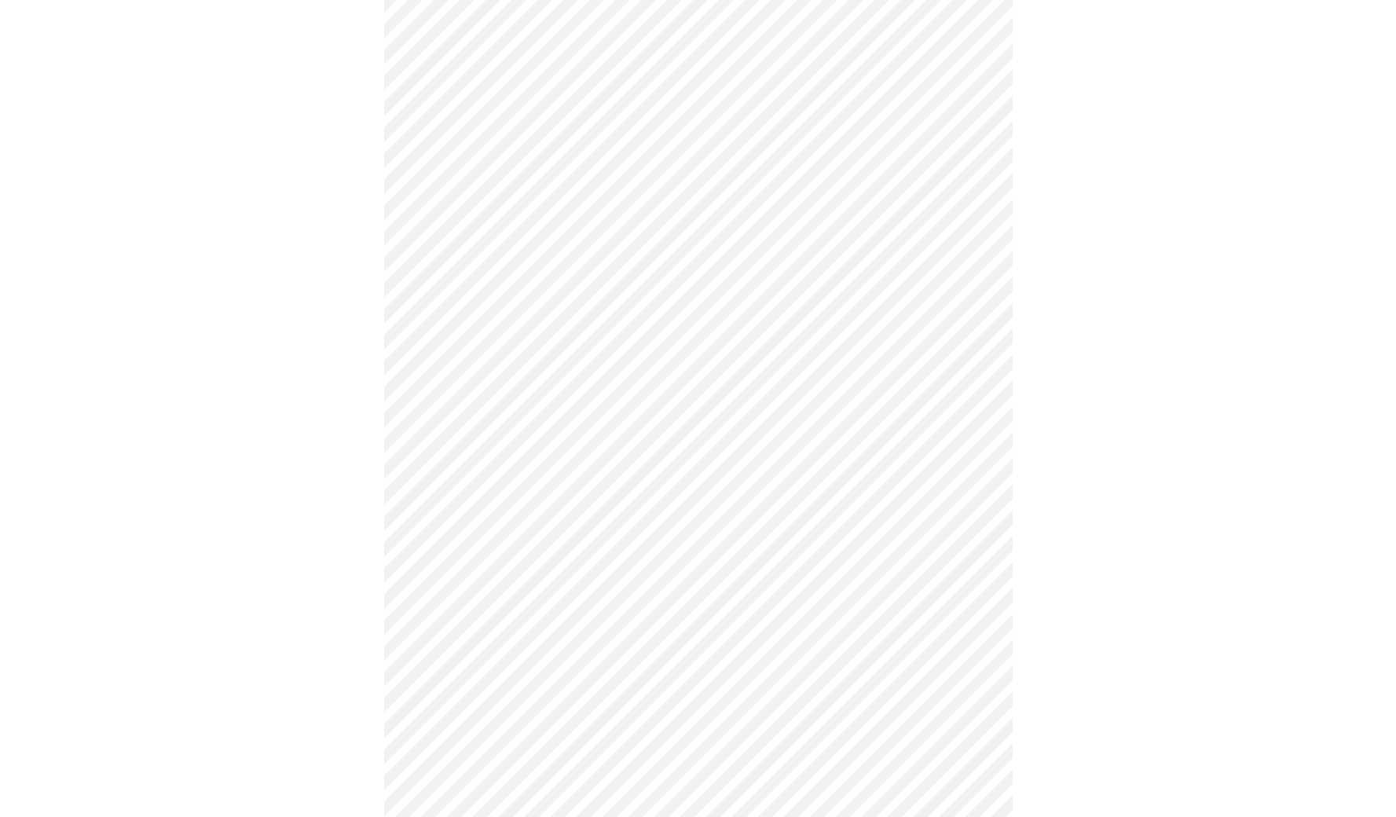
scroll to position [1107, 0]
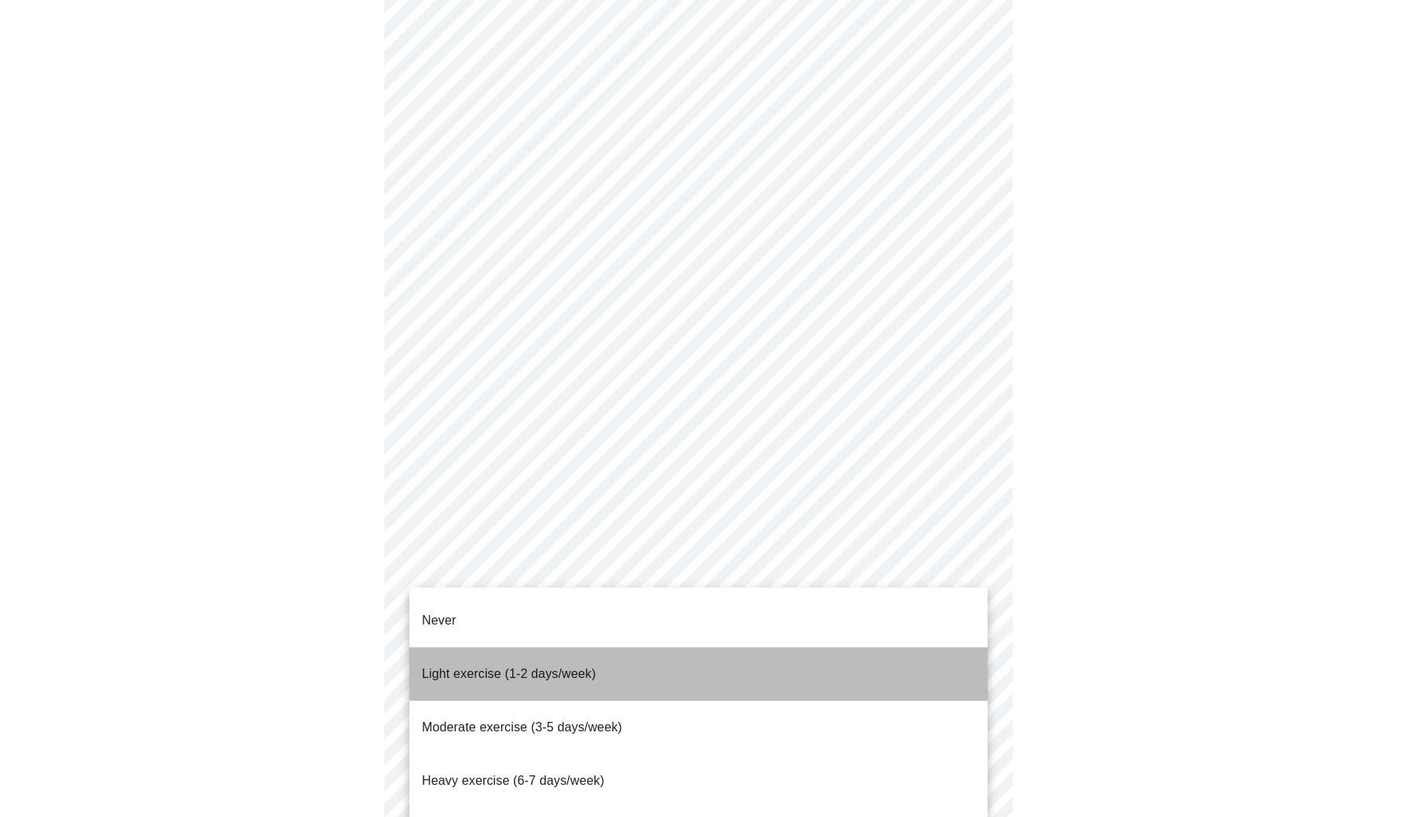
click at [641, 647] on li "Light exercise (1-2 days/week)" at bounding box center [698, 673] width 578 height 53
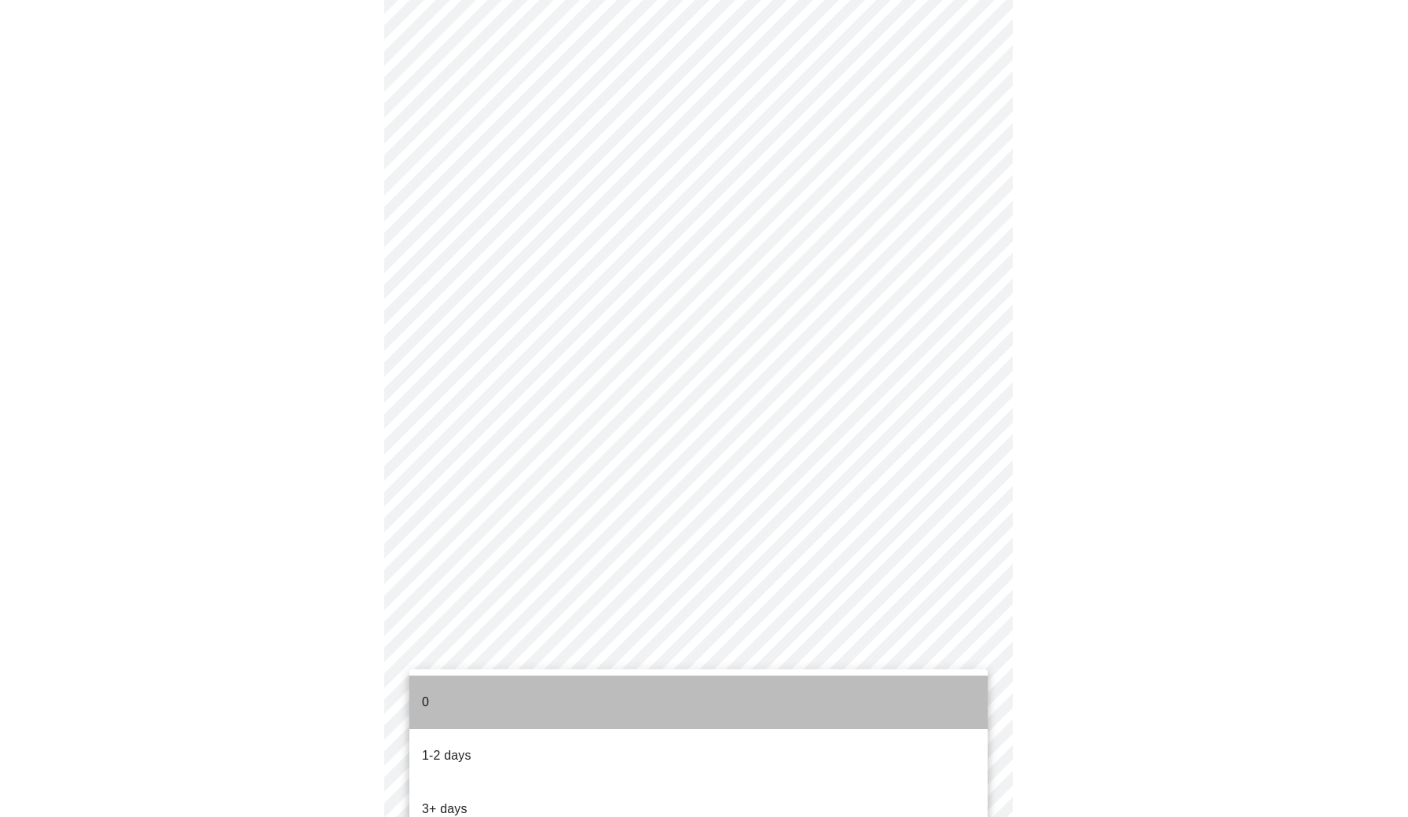
click at [915, 703] on li "0" at bounding box center [698, 702] width 578 height 53
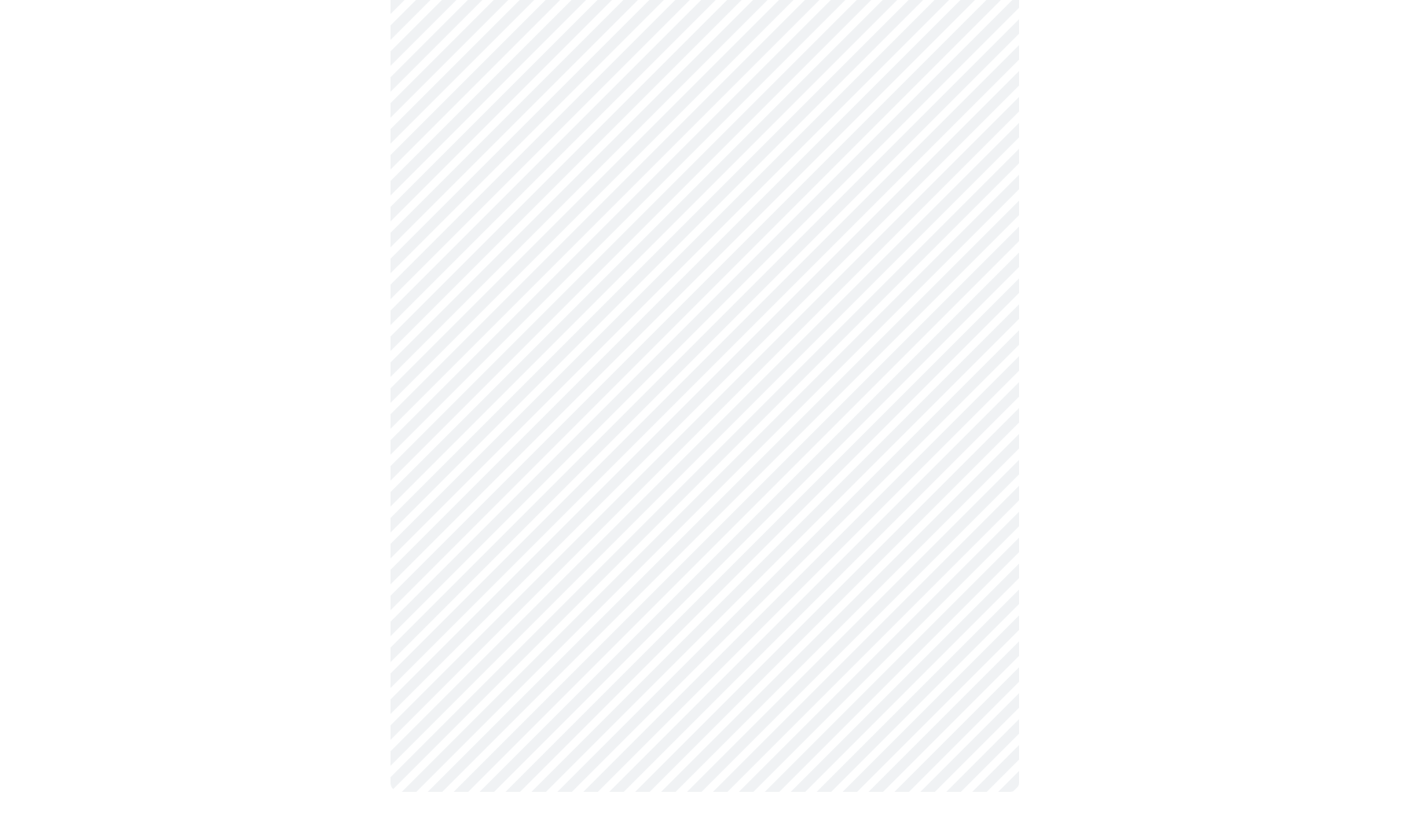
scroll to position [0, 0]
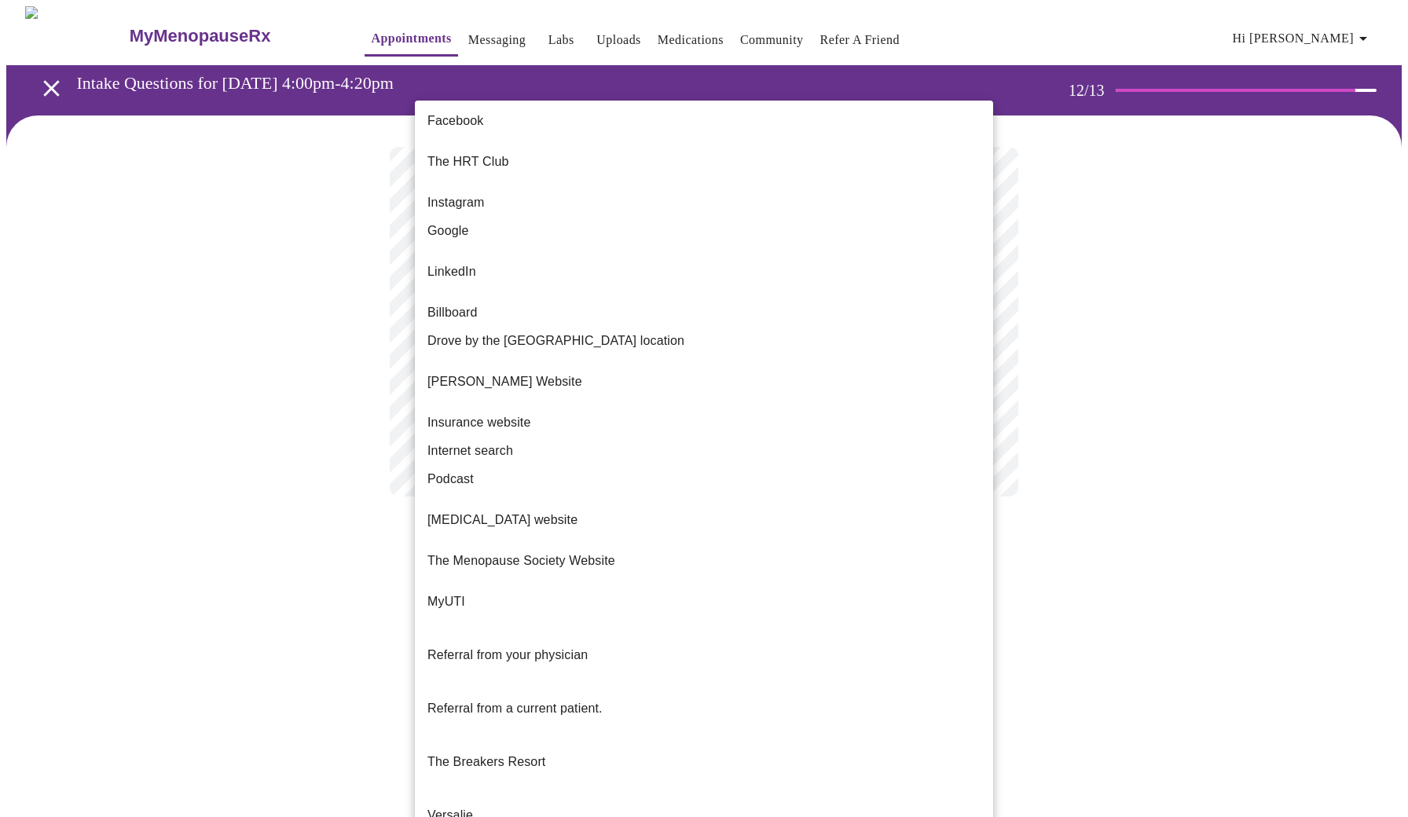
click at [977, 323] on body "MyMenopauseRx Appointments Messaging Labs Uploads Medications Community Refer a…" at bounding box center [703, 267] width 1395 height 522
click at [764, 226] on li "Google" at bounding box center [704, 231] width 578 height 28
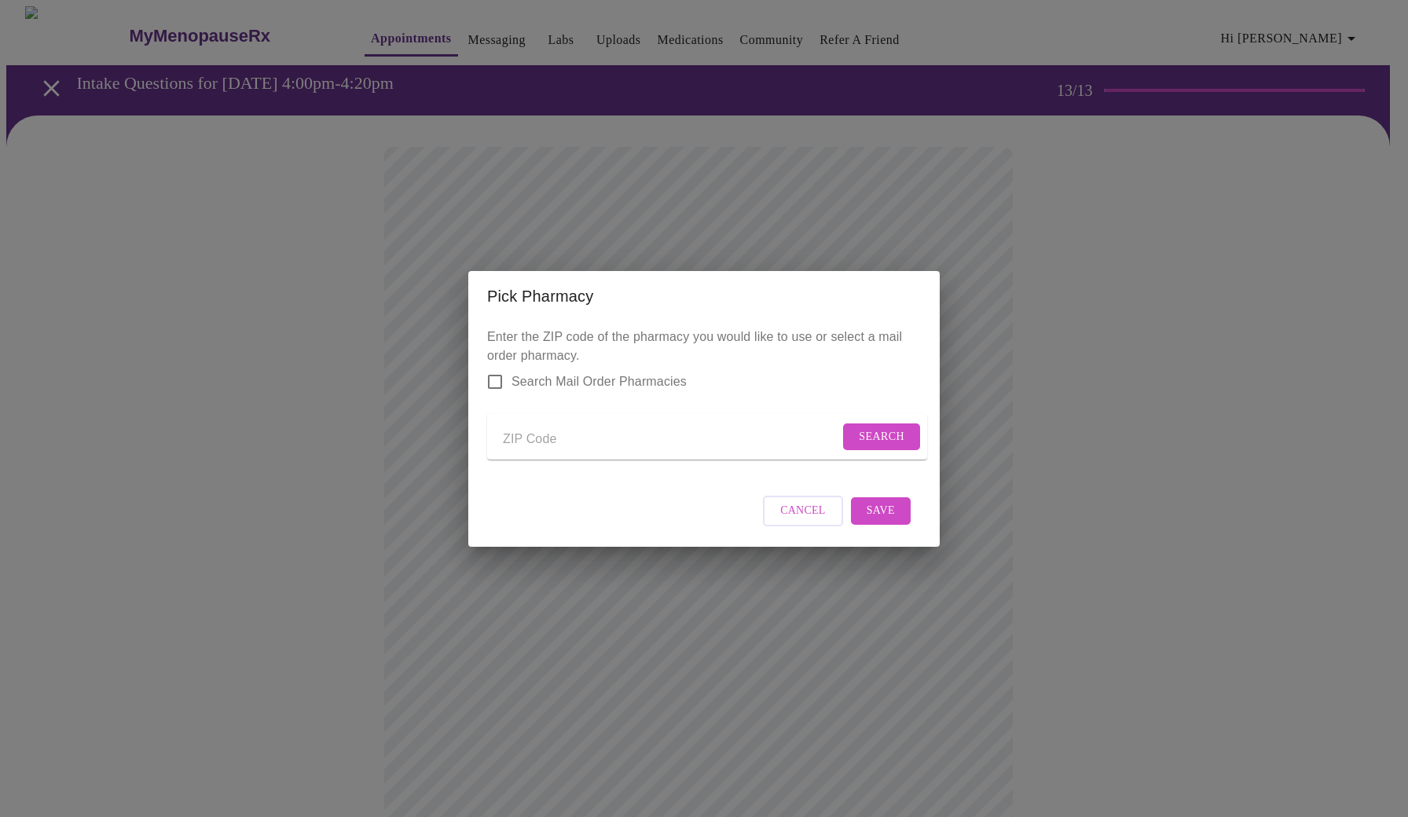
click at [552, 430] on input "Send a message to your care team" at bounding box center [671, 439] width 336 height 25
click at [877, 438] on span "Search" at bounding box center [882, 437] width 46 height 20
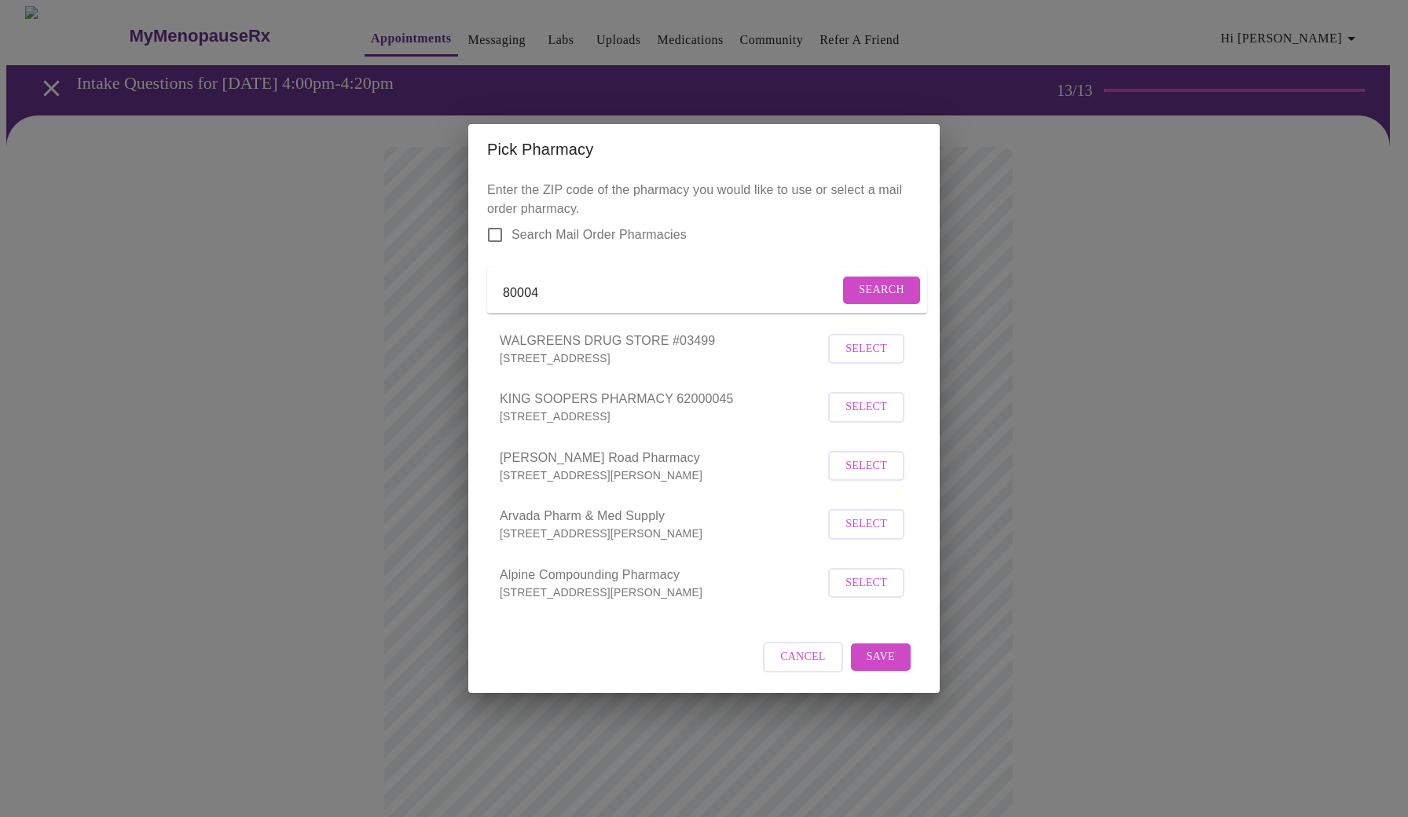
click at [665, 292] on input "80004" at bounding box center [671, 293] width 336 height 25
type input "8"
click at [493, 222] on input "Search Mail Order Pharmacies" at bounding box center [494, 234] width 33 height 33
checkbox input "true"
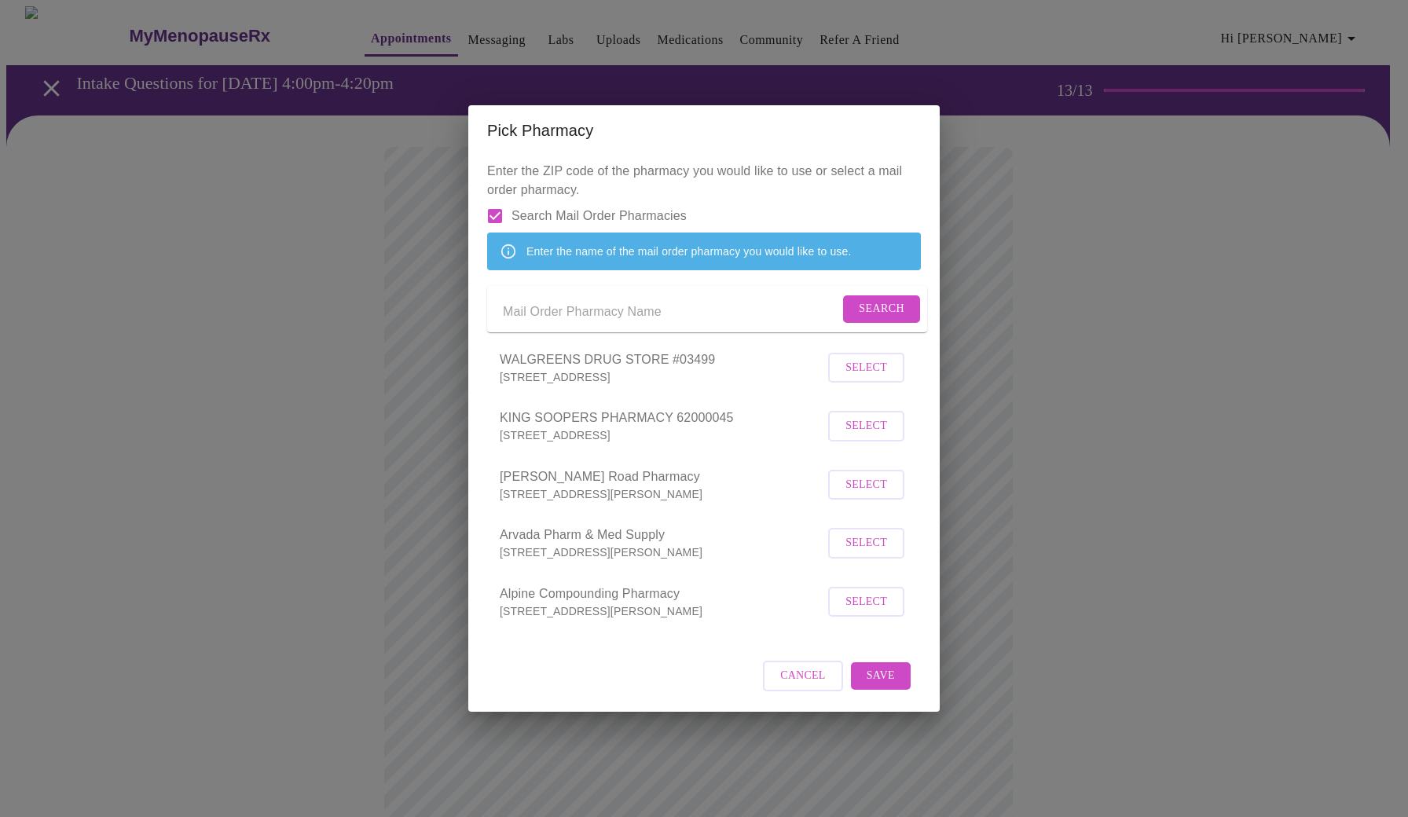
click at [580, 318] on input "Send a message to your care team" at bounding box center [671, 312] width 336 height 25
type input "cvs"
click at [852, 319] on button "Search" at bounding box center [881, 308] width 77 height 27
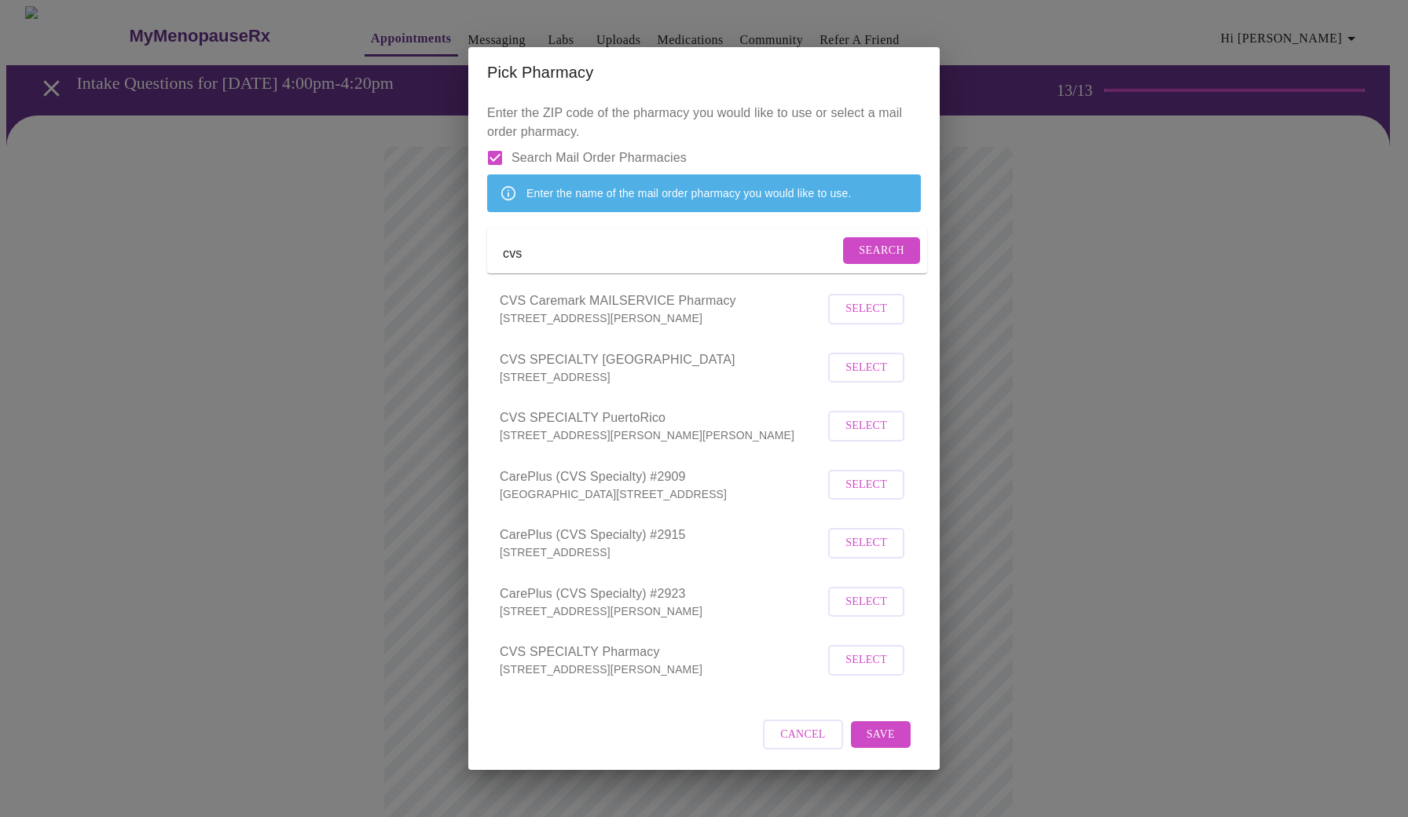
click at [832, 324] on button "Select" at bounding box center [866, 309] width 76 height 31
click at [870, 744] on span "Save" at bounding box center [881, 734] width 28 height 20
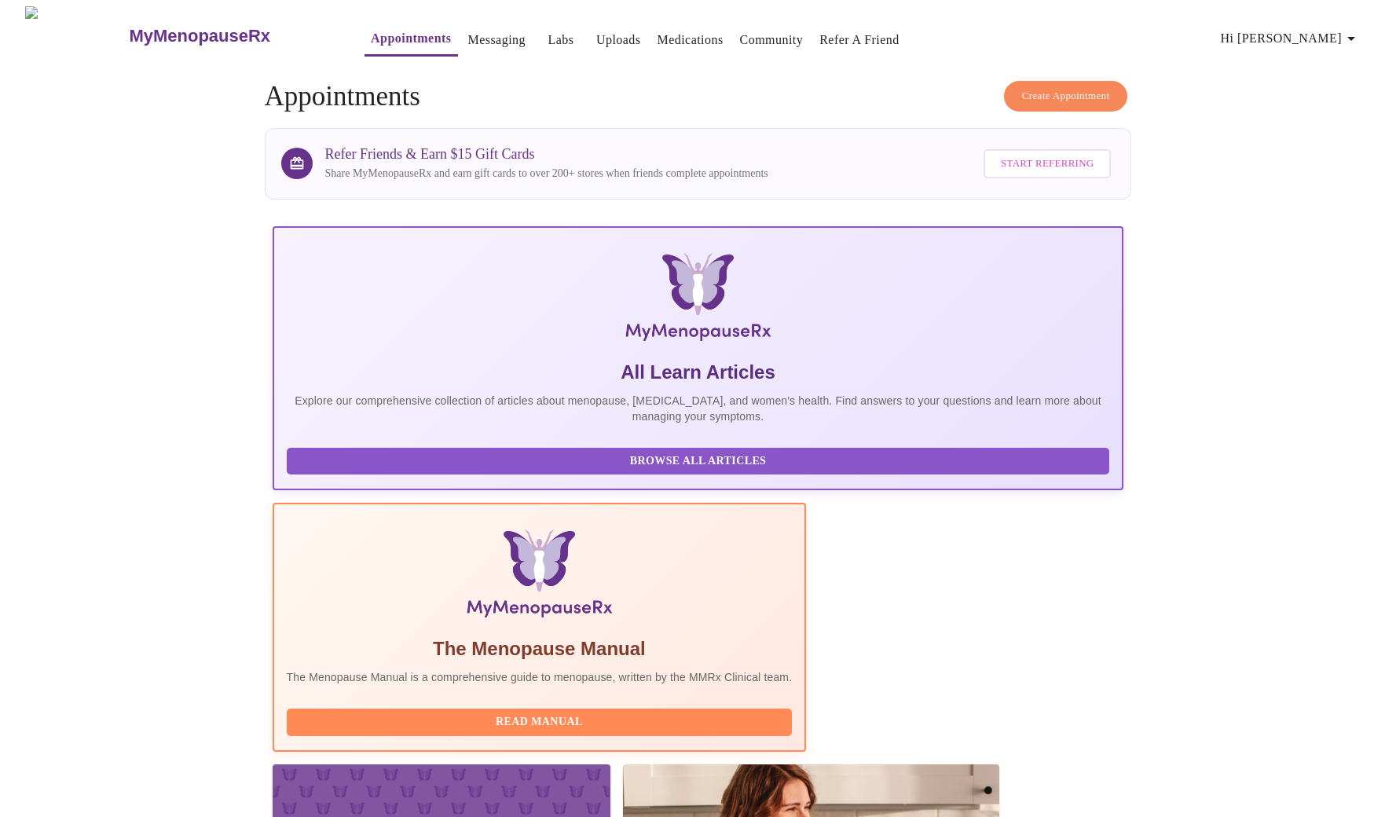
scroll to position [42, 0]
